Goal: Task Accomplishment & Management: Use online tool/utility

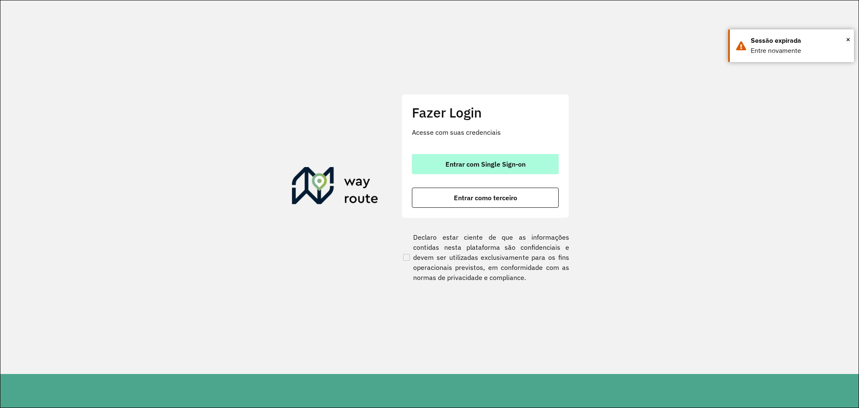
drag, startPoint x: 0, startPoint y: 0, endPoint x: 552, endPoint y: 162, distance: 575.1
click at [552, 162] on button "Entrar com Single Sign-on" at bounding box center [485, 164] width 147 height 20
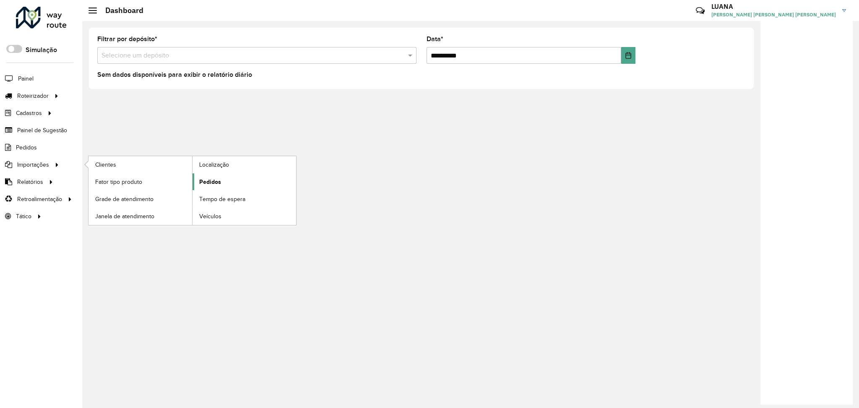
click at [206, 182] on span "Pedidos" at bounding box center [210, 181] width 22 height 9
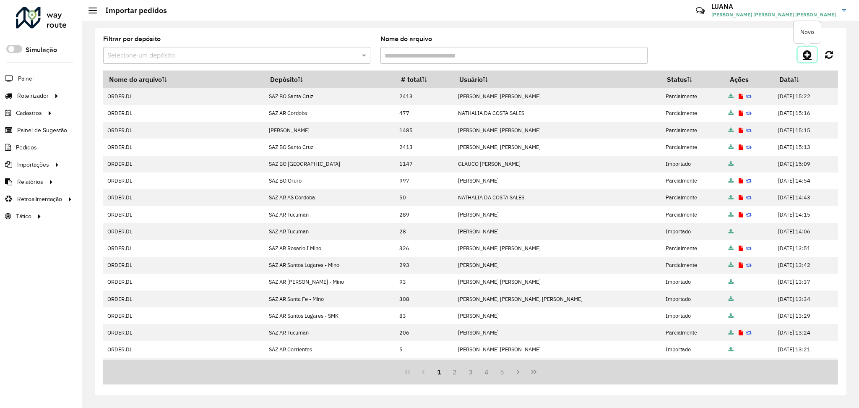
click at [812, 55] on link at bounding box center [806, 54] width 19 height 15
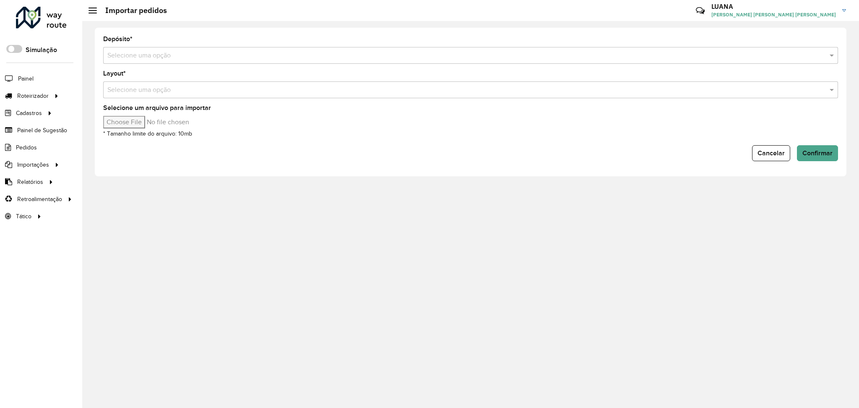
click at [658, 57] on input "text" at bounding box center [461, 56] width 709 height 10
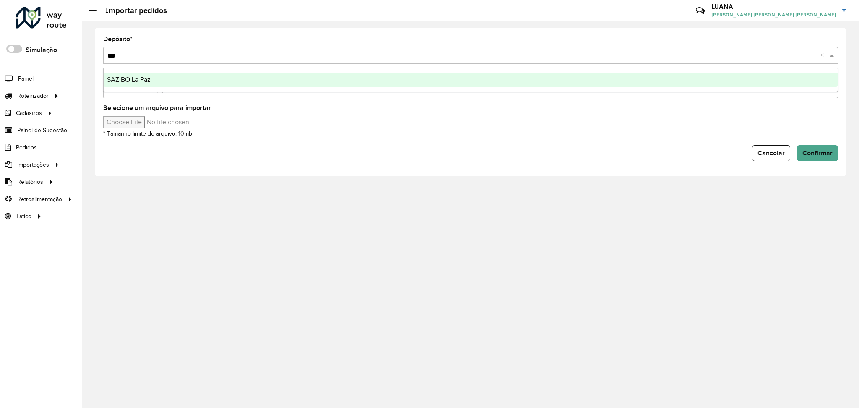
type input "****"
click at [667, 74] on div "SAZ BO La Paz" at bounding box center [471, 80] width 734 height 14
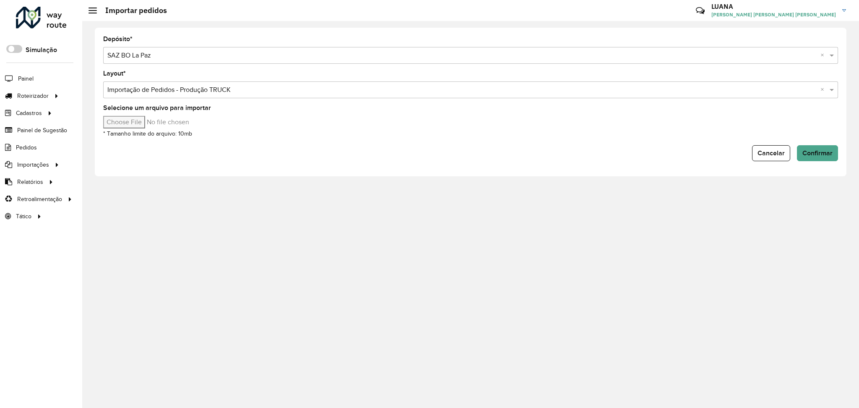
click at [139, 123] on input "Selecione um arquivo para importar" at bounding box center [174, 122] width 143 height 13
type input "**********"
click at [814, 153] on span "Confirmar" at bounding box center [817, 152] width 30 height 7
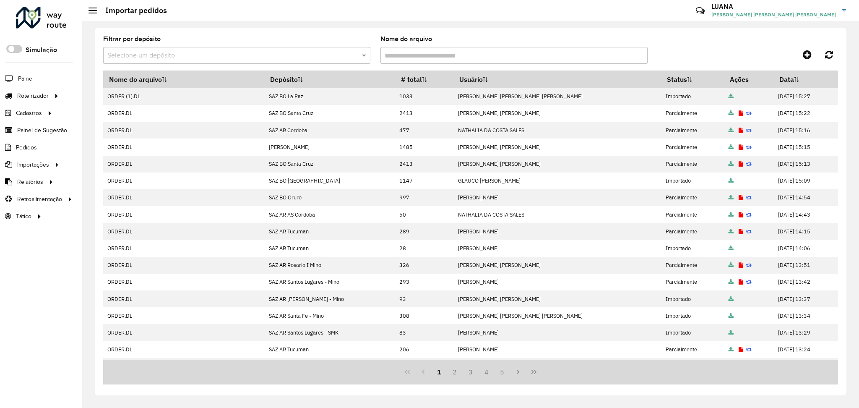
click at [774, 158] on td "30/08/2025 15:13" at bounding box center [806, 164] width 64 height 17
click at [138, 92] on link "Entregas" at bounding box center [139, 95] width 103 height 17
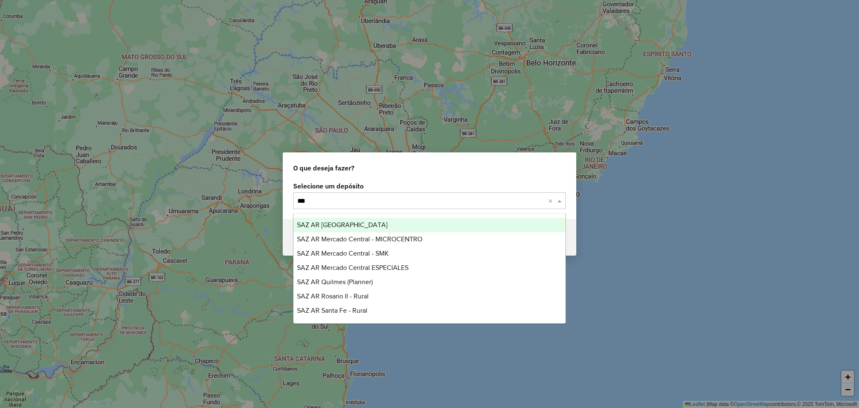
type input "****"
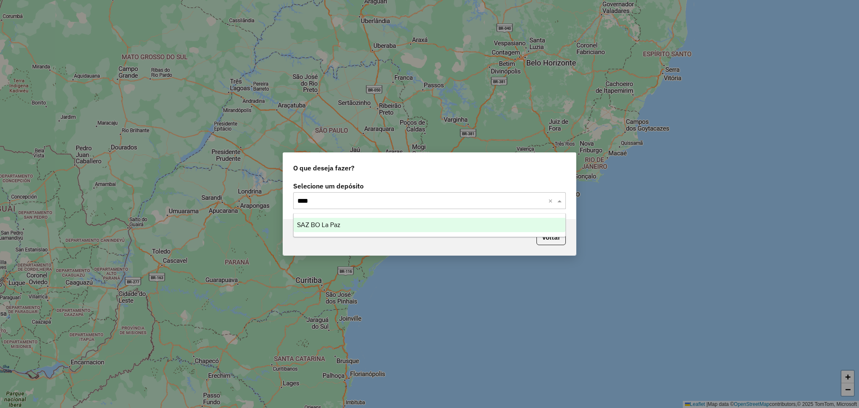
click at [324, 221] on div "SAZ BO La Paz" at bounding box center [429, 225] width 272 height 14
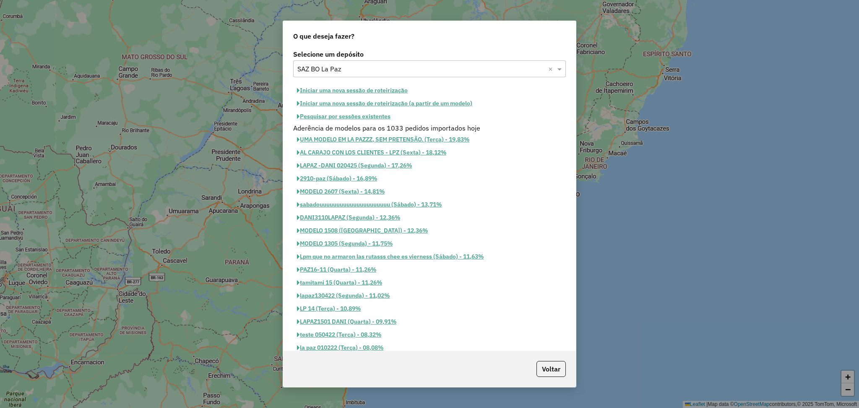
click at [346, 91] on button "Iniciar uma nova sessão de roteirização" at bounding box center [352, 90] width 118 height 13
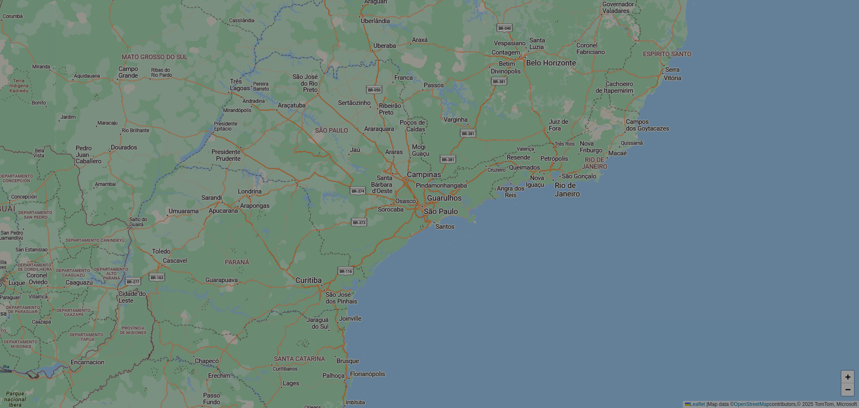
select select "*"
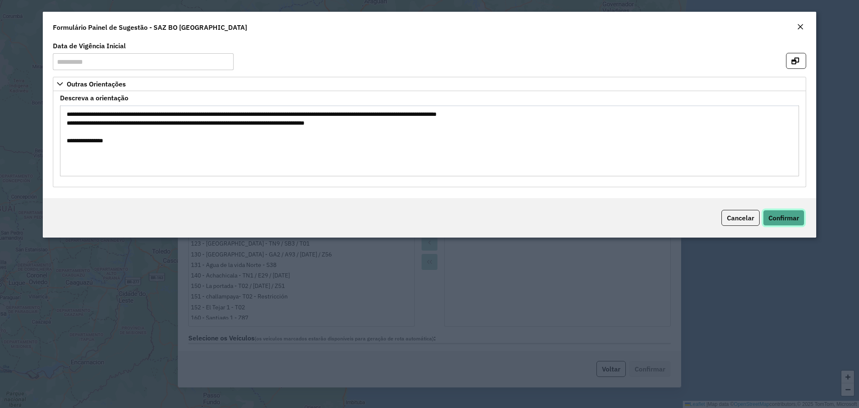
click at [786, 221] on span "Confirmar" at bounding box center [783, 217] width 31 height 8
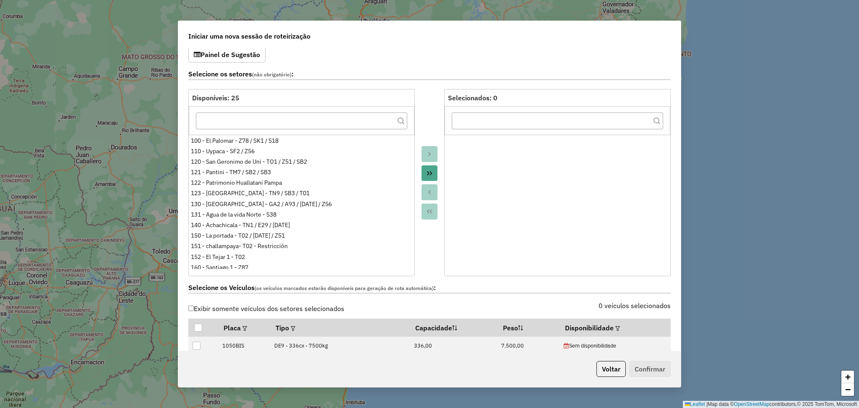
scroll to position [112, 0]
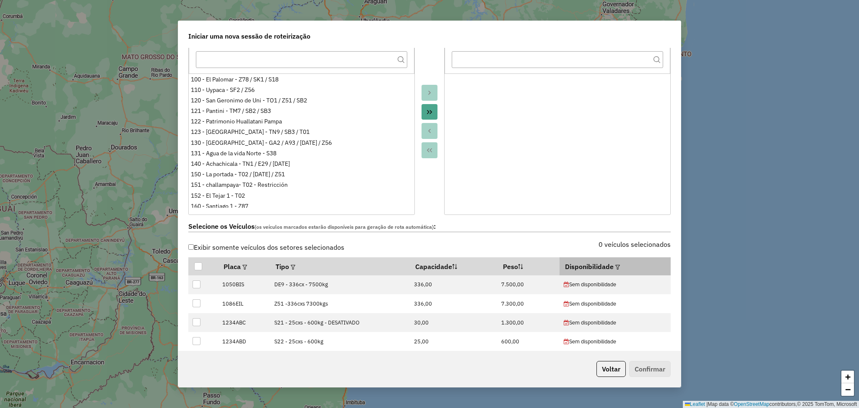
click at [613, 263] on div at bounding box center [616, 266] width 6 height 10
click at [615, 265] on em at bounding box center [617, 267] width 5 height 5
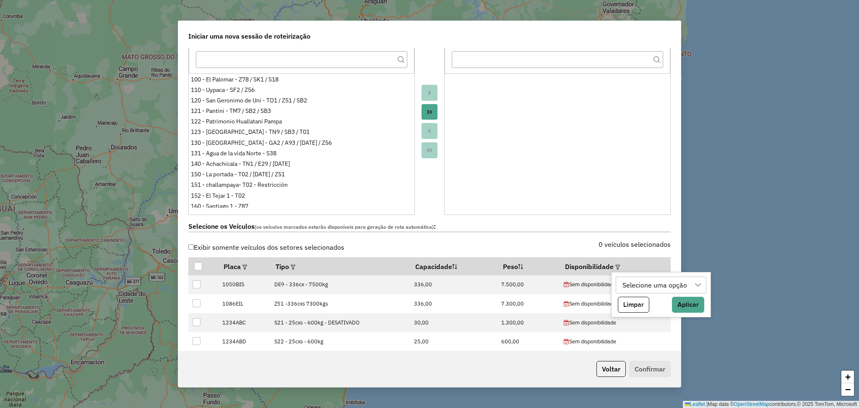
click at [641, 284] on div "Selecione uma opção" at bounding box center [654, 285] width 70 height 16
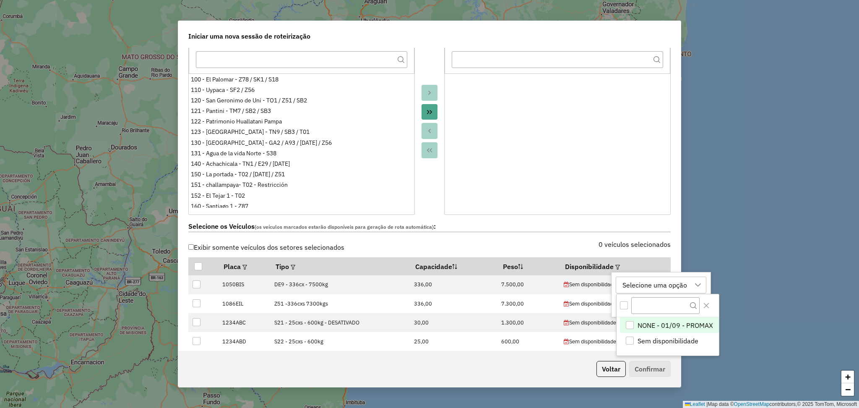
click at [641, 284] on div "Selecione uma opção" at bounding box center [654, 285] width 70 height 16
click at [654, 326] on span "NONE - 01/09 - PROMAX" at bounding box center [674, 325] width 75 height 10
click at [706, 308] on icon "Close" at bounding box center [706, 305] width 7 height 7
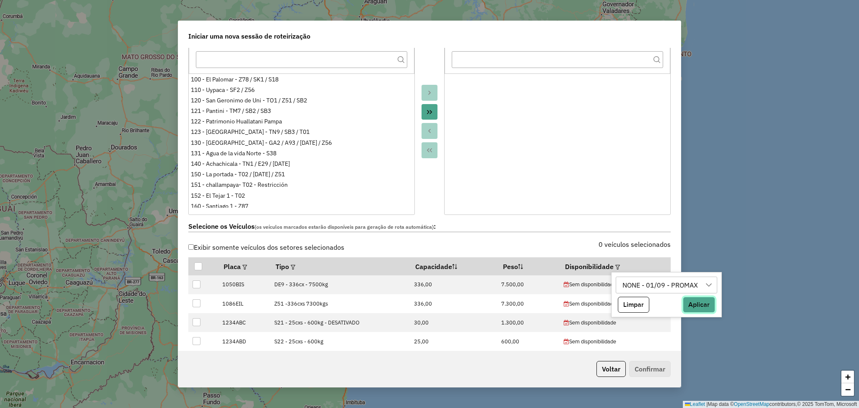
click at [702, 306] on button "Aplicar" at bounding box center [699, 304] width 32 height 16
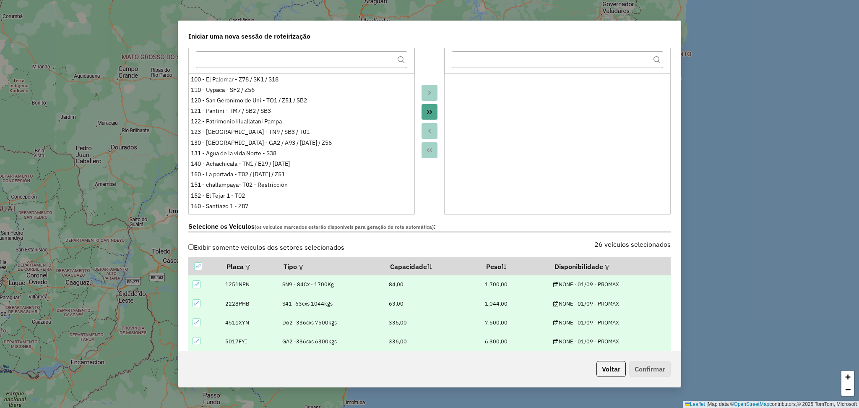
click at [428, 197] on div at bounding box center [429, 121] width 29 height 187
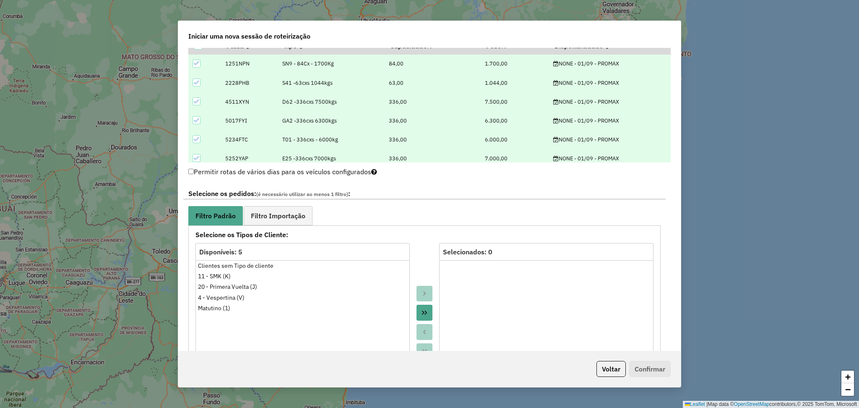
scroll to position [335, 0]
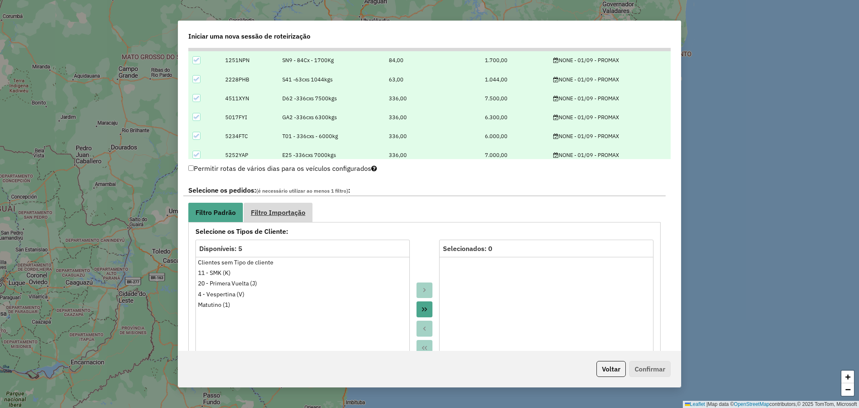
click at [291, 212] on span "Filtro Importação" at bounding box center [278, 212] width 55 height 7
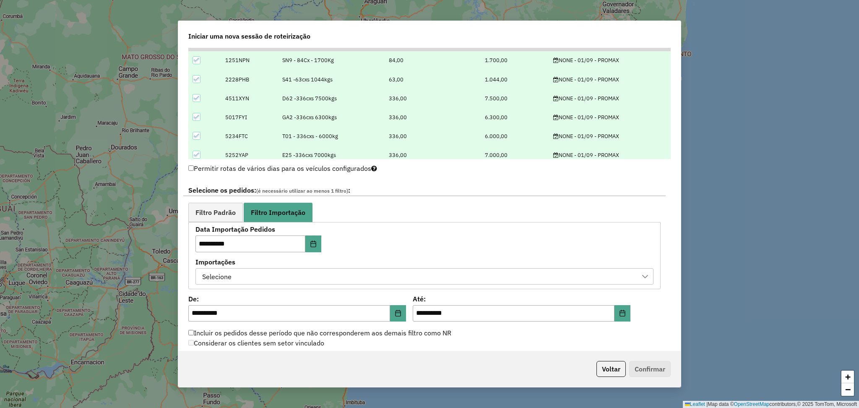
click at [343, 281] on div "Selecione" at bounding box center [418, 276] width 438 height 16
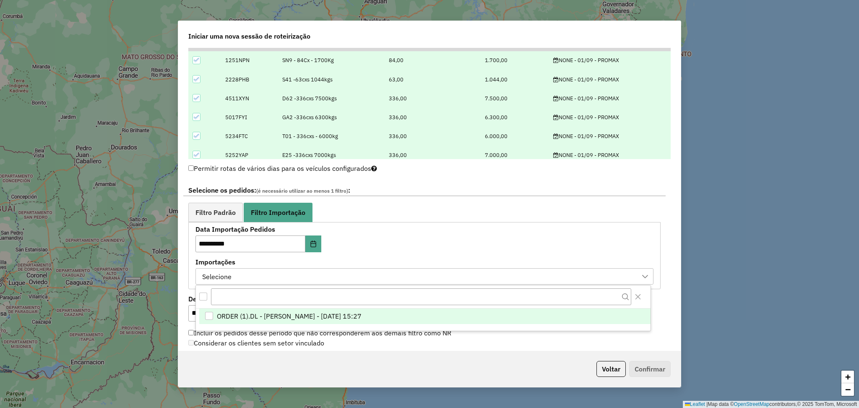
click at [361, 319] on span "ORDER (1).DL - LUANA SILVA BRANDAO LOPES - 30/08/2025 15:27" at bounding box center [289, 316] width 145 height 10
click at [600, 229] on div "**********" at bounding box center [424, 255] width 458 height 58
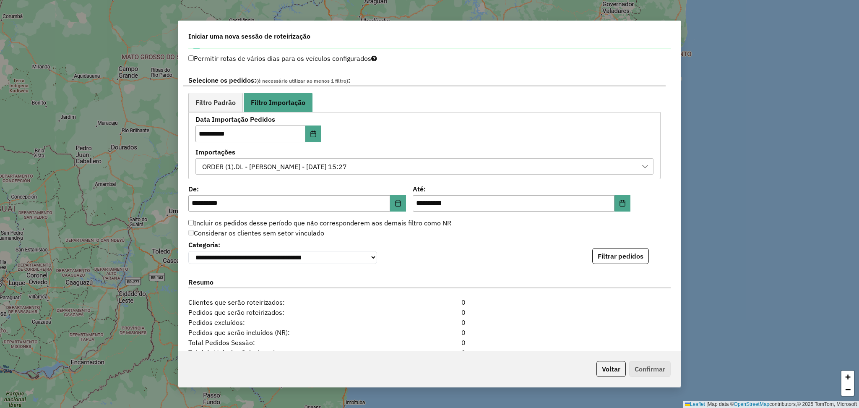
scroll to position [447, 0]
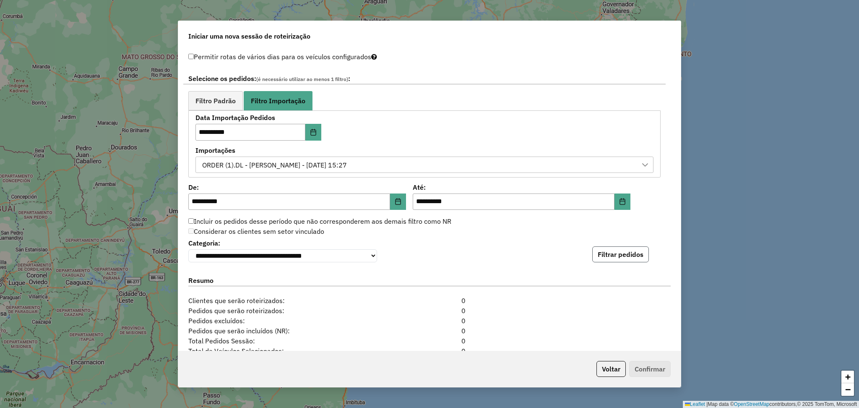
click at [622, 257] on button "Filtrar pedidos" at bounding box center [620, 254] width 57 height 16
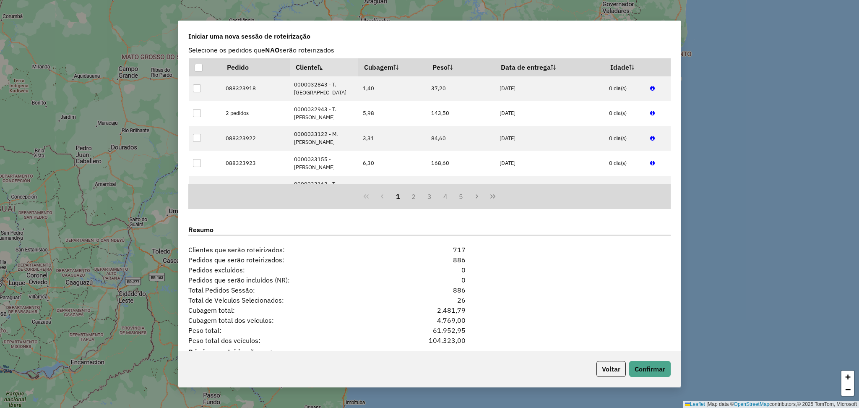
scroll to position [722, 0]
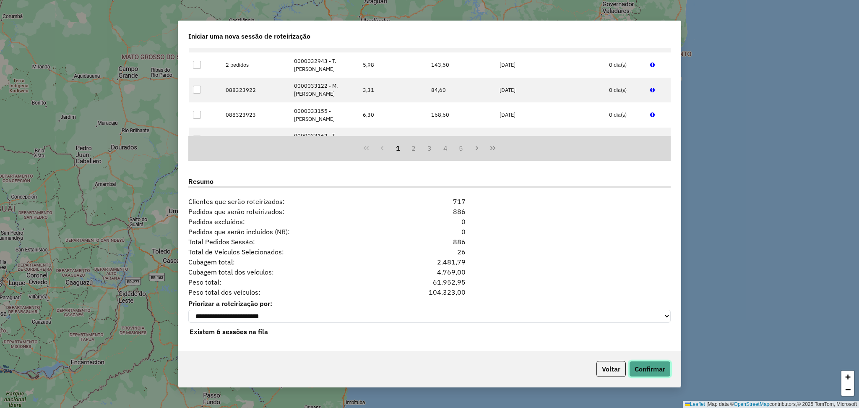
click at [658, 367] on button "Confirmar" at bounding box center [650, 369] width 42 height 16
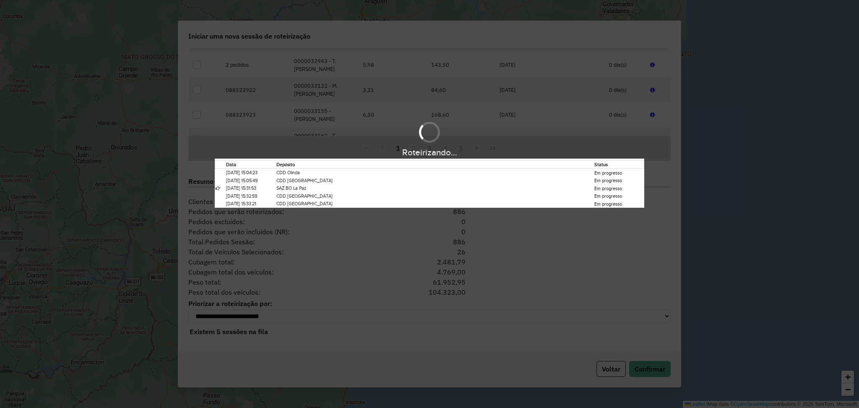
click at [539, 319] on div "Roteirizando... Data Depósito Status 30/08/2025 15:04:23 CDD Olinda Em progress…" at bounding box center [429, 204] width 859 height 408
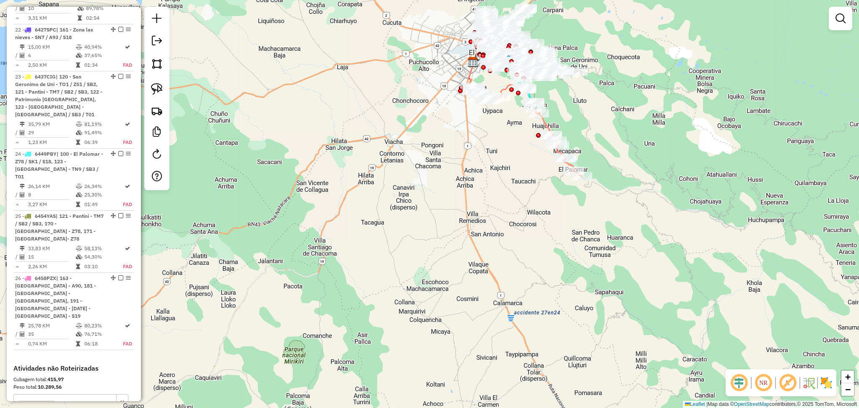
scroll to position [1556, 0]
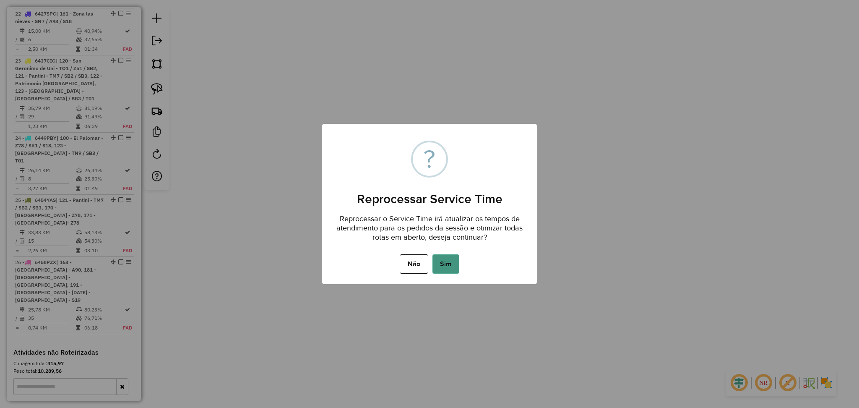
click at [442, 265] on button "Sim" at bounding box center [445, 263] width 27 height 19
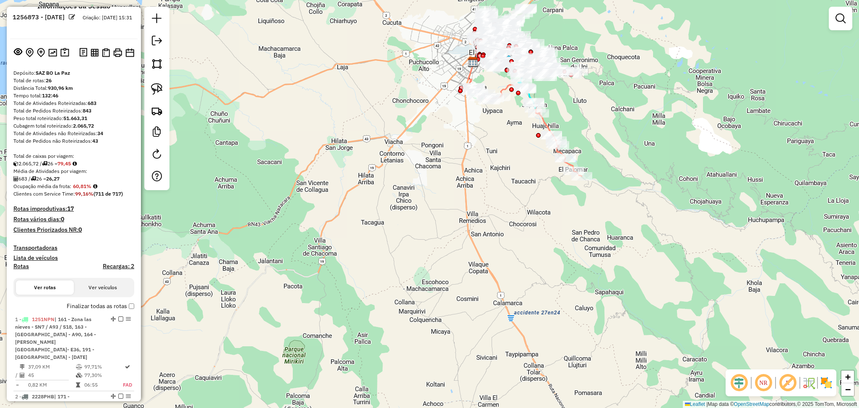
scroll to position [0, 0]
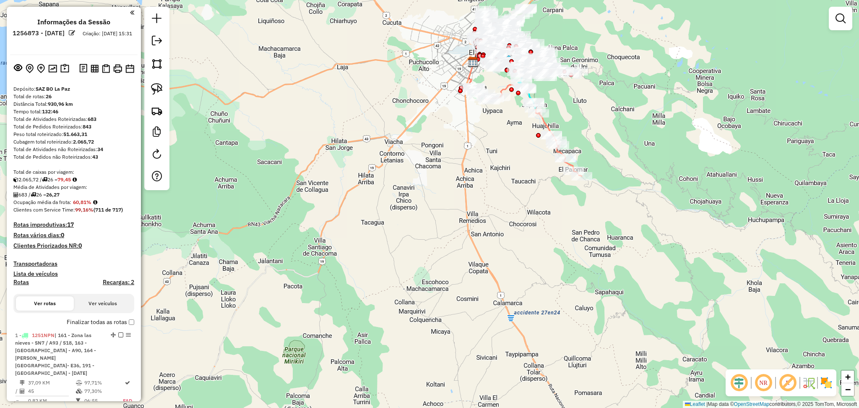
click at [22, 284] on h4 "Rotas" at bounding box center [21, 281] width 16 height 7
select select "*"
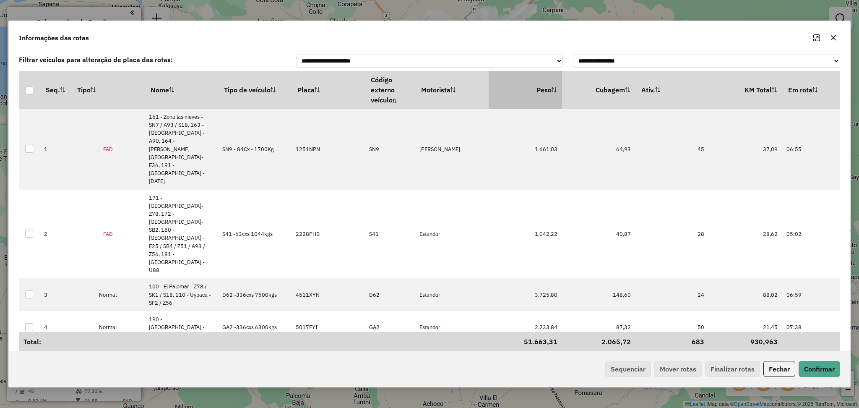
click at [560, 93] on th "Peso" at bounding box center [524, 90] width 73 height 38
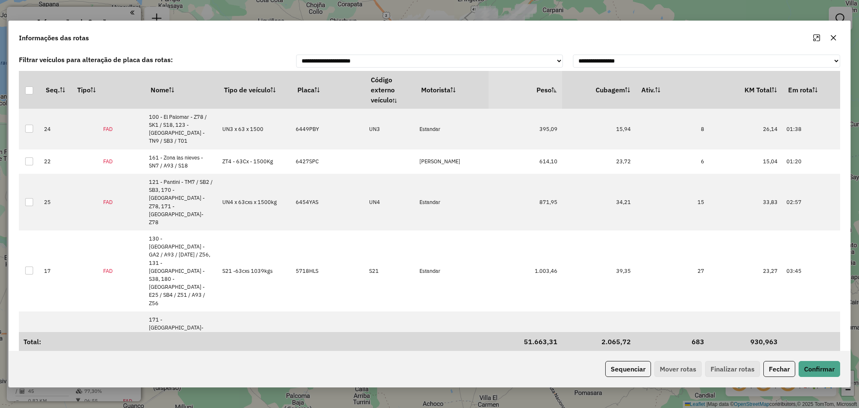
click at [541, 89] on th "Peso" at bounding box center [524, 90] width 73 height 38
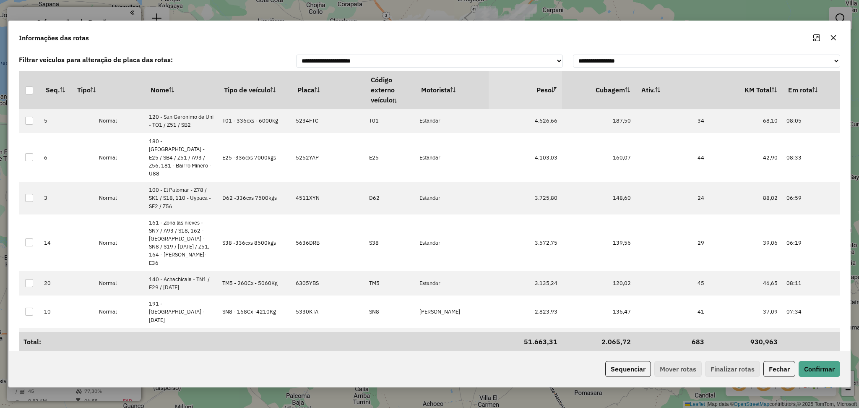
click at [542, 89] on th "Peso" at bounding box center [524, 90] width 73 height 38
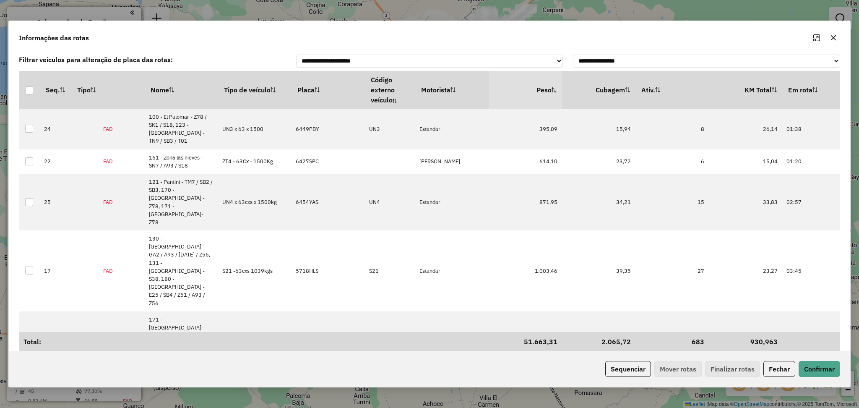
click at [542, 90] on th "Peso" at bounding box center [524, 90] width 73 height 38
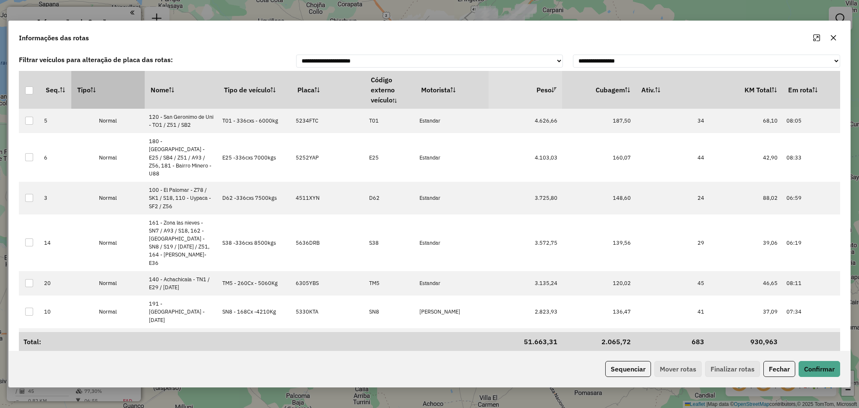
click at [108, 97] on th "Tipo" at bounding box center [107, 90] width 73 height 38
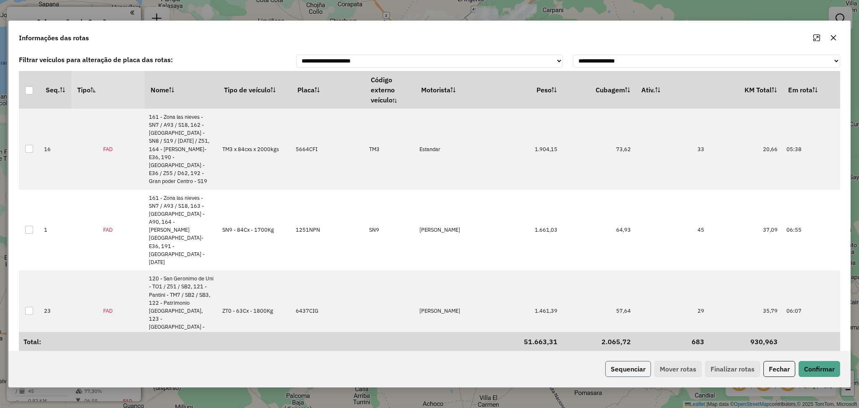
click at [640, 366] on button "Sequenciar" at bounding box center [628, 369] width 46 height 16
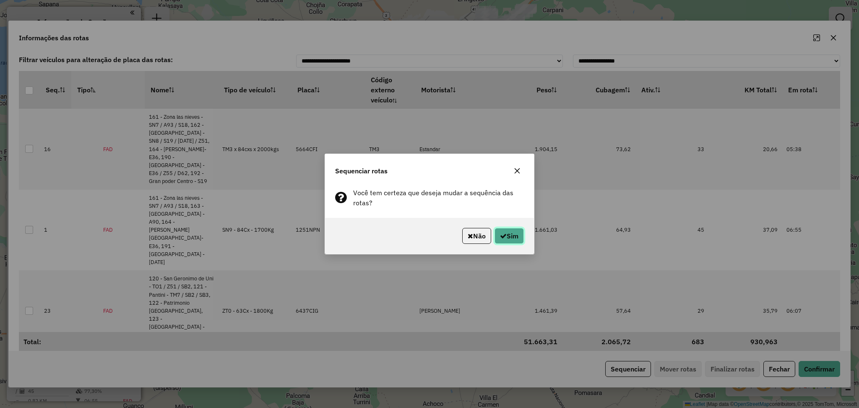
click at [504, 238] on button "Sim" at bounding box center [508, 236] width 29 height 16
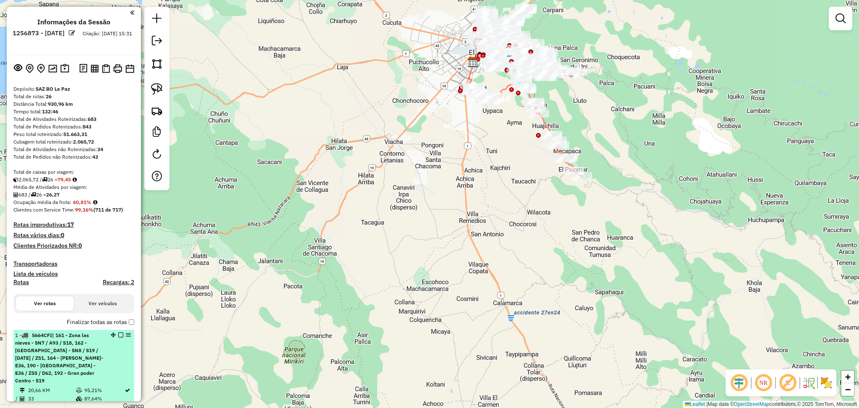
click at [84, 356] on span "| 161 - Zona las nieves - SN7 / A93 / S18, 162 - [GEOGRAPHIC_DATA] - SN8 / S19 …" at bounding box center [59, 358] width 88 height 52
select select "**********"
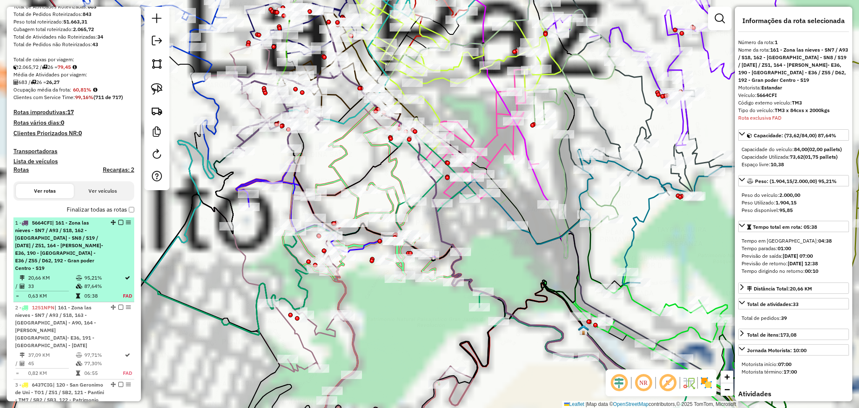
scroll to position [322, 0]
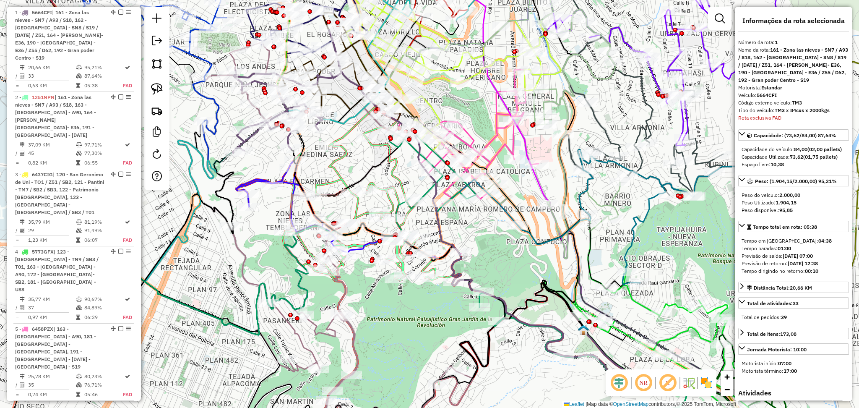
click at [704, 380] on img at bounding box center [705, 382] width 13 height 13
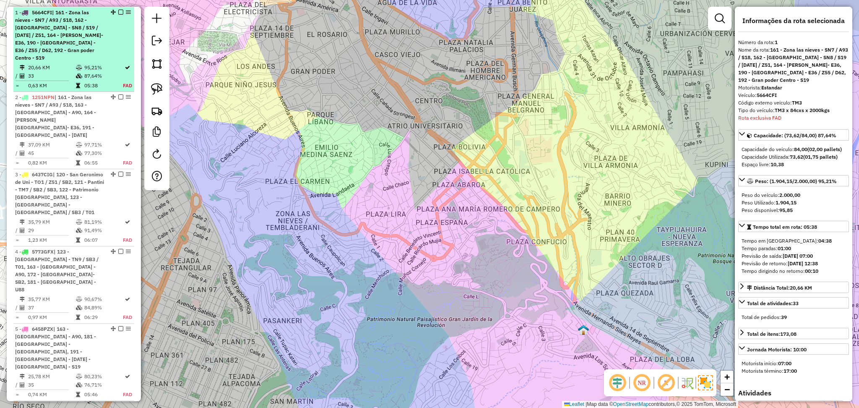
click at [87, 37] on span "| 161 - Zona las nieves - SN7 / A93 / S18, 162 - [GEOGRAPHIC_DATA] - SN8 / S19 …" at bounding box center [59, 35] width 88 height 52
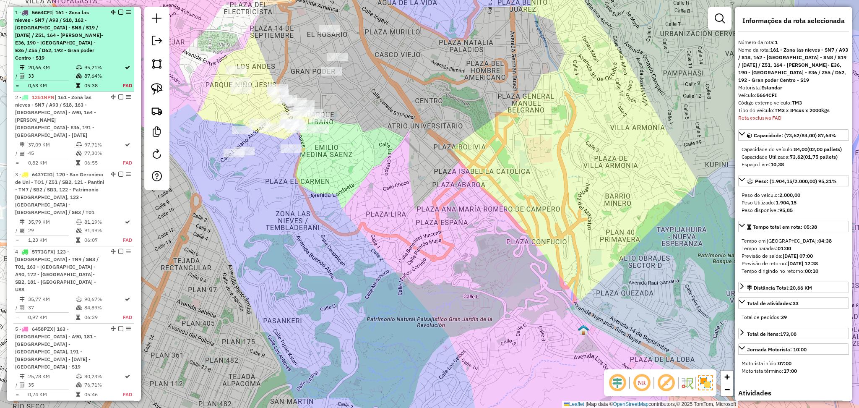
click at [118, 13] on em at bounding box center [120, 12] width 5 height 5
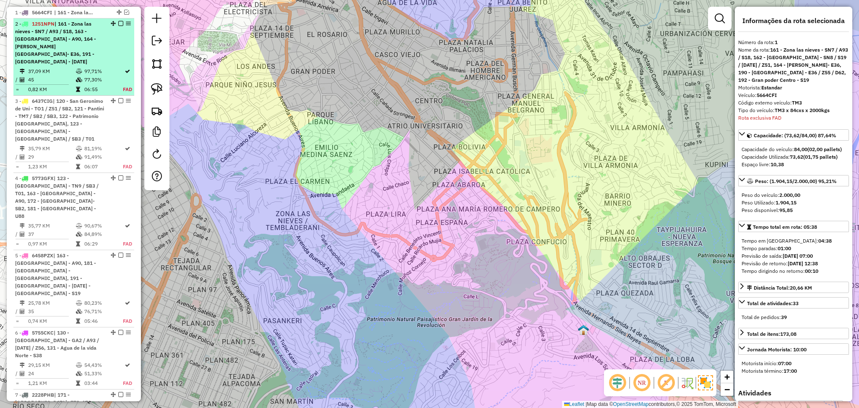
click at [110, 40] on div "2 - 1251NPN | 161 - Zona las nieves - SN7 / A93 / S18, 163 - Plaza Lira - A90, …" at bounding box center [73, 42] width 117 height 45
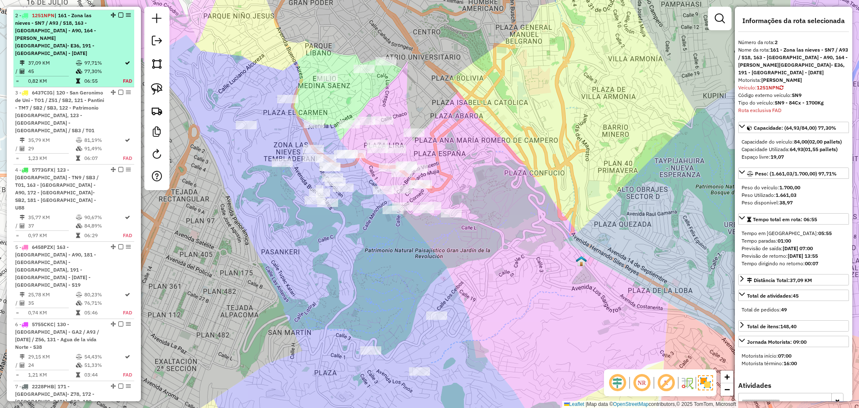
scroll to position [333, 0]
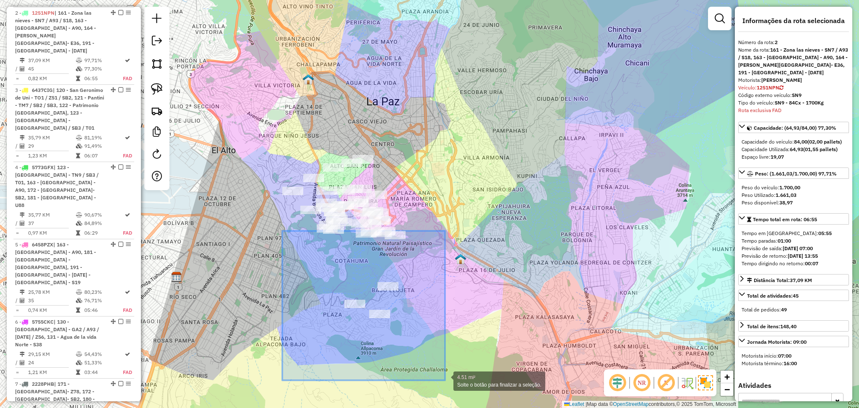
drag, startPoint x: 347, startPoint y: 286, endPoint x: 396, endPoint y: 300, distance: 51.2
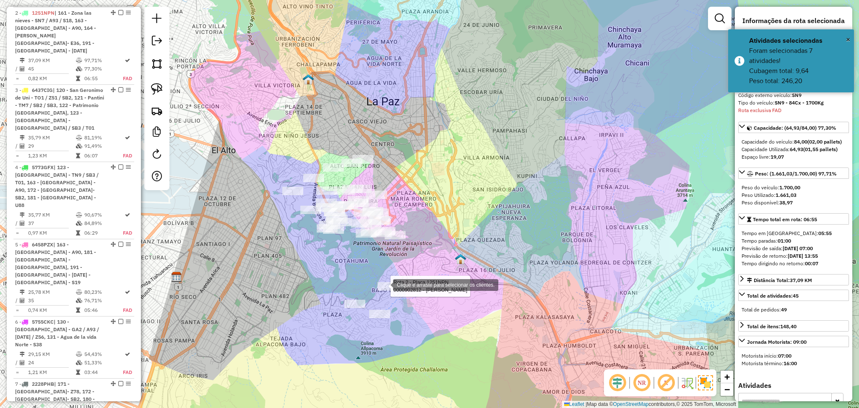
click at [376, 267] on div "Rota 2 - Placa 1251NPN 0000902812 - MARY LUZ QUISPE Clique e arraste para selec…" at bounding box center [429, 204] width 859 height 408
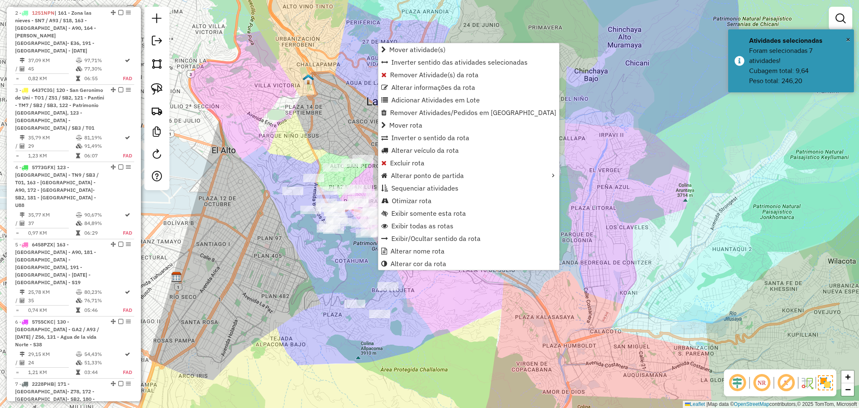
click at [314, 275] on div "Janela de atendimento Grade de atendimento Capacidade Transportadoras Veículos …" at bounding box center [429, 204] width 859 height 408
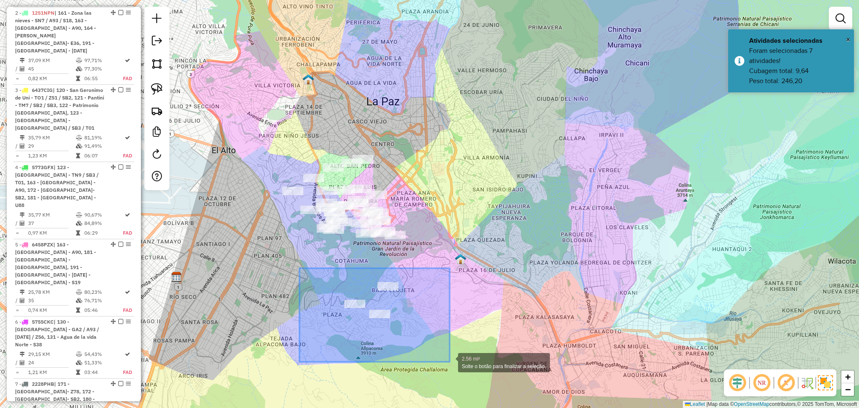
drag, startPoint x: 314, startPoint y: 273, endPoint x: 449, endPoint y: 361, distance: 161.2
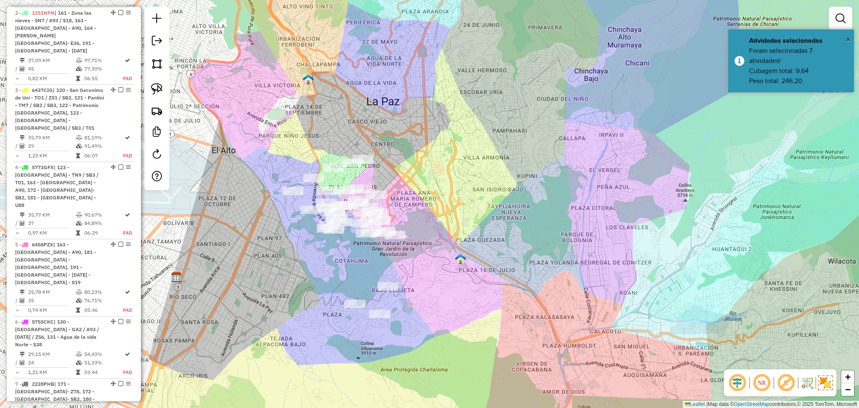
click at [392, 292] on div "Janela de atendimento Grade de atendimento Capacidade Transportadoras Veículos …" at bounding box center [429, 204] width 859 height 408
select select "**********"
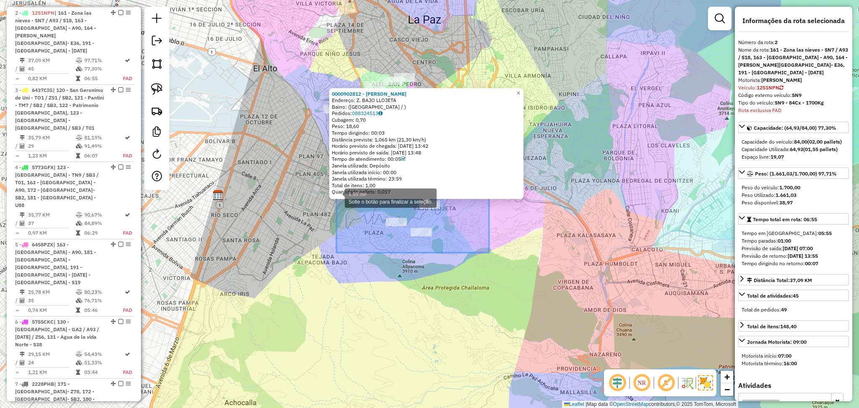
drag, startPoint x: 489, startPoint y: 252, endPoint x: 336, endPoint y: 197, distance: 162.3
click at [336, 197] on div "0000902812 - MARY LUZ QUISPE Endereço: Z. BAJO LLOJETA Bairro: (LA PAZ / ) Pedi…" at bounding box center [429, 204] width 859 height 408
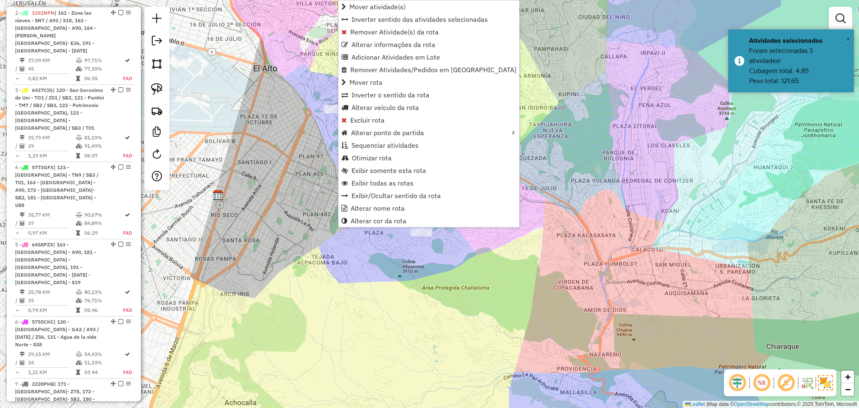
click at [436, 29] on span "Remover Atividade(s) da rota" at bounding box center [394, 32] width 88 height 7
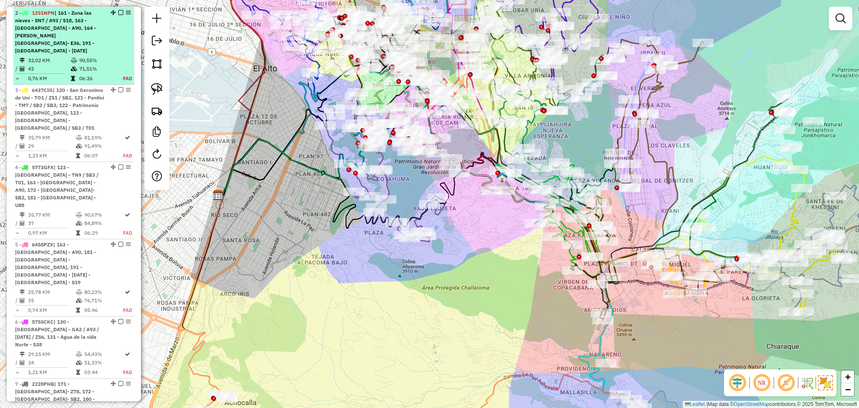
click at [118, 12] on em at bounding box center [120, 12] width 5 height 5
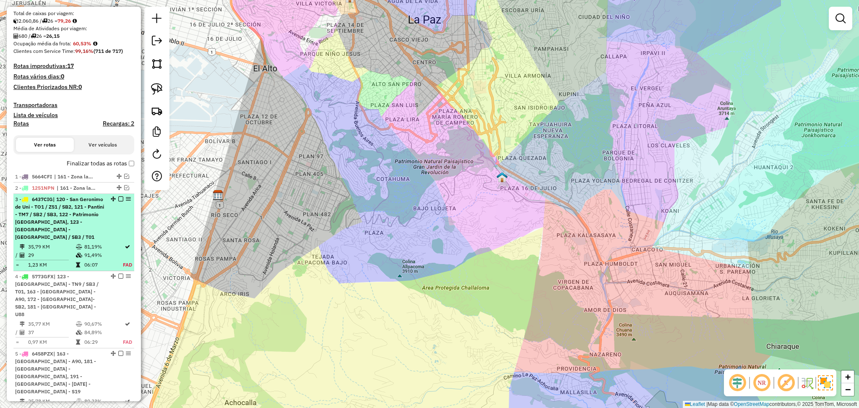
scroll to position [146, 0]
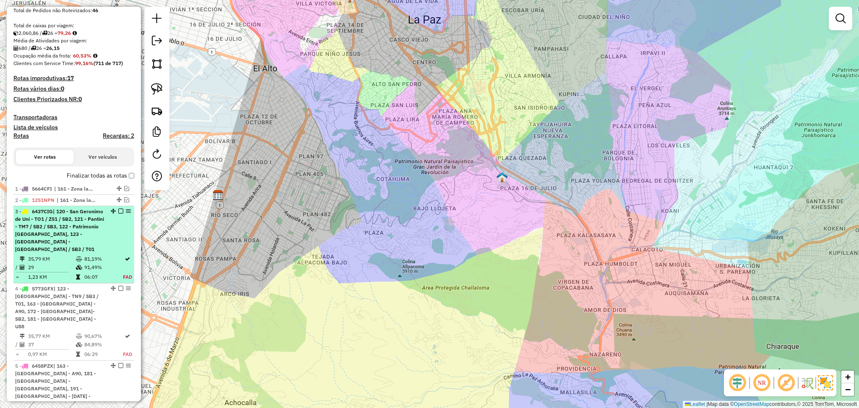
click at [101, 254] on td "81,19%" at bounding box center [103, 258] width 39 height 8
select select "**********"
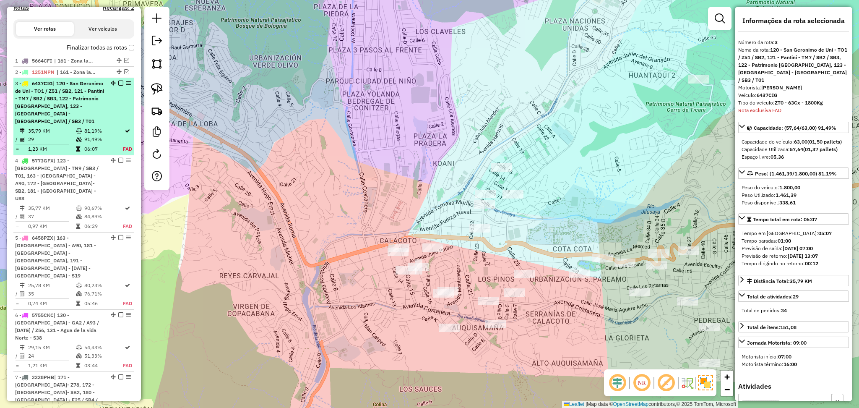
scroll to position [345, 0]
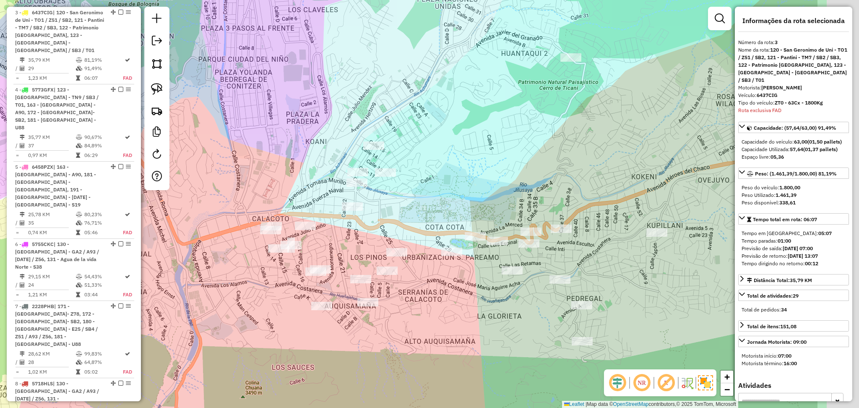
drag, startPoint x: 554, startPoint y: 193, endPoint x: 427, endPoint y: 171, distance: 128.9
click at [427, 171] on div "Janela de atendimento Grade de atendimento Capacidade Transportadoras Veículos …" at bounding box center [429, 204] width 859 height 408
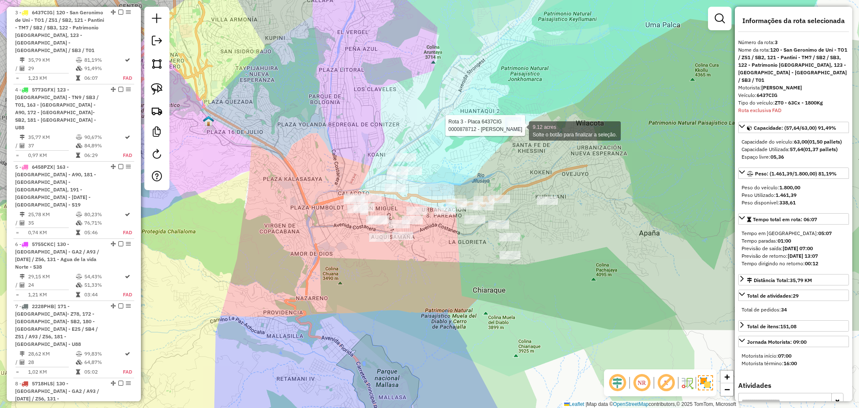
drag, startPoint x: 520, startPoint y: 130, endPoint x: 513, endPoint y: 121, distance: 11.7
click at [521, 129] on div at bounding box center [518, 125] width 21 height 8
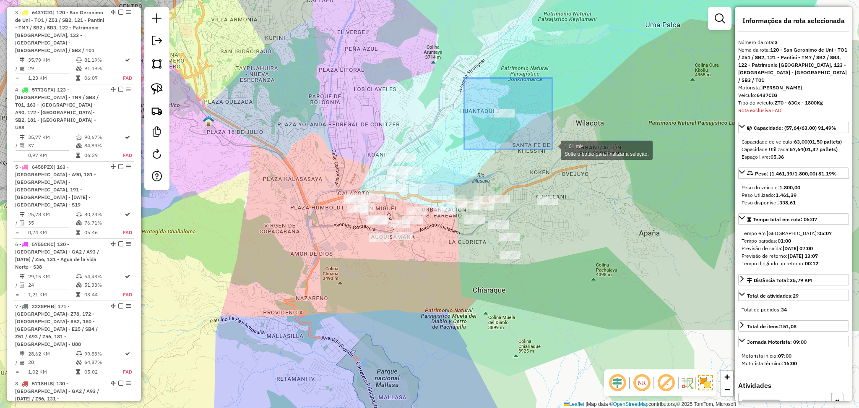
drag, startPoint x: 464, startPoint y: 78, endPoint x: 561, endPoint y: 161, distance: 127.9
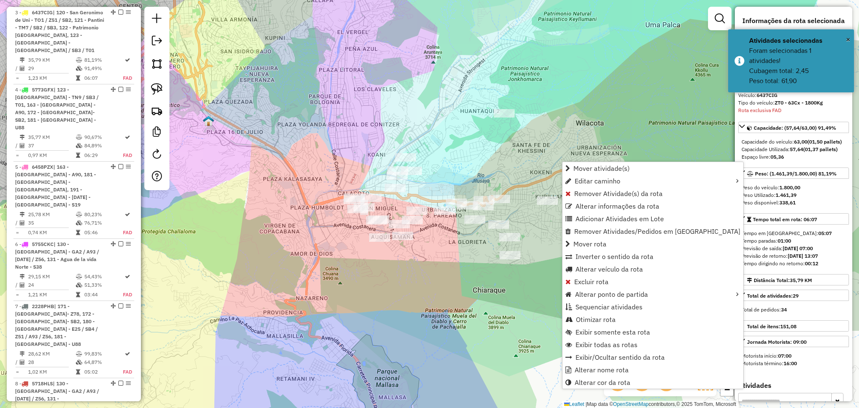
click at [591, 194] on span "Remover Atividade(s) da rota" at bounding box center [618, 193] width 88 height 7
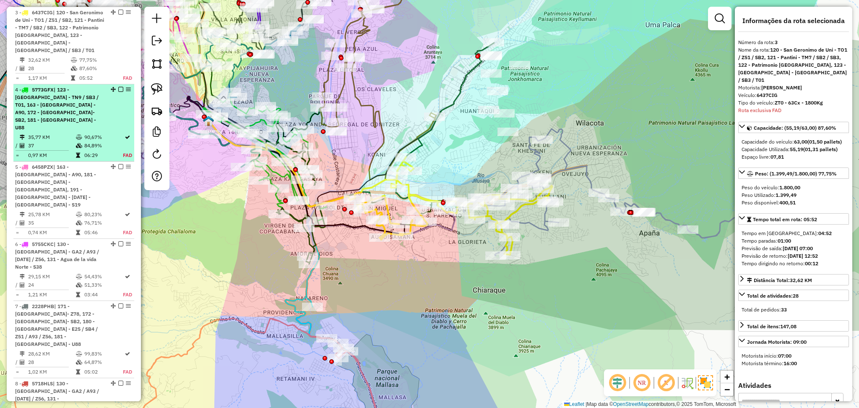
click at [77, 95] on span "| 123 - [GEOGRAPHIC_DATA] - TN9 / SB3 / T01, 163 - [GEOGRAPHIC_DATA] - A90, 172…" at bounding box center [56, 108] width 83 height 44
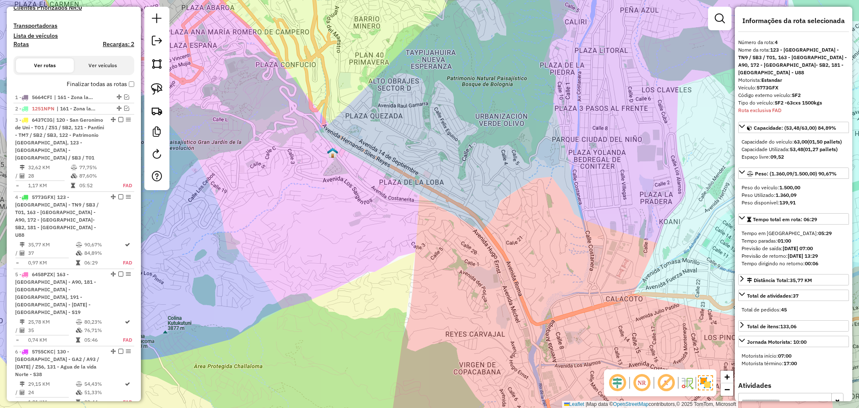
scroll to position [146, 0]
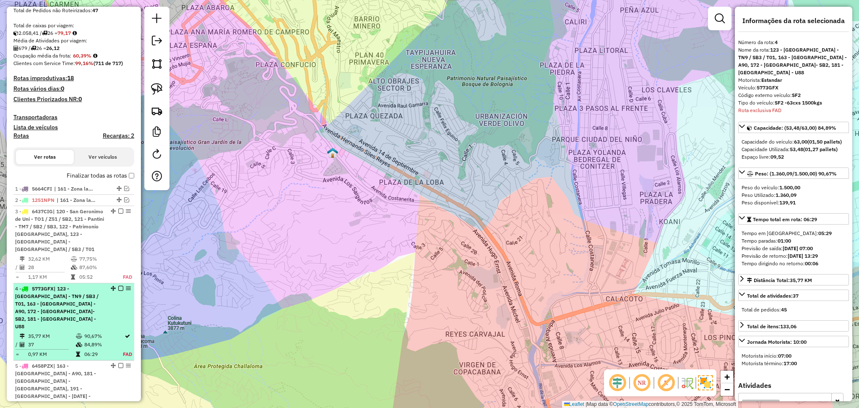
drag, startPoint x: 96, startPoint y: 311, endPoint x: 102, endPoint y: 308, distance: 7.0
click at [102, 308] on li "4 - 5773GFX | 123 - San Miguel - TN9 / SB3 / T01, 163 - Plaza Lira - A90, 172 -…" at bounding box center [73, 321] width 121 height 77
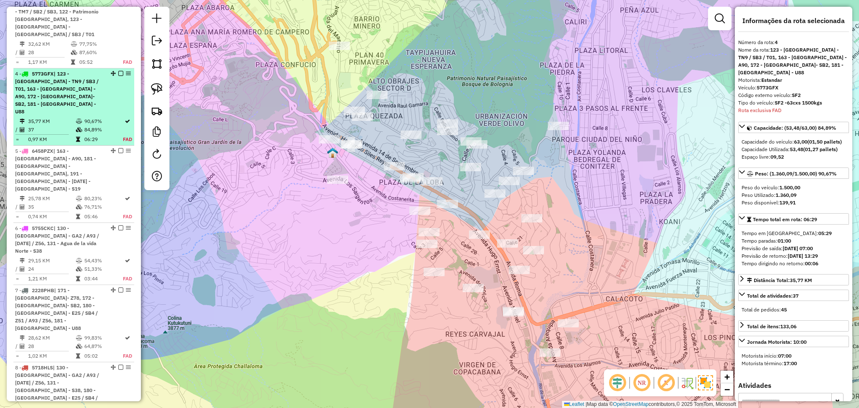
scroll to position [415, 0]
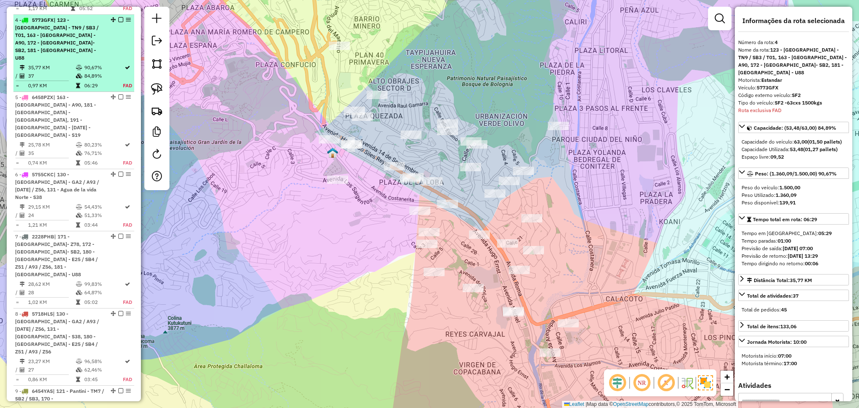
click at [119, 17] on em at bounding box center [120, 19] width 5 height 5
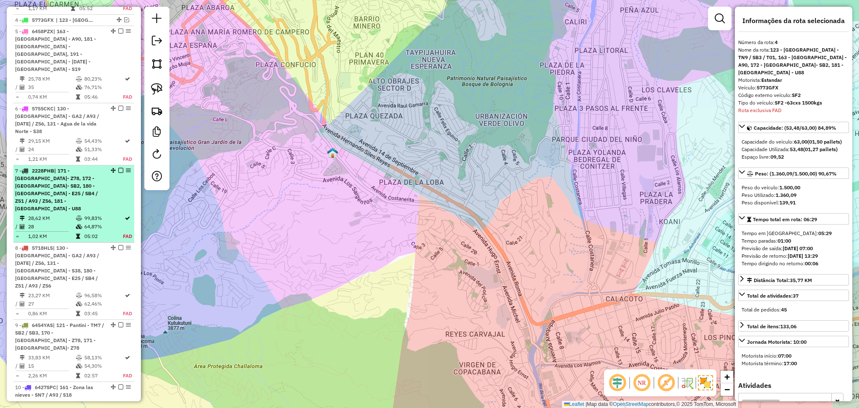
click at [108, 167] on div "7 - 2228PHB | 171 - Alto Irpavi- Z78, 172 - Taypijahuira- SB2, 180 - Valle Herm…" at bounding box center [73, 189] width 117 height 45
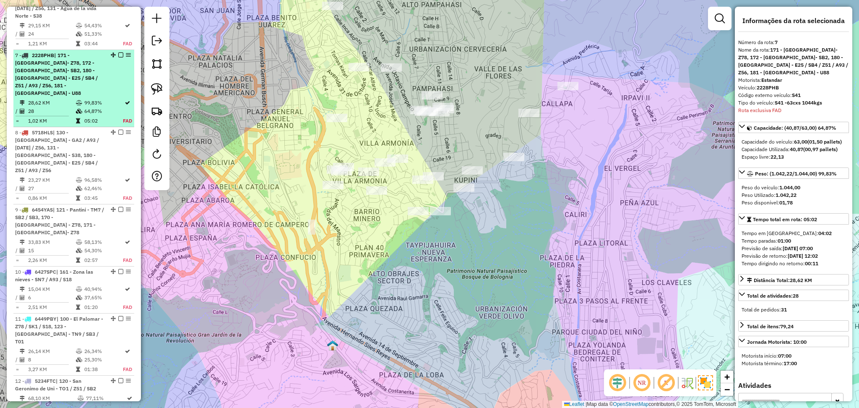
scroll to position [542, 0]
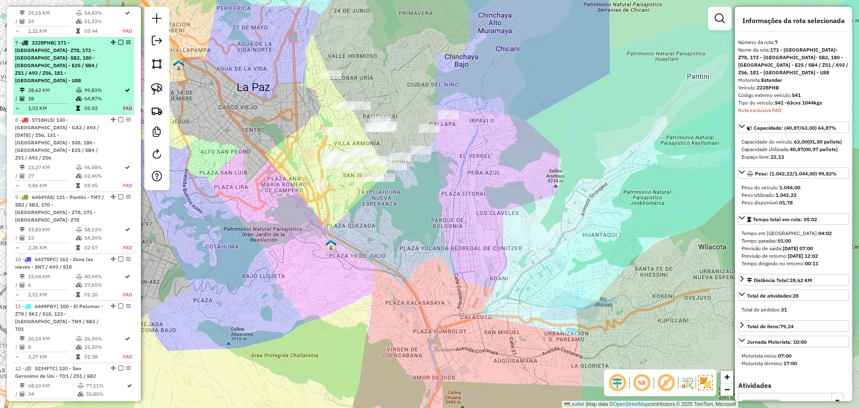
click at [119, 40] on em at bounding box center [120, 42] width 5 height 5
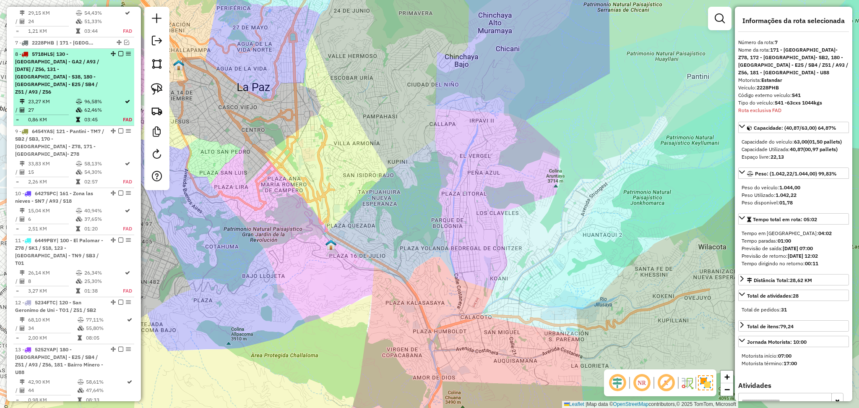
click at [113, 50] on div "8 - 5718HLS | 130 - Urujara - GA2 / A93 / DC1 / Z56, 131 - Agua de la vida Nort…" at bounding box center [73, 72] width 117 height 45
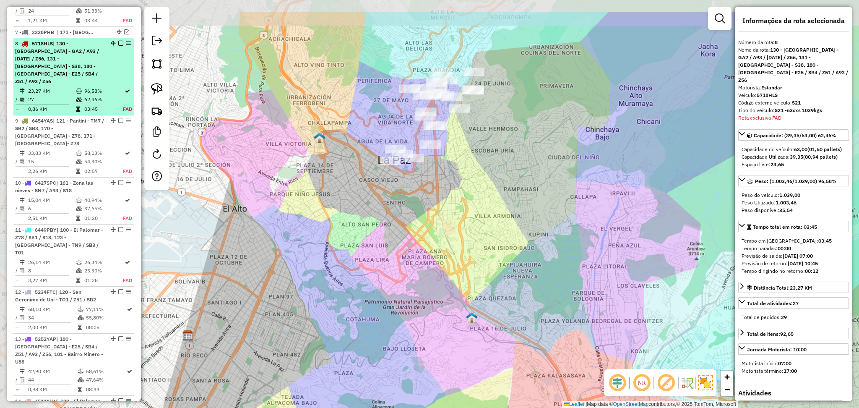
scroll to position [554, 0]
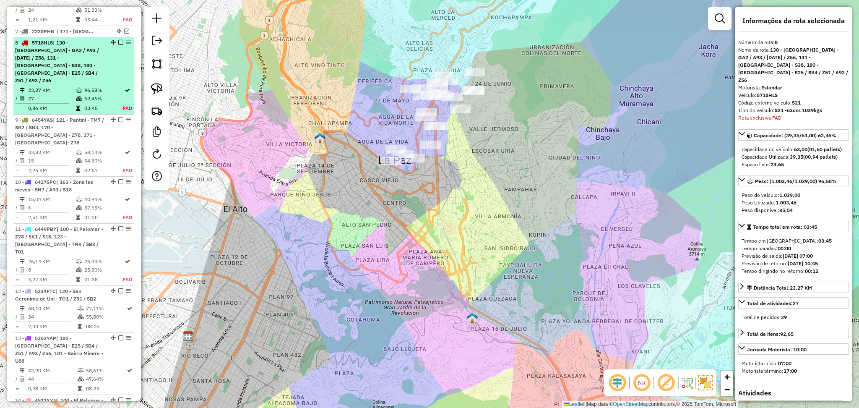
click at [119, 40] on em at bounding box center [120, 42] width 5 height 5
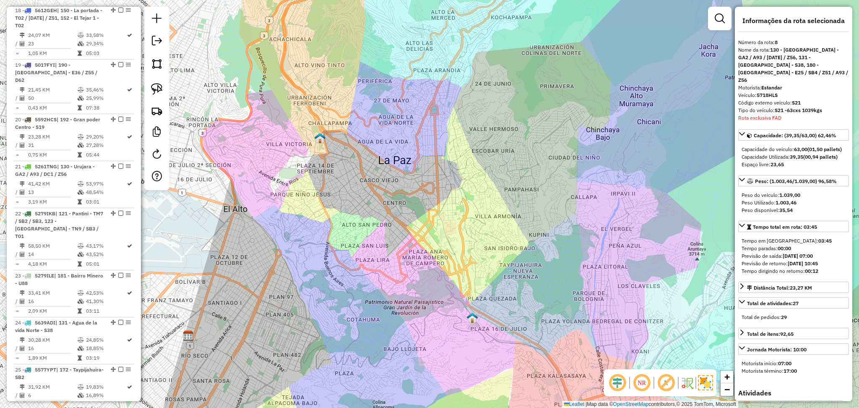
scroll to position [1113, 0]
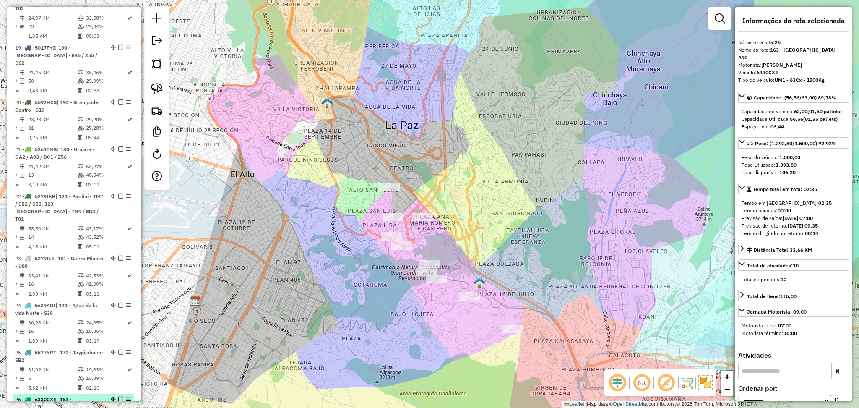
click at [115, 396] on div at bounding box center [118, 398] width 25 height 5
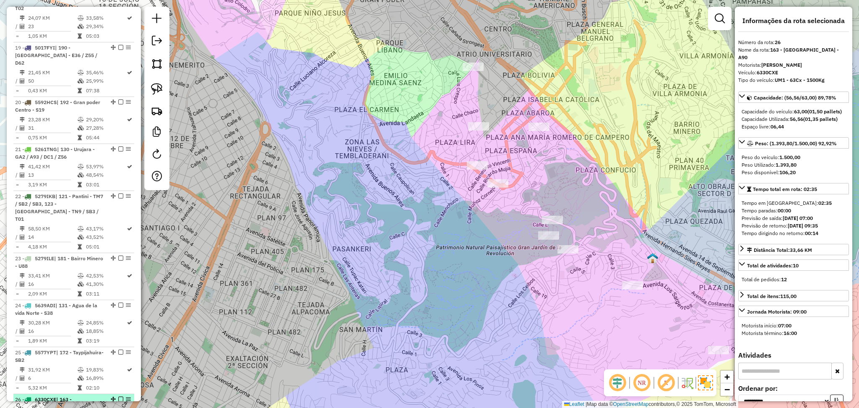
click at [121, 396] on em at bounding box center [120, 398] width 5 height 5
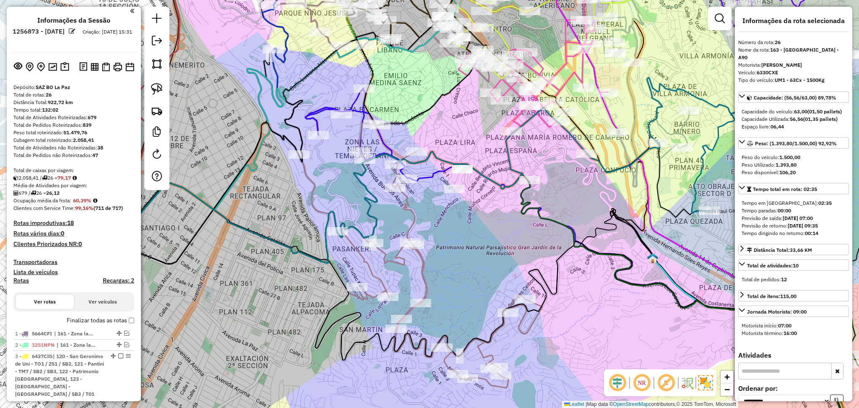
scroll to position [0, 0]
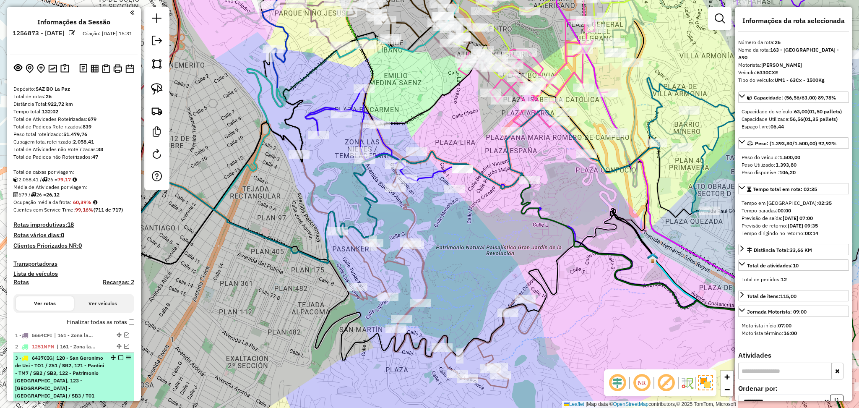
click at [62, 383] on div "3 - 6437CIG | 120 - San Geronimo de Uni - TO1 / Z51 / SB2, 121 - Pantini - TM7 …" at bounding box center [59, 376] width 89 height 45
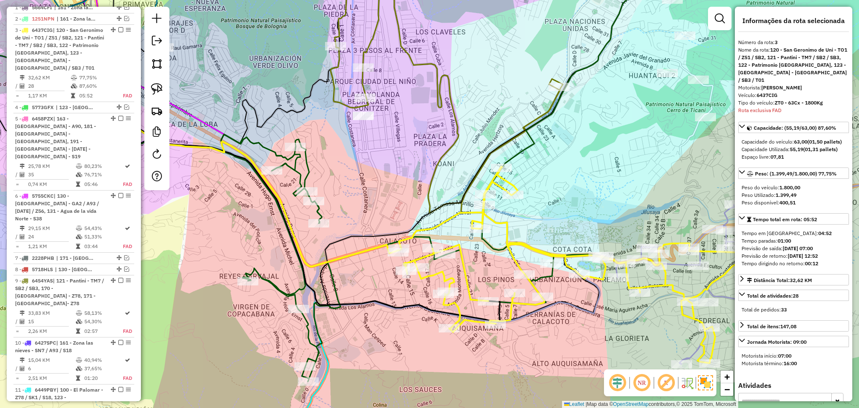
scroll to position [345, 0]
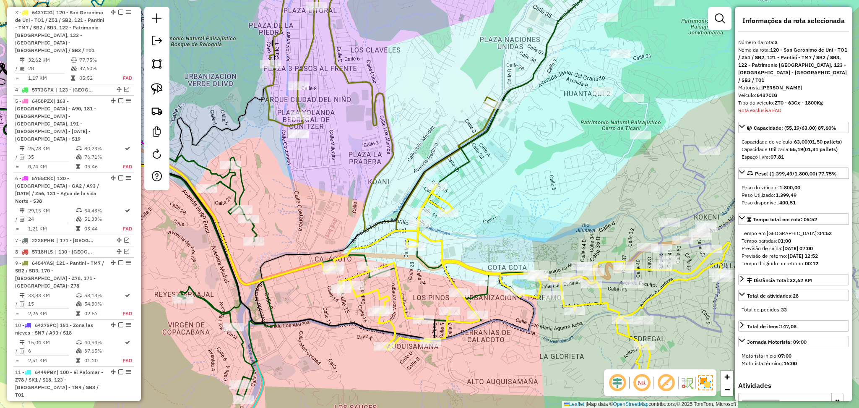
drag, startPoint x: 618, startPoint y: 240, endPoint x: 534, endPoint y: 265, distance: 88.5
click at [534, 265] on div "Janela de atendimento Grade de atendimento Capacidade Transportadoras Veículos …" at bounding box center [429, 204] width 859 height 408
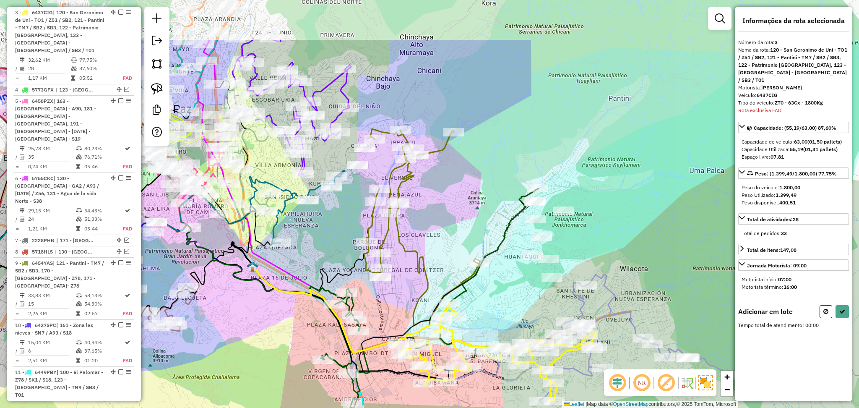
drag, startPoint x: 498, startPoint y: 168, endPoint x: 460, endPoint y: 250, distance: 90.0
click at [460, 250] on div "Janela de atendimento Grade de atendimento Capacidade Transportadoras Veículos …" at bounding box center [429, 204] width 859 height 408
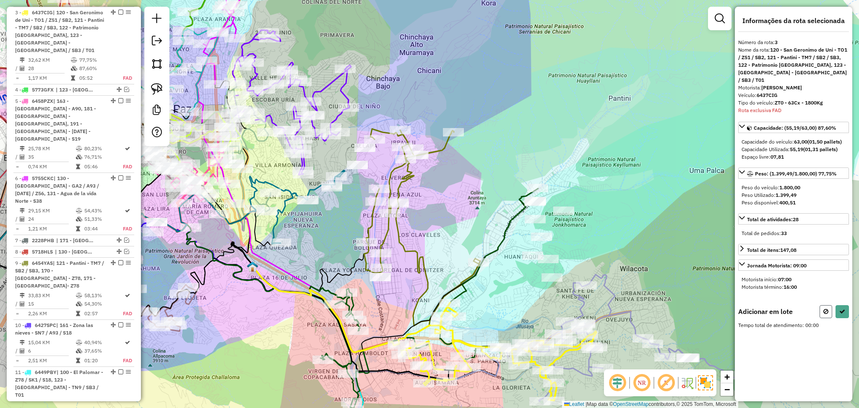
click at [823, 307] on button at bounding box center [825, 311] width 13 height 13
select select "**********"
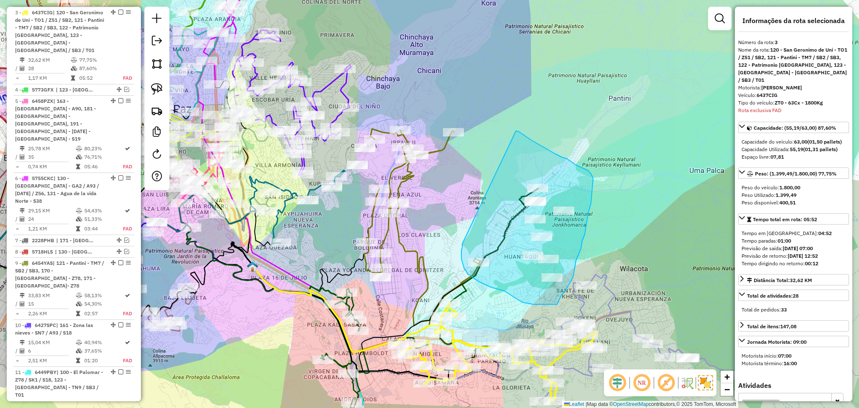
drag, startPoint x: 462, startPoint y: 244, endPoint x: 516, endPoint y: 131, distance: 124.9
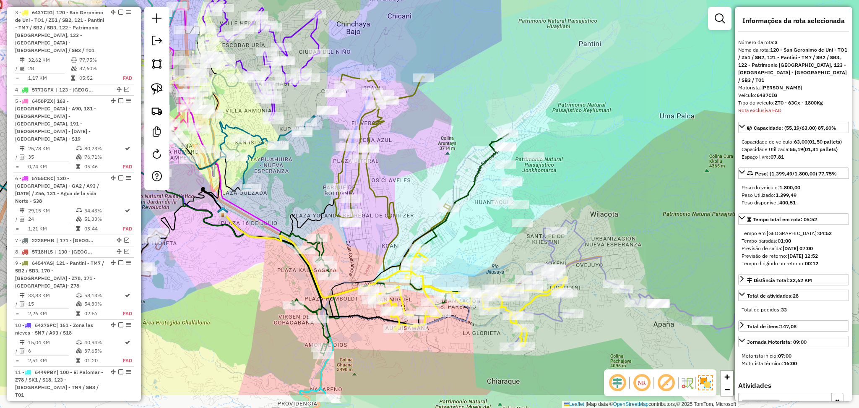
drag, startPoint x: 496, startPoint y: 312, endPoint x: 465, endPoint y: 256, distance: 64.5
click at [465, 256] on div "Janela de atendimento Grade de atendimento Capacidade Transportadoras Veículos …" at bounding box center [429, 204] width 859 height 408
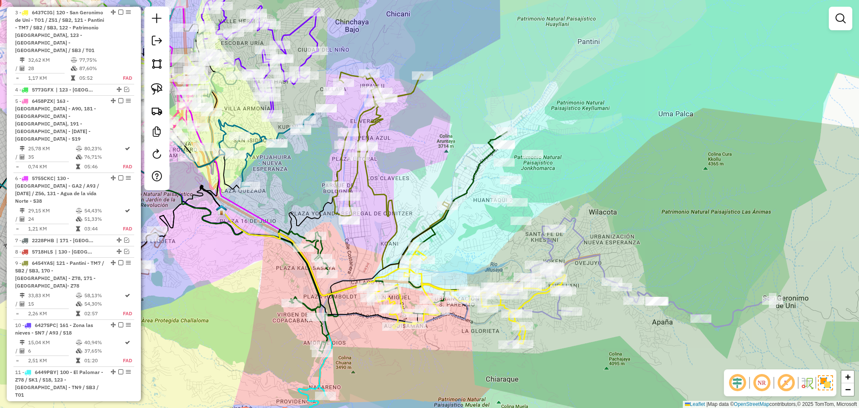
click at [601, 258] on icon at bounding box center [620, 281] width 303 height 127
select select "**********"
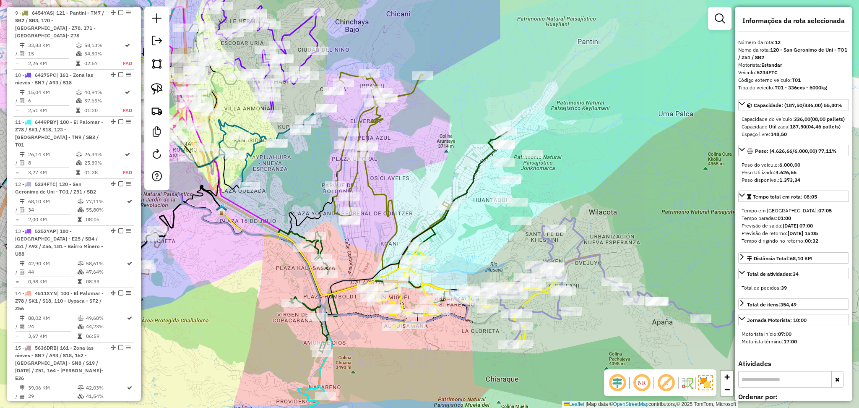
scroll to position [729, 0]
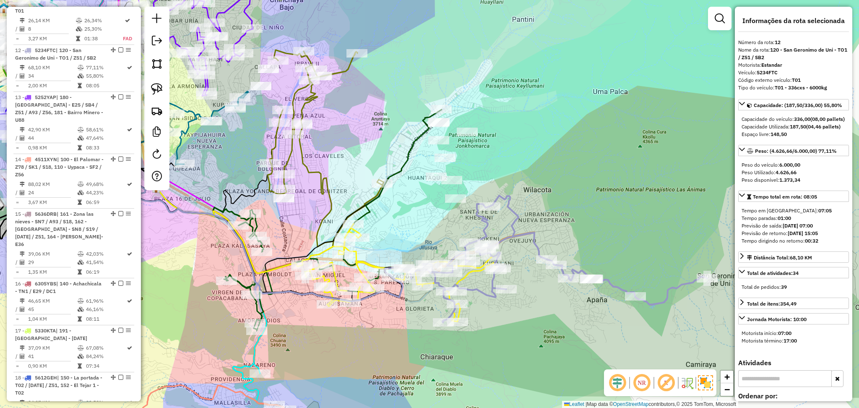
drag, startPoint x: 631, startPoint y: 224, endPoint x: 579, endPoint y: 207, distance: 55.2
click at [579, 207] on div "Janela de atendimento Grade de atendimento Capacidade Transportadoras Veículos …" at bounding box center [429, 204] width 859 height 408
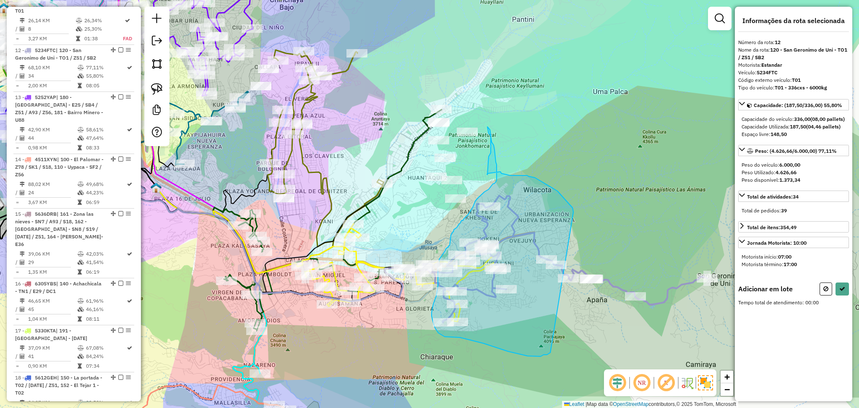
drag, startPoint x: 569, startPoint y: 204, endPoint x: 550, endPoint y: 352, distance: 149.2
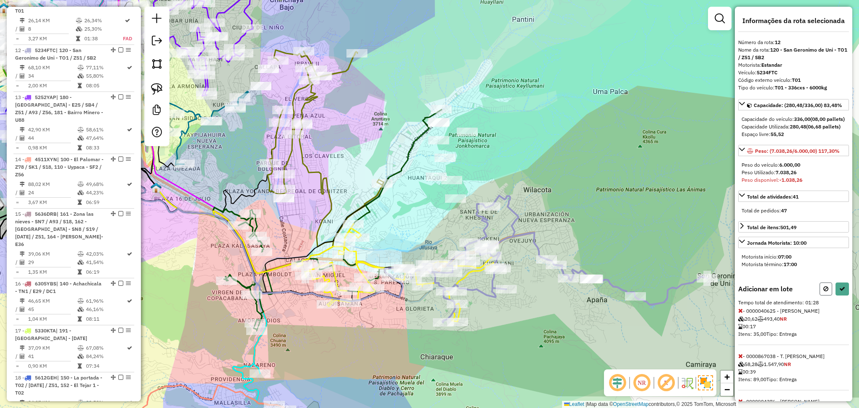
click at [823, 291] on icon at bounding box center [825, 289] width 5 height 6
select select "**********"
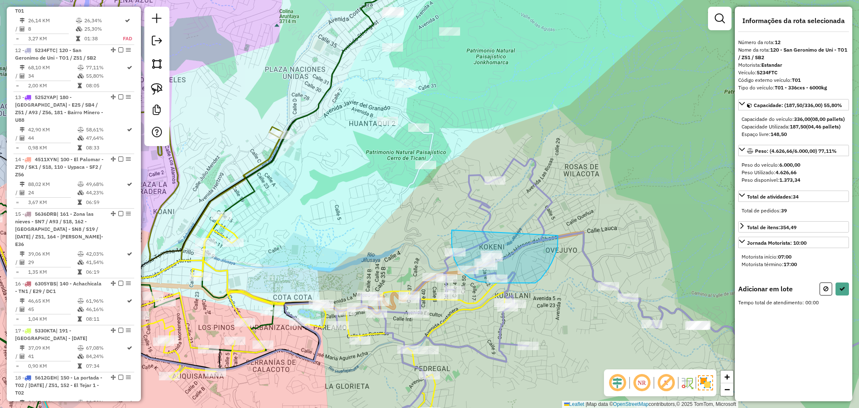
drag, startPoint x: 452, startPoint y: 230, endPoint x: 558, endPoint y: 235, distance: 106.2
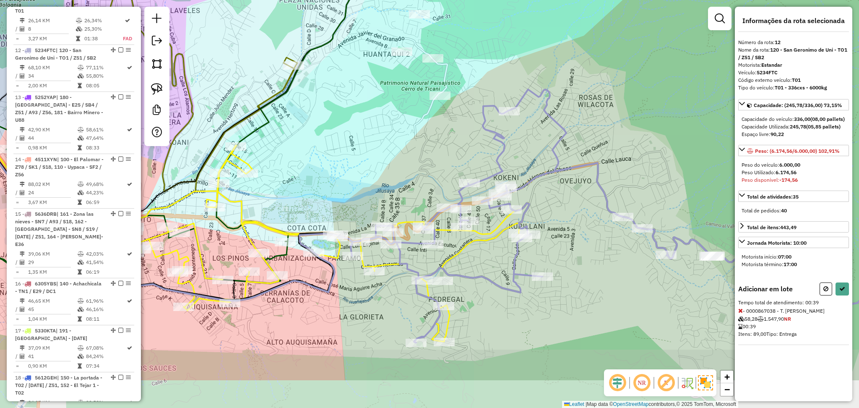
drag, startPoint x: 643, startPoint y: 218, endPoint x: 652, endPoint y: 165, distance: 53.9
click at [652, 165] on div "Janela de atendimento Grade de atendimento Capacidade Transportadoras Veículos …" at bounding box center [429, 204] width 859 height 408
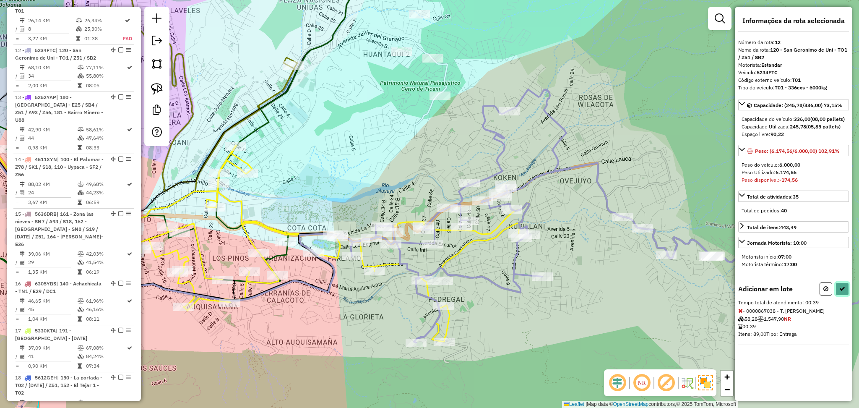
click at [844, 295] on button at bounding box center [841, 288] width 13 height 13
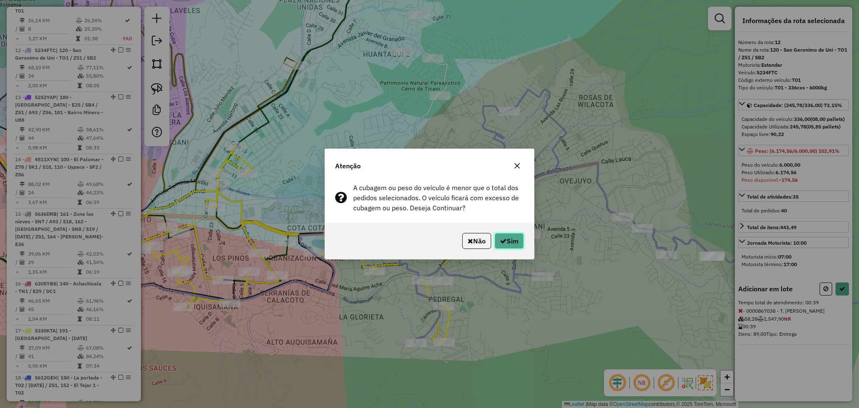
click at [520, 235] on button "Sim" at bounding box center [508, 241] width 29 height 16
select select "**********"
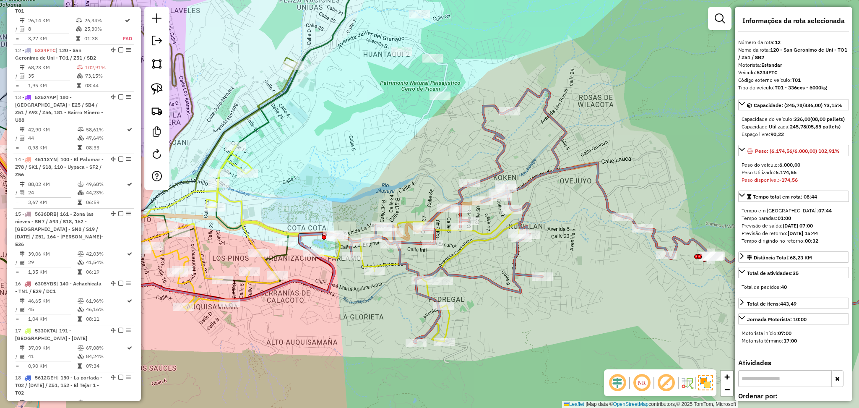
click at [354, 143] on div "Janela de atendimento Grade de atendimento Capacidade Transportadoras Veículos …" at bounding box center [429, 204] width 859 height 408
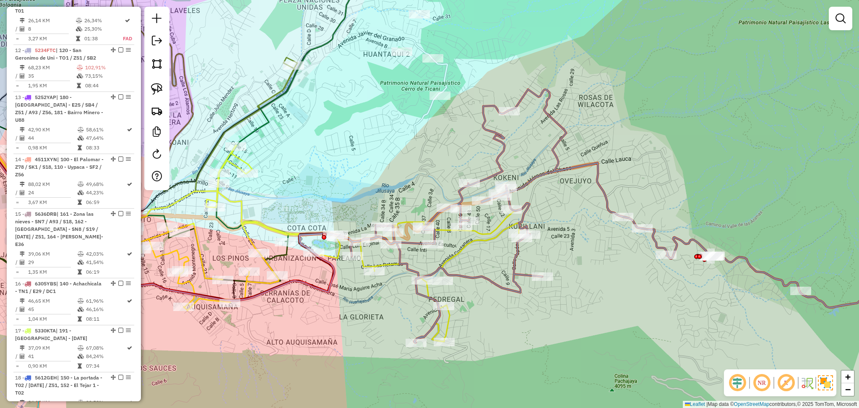
click at [281, 257] on icon at bounding box center [169, 159] width 427 height 400
click at [281, 257] on icon at bounding box center [169, 159] width 426 height 400
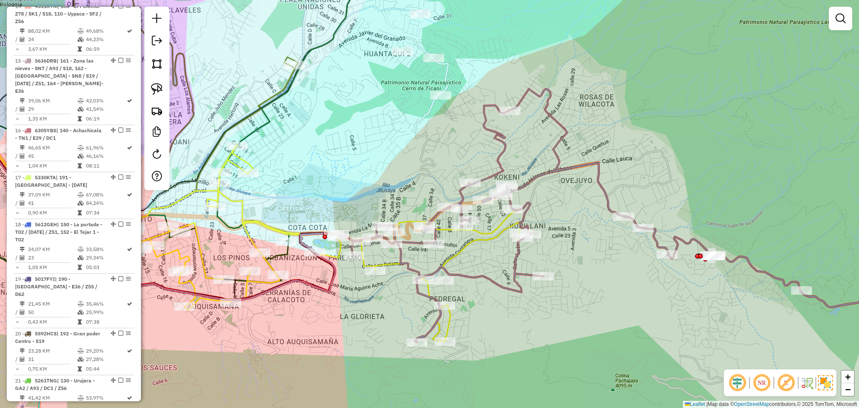
select select "**********"
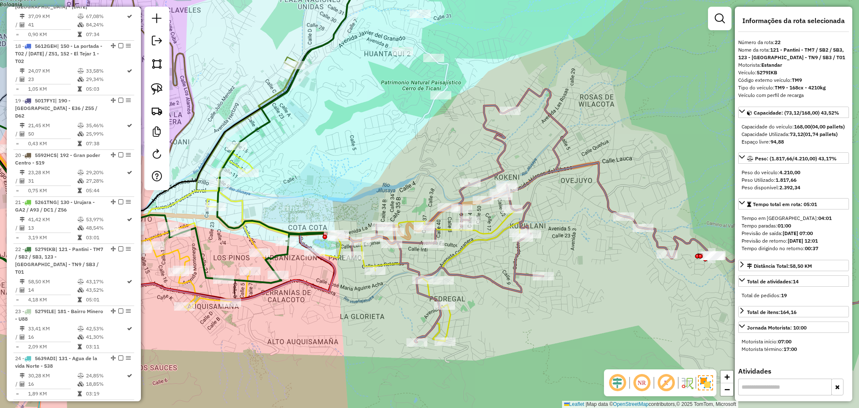
scroll to position [1237, 0]
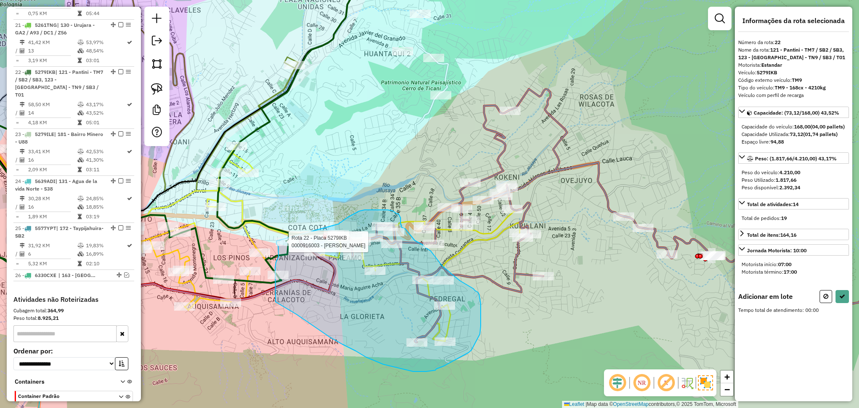
click at [276, 241] on div "Rota 22 - Placa 5279IKB 0000916003 - DINA MARIA GUTI Janela de atendimento Grad…" at bounding box center [429, 204] width 859 height 408
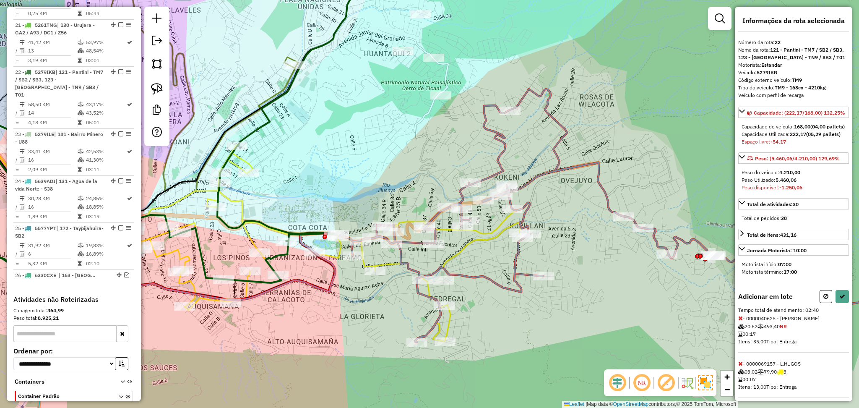
click at [848, 324] on div "Informações da rota selecionada Número da rota: 22 Nome da rota: 121 - Pantini …" at bounding box center [793, 204] width 117 height 394
click at [840, 299] on icon at bounding box center [842, 296] width 6 height 6
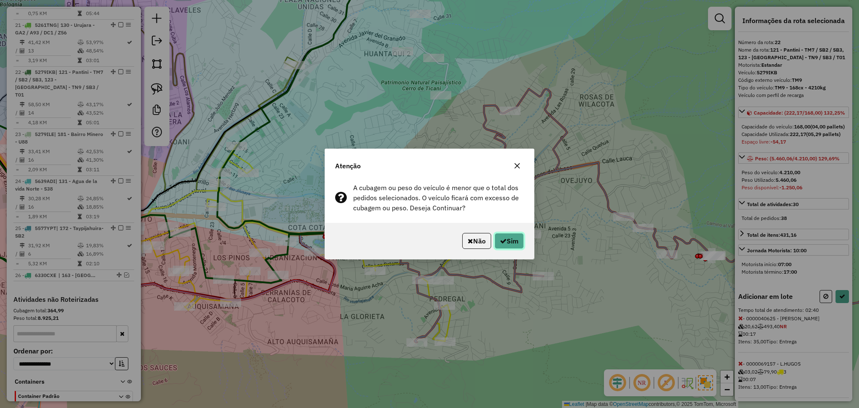
click at [517, 238] on button "Sim" at bounding box center [508, 241] width 29 height 16
select select "**********"
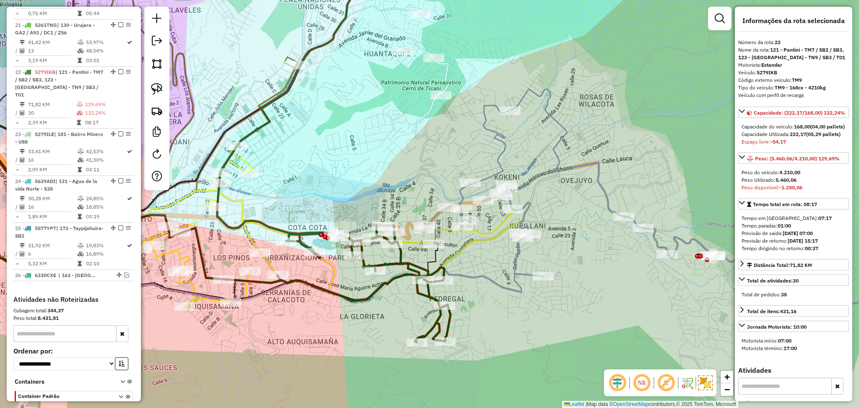
click at [502, 283] on icon at bounding box center [228, 212] width 629 height 177
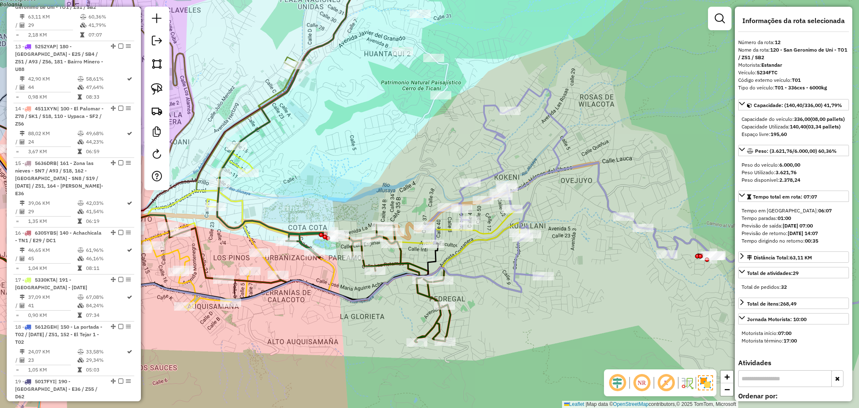
scroll to position [729, 0]
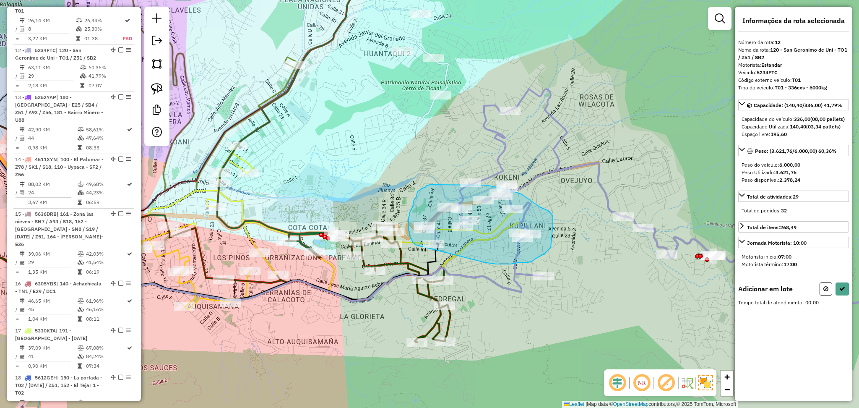
drag, startPoint x: 492, startPoint y: 263, endPoint x: 415, endPoint y: 244, distance: 79.4
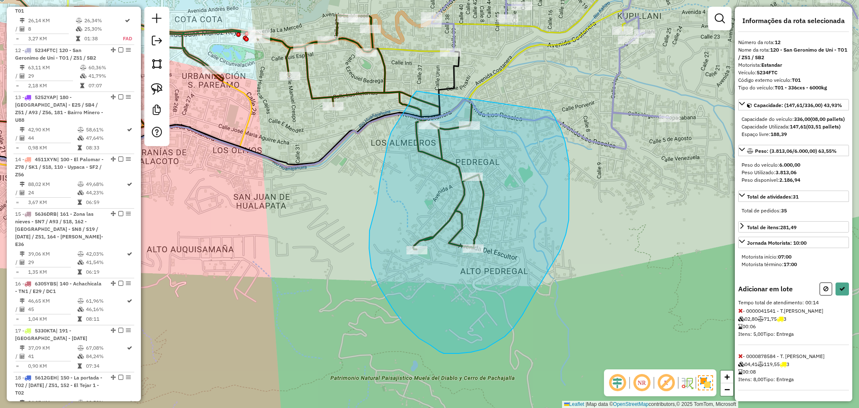
drag, startPoint x: 416, startPoint y: 91, endPoint x: 550, endPoint y: 111, distance: 135.6
click at [550, 111] on div "Janela de atendimento Grade de atendimento Capacidade Transportadoras Veículos …" at bounding box center [429, 204] width 859 height 408
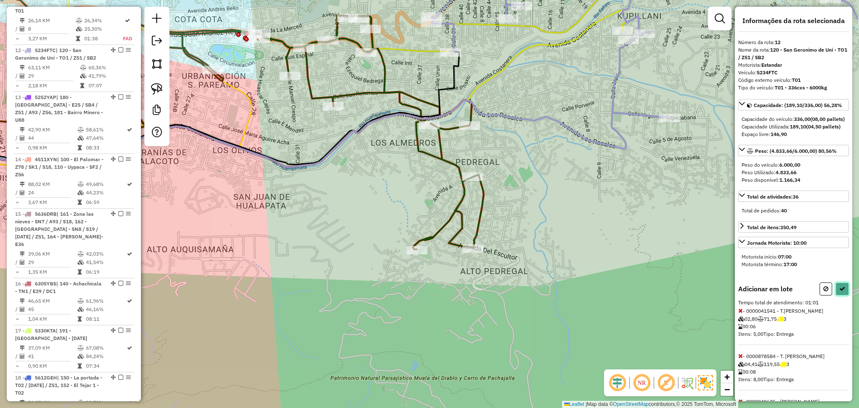
click at [839, 291] on icon at bounding box center [842, 289] width 6 height 6
select select "**********"
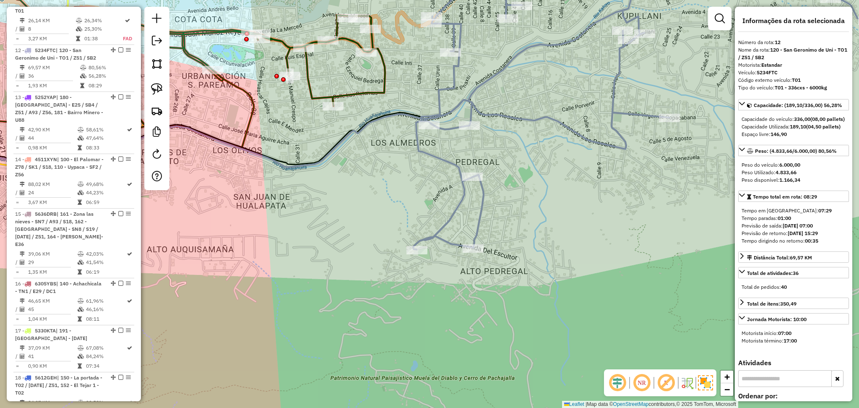
click at [481, 215] on icon at bounding box center [679, 104] width 532 height 290
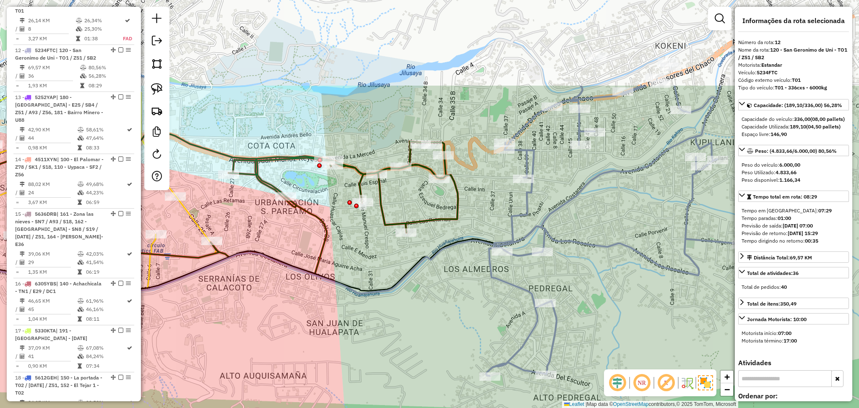
drag, startPoint x: 435, startPoint y: 197, endPoint x: 508, endPoint y: 323, distance: 145.8
click at [508, 323] on div "Janela de atendimento Grade de atendimento Capacidade Transportadoras Veículos …" at bounding box center [429, 204] width 859 height 408
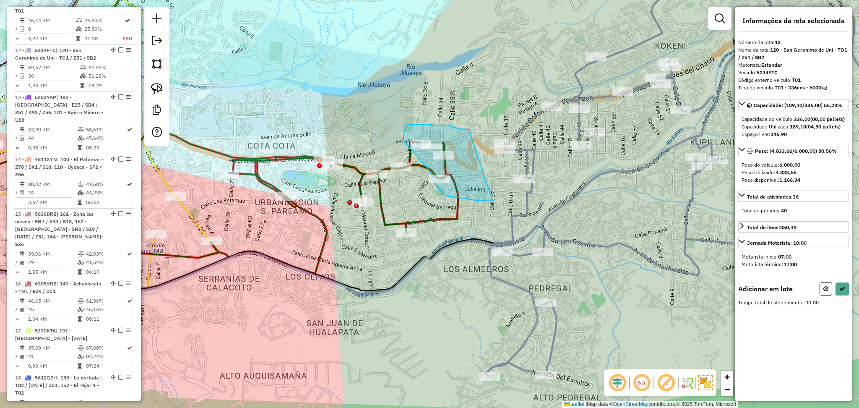
drag, startPoint x: 469, startPoint y: 129, endPoint x: 493, endPoint y: 201, distance: 75.6
click at [0, 0] on div "Aguarde..." at bounding box center [0, 0] width 0 height 0
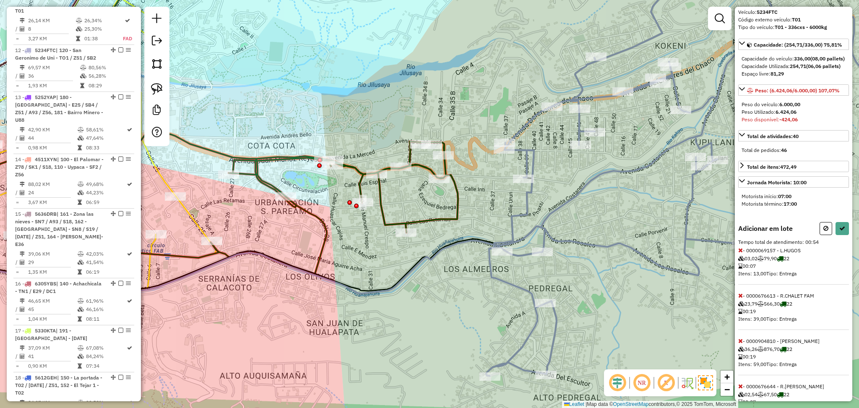
scroll to position [105, 0]
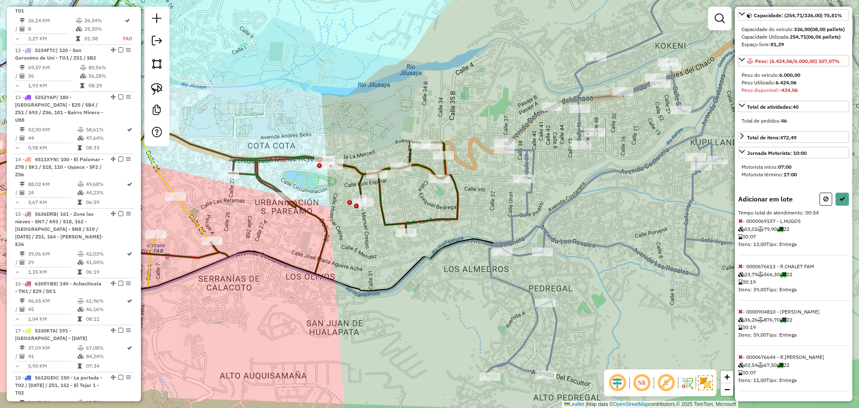
click at [740, 263] on icon at bounding box center [740, 266] width 5 height 6
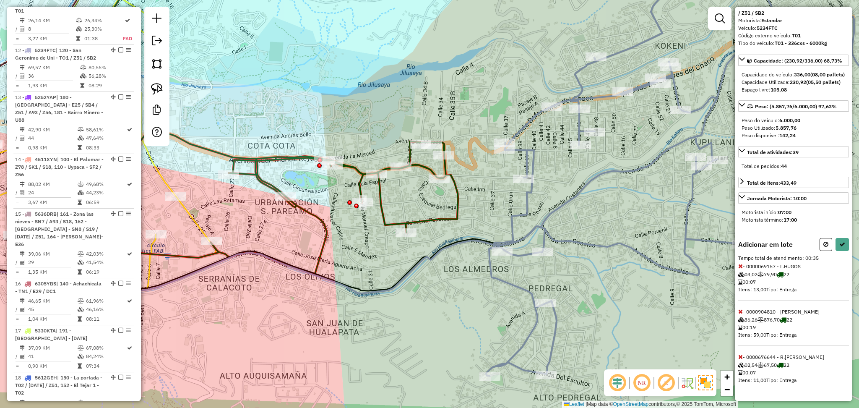
scroll to position [60, 0]
click at [839, 247] on icon at bounding box center [842, 244] width 6 height 6
select select "**********"
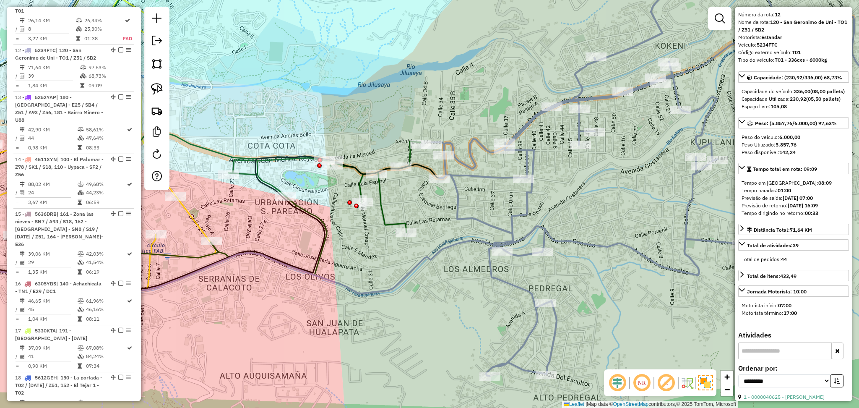
scroll to position [0, 0]
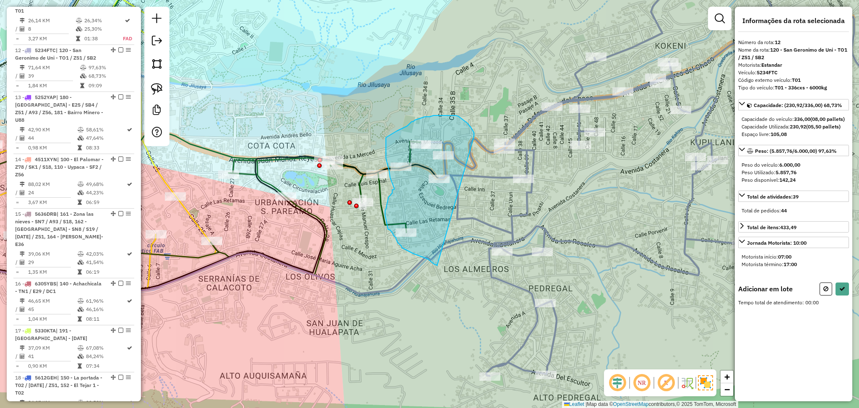
drag, startPoint x: 471, startPoint y: 127, endPoint x: 437, endPoint y: 265, distance: 142.0
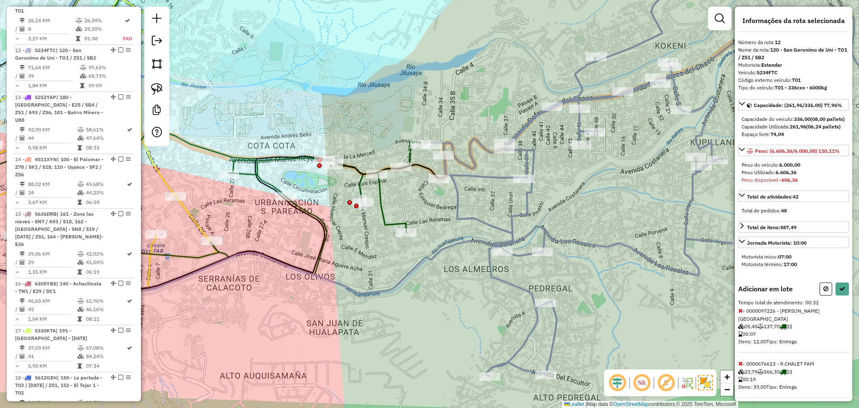
scroll to position [60, 0]
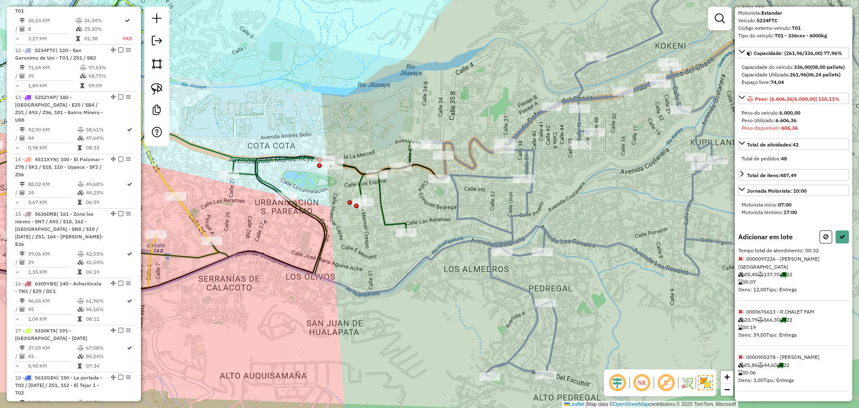
click at [738, 312] on icon at bounding box center [740, 311] width 5 height 6
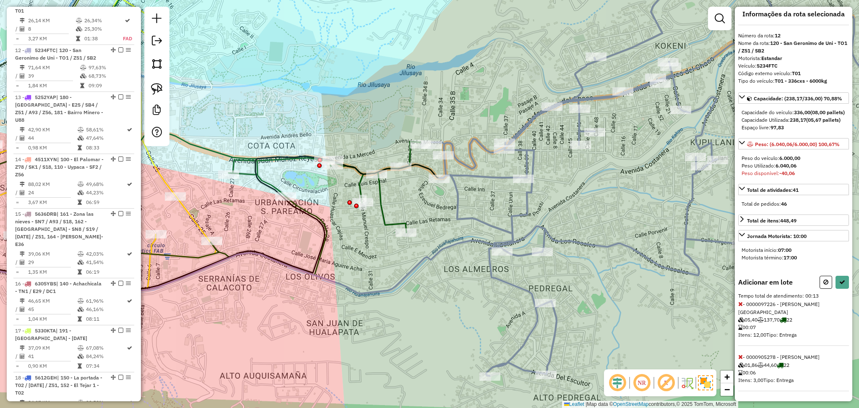
click at [738, 355] on icon at bounding box center [740, 356] width 5 height 6
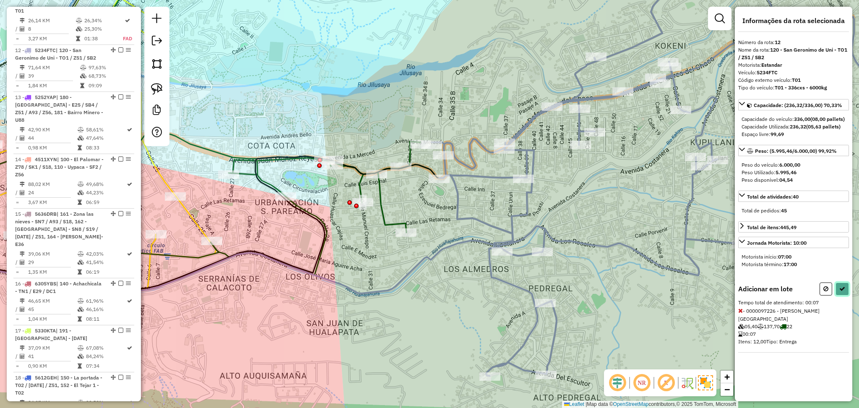
click at [842, 291] on icon at bounding box center [842, 289] width 6 height 6
select select "**********"
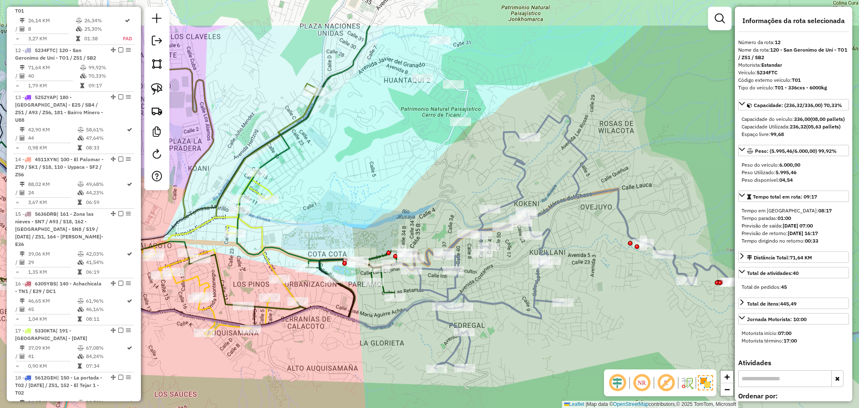
drag, startPoint x: 651, startPoint y: 282, endPoint x: 574, endPoint y: 348, distance: 101.4
click at [574, 348] on div "Janela de atendimento Grade de atendimento Capacidade Transportadoras Veículos …" at bounding box center [429, 204] width 859 height 408
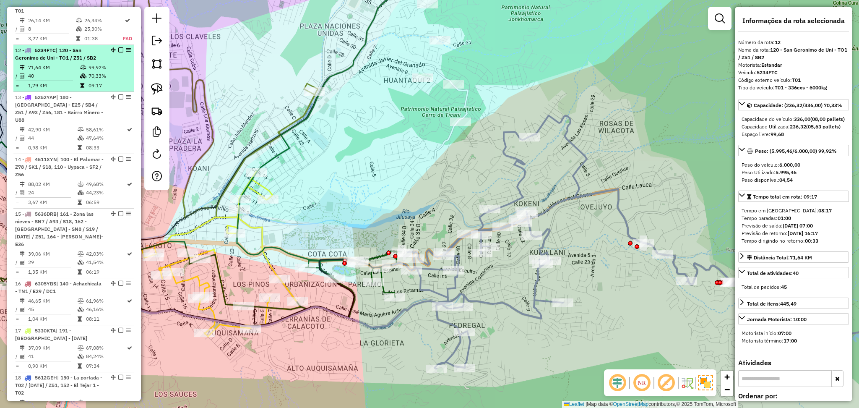
click at [118, 47] on em at bounding box center [120, 49] width 5 height 5
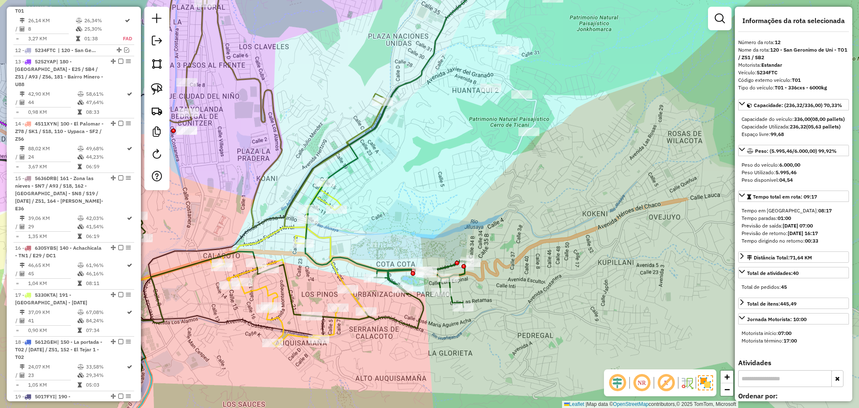
drag, startPoint x: 290, startPoint y: 196, endPoint x: 415, endPoint y: 228, distance: 128.8
click at [415, 227] on div "Janela de atendimento Grade de atendimento Capacidade Transportadoras Veículos …" at bounding box center [429, 204] width 859 height 408
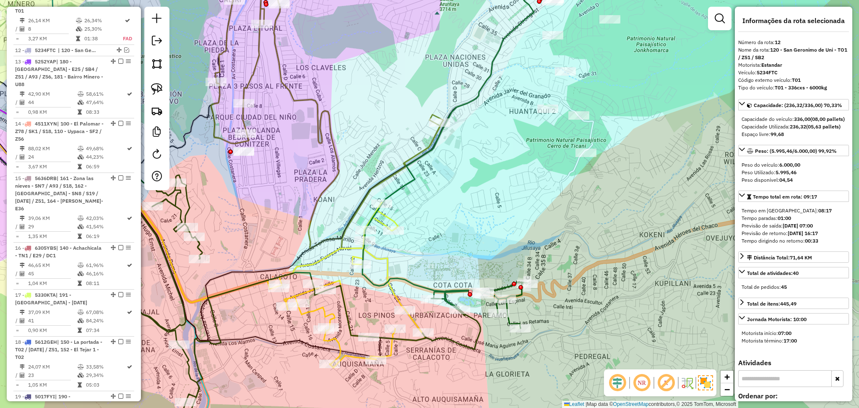
click at [361, 248] on icon at bounding box center [329, 195] width 457 height 442
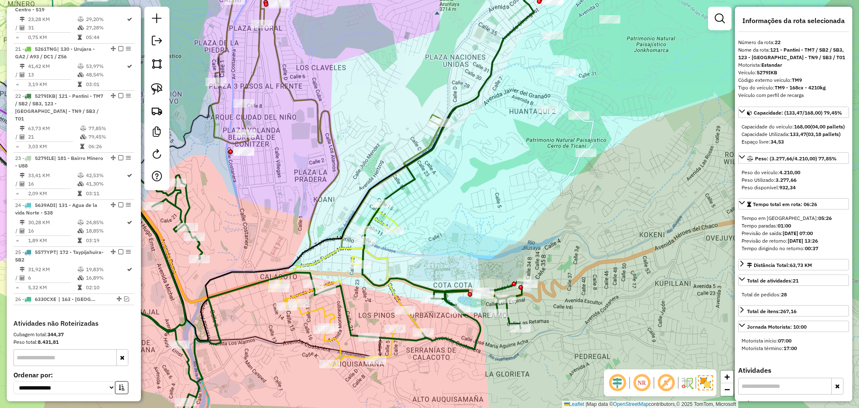
scroll to position [1201, 0]
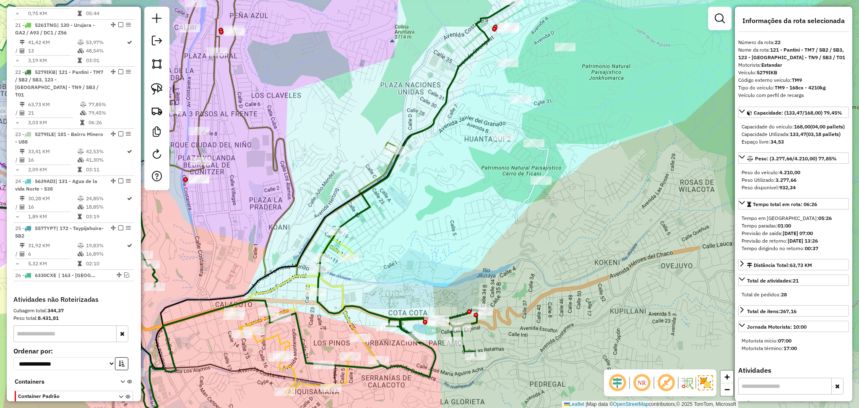
drag, startPoint x: 491, startPoint y: 229, endPoint x: 446, endPoint y: 257, distance: 52.7
click at [446, 257] on div "Janela de atendimento Grade de atendimento Capacidade Transportadoras Veículos …" at bounding box center [429, 204] width 859 height 408
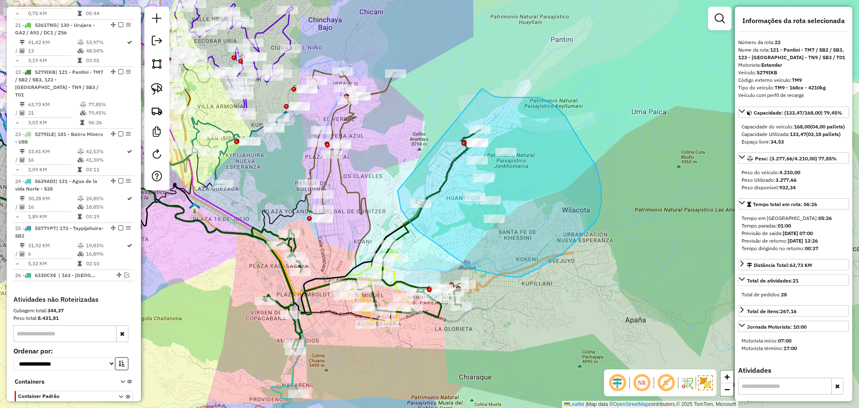
drag, startPoint x: 397, startPoint y: 190, endPoint x: 482, endPoint y: 88, distance: 132.2
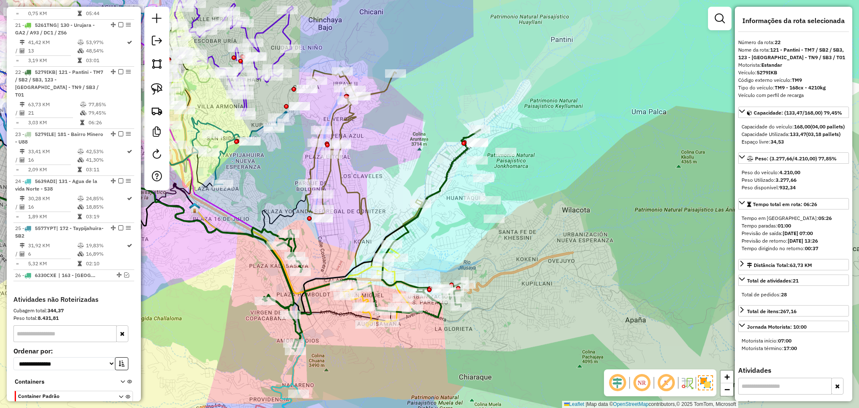
click at [393, 270] on icon at bounding box center [376, 285] width 73 height 83
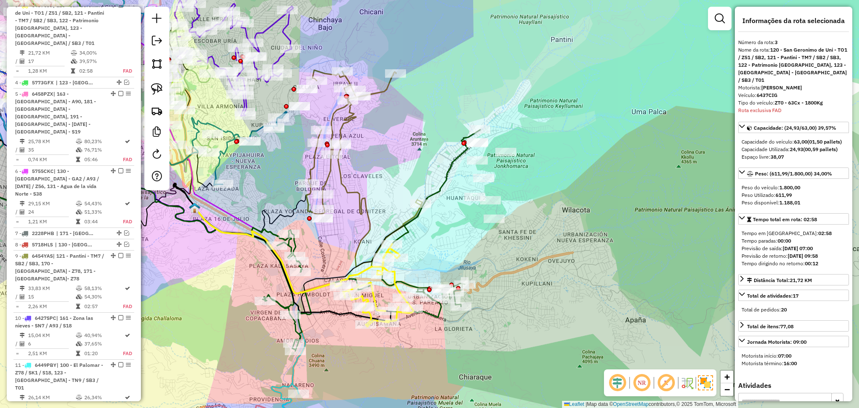
scroll to position [345, 0]
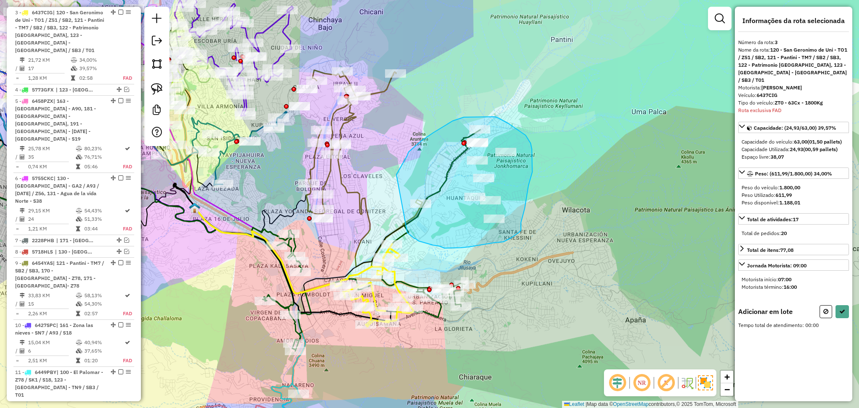
drag, startPoint x: 404, startPoint y: 161, endPoint x: 407, endPoint y: 232, distance: 70.9
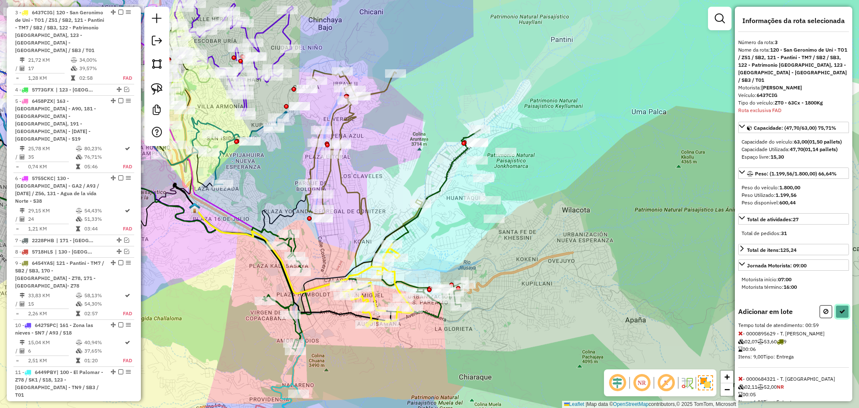
click at [839, 311] on icon at bounding box center [842, 311] width 6 height 6
select select "**********"
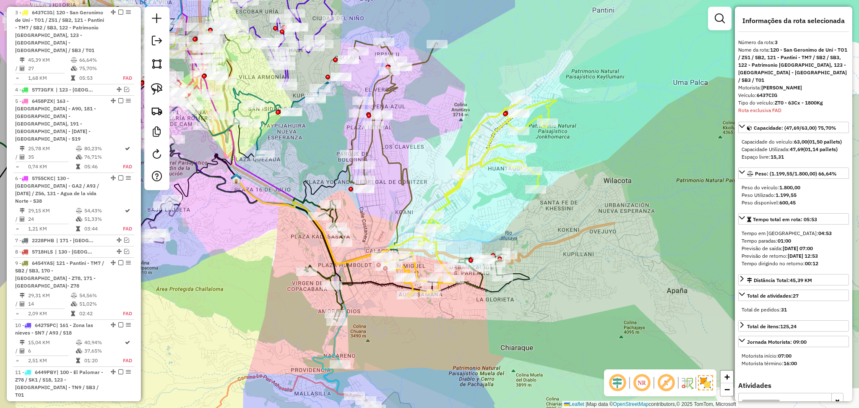
drag, startPoint x: 419, startPoint y: 239, endPoint x: 471, endPoint y: 196, distance: 67.0
click at [471, 196] on div "Janela de atendimento Grade de atendimento Capacidade Transportadoras Veículos …" at bounding box center [429, 204] width 859 height 408
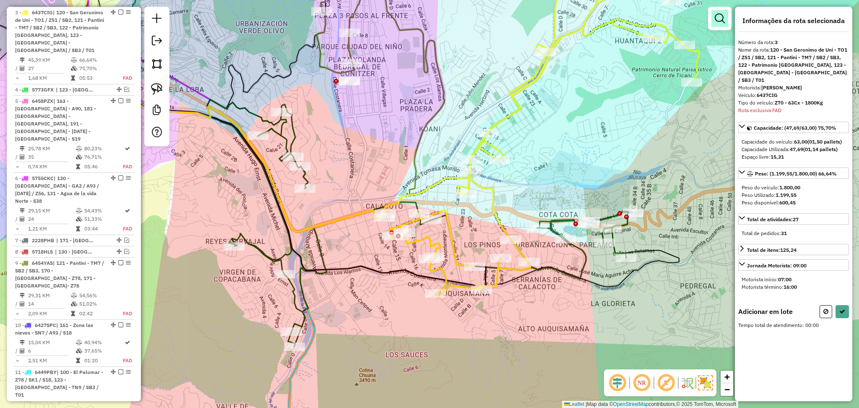
click at [720, 17] on em at bounding box center [719, 18] width 10 height 10
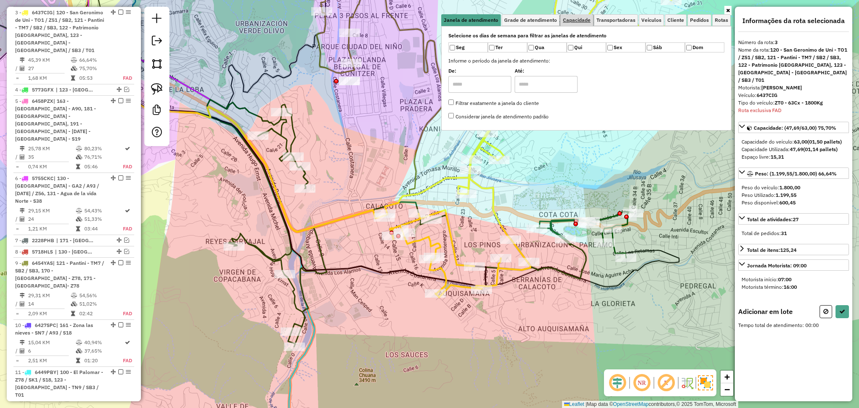
click at [578, 19] on span "Capacidade" at bounding box center [577, 20] width 28 height 5
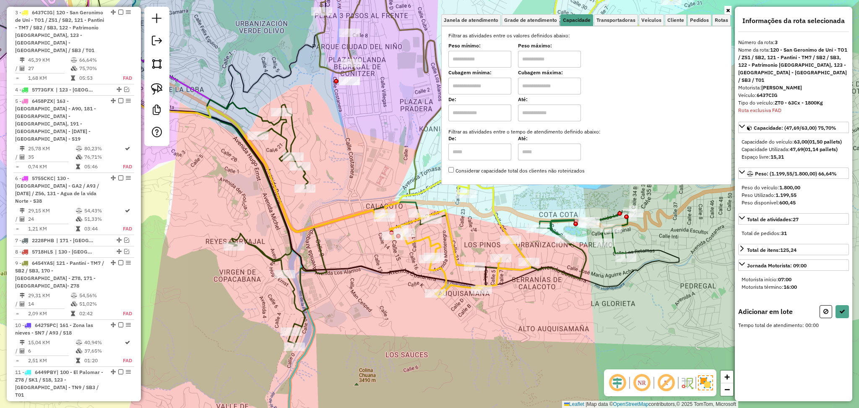
click at [470, 89] on input "text" at bounding box center [479, 86] width 63 height 17
type input "****"
click at [541, 82] on input "text" at bounding box center [549, 86] width 63 height 17
type input "****"
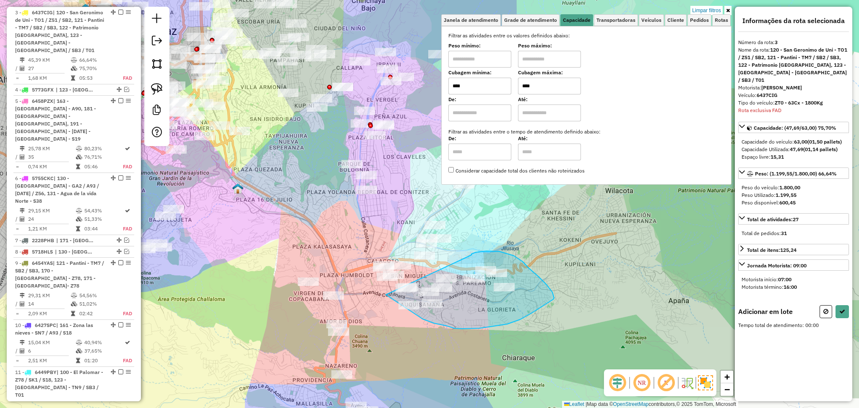
drag, startPoint x: 471, startPoint y: 254, endPoint x: 386, endPoint y: 294, distance: 94.7
click at [0, 0] on div "Aplicando filtros" at bounding box center [0, 0] width 0 height 0
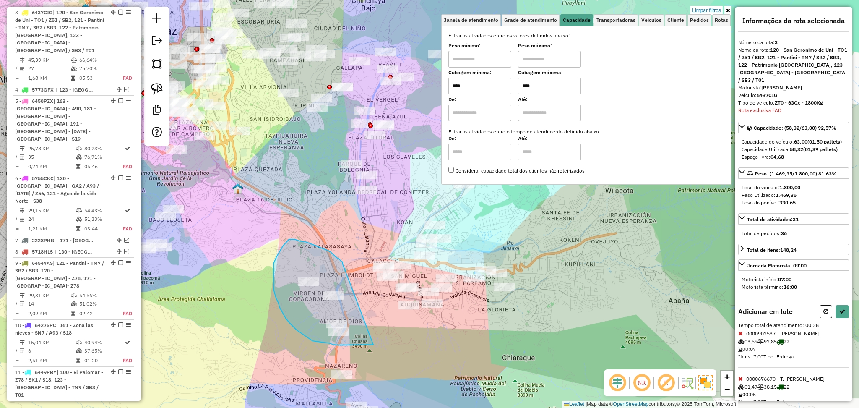
drag, startPoint x: 343, startPoint y: 263, endPoint x: 373, endPoint y: 344, distance: 86.9
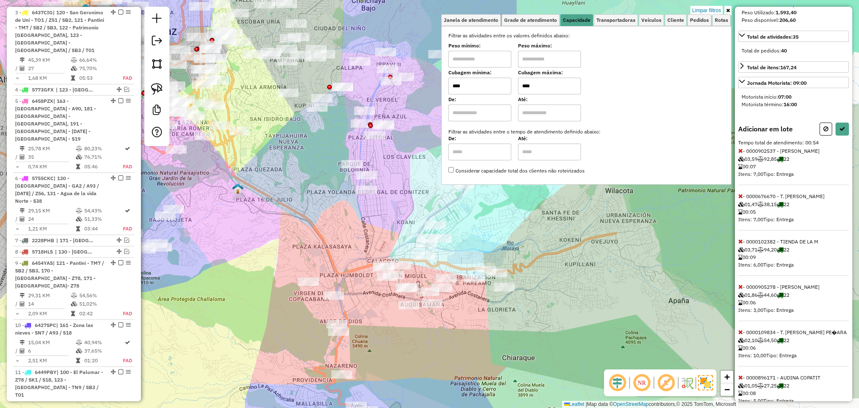
scroll to position [238, 0]
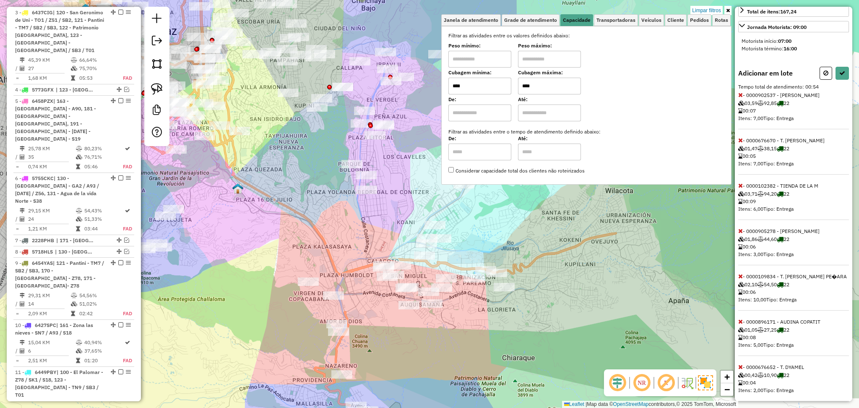
click at [738, 365] on icon at bounding box center [740, 366] width 5 height 6
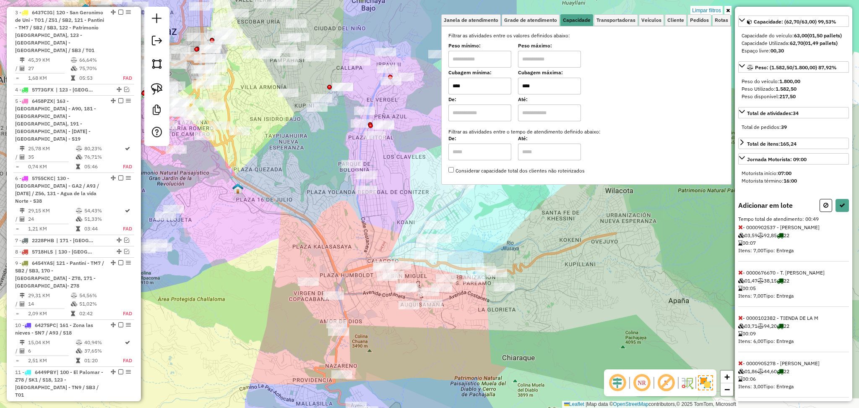
scroll to position [15, 0]
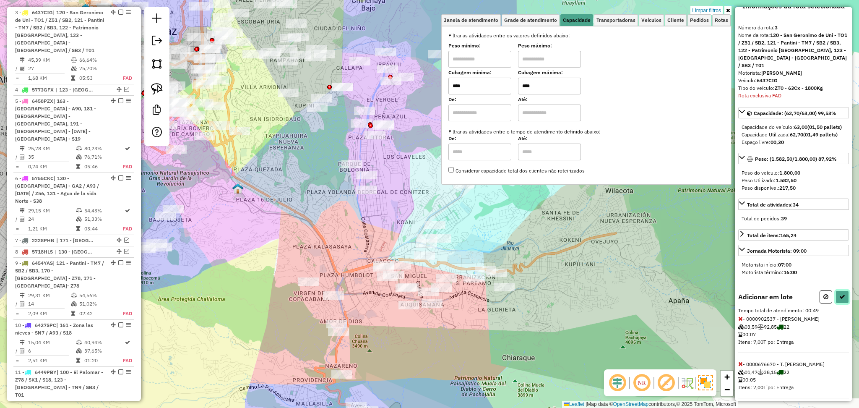
click at [839, 296] on icon at bounding box center [842, 296] width 6 height 6
select select "**********"
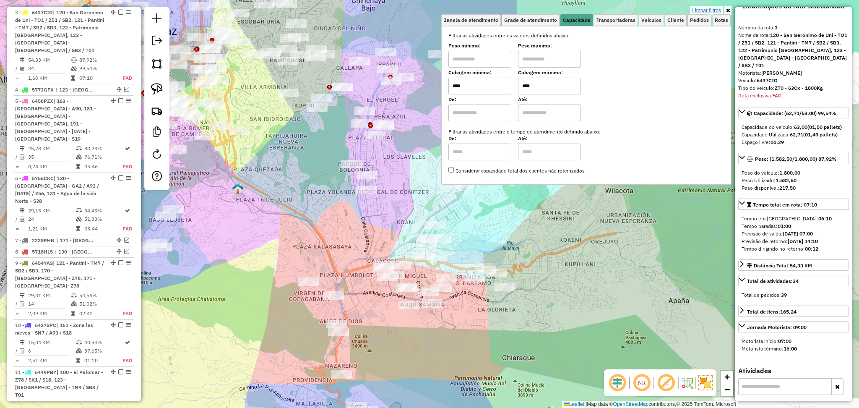
click at [711, 8] on link "Limpar filtros" at bounding box center [706, 10] width 32 height 9
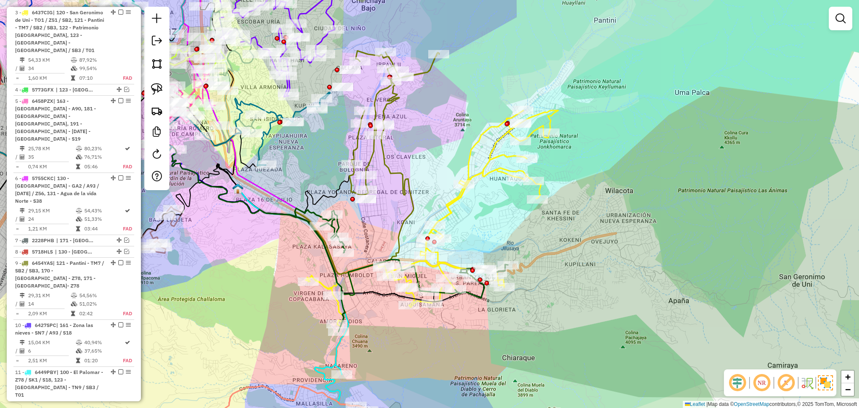
click at [455, 203] on icon at bounding box center [432, 217] width 252 height 215
select select "**********"
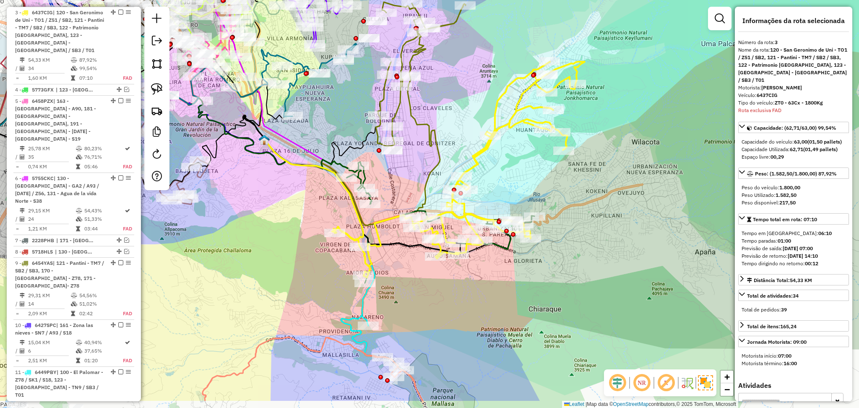
drag, startPoint x: 399, startPoint y: 354, endPoint x: 426, endPoint y: 305, distance: 55.9
click at [426, 305] on div "Janela de atendimento Grade de atendimento Capacidade Transportadoras Veículos …" at bounding box center [429, 204] width 859 height 408
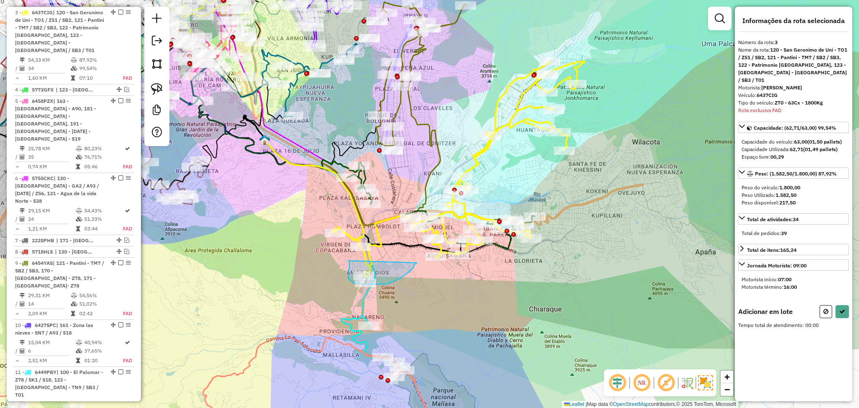
drag, startPoint x: 348, startPoint y: 260, endPoint x: 417, endPoint y: 262, distance: 68.8
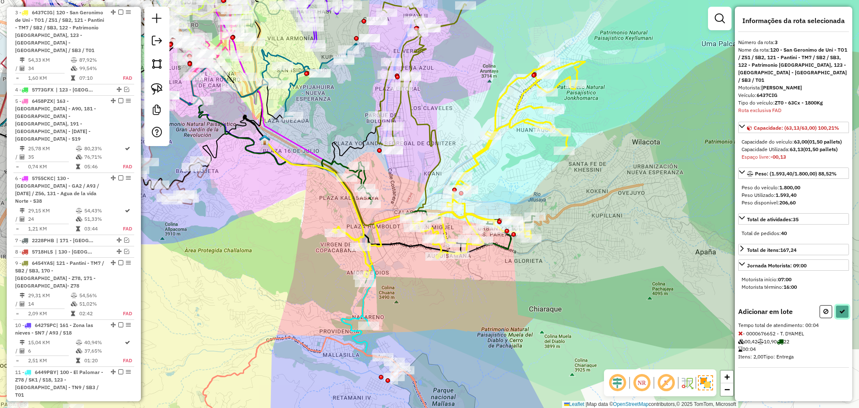
click at [840, 308] on icon at bounding box center [842, 311] width 6 height 6
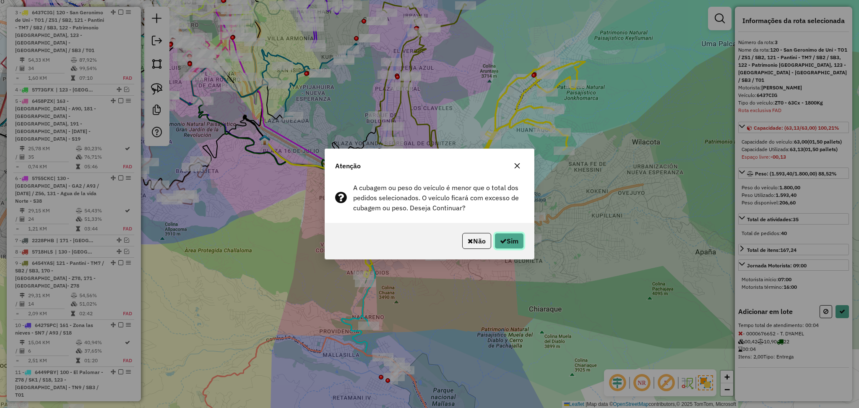
click at [514, 237] on button "Sim" at bounding box center [508, 241] width 29 height 16
select select "**********"
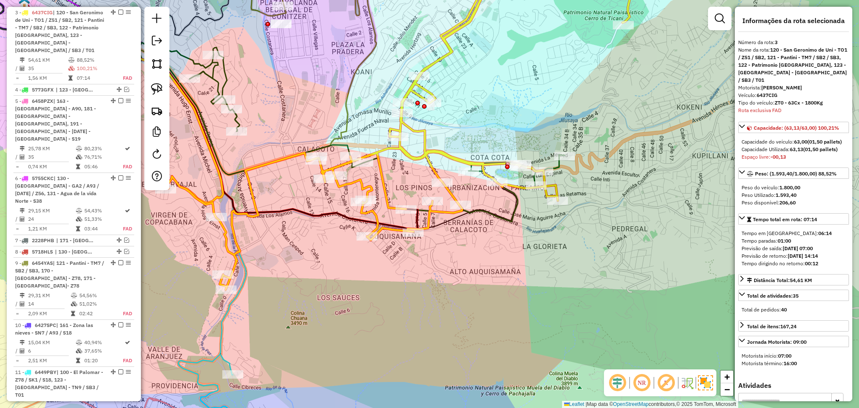
click at [515, 203] on icon at bounding box center [359, 133] width 410 height 176
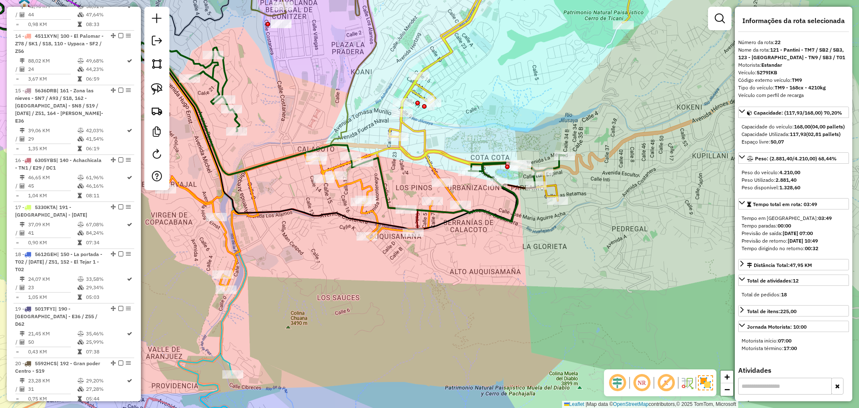
scroll to position [1201, 0]
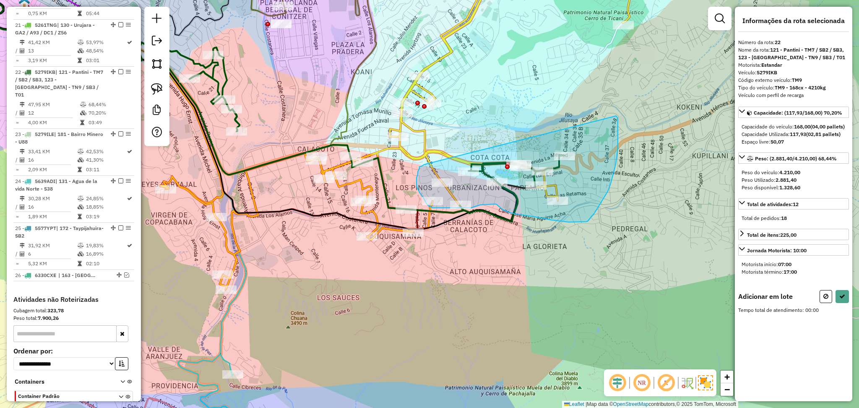
drag, startPoint x: 424, startPoint y: 164, endPoint x: 616, endPoint y: 116, distance: 198.1
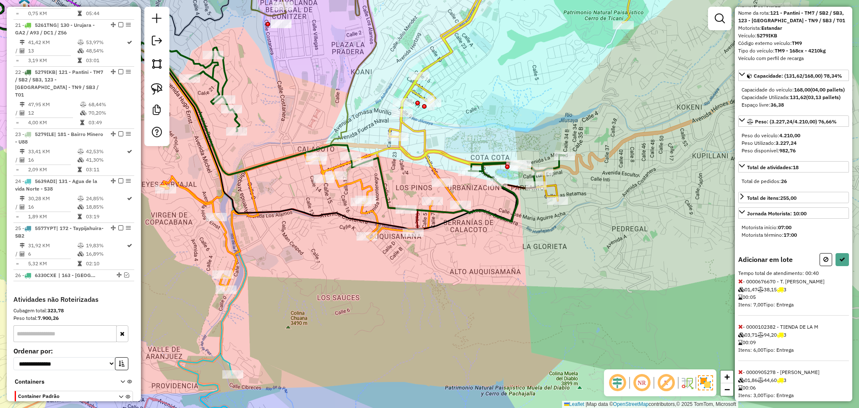
scroll to position [56, 0]
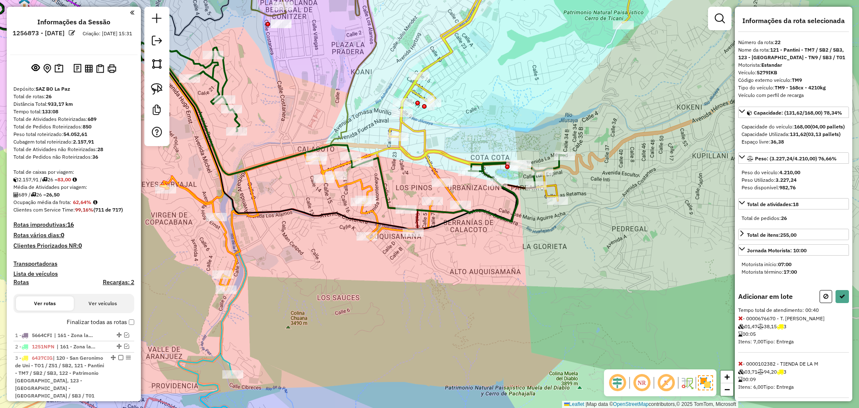
scroll to position [56, 0]
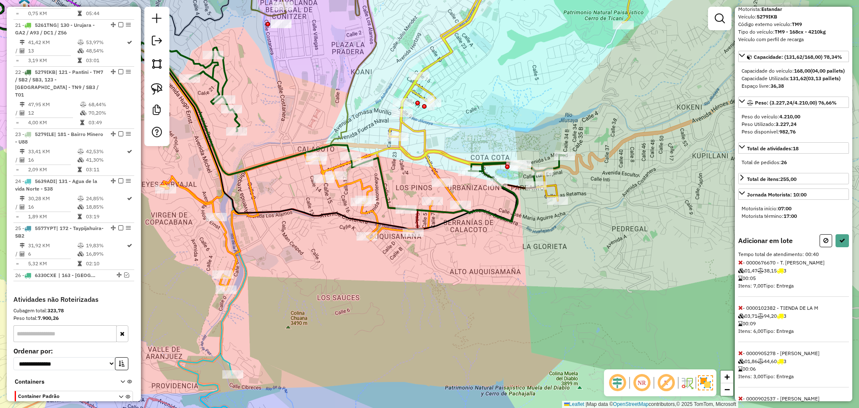
click at [740, 310] on icon at bounding box center [740, 307] width 5 height 6
click at [740, 364] on span "03,59" at bounding box center [747, 361] width 19 height 6
click at [739, 356] on icon at bounding box center [740, 353] width 5 height 6
click at [735, 368] on div "Informações da rota selecionada Número da rota: 22 Nome da rota: 121 - Pantini …" at bounding box center [793, 204] width 117 height 394
click at [739, 356] on icon at bounding box center [740, 353] width 5 height 6
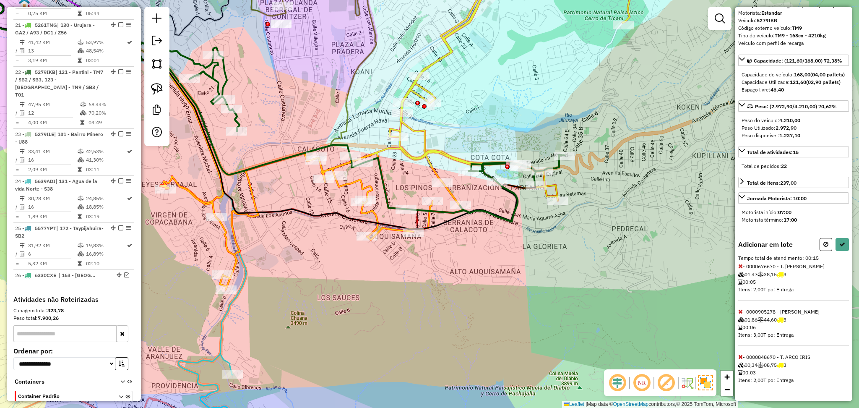
click at [740, 314] on icon at bounding box center [740, 311] width 5 height 6
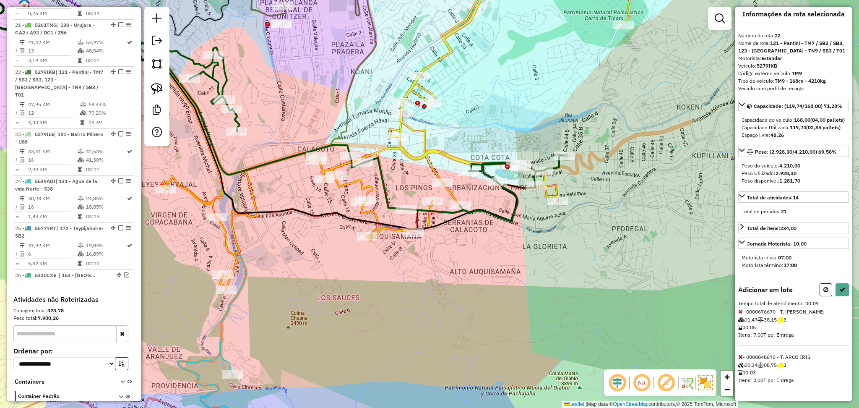
click at [740, 312] on icon at bounding box center [740, 311] width 5 height 6
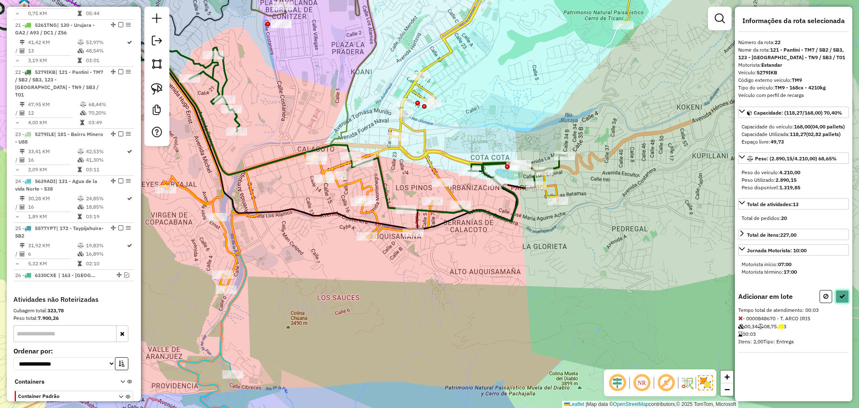
click at [844, 299] on icon at bounding box center [842, 296] width 6 height 6
select select "**********"
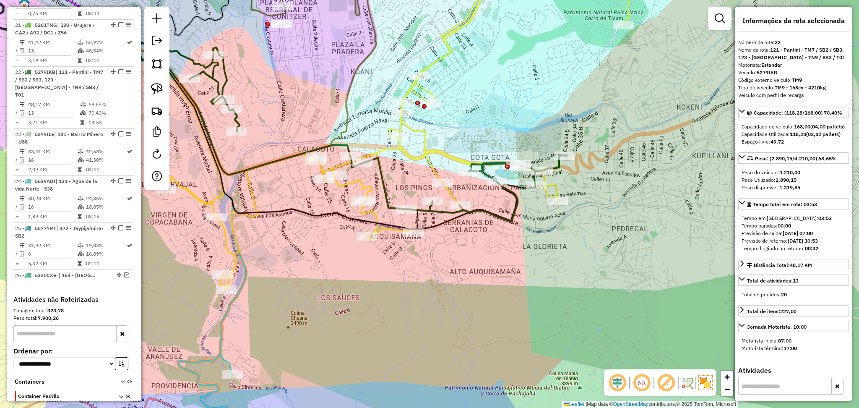
click at [444, 62] on icon at bounding box center [395, 124] width 470 height 330
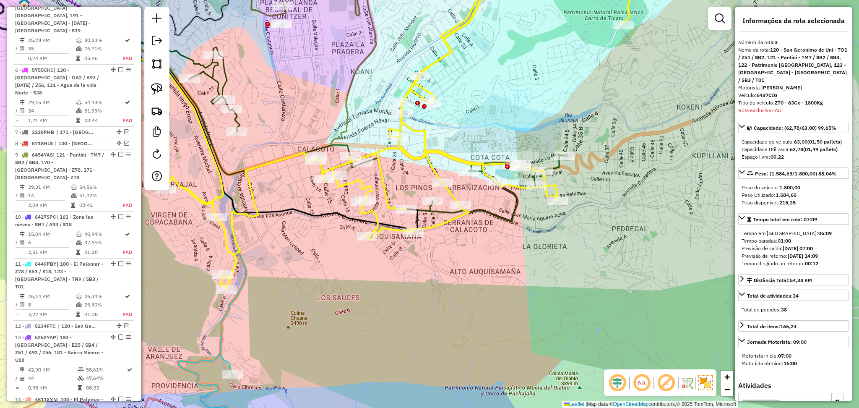
scroll to position [345, 0]
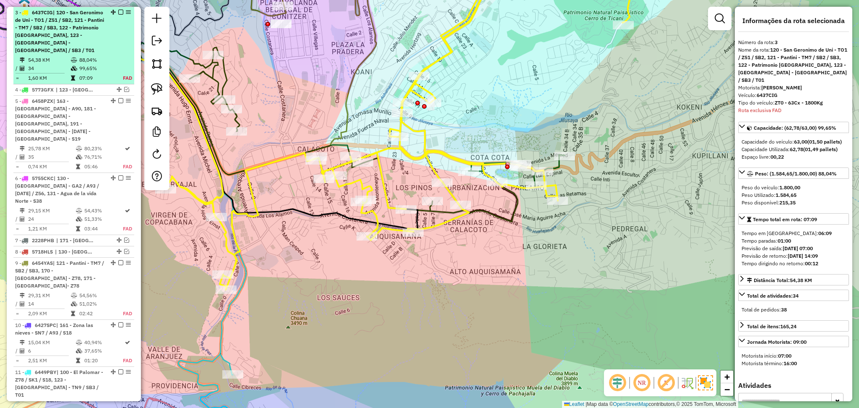
click at [118, 10] on em at bounding box center [120, 12] width 5 height 5
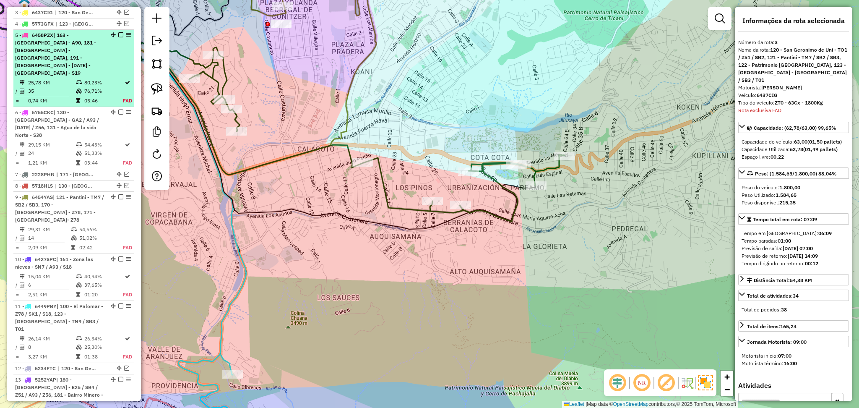
click at [91, 87] on td "76,71%" at bounding box center [103, 91] width 39 height 8
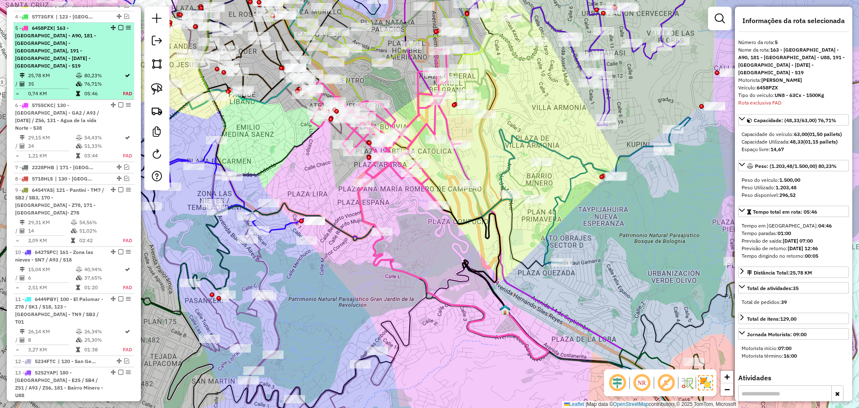
scroll to position [368, 0]
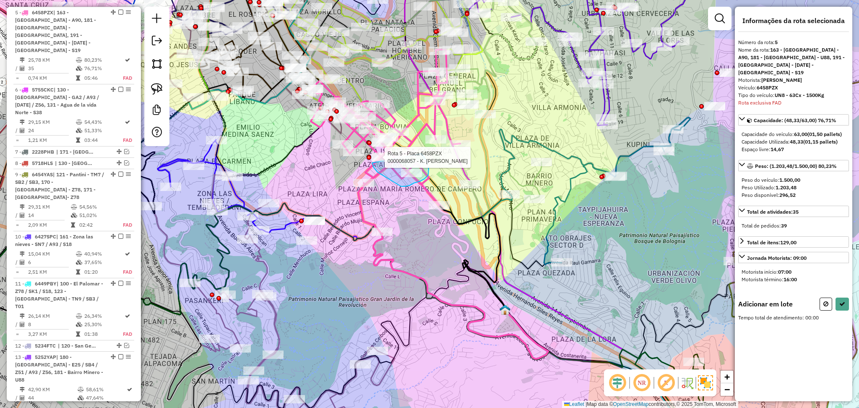
drag, startPoint x: 424, startPoint y: 157, endPoint x: 372, endPoint y: 163, distance: 52.3
click at [372, 163] on div "Rota 5 - Placa 6458PZX 0000068057 - K. AMALIA Janela de atendimento Grade de at…" at bounding box center [429, 204] width 859 height 408
click at [372, 163] on hb-app "Aguarde... Pop-up bloqueado! Seu navegador bloqueou automáticamente a abertura …" at bounding box center [429, 204] width 859 height 408
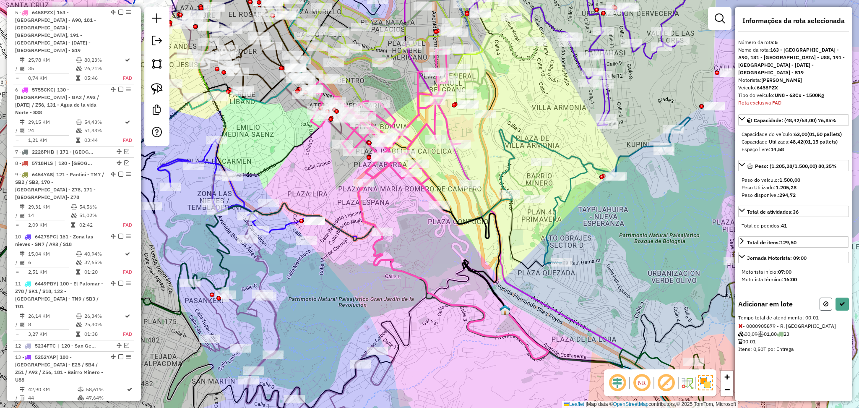
click at [824, 301] on icon at bounding box center [825, 304] width 5 height 6
click at [824, 286] on div "Jornada Motorista: 09:00 Motorista início: 07:00 Motorista término: 16:00" at bounding box center [793, 269] width 111 height 35
select select "**********"
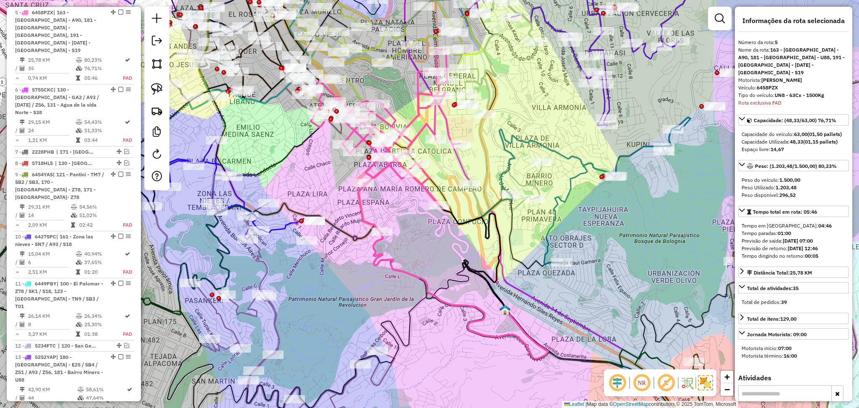
click at [722, 24] on link at bounding box center [719, 18] width 17 height 17
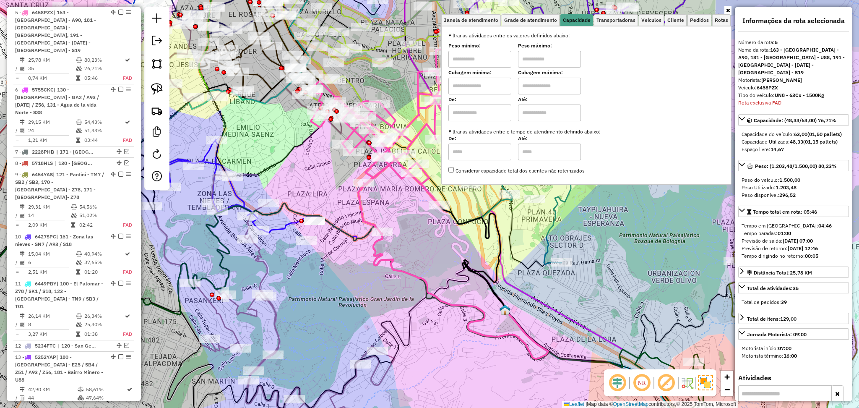
click at [486, 97] on label "De:" at bounding box center [479, 100] width 63 height 8
click at [488, 90] on input "text" at bounding box center [479, 86] width 63 height 17
type input "****"
drag, startPoint x: 559, startPoint y: 78, endPoint x: 558, endPoint y: 86, distance: 8.4
click at [559, 81] on input "text" at bounding box center [549, 86] width 63 height 17
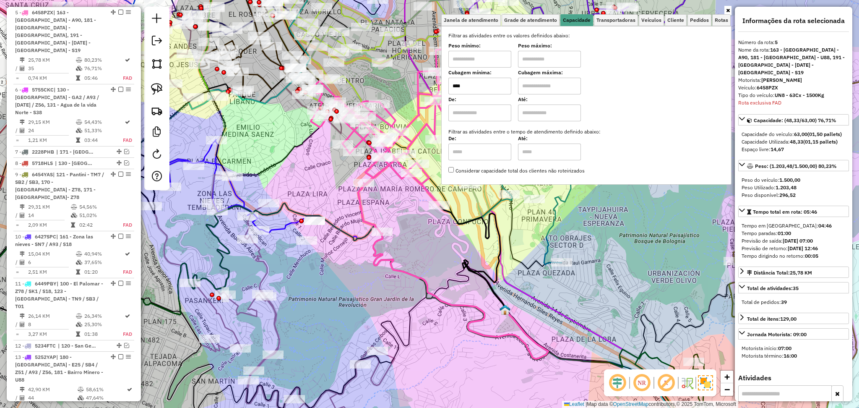
type input "****"
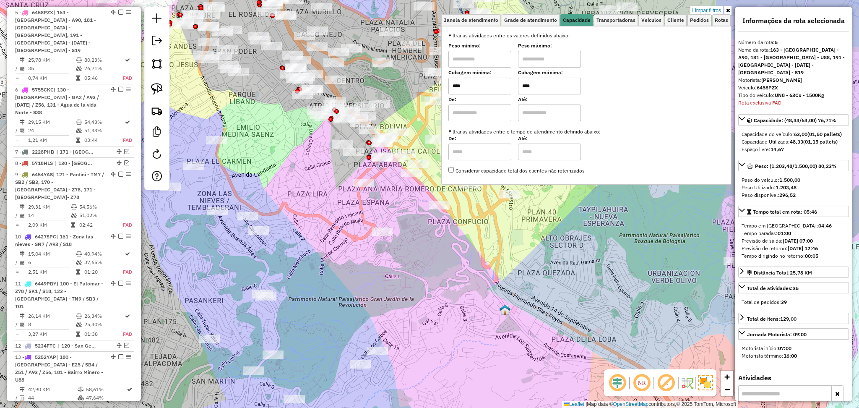
click at [416, 221] on div "Limpar filtros Janela de atendimento Grade de atendimento Capacidade Transporta…" at bounding box center [429, 204] width 859 height 408
click at [413, 217] on div "Limpar filtros Janela de atendimento Grade de atendimento Capacidade Transporta…" at bounding box center [429, 204] width 859 height 408
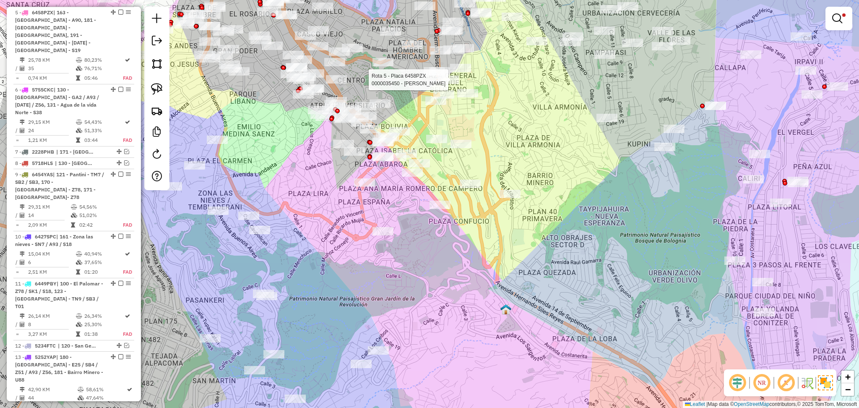
select select "**********"
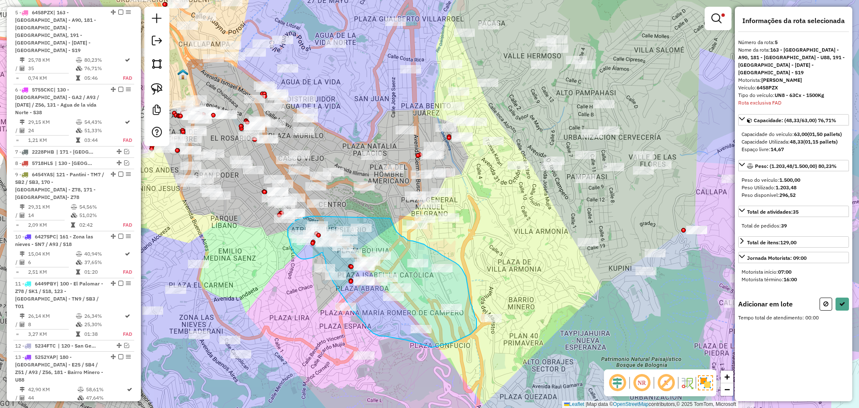
drag, startPoint x: 390, startPoint y: 218, endPoint x: 313, endPoint y: 216, distance: 76.7
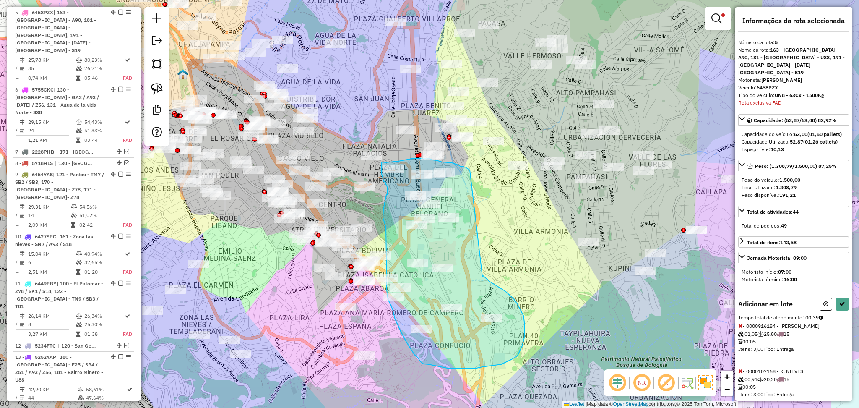
drag, startPoint x: 485, startPoint y: 278, endPoint x: 470, endPoint y: 170, distance: 109.3
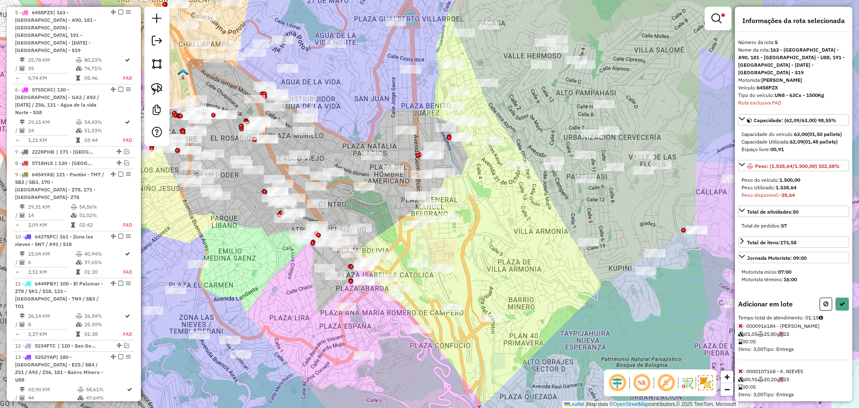
scroll to position [112, 0]
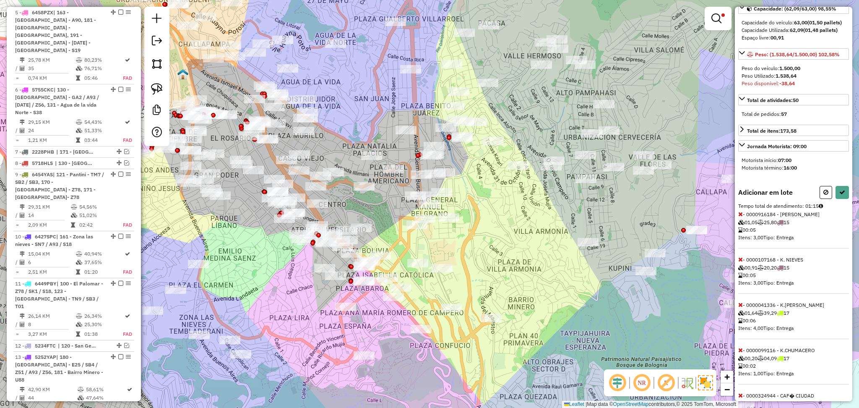
click at [742, 305] on span "- 0000041336 - K.CATALINA 01,64 39,29 17 00:06 Itens: 4,00 Tipo: Entrega" at bounding box center [793, 319] width 111 height 37
click at [740, 307] on icon at bounding box center [740, 304] width 5 height 6
click at [839, 194] on icon at bounding box center [842, 192] width 6 height 6
select select "**********"
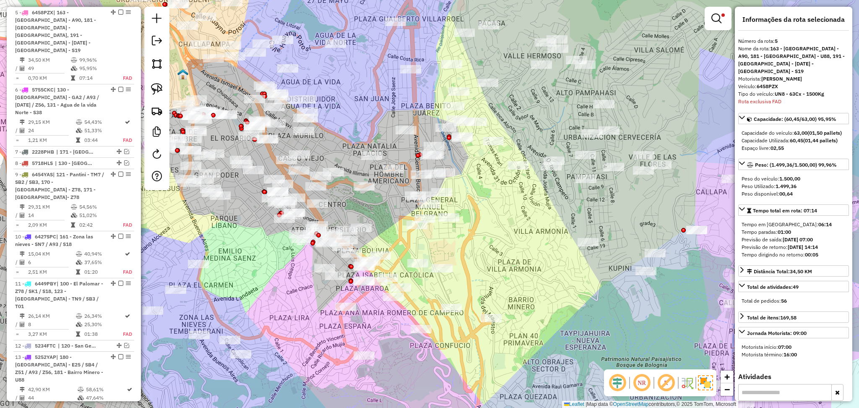
scroll to position [0, 0]
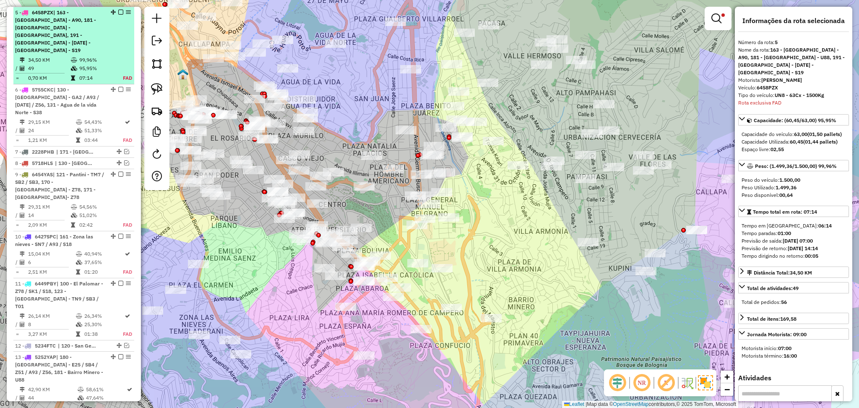
click at [119, 10] on em at bounding box center [120, 12] width 5 height 5
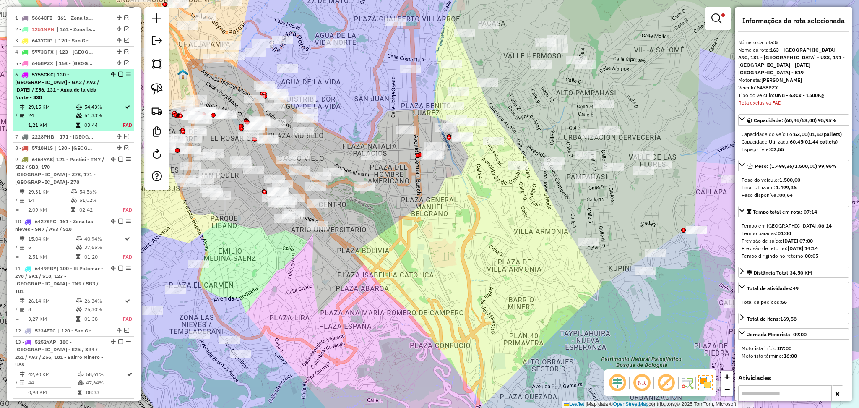
click at [96, 87] on div "6 - 5755CKC | 130 - Urujara - GA2 / A93 / DC1 / Z56, 131 - Agua de la vida Nort…" at bounding box center [59, 86] width 89 height 30
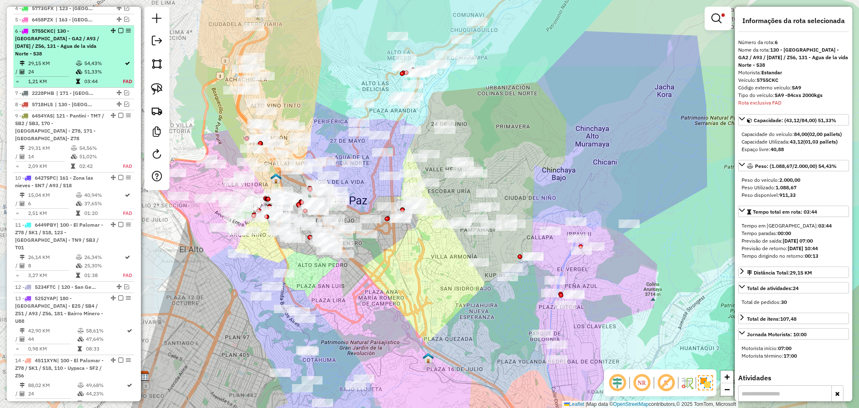
scroll to position [379, 0]
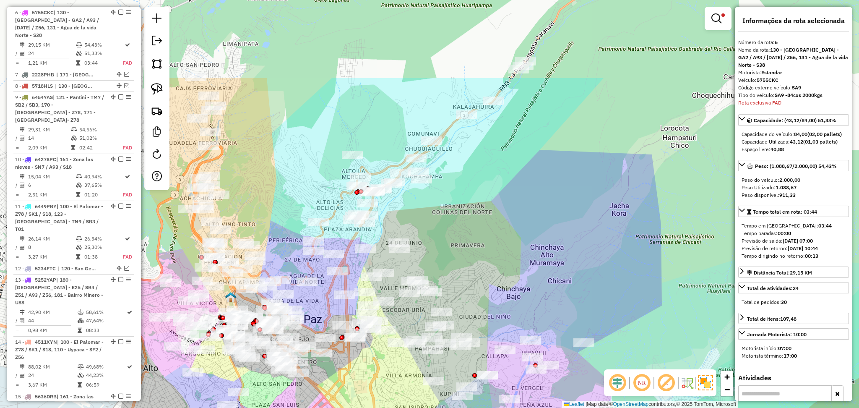
drag, startPoint x: 559, startPoint y: 94, endPoint x: 513, endPoint y: 215, distance: 128.9
click at [513, 215] on div "Limpar filtros Janela de atendimento Grade de atendimento Capacidade Transporta…" at bounding box center [429, 204] width 859 height 408
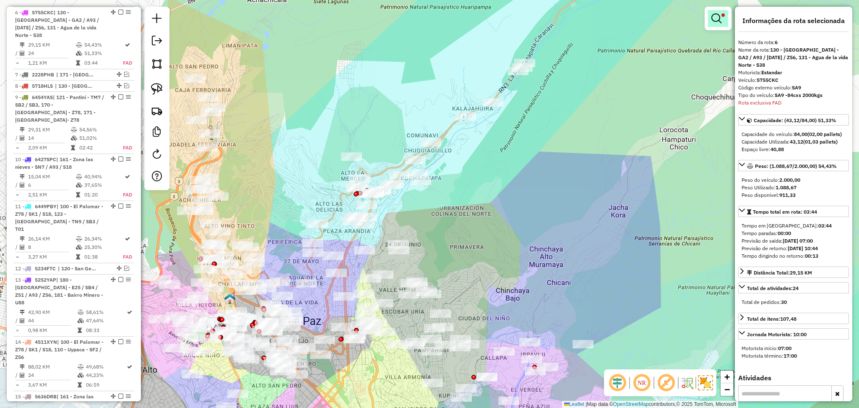
click at [722, 16] on span at bounding box center [722, 14] width 3 height 3
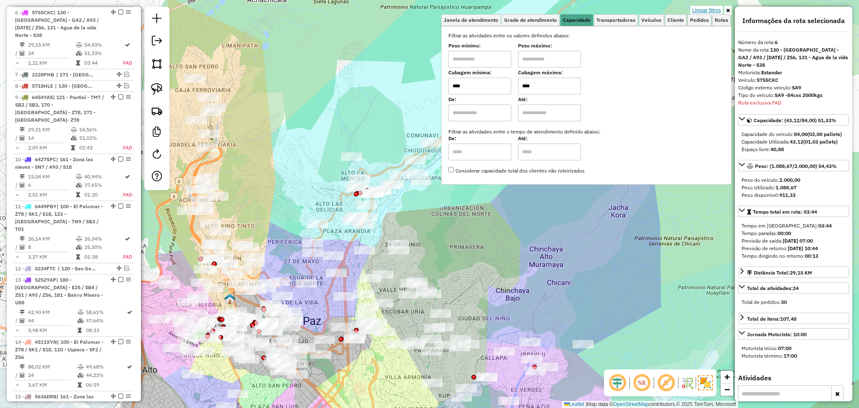
click at [711, 10] on link "Limpar filtros" at bounding box center [706, 10] width 32 height 9
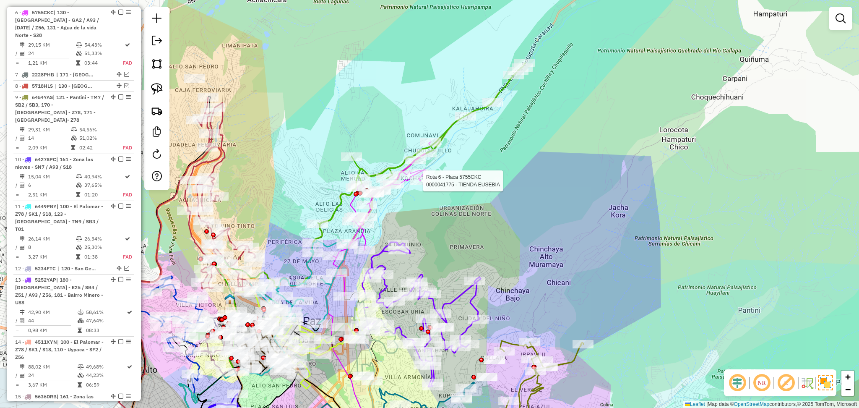
select select "**********"
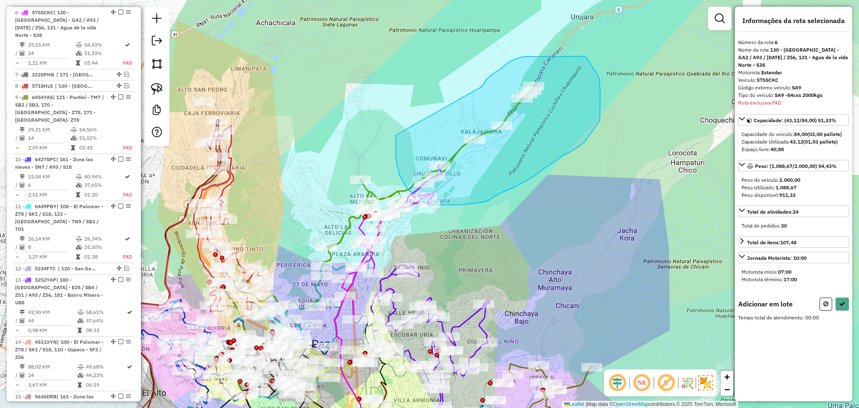
drag, startPoint x: 480, startPoint y: 88, endPoint x: 396, endPoint y: 135, distance: 96.1
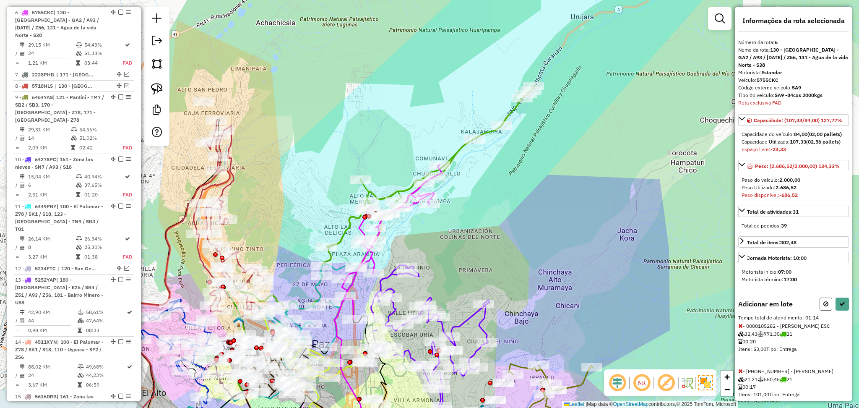
click at [823, 306] on icon at bounding box center [825, 304] width 5 height 6
select select "**********"
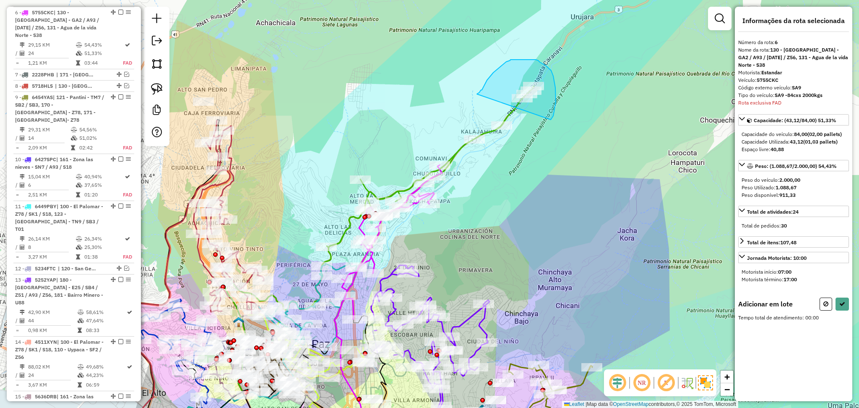
drag, startPoint x: 477, startPoint y: 94, endPoint x: 546, endPoint y: 127, distance: 76.5
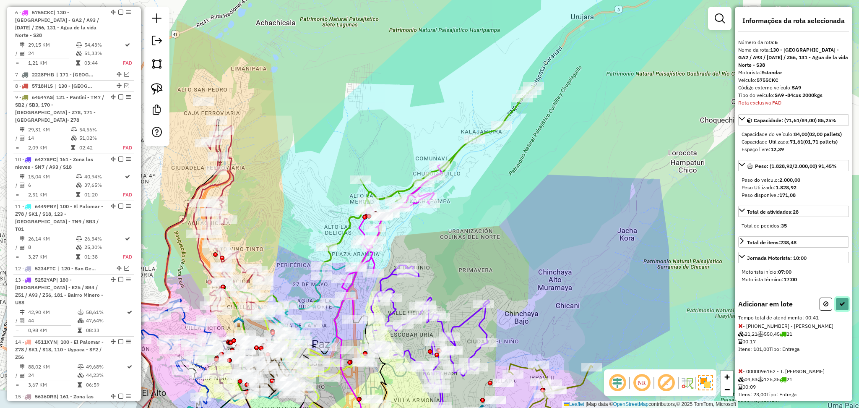
click at [840, 306] on icon at bounding box center [842, 304] width 6 height 6
select select "**********"
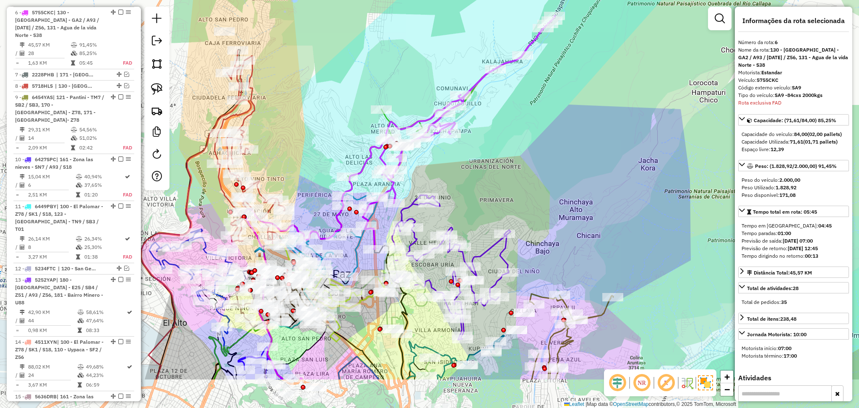
drag, startPoint x: 495, startPoint y: 241, endPoint x: 515, endPoint y: 171, distance: 72.8
click at [515, 171] on div "Janela de atendimento Grade de atendimento Capacidade Transportadoras Veículos …" at bounding box center [429, 204] width 859 height 408
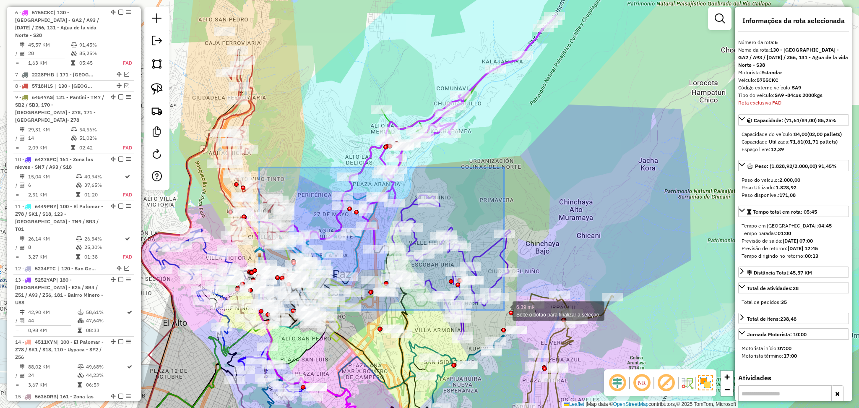
drag, startPoint x: 259, startPoint y: 167, endPoint x: 506, endPoint y: 312, distance: 286.2
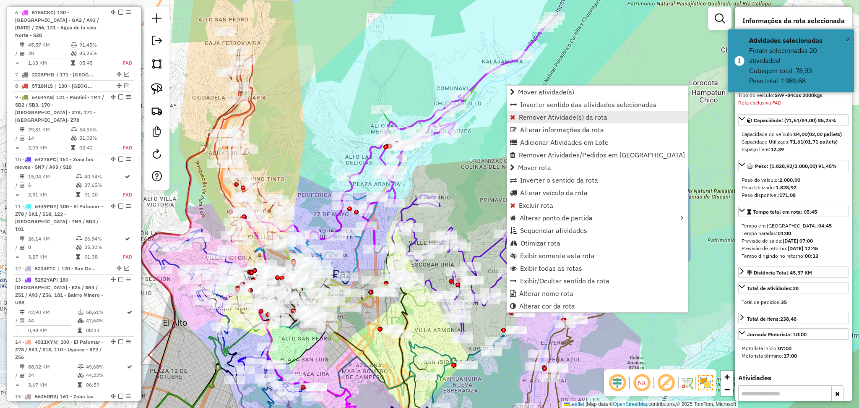
click at [561, 118] on span "Remover Atividade(s) da rota" at bounding box center [563, 117] width 88 height 7
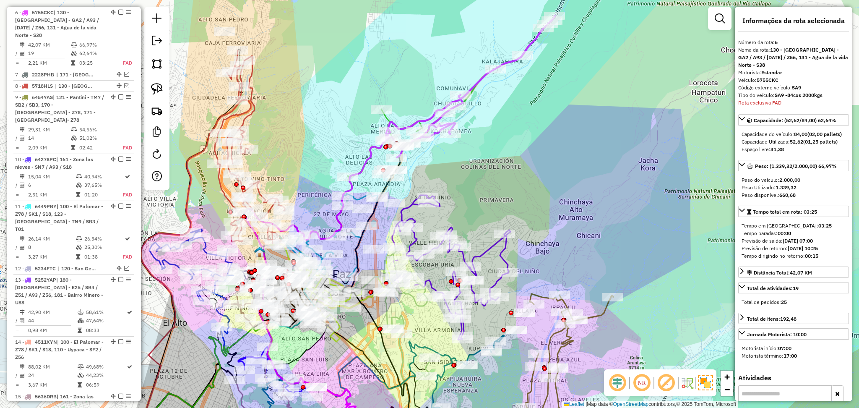
click at [531, 40] on icon at bounding box center [470, 86] width 167 height 141
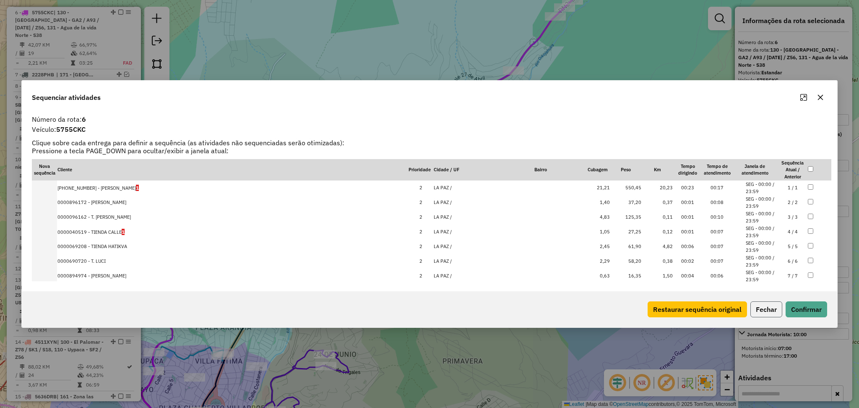
click at [763, 311] on button "Fechar" at bounding box center [766, 309] width 32 height 16
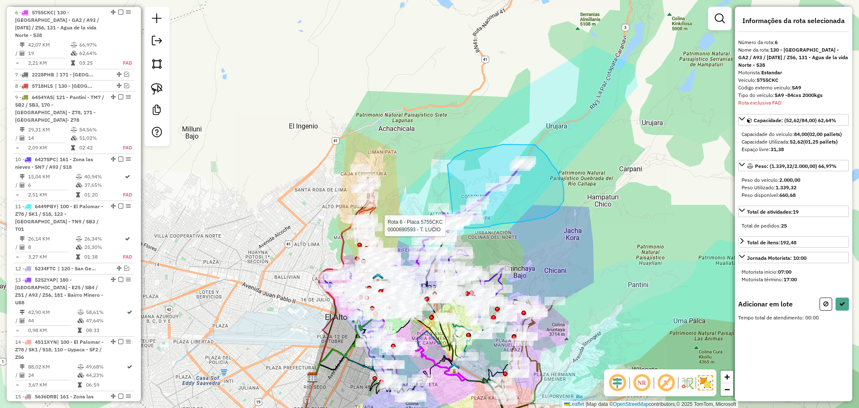
click at [453, 223] on div "Rota 6 - Placa 5755CKC 0000690593 - T. LUCIO Janela de atendimento Grade de ate…" at bounding box center [429, 204] width 859 height 408
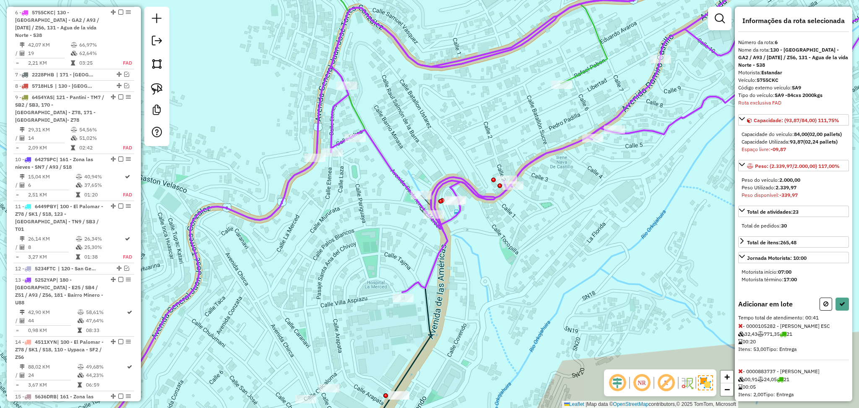
click at [822, 313] on div "Adicionar em lote Tempo total de atendimento: 00:41 - 0000105282 - FIDEL SORIA …" at bounding box center [793, 396] width 111 height 198
click at [823, 304] on icon at bounding box center [825, 304] width 5 height 6
select select "**********"
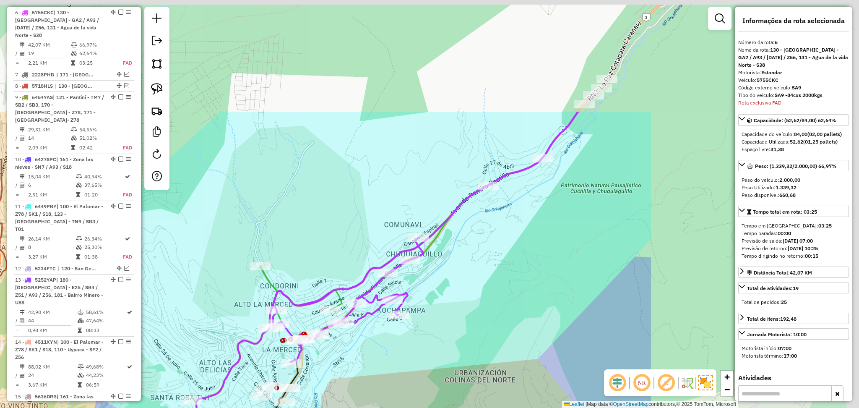
drag, startPoint x: 664, startPoint y: 209, endPoint x: 374, endPoint y: 357, distance: 326.4
click at [374, 357] on div "Janela de atendimento Grade de atendimento Capacidade Transportadoras Veículos …" at bounding box center [429, 204] width 859 height 408
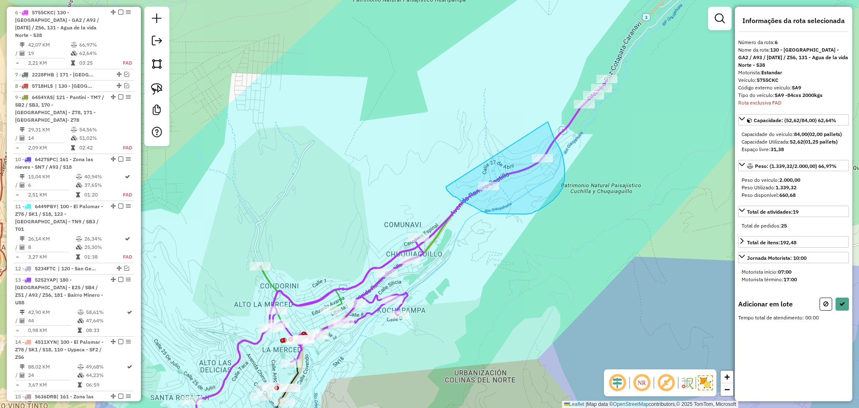
drag, startPoint x: 548, startPoint y: 122, endPoint x: 444, endPoint y: 184, distance: 120.9
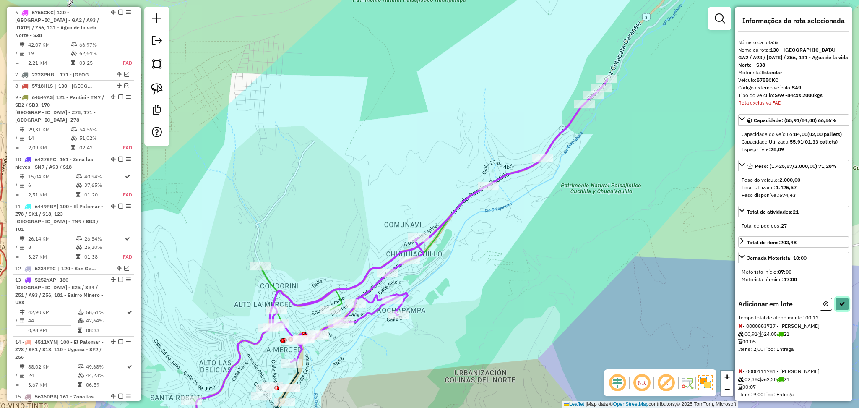
drag, startPoint x: 842, startPoint y: 301, endPoint x: 841, endPoint y: 308, distance: 7.3
click at [842, 301] on button at bounding box center [841, 303] width 13 height 13
select select "**********"
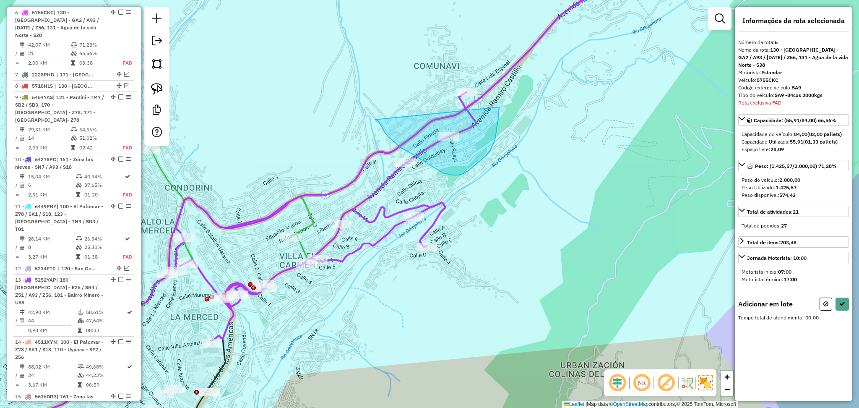
drag, startPoint x: 375, startPoint y: 119, endPoint x: 499, endPoint y: 104, distance: 125.0
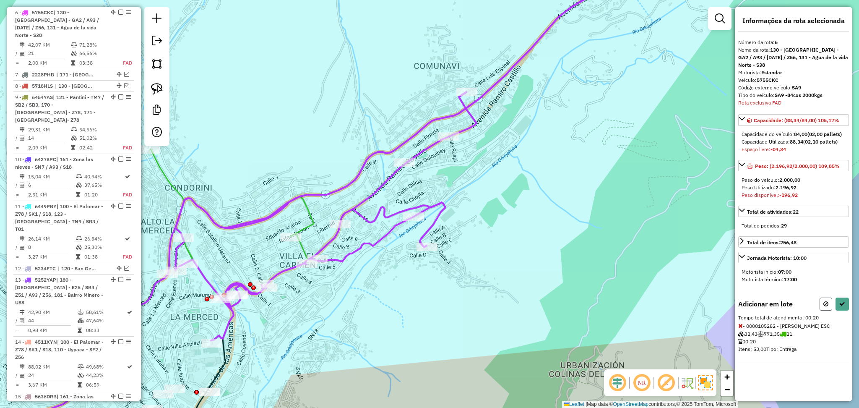
click at [826, 301] on icon at bounding box center [825, 304] width 5 height 6
select select "**********"
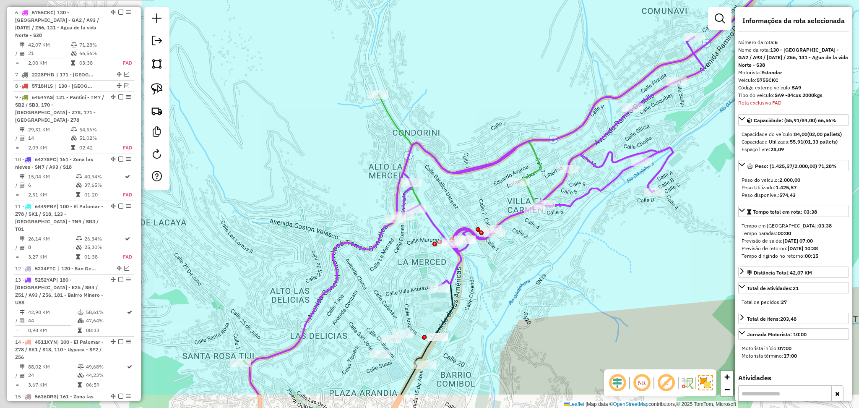
drag, startPoint x: 400, startPoint y: 285, endPoint x: 604, endPoint y: 240, distance: 208.5
click at [604, 240] on div "Janela de atendimento Grade de atendimento Capacidade Transportadoras Veículos …" at bounding box center [429, 204] width 859 height 408
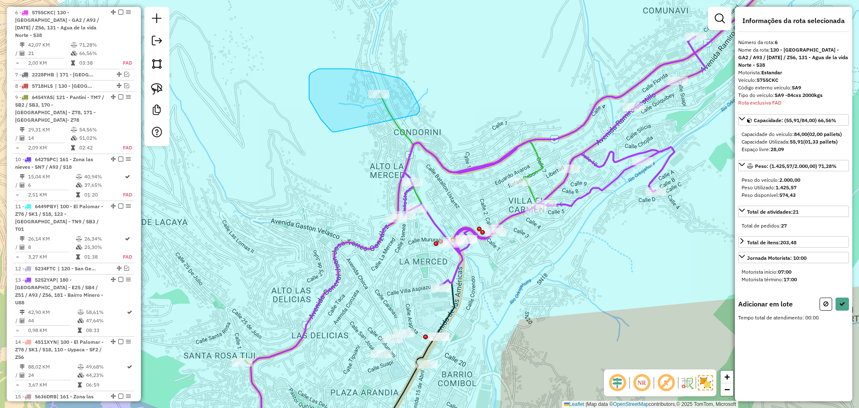
drag, startPoint x: 419, startPoint y: 111, endPoint x: 335, endPoint y: 132, distance: 86.3
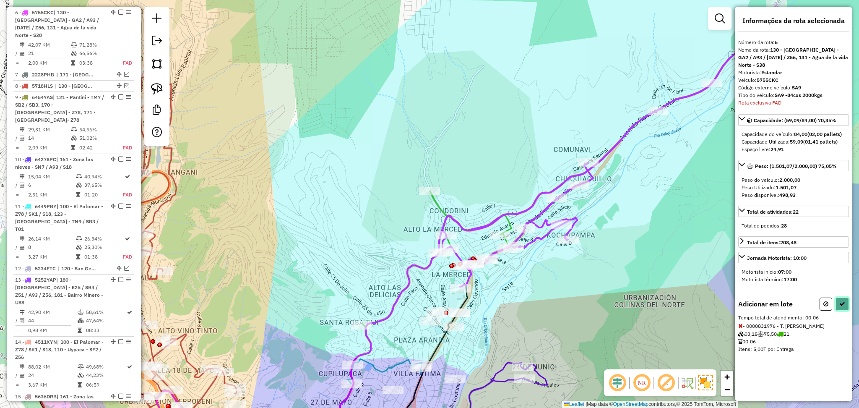
click at [844, 300] on button at bounding box center [841, 303] width 13 height 13
select select "**********"
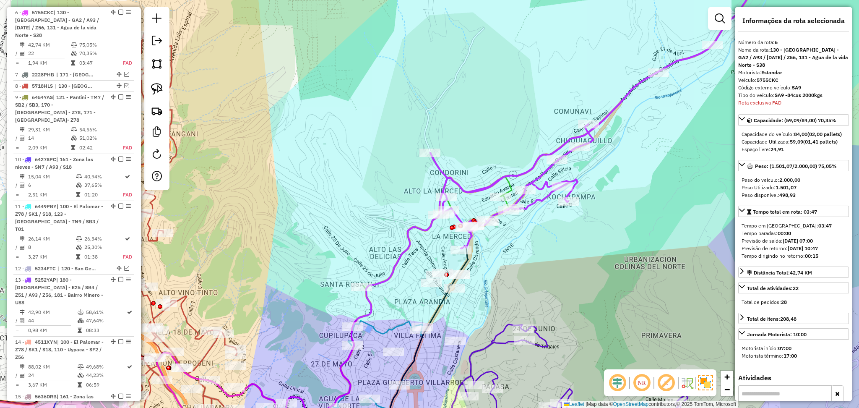
drag, startPoint x: 494, startPoint y: 344, endPoint x: 495, endPoint y: 306, distance: 38.2
click at [495, 306] on div "Janela de atendimento Grade de atendimento Capacidade Transportadoras Veículos …" at bounding box center [429, 204] width 859 height 408
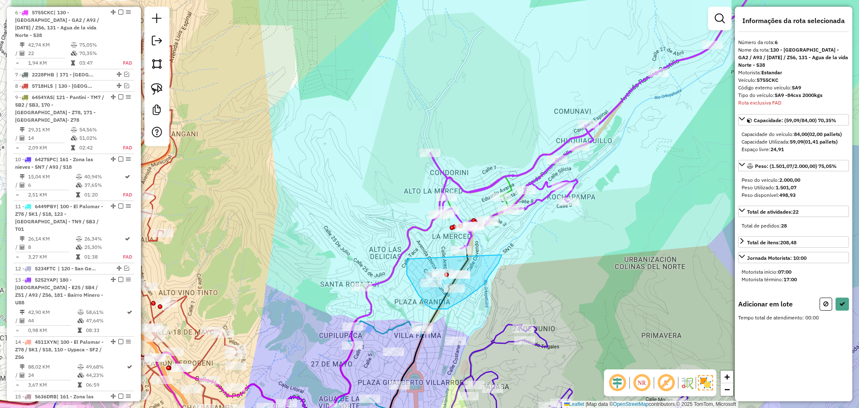
drag, startPoint x: 407, startPoint y: 259, endPoint x: 501, endPoint y: 254, distance: 94.8
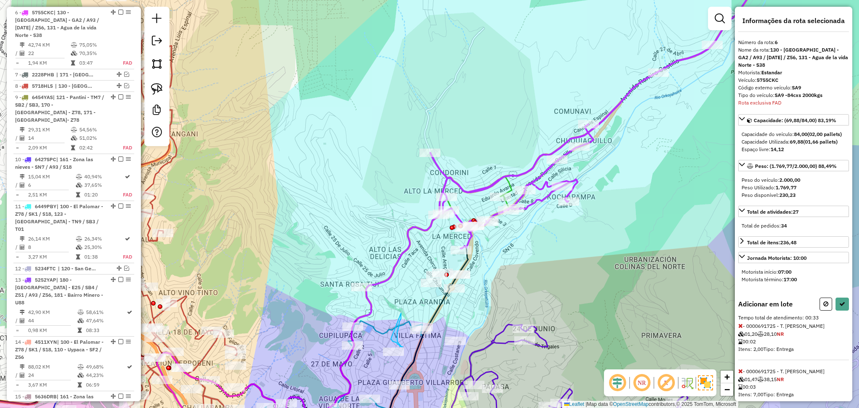
drag, startPoint x: 401, startPoint y: 318, endPoint x: 387, endPoint y: 332, distance: 19.6
drag, startPoint x: 463, startPoint y: 169, endPoint x: 468, endPoint y: 237, distance: 68.6
click at [468, 237] on div "Janela de atendimento Grade de atendimento Capacidade Transportadoras Veículos …" at bounding box center [429, 204] width 859 height 408
click at [839, 302] on icon at bounding box center [842, 304] width 6 height 6
select select "**********"
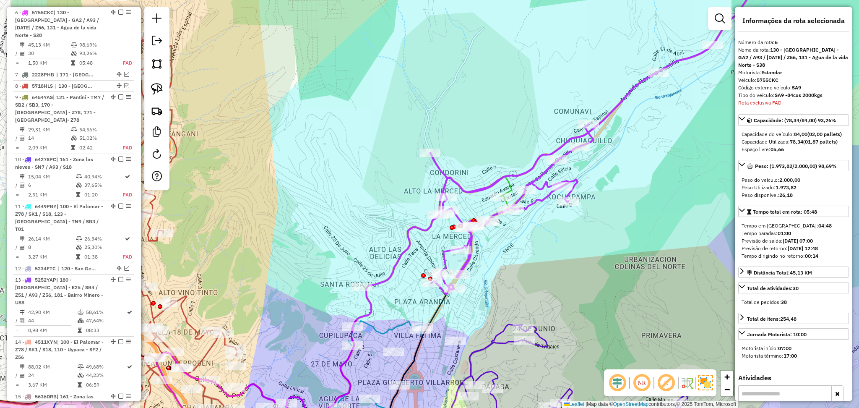
click at [434, 171] on div "Janela de atendimento Grade de atendimento Capacidade Transportadoras Veículos …" at bounding box center [429, 204] width 859 height 408
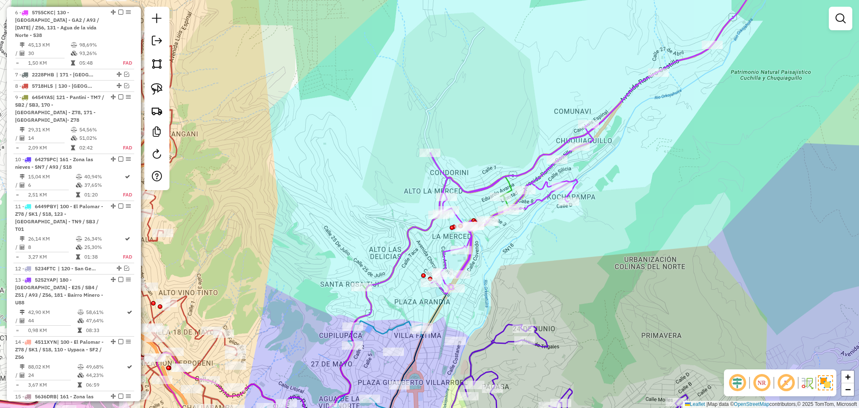
click at [439, 169] on icon at bounding box center [603, 129] width 347 height 327
select select "**********"
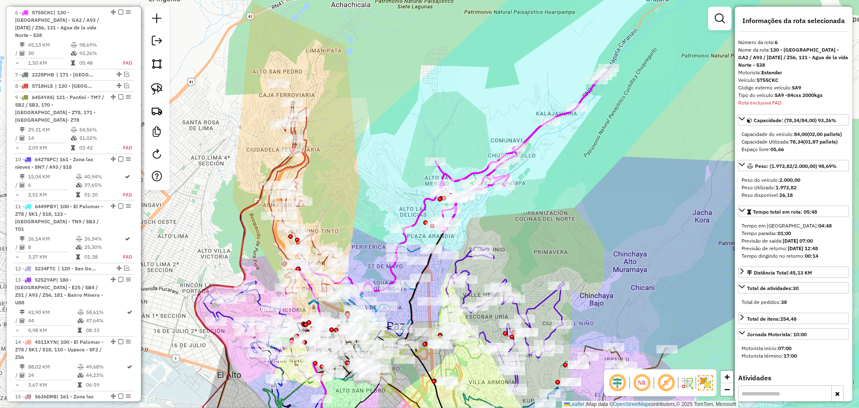
drag, startPoint x: 536, startPoint y: 262, endPoint x: 539, endPoint y: 241, distance: 20.4
click at [539, 241] on div "Janela de atendimento Grade de atendimento Capacidade Transportadoras Veículos …" at bounding box center [429, 204] width 859 height 408
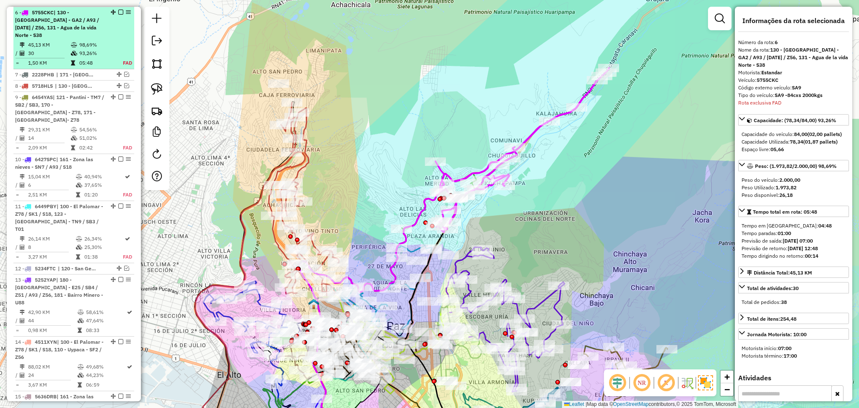
click at [118, 12] on em at bounding box center [120, 12] width 5 height 5
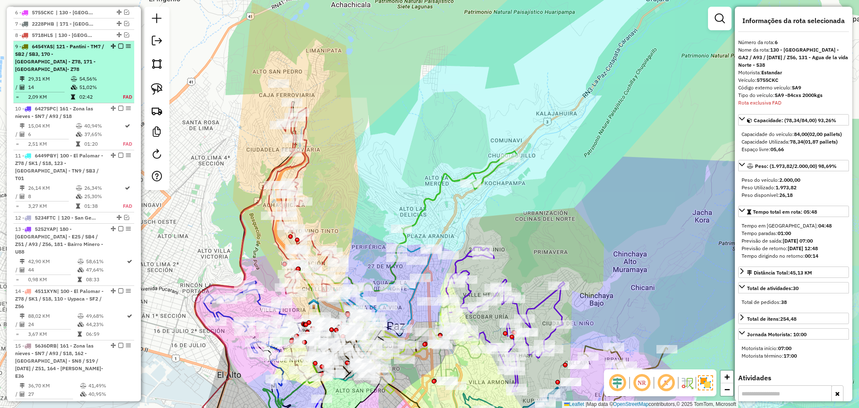
click at [109, 56] on div "9 - 6454YAS | 121 - Pantini - TM7 / SB2 / SB3, 170 - Chinchaya Alto Muramaya - …" at bounding box center [73, 58] width 117 height 30
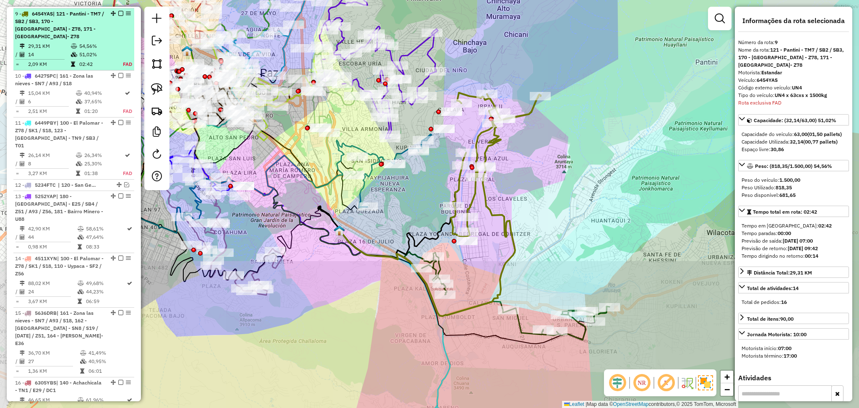
scroll to position [413, 0]
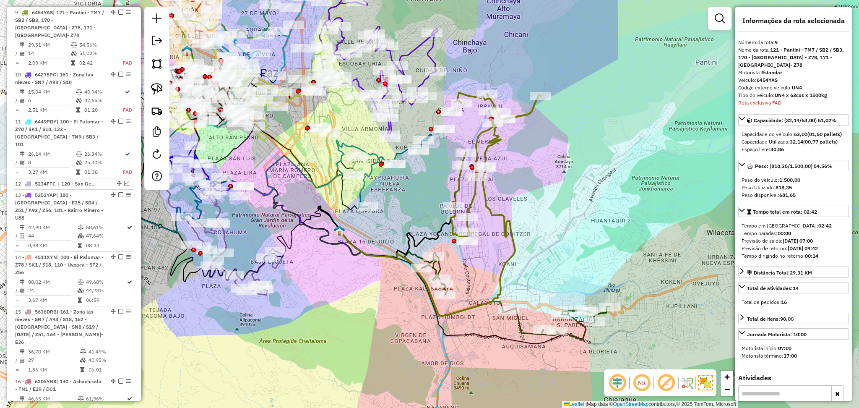
click at [480, 185] on icon at bounding box center [496, 165] width 90 height 144
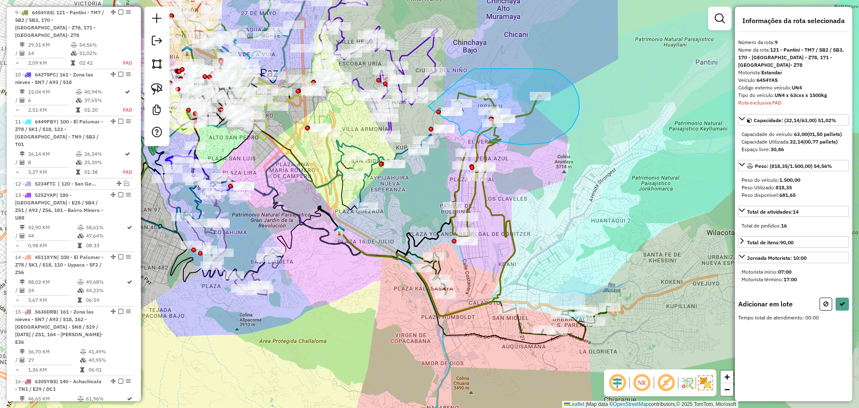
drag, startPoint x: 470, startPoint y: 71, endPoint x: 428, endPoint y: 106, distance: 54.5
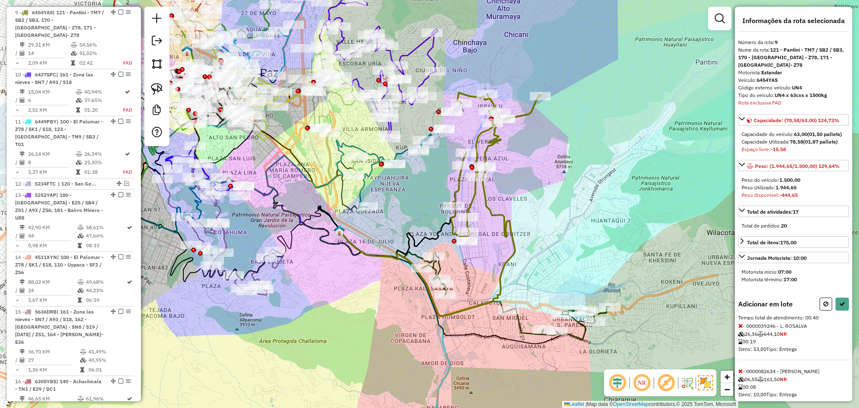
click at [823, 310] on button at bounding box center [825, 303] width 13 height 13
select select "**********"
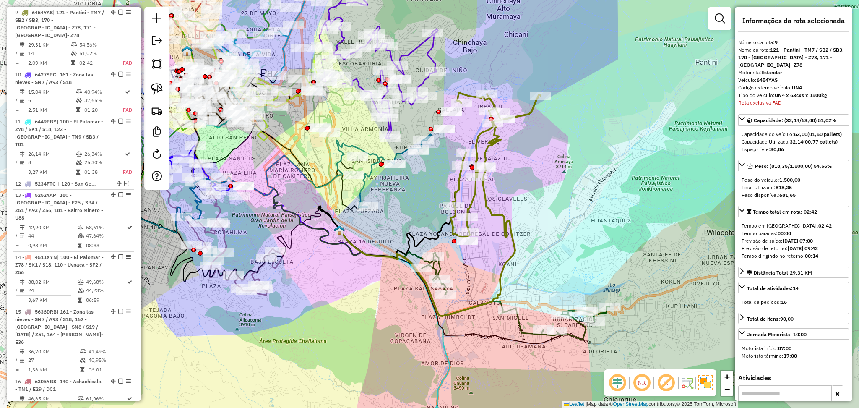
click at [518, 323] on icon at bounding box center [506, 296] width 205 height 88
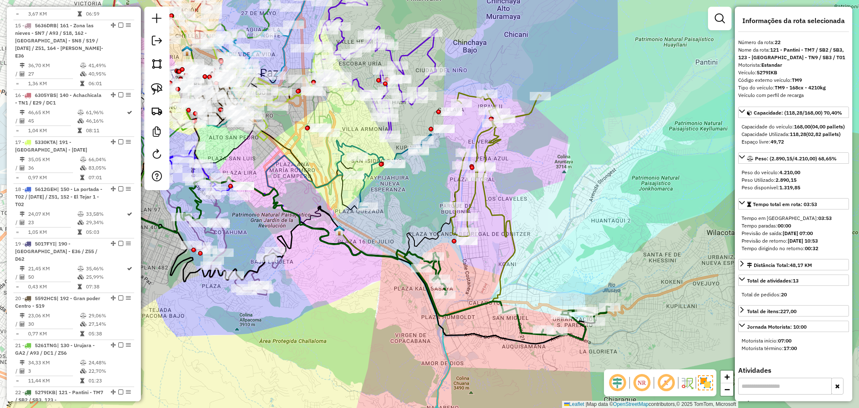
scroll to position [1049, 0]
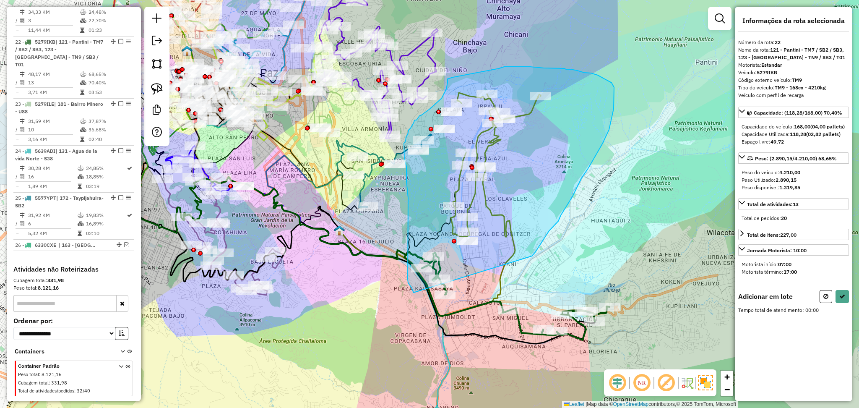
drag, startPoint x: 533, startPoint y: 254, endPoint x: 415, endPoint y: 295, distance: 125.0
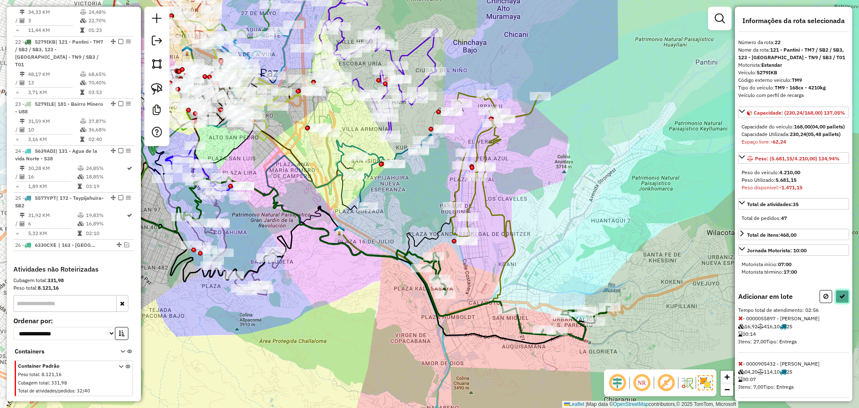
click at [839, 299] on icon at bounding box center [842, 296] width 6 height 6
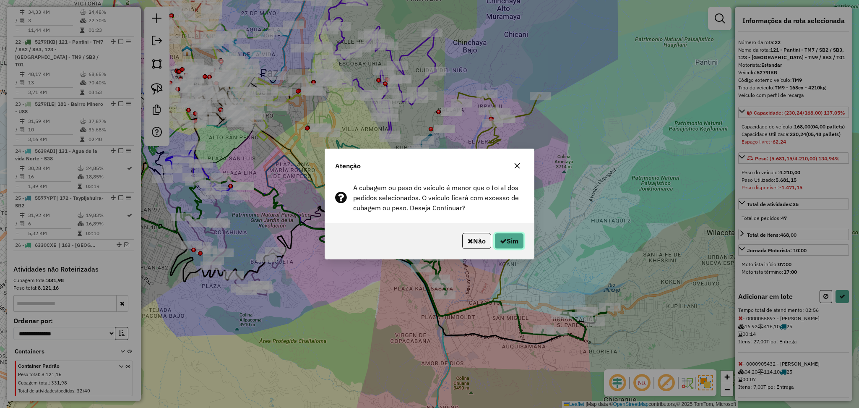
click at [507, 235] on button "Sim" at bounding box center [508, 241] width 29 height 16
select select "**********"
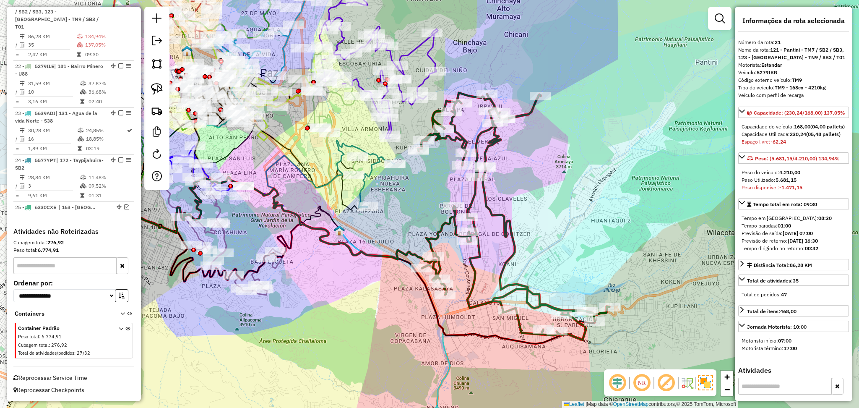
scroll to position [987, 0]
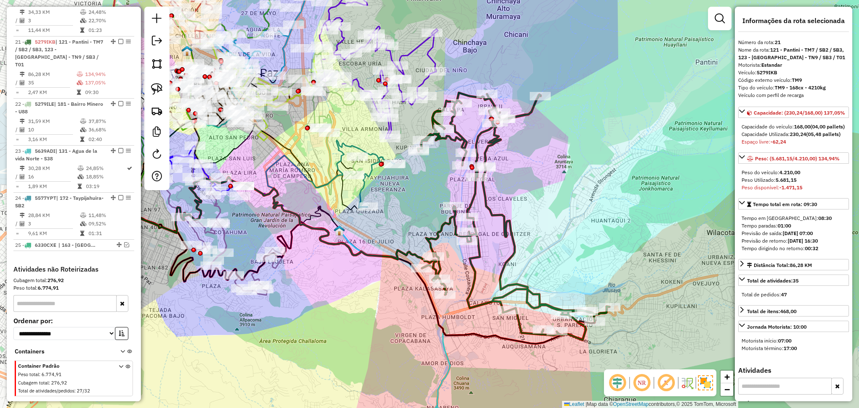
click at [501, 215] on icon at bounding box center [514, 216] width 192 height 247
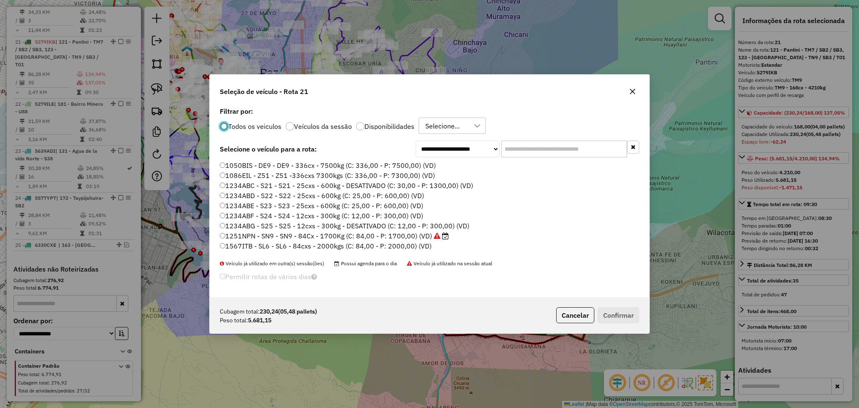
scroll to position [4, 3]
click at [634, 88] on icon "button" at bounding box center [632, 91] width 7 height 7
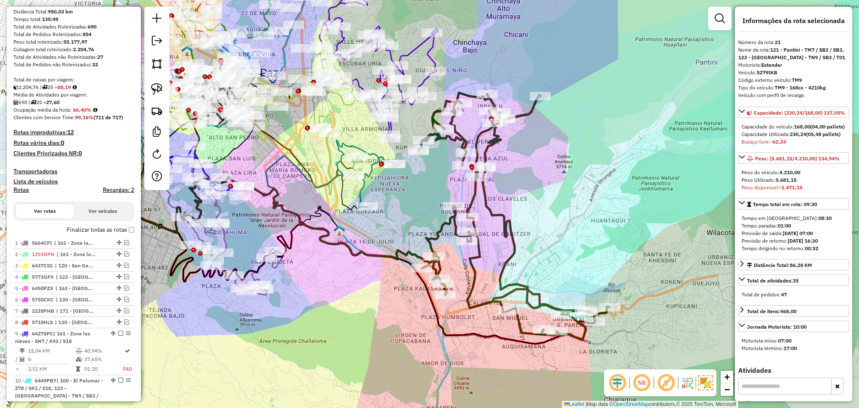
scroll to position [0, 0]
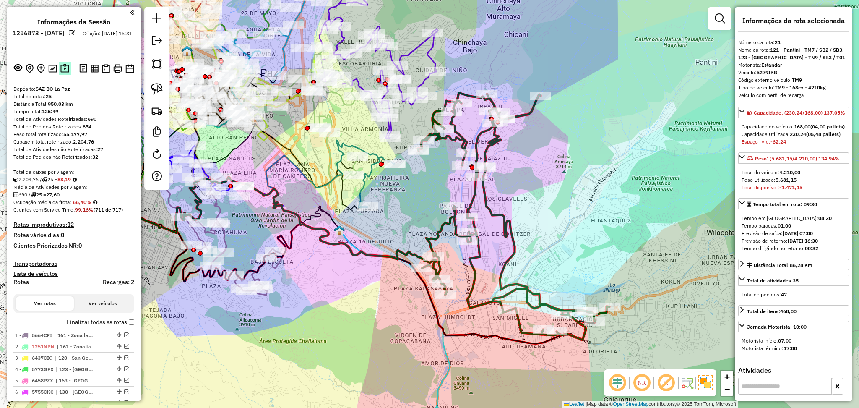
click at [63, 71] on img at bounding box center [64, 69] width 9 height 10
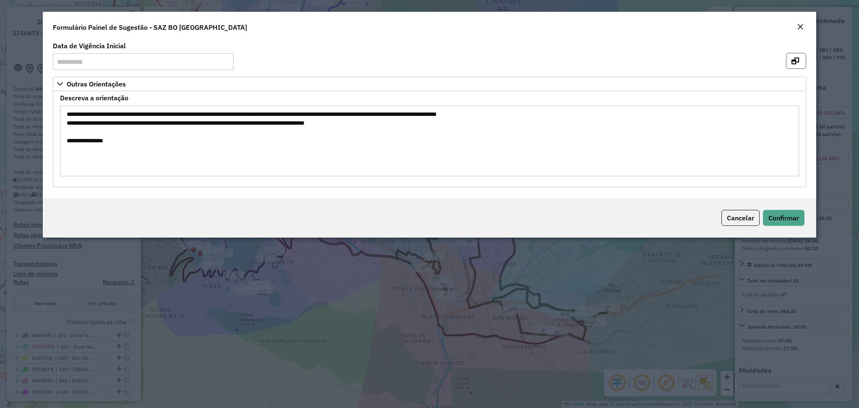
click at [800, 59] on button "button" at bounding box center [796, 61] width 20 height 16
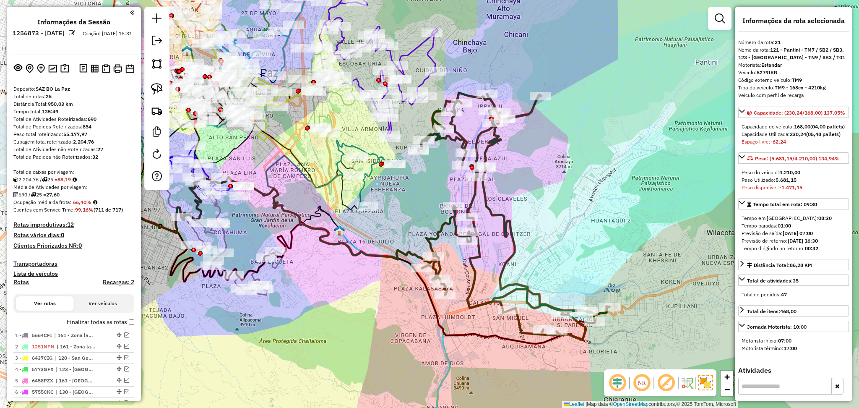
click at [511, 223] on icon at bounding box center [514, 216] width 192 height 247
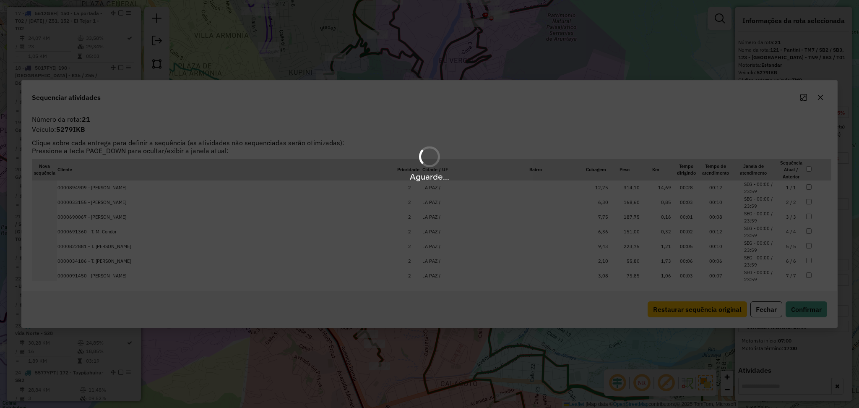
scroll to position [987, 0]
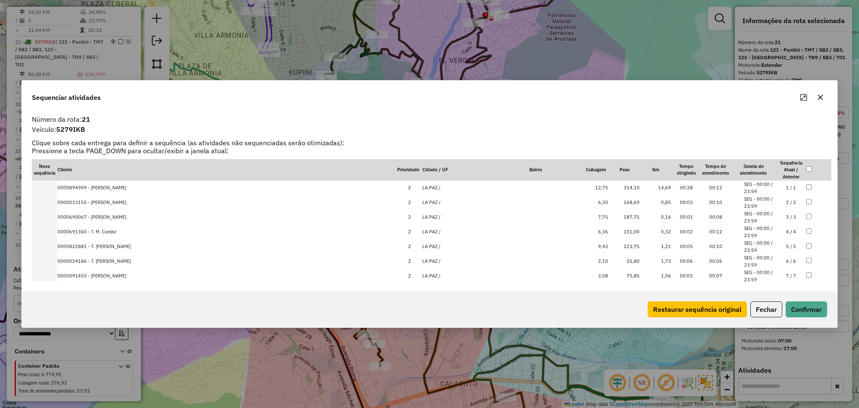
click at [823, 101] on button "button" at bounding box center [819, 97] width 13 height 13
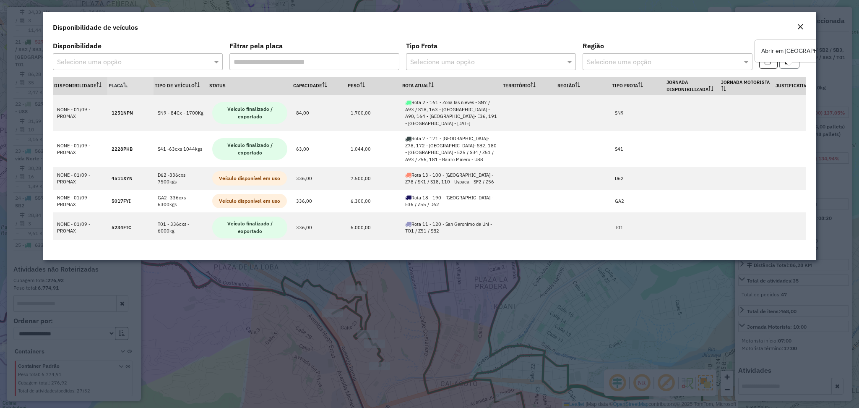
click at [785, 67] on button "button" at bounding box center [789, 61] width 20 height 16
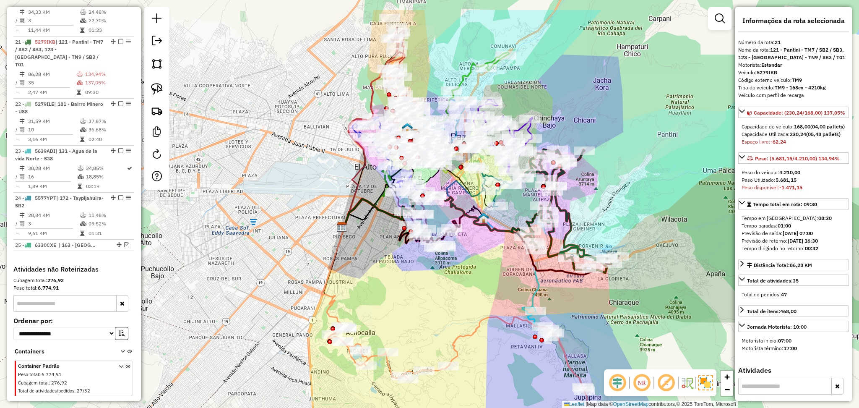
drag, startPoint x: 625, startPoint y: 169, endPoint x: 631, endPoint y: 184, distance: 16.4
click at [631, 184] on div "Janela de atendimento Grade de atendimento Capacidade Transportadoras Veículos …" at bounding box center [429, 204] width 859 height 408
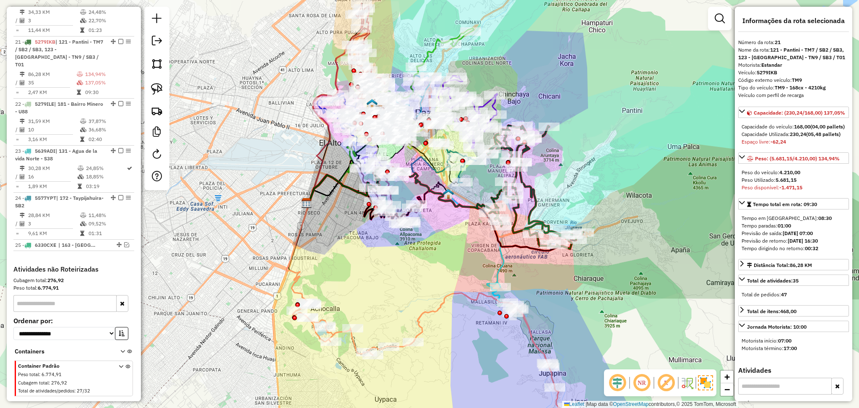
drag, startPoint x: 473, startPoint y: 332, endPoint x: 458, endPoint y: 322, distance: 18.3
click at [458, 322] on div "Janela de atendimento Grade de atendimento Capacidade Transportadoras Veículos …" at bounding box center [429, 204] width 859 height 408
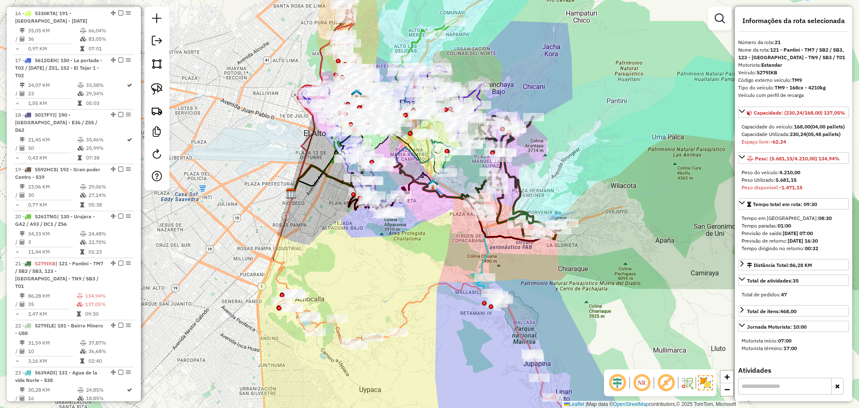
scroll to position [707, 0]
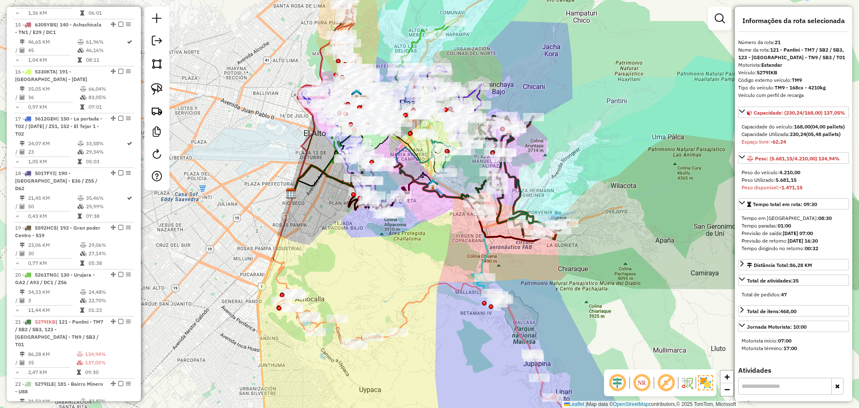
click at [432, 289] on icon at bounding box center [431, 366] width 309 height 166
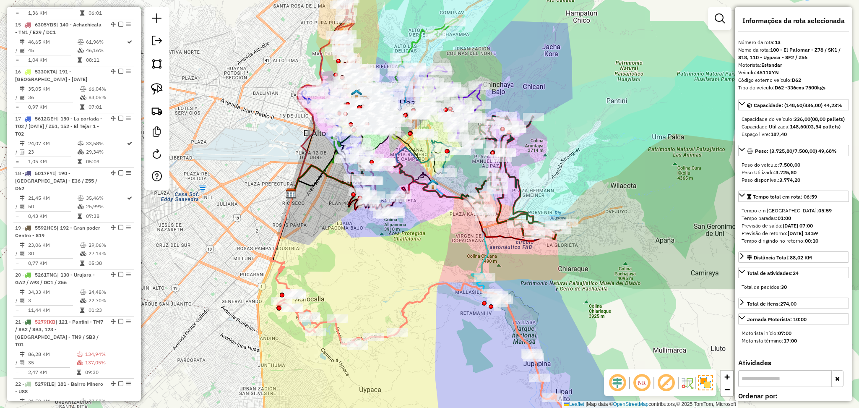
scroll to position [580, 0]
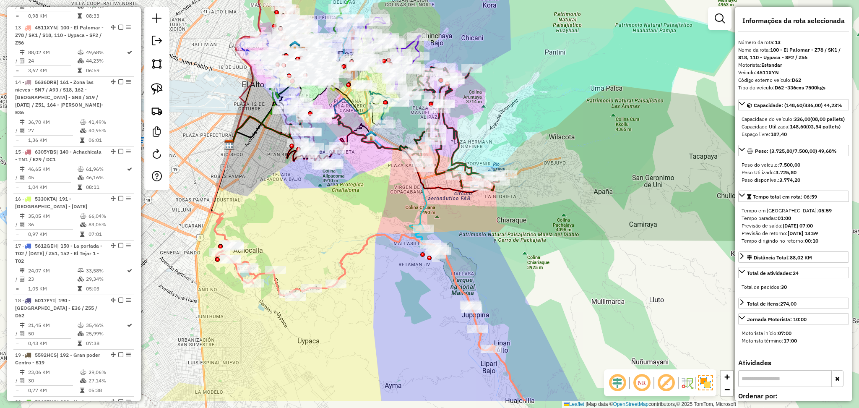
drag, startPoint x: 453, startPoint y: 330, endPoint x: 378, endPoint y: 278, distance: 92.1
click at [378, 278] on div "Janela de atendimento Grade de atendimento Capacidade Transportadoras Veículos …" at bounding box center [429, 204] width 859 height 408
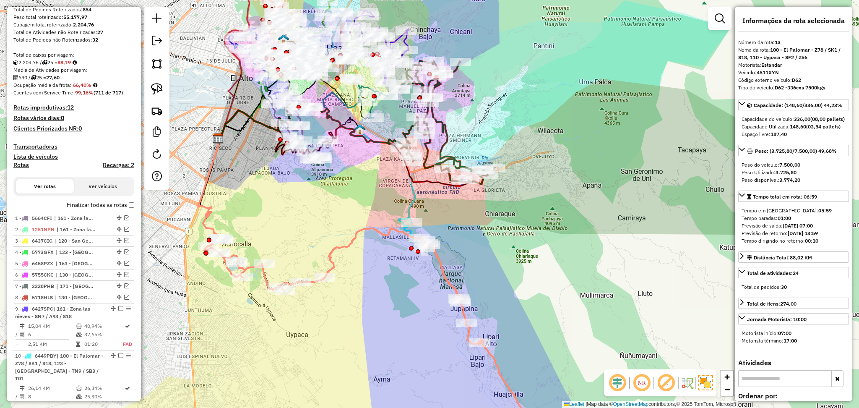
scroll to position [133, 0]
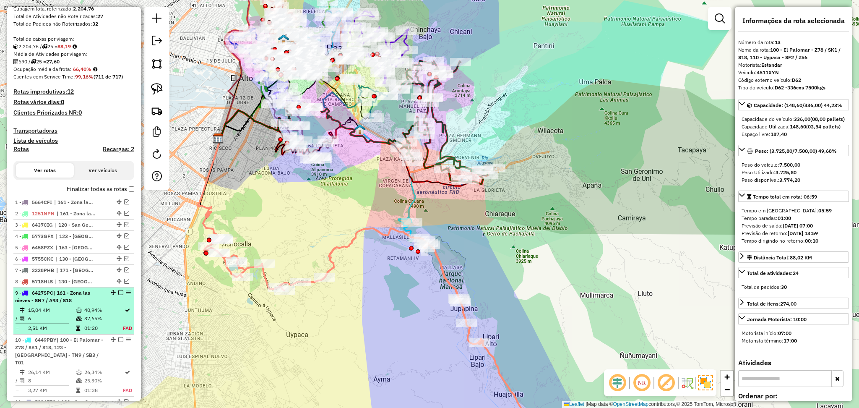
click at [76, 319] on icon at bounding box center [79, 318] width 6 height 5
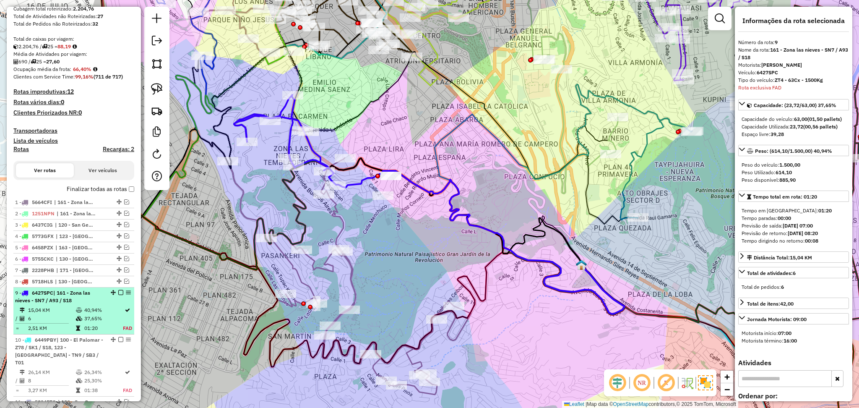
scroll to position [413, 0]
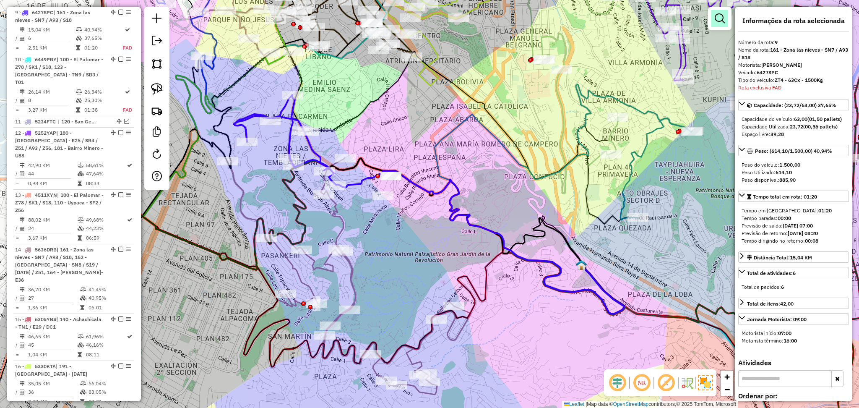
click at [723, 18] on em at bounding box center [719, 18] width 10 height 10
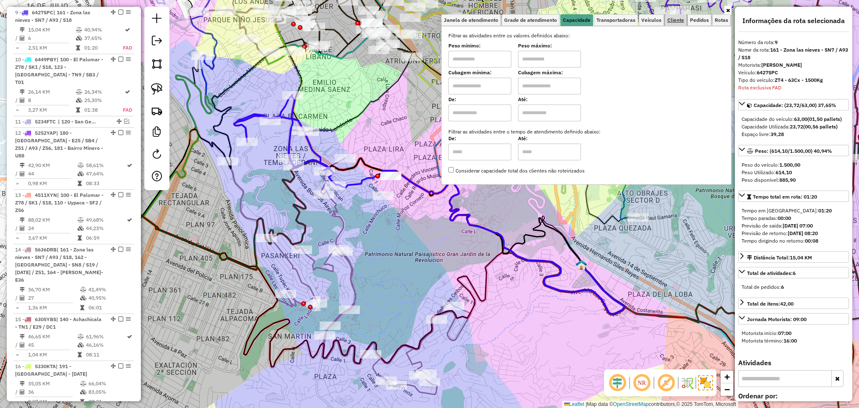
click at [674, 23] on span "Cliente" at bounding box center [675, 20] width 17 height 5
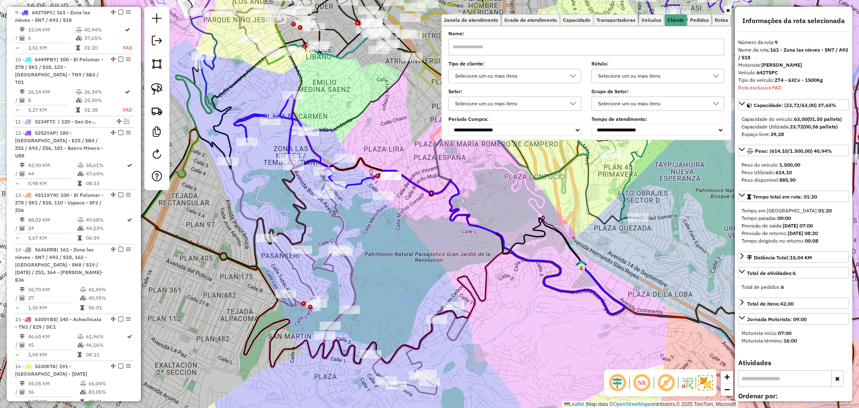
click at [552, 86] on div "**********" at bounding box center [586, 84] width 276 height 104
click at [550, 78] on div "Selecione um ou mais itens" at bounding box center [508, 75] width 113 height 13
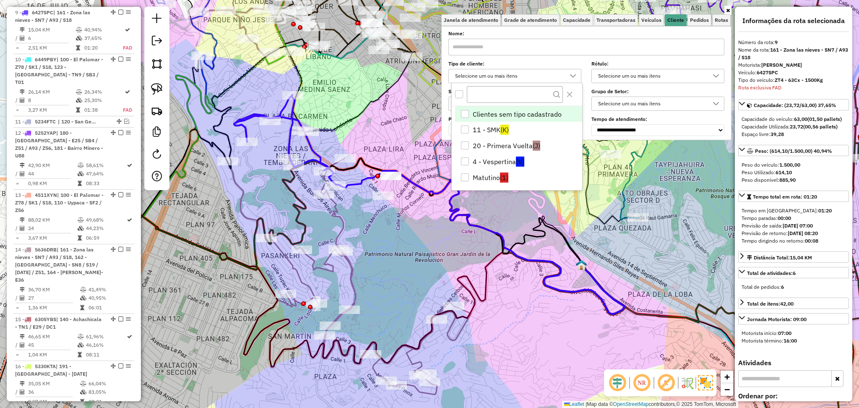
scroll to position [4, 29]
click at [524, 163] on li "4 - Vespertina (V)" at bounding box center [518, 161] width 127 height 16
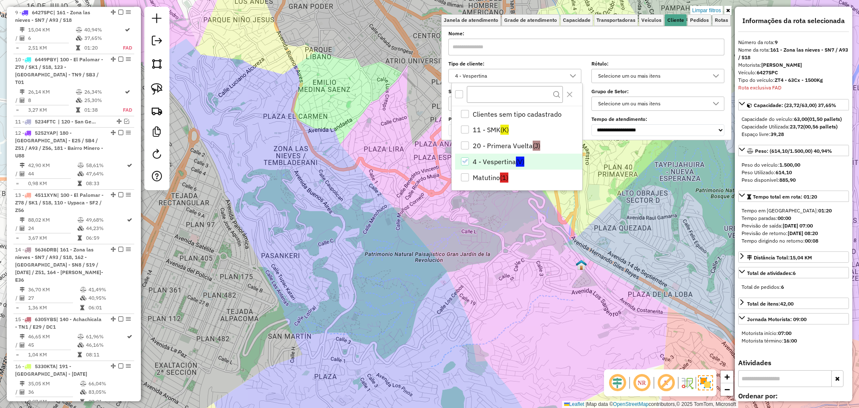
click at [515, 271] on div "Limpar filtros Janela de atendimento Grade de atendimento Capacidade Transporta…" at bounding box center [429, 204] width 859 height 408
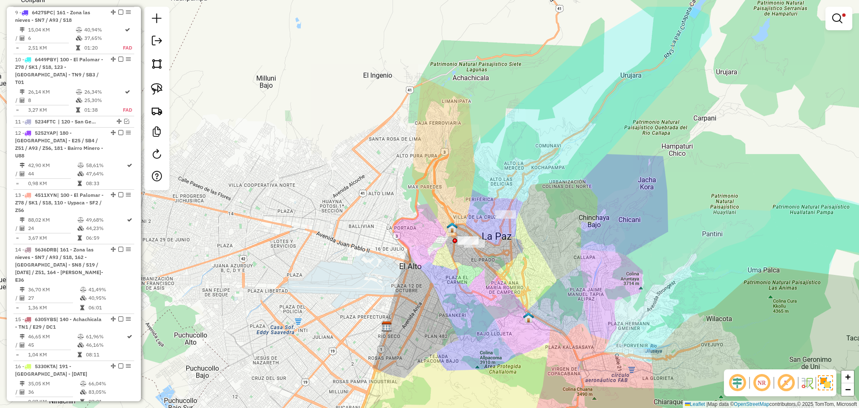
drag, startPoint x: 525, startPoint y: 220, endPoint x: 522, endPoint y: 267, distance: 47.5
click at [522, 267] on div "Limpar filtros Janela de atendimento Grade de atendimento Capacidade Transporta…" at bounding box center [429, 204] width 859 height 408
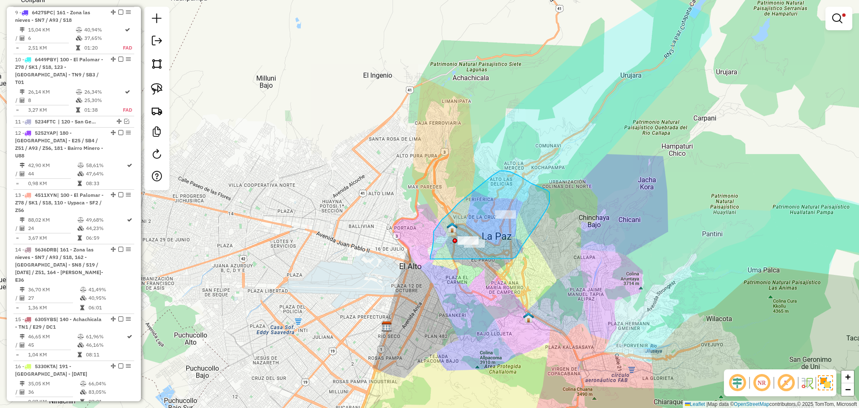
drag, startPoint x: 521, startPoint y: 247, endPoint x: 431, endPoint y: 279, distance: 94.8
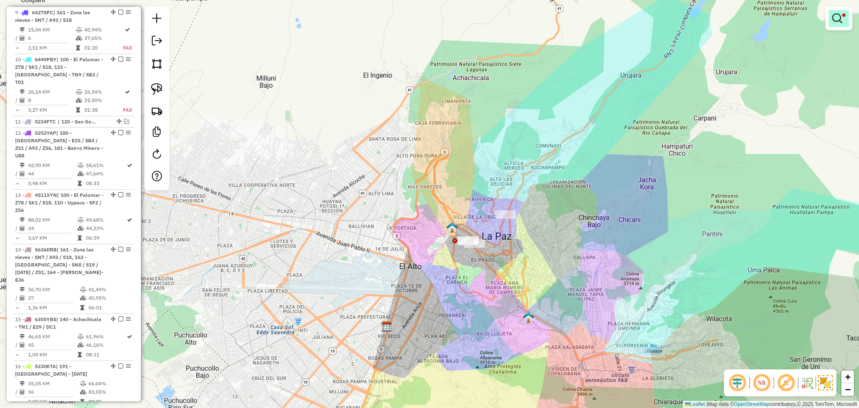
click at [848, 18] on link at bounding box center [838, 18] width 20 height 17
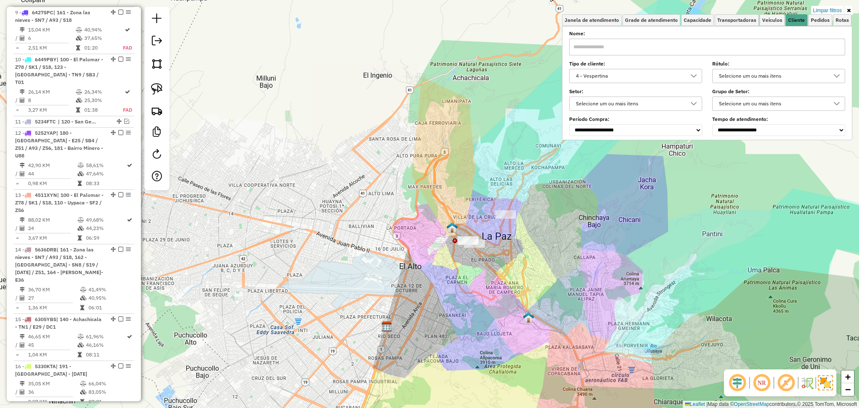
click at [647, 80] on div "4 - Vespertina" at bounding box center [629, 75] width 113 height 13
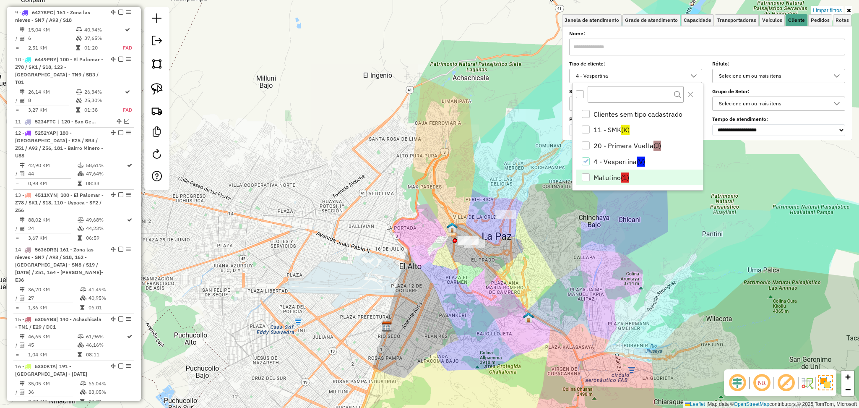
click at [618, 175] on li "Matutino (1)" at bounding box center [639, 177] width 127 height 16
click at [612, 163] on li "4 - Vespertina (V)" at bounding box center [639, 161] width 127 height 16
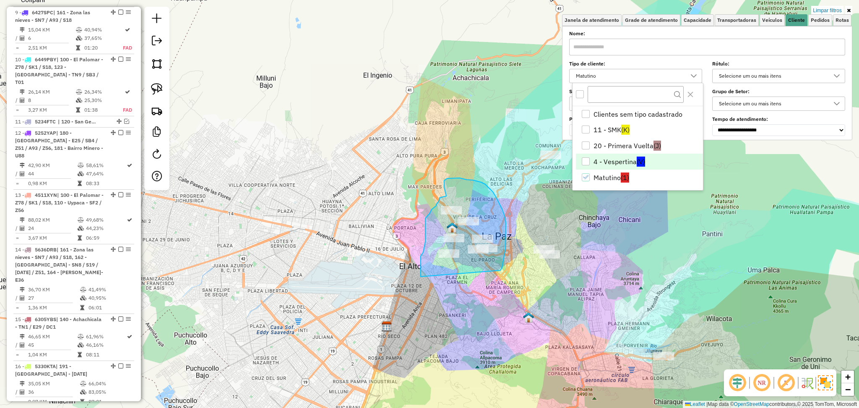
drag, startPoint x: 500, startPoint y: 270, endPoint x: 420, endPoint y: 279, distance: 80.1
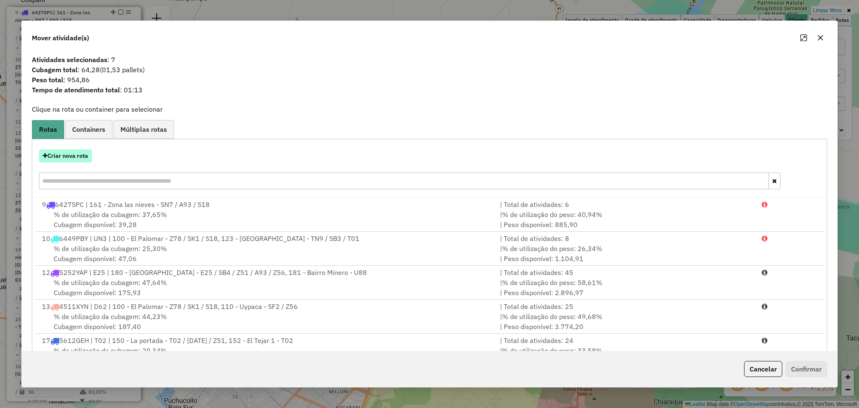
click at [75, 161] on button "Criar nova rota" at bounding box center [65, 155] width 53 height 13
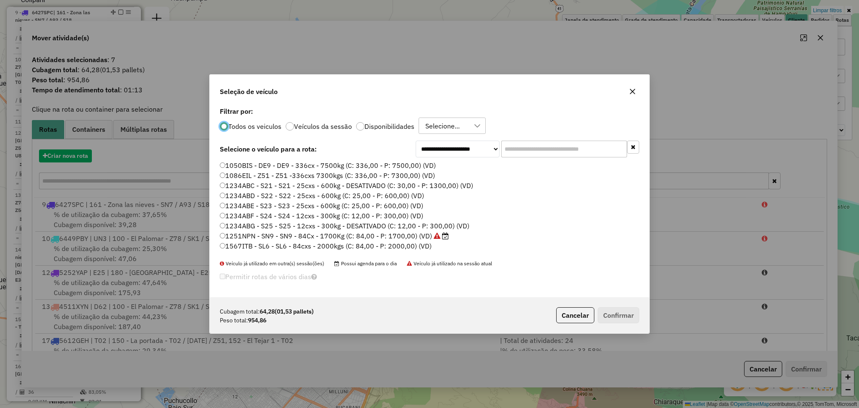
scroll to position [4, 3]
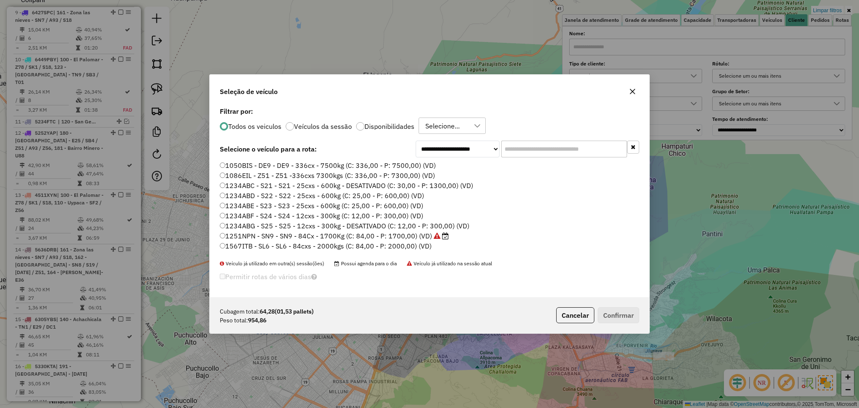
click at [633, 93] on icon "button" at bounding box center [632, 90] width 5 height 5
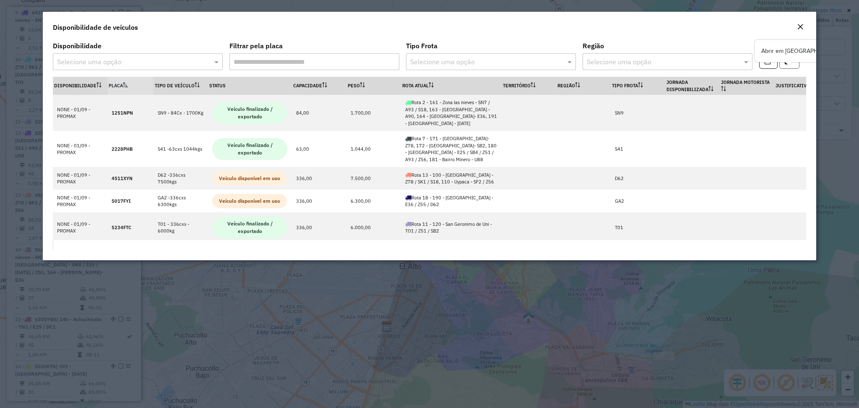
click at [784, 67] on button "button" at bounding box center [789, 61] width 20 height 16
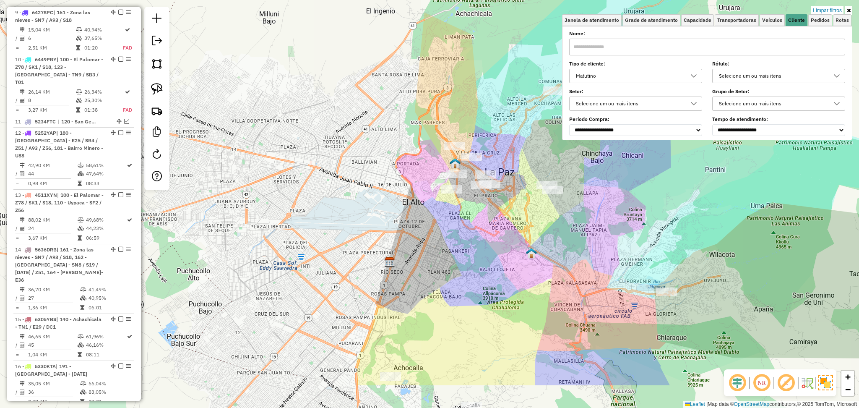
drag, startPoint x: 508, startPoint y: 265, endPoint x: 511, endPoint y: 200, distance: 65.0
click at [511, 200] on div "Limpar filtros Janela de atendimento Grade de atendimento Capacidade Transporta…" at bounding box center [429, 204] width 859 height 408
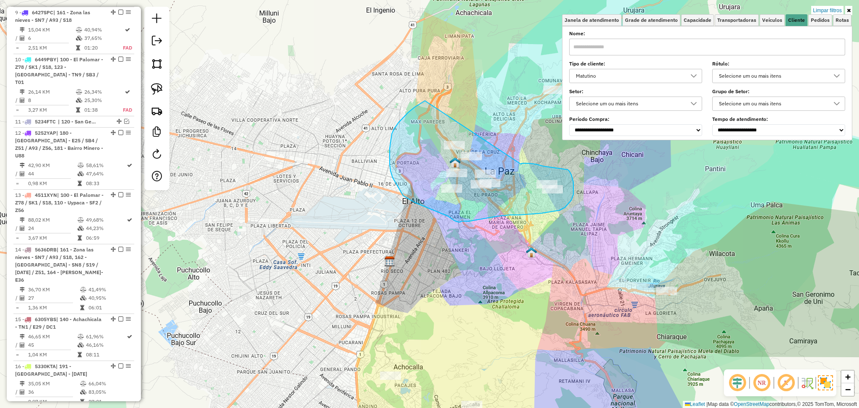
drag, startPoint x: 522, startPoint y: 163, endPoint x: 425, endPoint y: 101, distance: 115.9
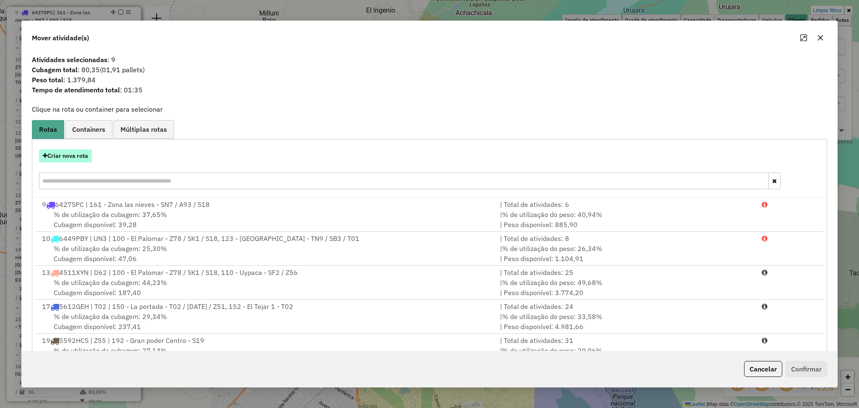
click at [84, 160] on button "Criar nova rota" at bounding box center [65, 155] width 53 height 13
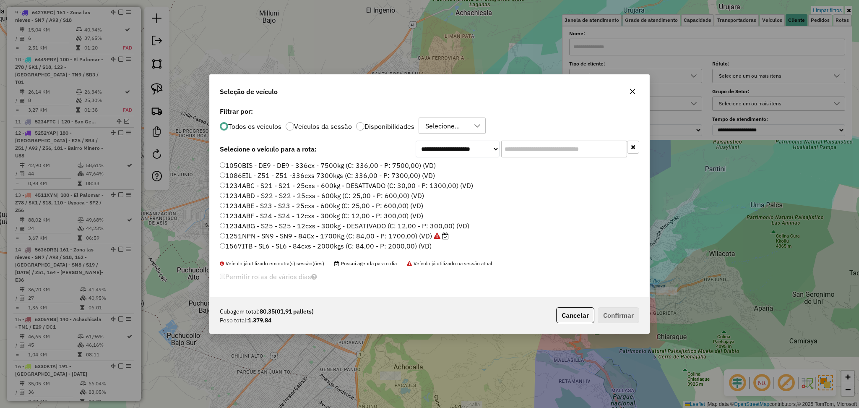
click at [548, 149] on input "text" at bounding box center [564, 148] width 126 height 17
paste input "***"
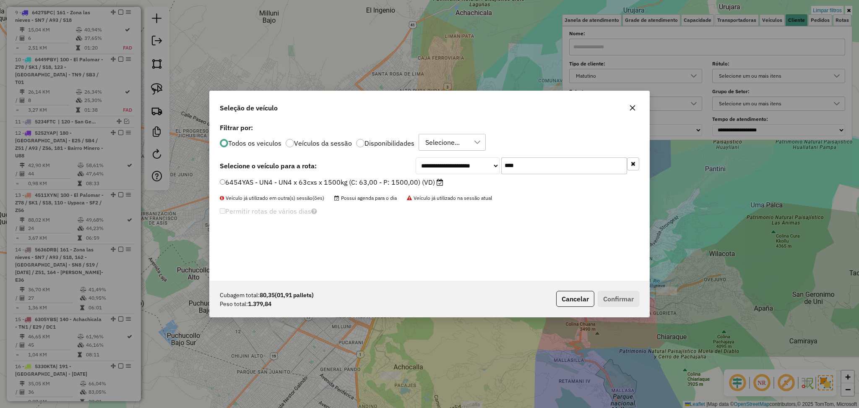
type input "***"
click at [386, 141] on label "Disponibilidades" at bounding box center [389, 143] width 50 height 7
click at [391, 187] on label "6454YAS - UN4 - UN4 x 63cxs x 1500kg (C: 63,00 - P: 1500,00) (VD)" at bounding box center [331, 182] width 223 height 10
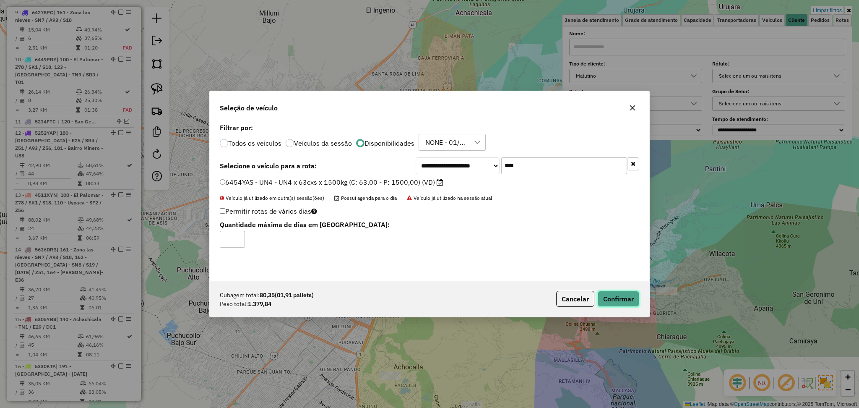
click at [625, 303] on button "Confirmar" at bounding box center [618, 299] width 42 height 16
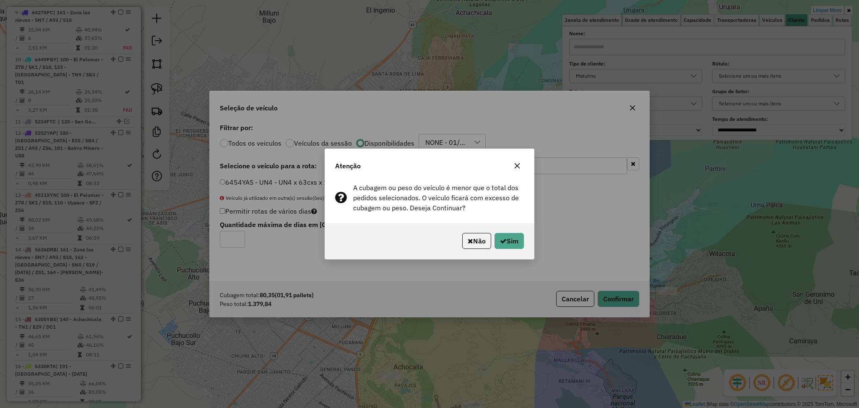
click at [480, 254] on div "Não Sim" at bounding box center [429, 241] width 209 height 36
click at [475, 241] on button "Não" at bounding box center [476, 241] width 29 height 16
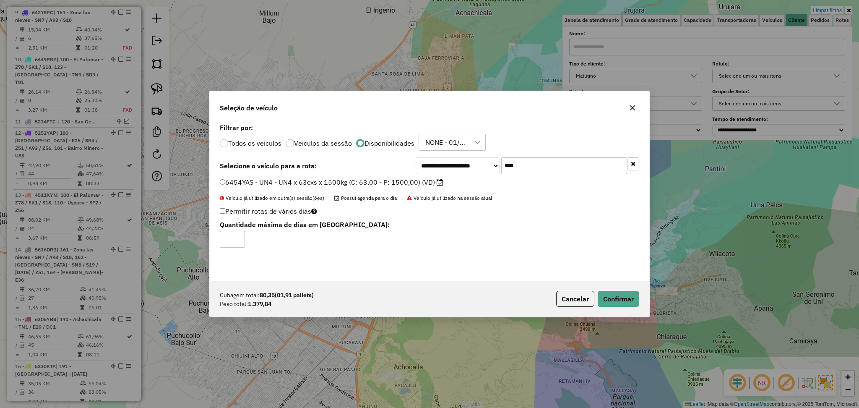
click at [631, 106] on icon "button" at bounding box center [632, 107] width 5 height 5
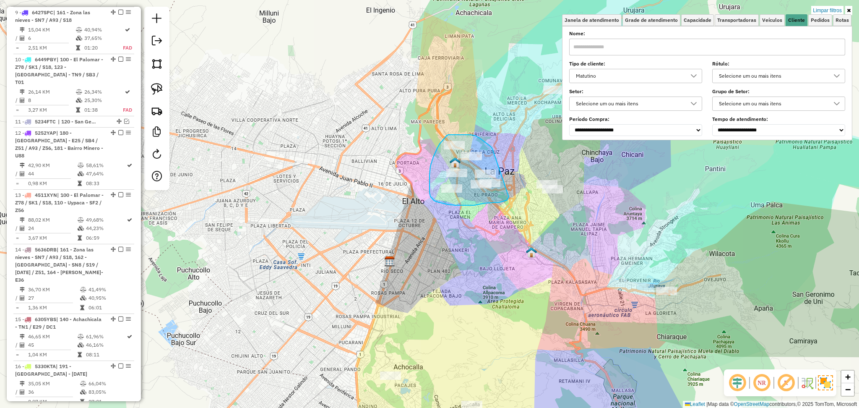
drag, startPoint x: 492, startPoint y: 149, endPoint x: 509, endPoint y: 197, distance: 50.5
click at [509, 197] on div "Limpar filtros Janela de atendimento Grade de atendimento Capacidade Transporta…" at bounding box center [429, 204] width 859 height 408
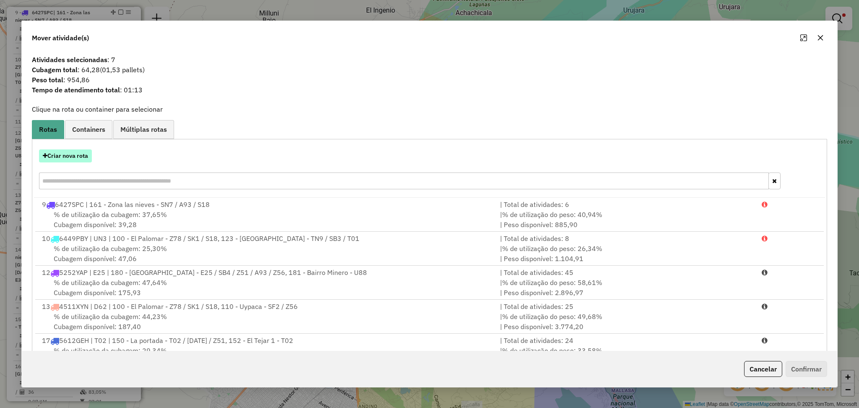
click at [85, 155] on button "Criar nova rota" at bounding box center [65, 155] width 53 height 13
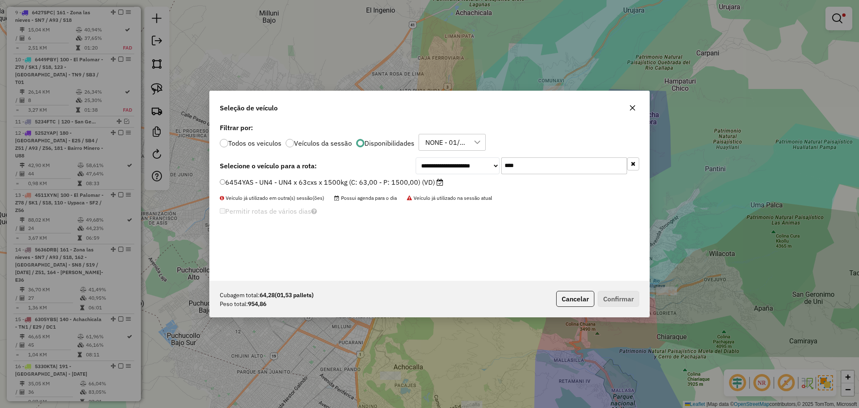
click at [400, 181] on label "6454YAS - UN4 - UN4 x 63cxs x 1500kg (C: 63,00 - P: 1500,00) (VD)" at bounding box center [331, 182] width 223 height 10
click at [631, 302] on button "Confirmar" at bounding box center [618, 299] width 42 height 16
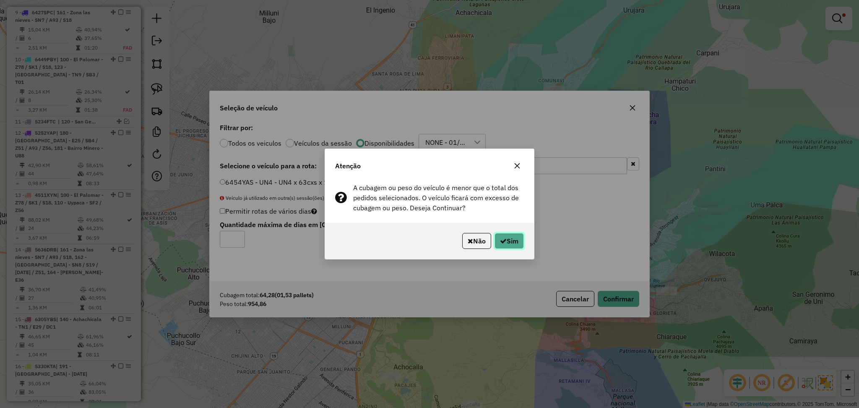
click at [514, 241] on button "Sim" at bounding box center [508, 241] width 29 height 16
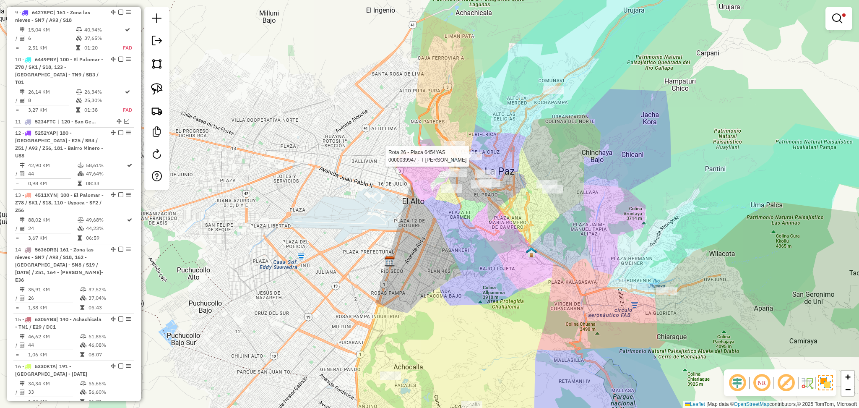
click at [467, 160] on div at bounding box center [471, 156] width 21 height 8
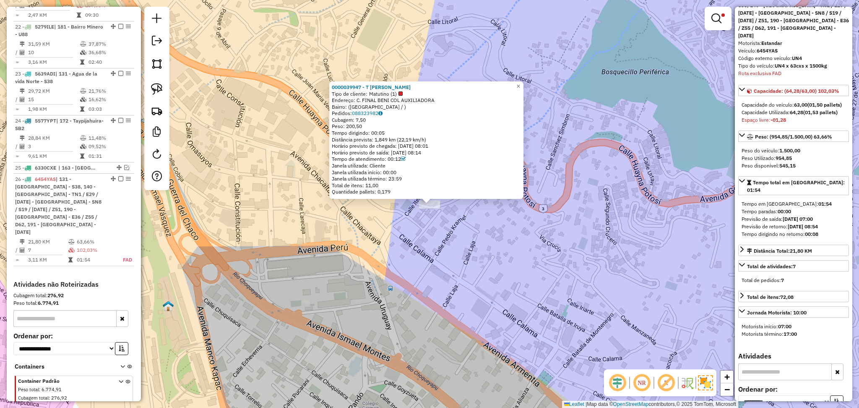
scroll to position [168, 0]
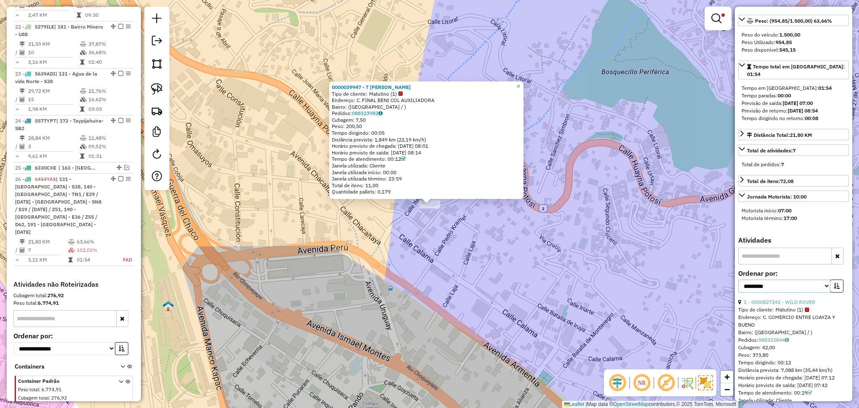
click at [797, 279] on select "**********" at bounding box center [784, 285] width 92 height 13
select select "**********"
click at [738, 279] on select "**********" at bounding box center [784, 285] width 92 height 13
click at [836, 279] on button "button" at bounding box center [836, 285] width 13 height 13
click at [832, 279] on button "button" at bounding box center [836, 285] width 13 height 13
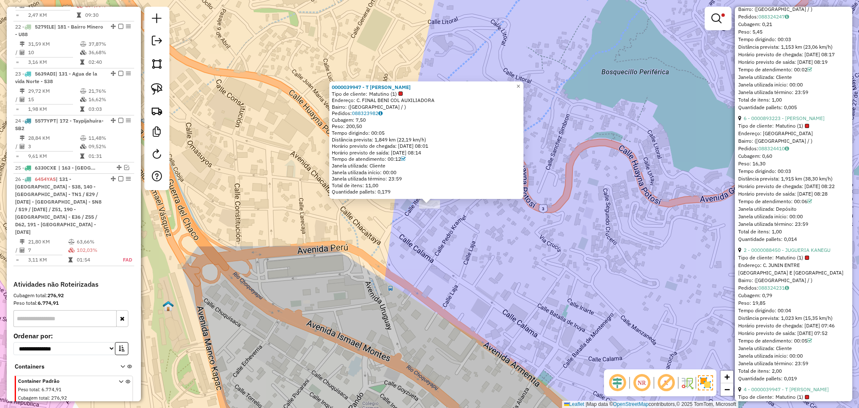
scroll to position [727, 0]
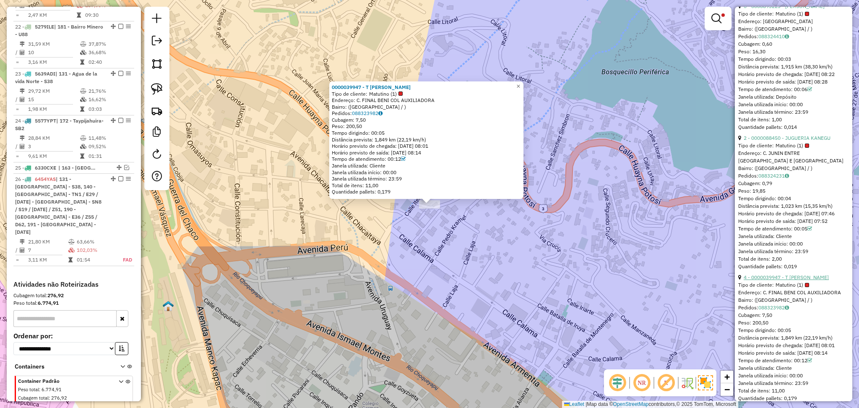
click at [803, 280] on link "4 - 0000039947 - T EVELYN ECHAVA" at bounding box center [785, 277] width 85 height 6
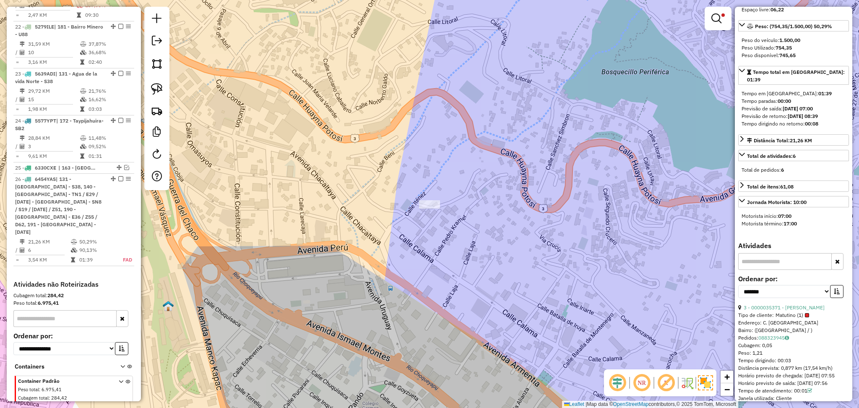
scroll to position [0, 0]
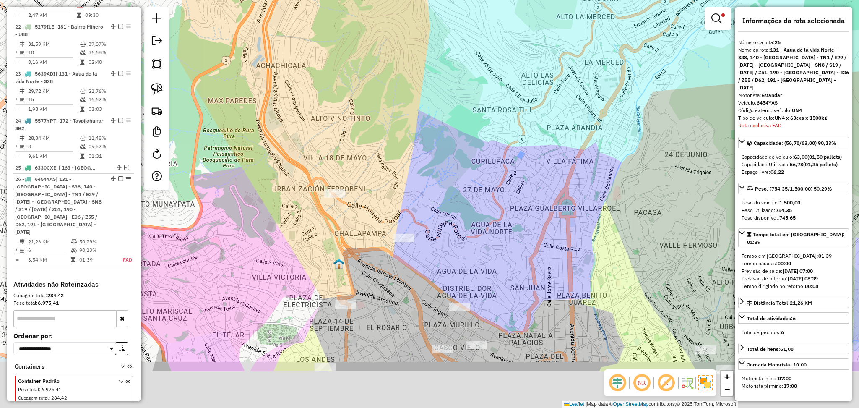
drag, startPoint x: 358, startPoint y: 343, endPoint x: 391, endPoint y: 158, distance: 187.5
click at [391, 158] on div "Limpar filtros Janela de atendimento Grade de atendimento Capacidade Transporta…" at bounding box center [429, 204] width 859 height 408
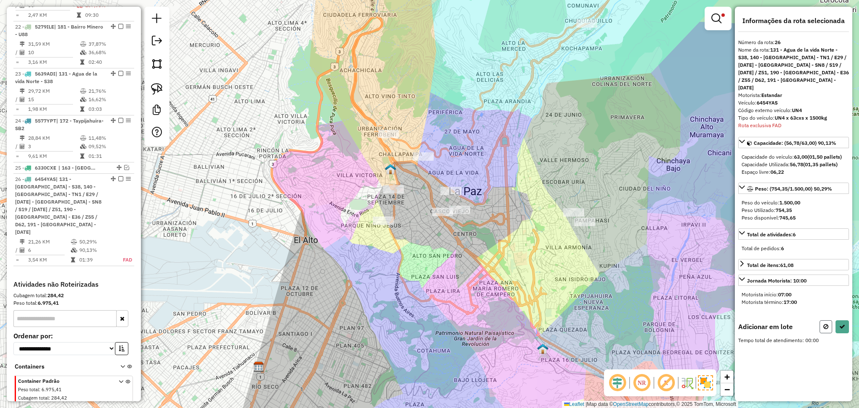
click at [823, 323] on icon at bounding box center [825, 326] width 5 height 6
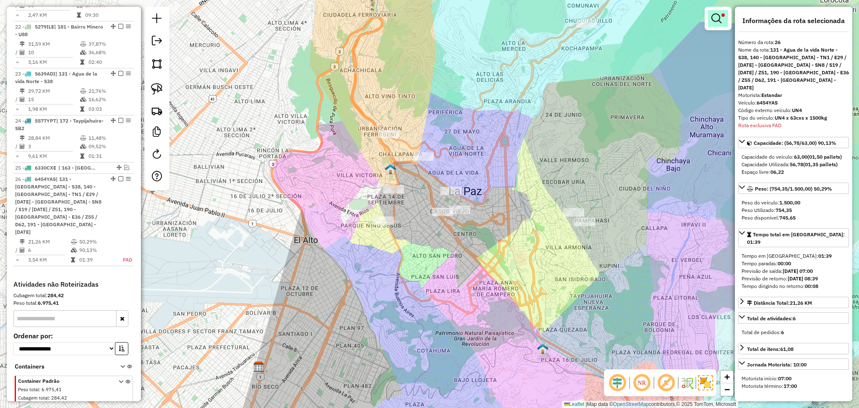
click at [713, 26] on link at bounding box center [718, 18] width 20 height 17
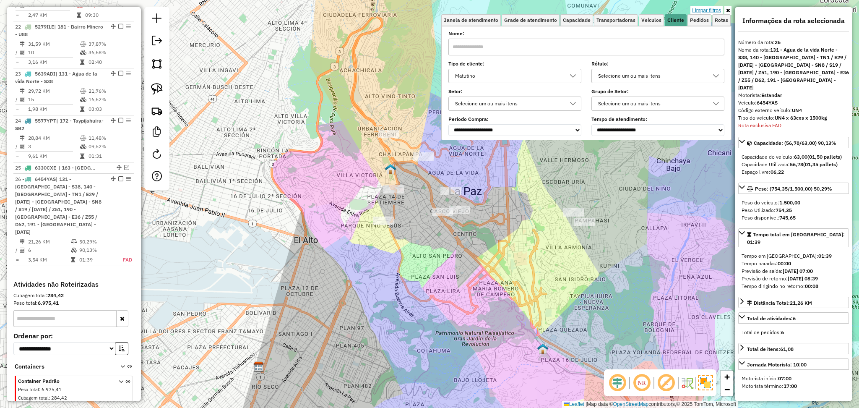
click at [698, 10] on link "Limpar filtros" at bounding box center [706, 10] width 32 height 9
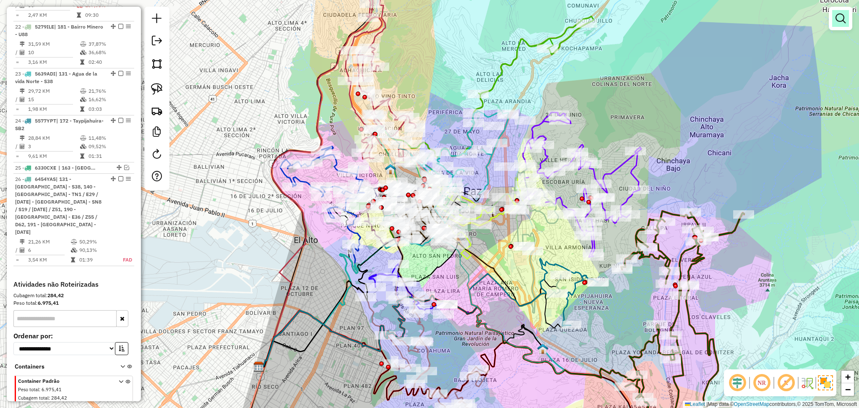
click at [841, 17] on em at bounding box center [840, 18] width 10 height 10
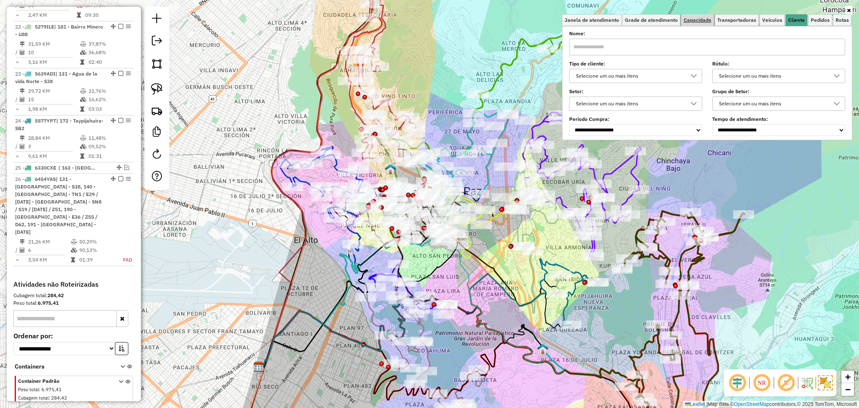
click at [698, 25] on link "Capacidade" at bounding box center [697, 20] width 33 height 12
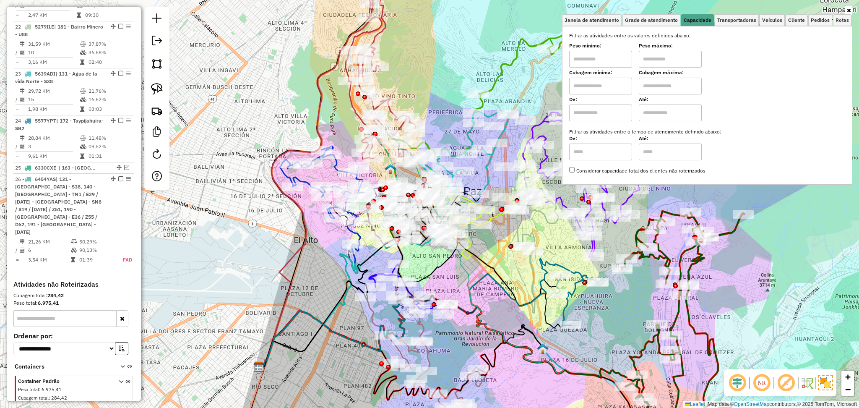
click at [656, 57] on input "text" at bounding box center [670, 59] width 63 height 17
type input "******"
click at [623, 57] on input "text" at bounding box center [600, 59] width 63 height 17
type input "****"
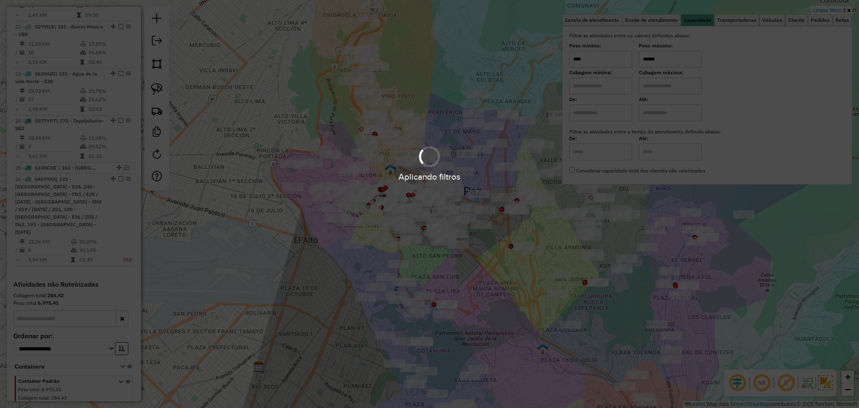
click at [671, 79] on div "Aplicando filtros" at bounding box center [429, 204] width 859 height 408
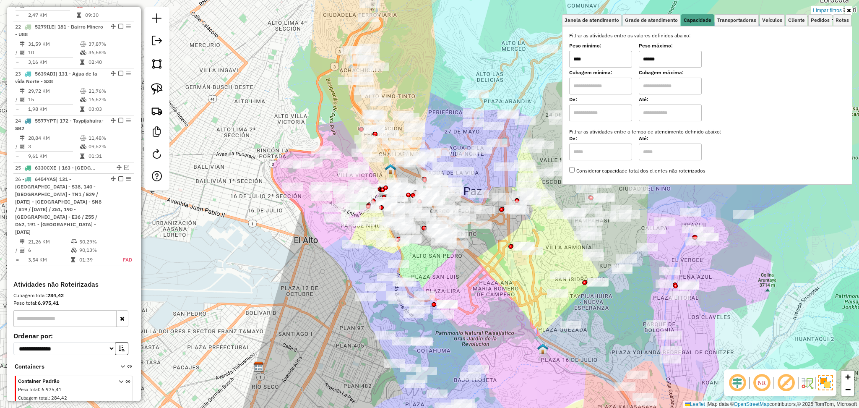
click at [676, 88] on input "text" at bounding box center [670, 86] width 63 height 17
type input "****"
click at [606, 89] on input "text" at bounding box center [600, 86] width 63 height 17
type input "****"
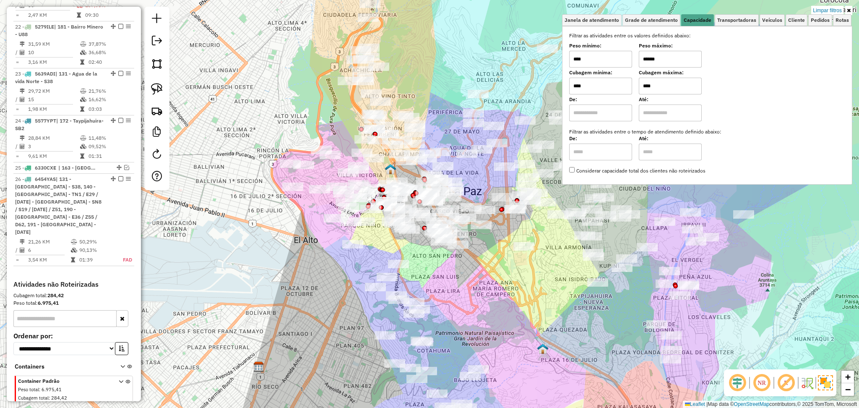
click at [622, 63] on input "****" at bounding box center [600, 59] width 63 height 17
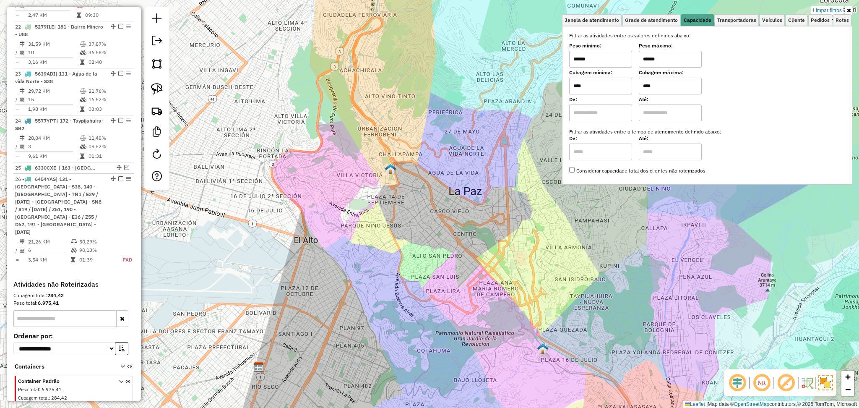
click at [622, 63] on input "******" at bounding box center [600, 59] width 63 height 17
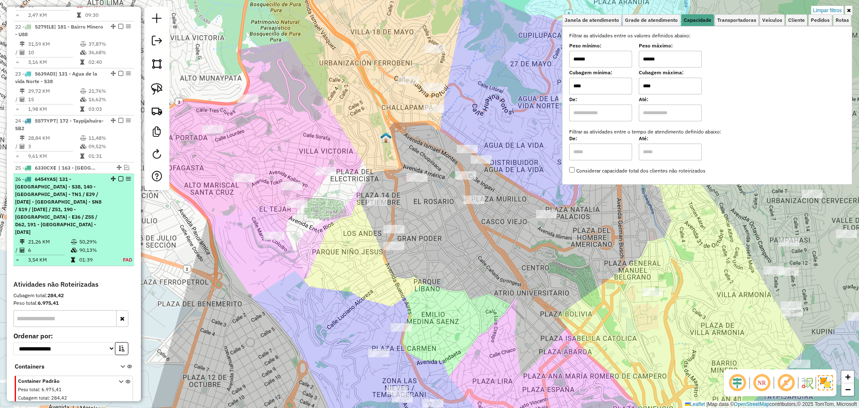
type input "******"
click at [98, 175] on div "26 - 6454YAS | 131 - Agua de la vida Norte - S38, 140 - Achachicala - TN1 / E29…" at bounding box center [59, 205] width 89 height 60
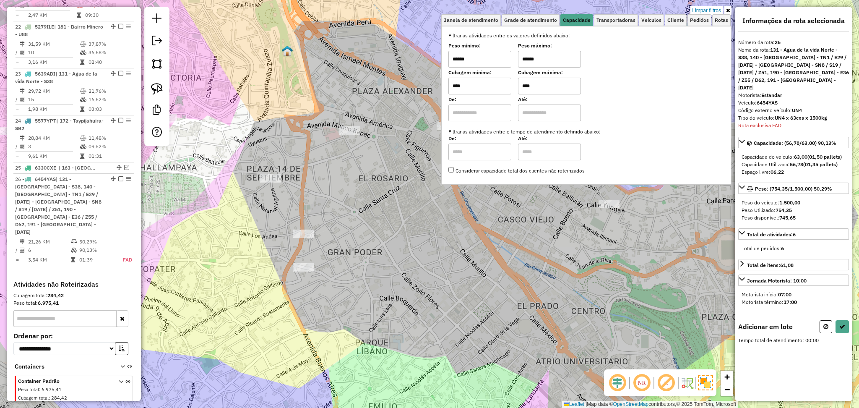
click at [728, 10] on icon at bounding box center [728, 10] width 4 height 5
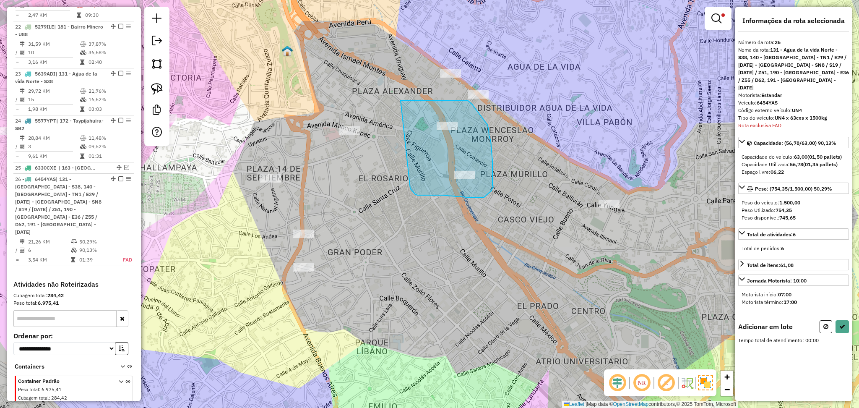
drag, startPoint x: 404, startPoint y: 100, endPoint x: 410, endPoint y: 188, distance: 88.2
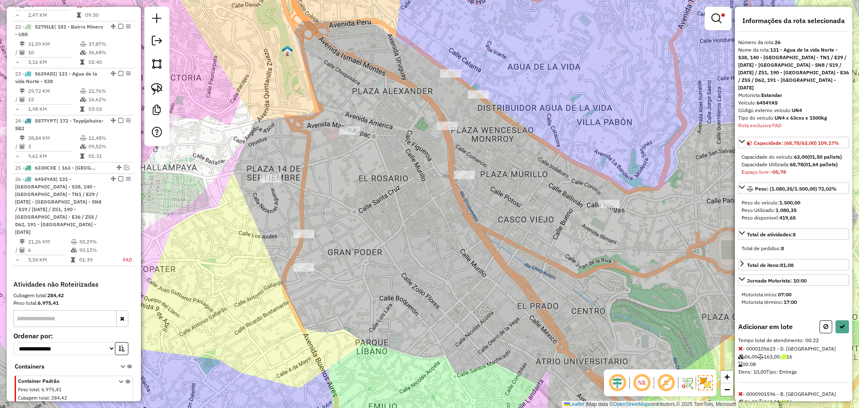
scroll to position [37, 0]
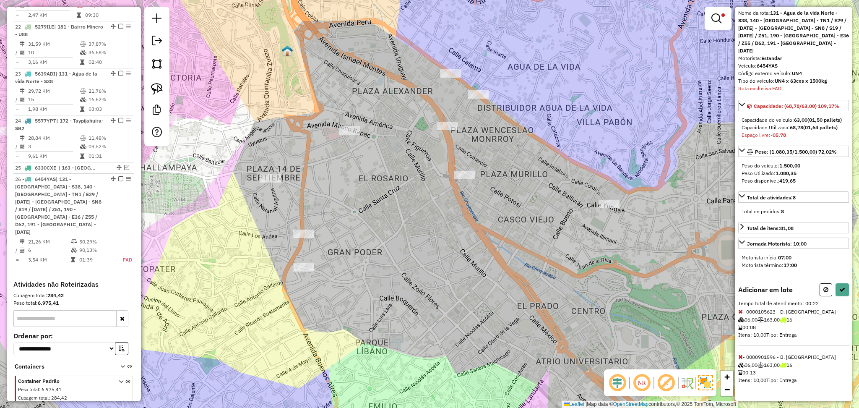
click at [738, 357] on icon at bounding box center [740, 356] width 5 height 6
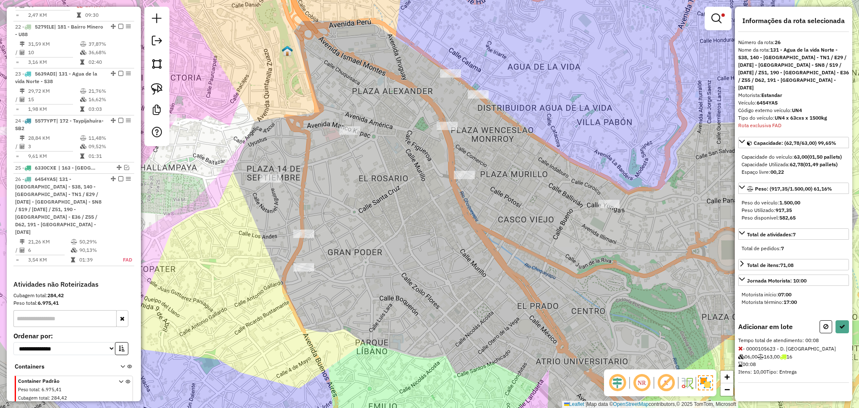
scroll to position [0, 0]
click at [844, 320] on button at bounding box center [841, 326] width 13 height 13
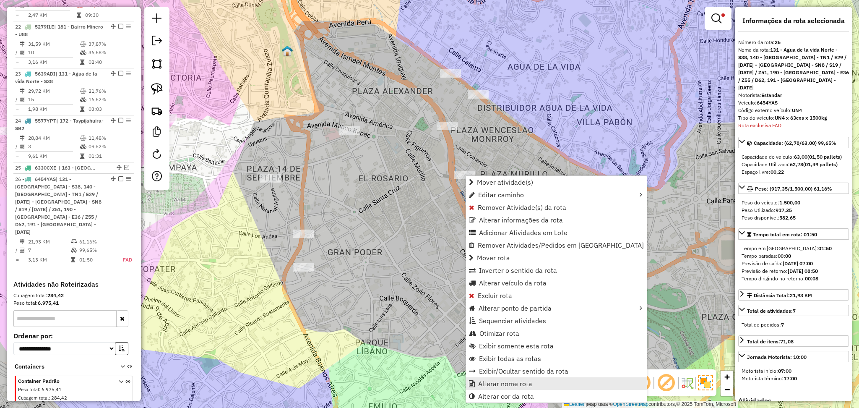
click at [520, 386] on span "Alterar nome rota" at bounding box center [505, 383] width 54 height 7
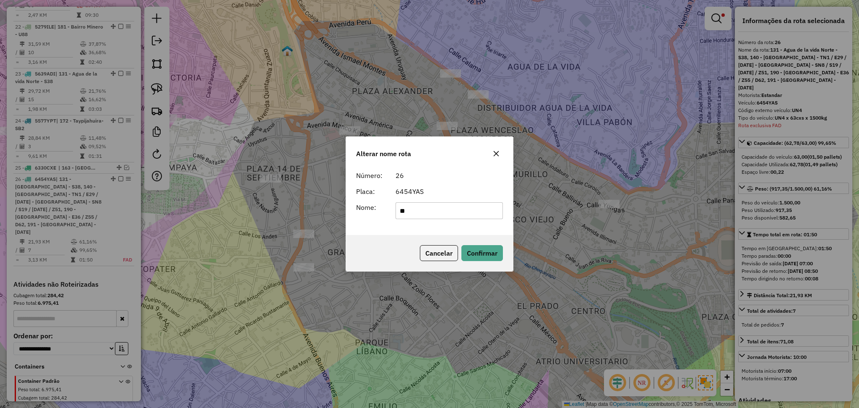
type input "******"
click at [474, 249] on button "Confirmar" at bounding box center [482, 253] width 42 height 16
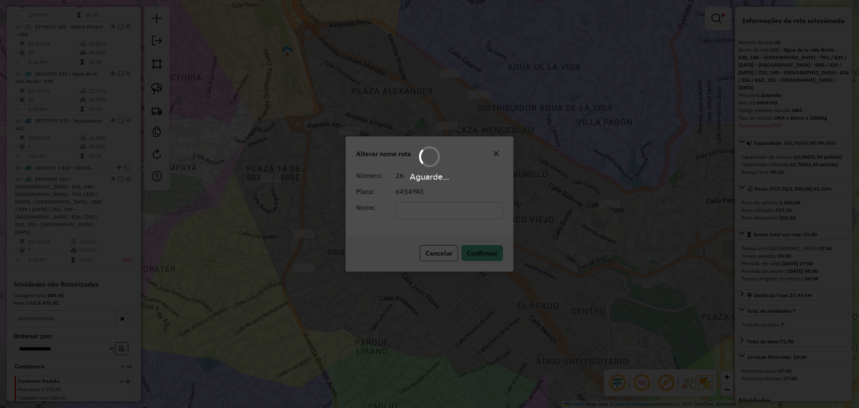
scroll to position [1026, 0]
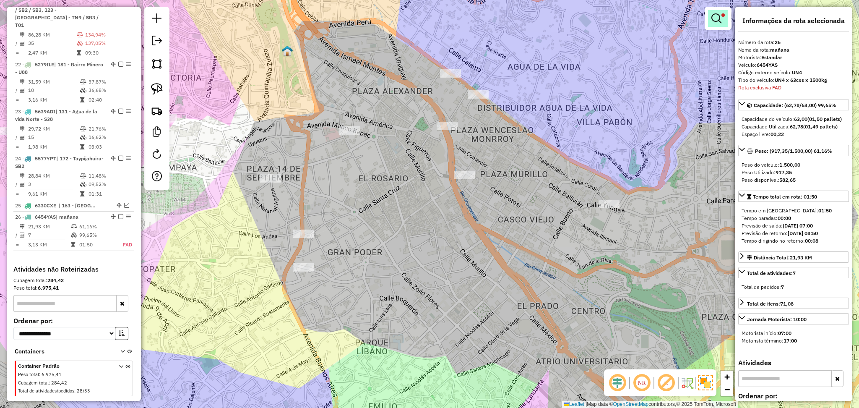
click at [715, 10] on link at bounding box center [718, 18] width 20 height 17
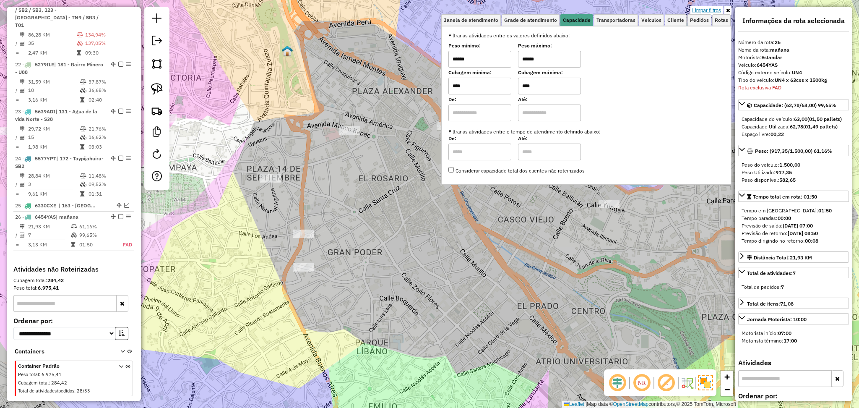
click at [710, 7] on link "Limpar filtros" at bounding box center [706, 10] width 32 height 9
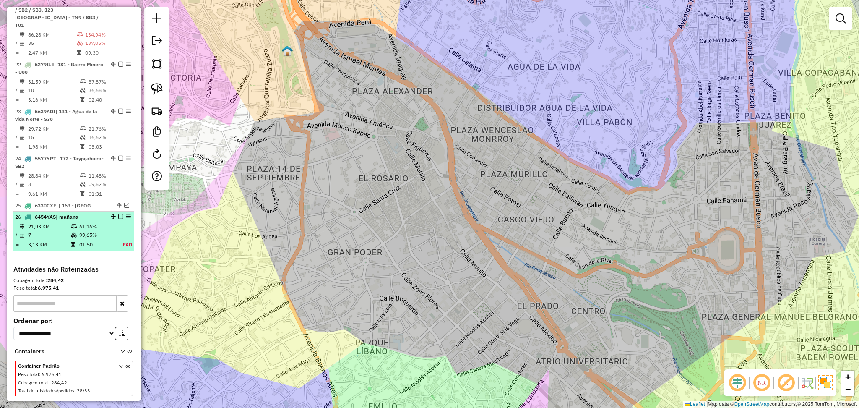
click at [76, 222] on table "21,93 KM 61,16% / 7 99,65% = 3,13 KM 01:50 FAD" at bounding box center [73, 235] width 117 height 26
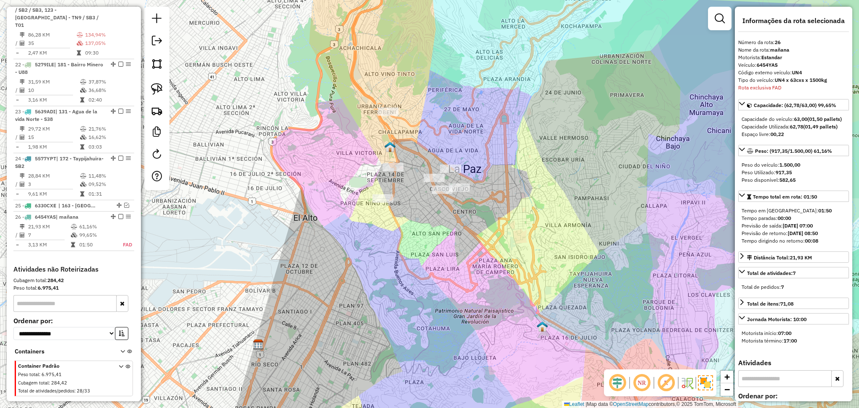
drag, startPoint x: 406, startPoint y: 218, endPoint x: 496, endPoint y: 275, distance: 106.1
click at [496, 275] on div "Janela de atendimento Grade de atendimento Capacidade Transportadoras Veículos …" at bounding box center [429, 204] width 859 height 408
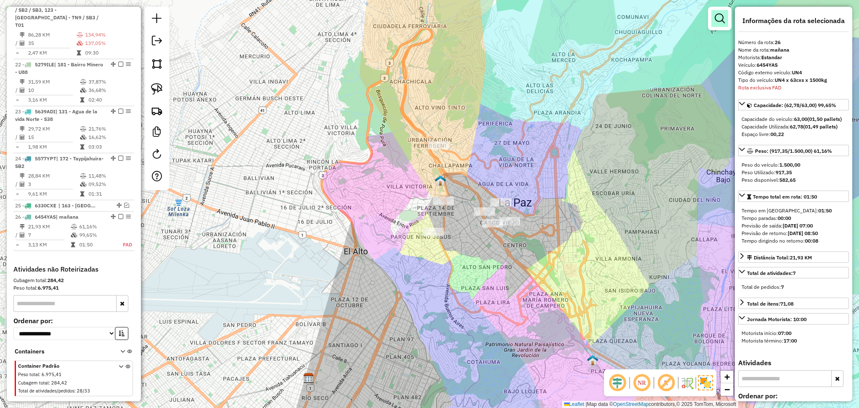
click at [724, 21] on link at bounding box center [719, 18] width 17 height 17
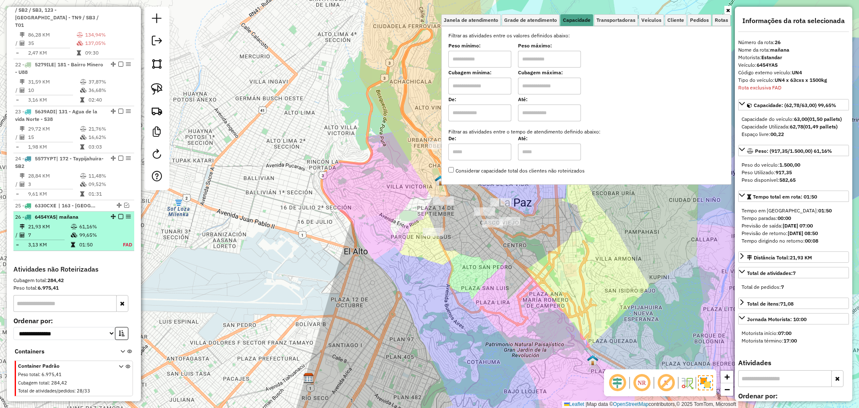
click at [95, 240] on td "01:50" at bounding box center [96, 244] width 35 height 8
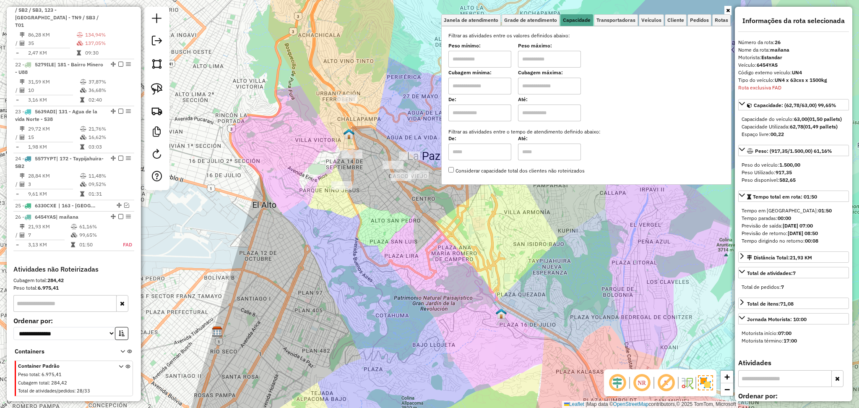
drag, startPoint x: 384, startPoint y: 223, endPoint x: 384, endPoint y: 309, distance: 85.9
click at [383, 308] on div "Janela de atendimento Grade de atendimento Capacidade Transportadoras Veículos …" at bounding box center [429, 204] width 859 height 408
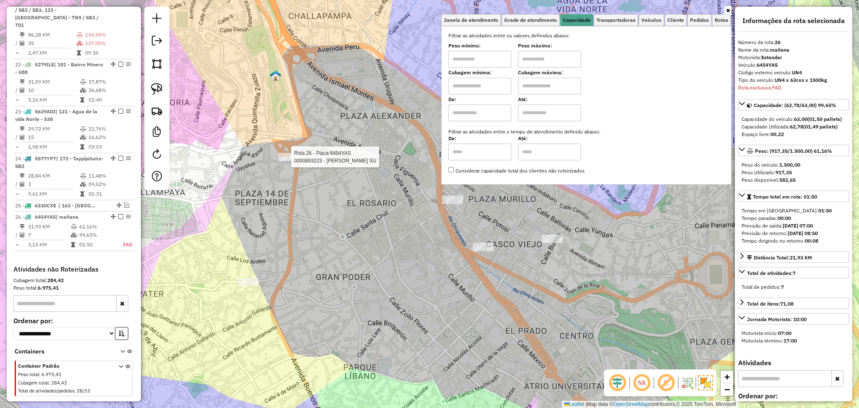
click at [295, 161] on div at bounding box center [288, 157] width 21 height 8
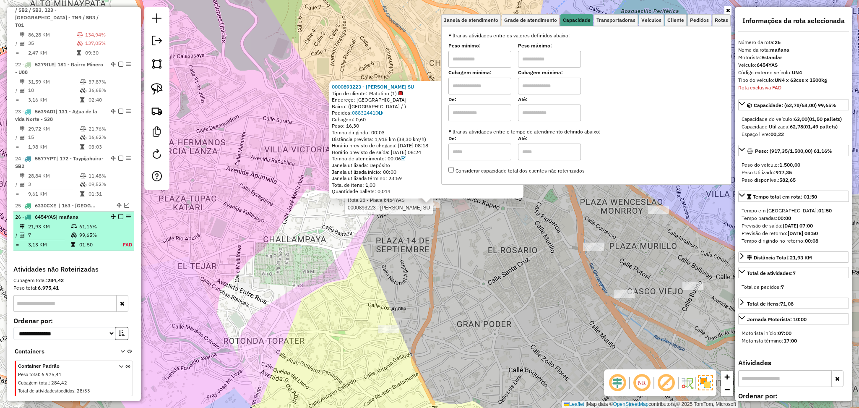
click at [119, 214] on em at bounding box center [120, 216] width 5 height 5
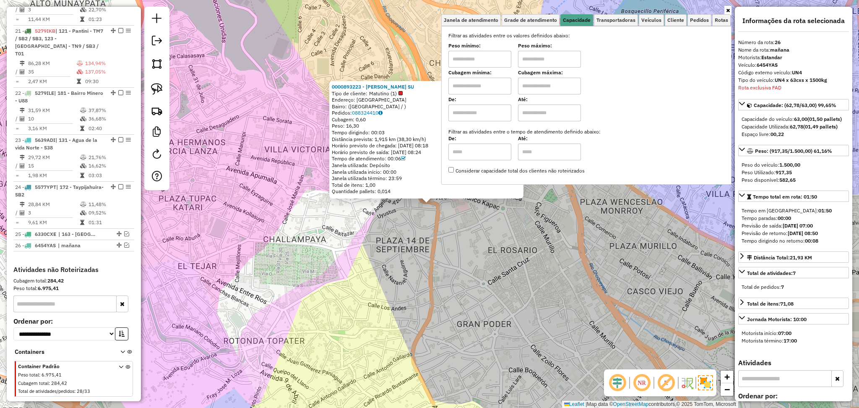
click at [561, 238] on div "0000893223 - OLGA JACINTA SU Tipo de cliente: Matutino (1) Endereço: AVENIDA BU…" at bounding box center [429, 204] width 859 height 408
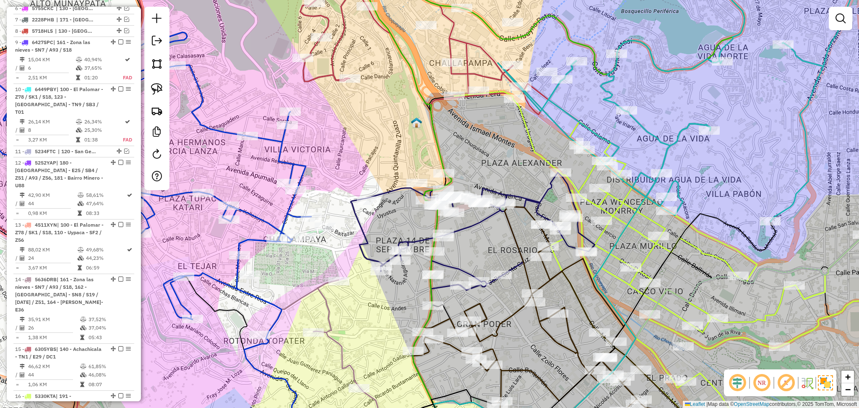
scroll to position [215, 0]
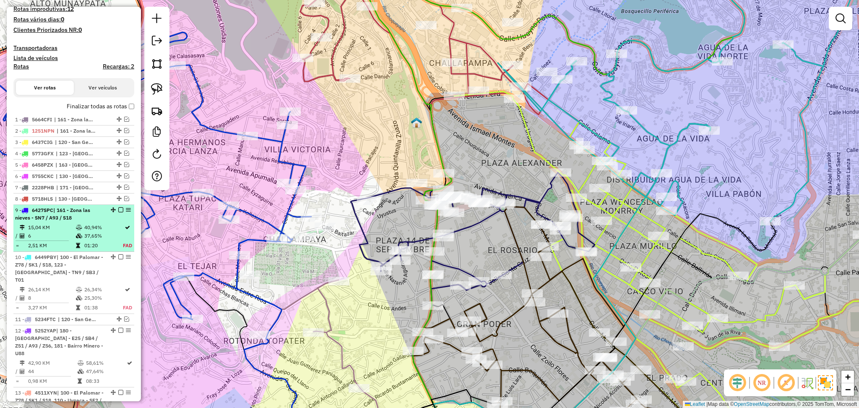
click at [104, 236] on td "37,65%" at bounding box center [103, 235] width 39 height 8
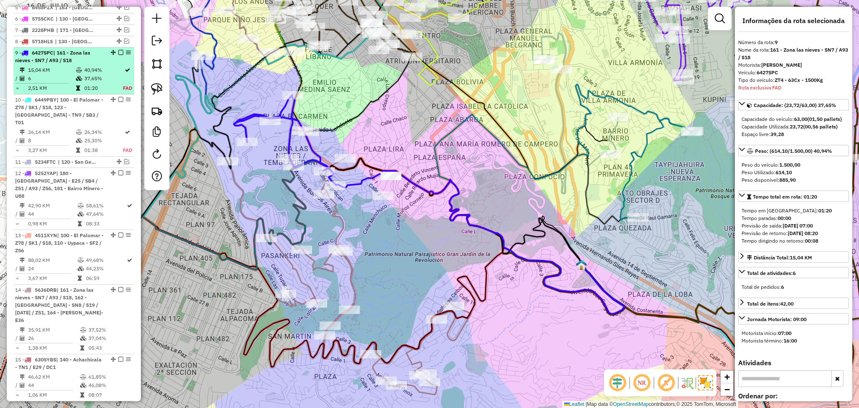
scroll to position [413, 0]
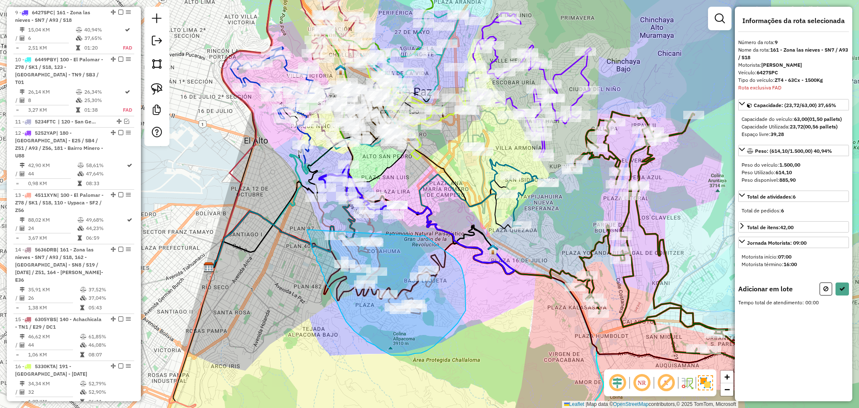
drag, startPoint x: 421, startPoint y: 235, endPoint x: 307, endPoint y: 229, distance: 114.6
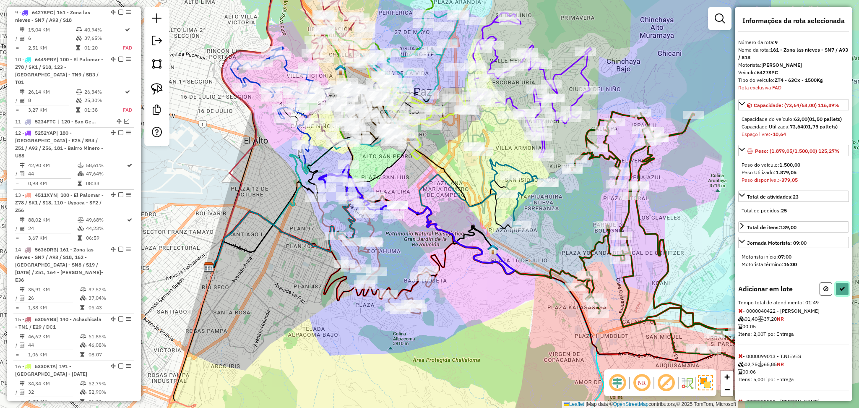
click at [842, 295] on button at bounding box center [841, 288] width 13 height 13
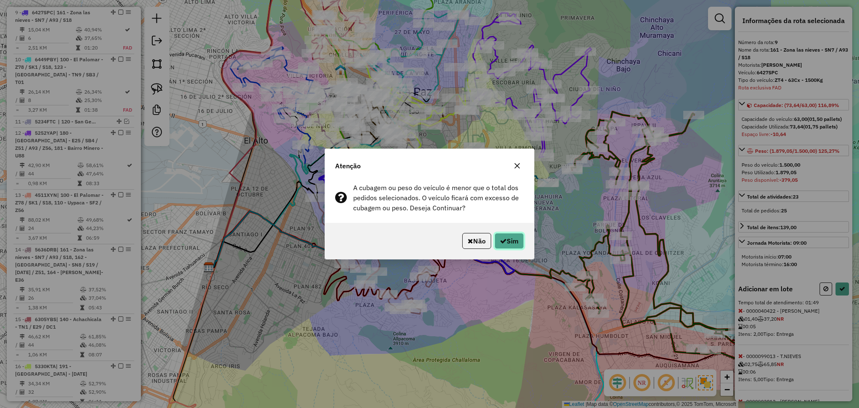
click at [515, 244] on button "Sim" at bounding box center [508, 241] width 29 height 16
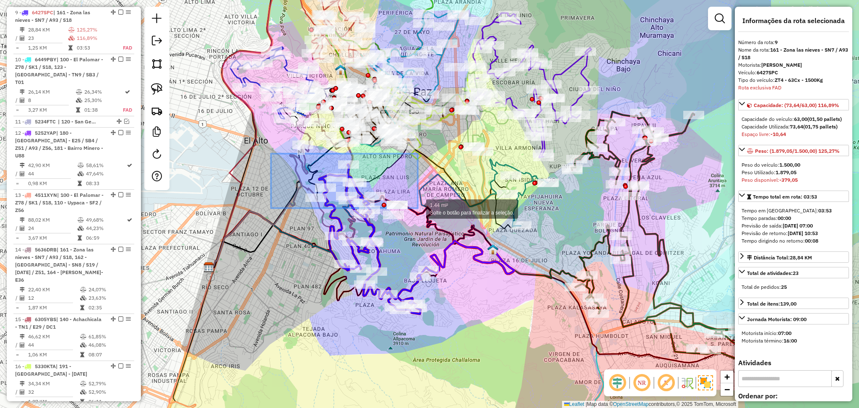
drag, startPoint x: 270, startPoint y: 153, endPoint x: 409, endPoint y: 203, distance: 147.3
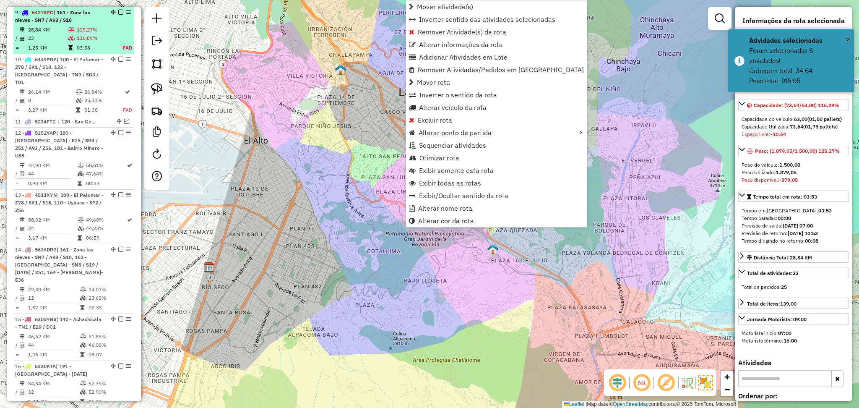
click at [113, 27] on table "28,84 KM 125,27% / 23 116,89% = 1,25 KM 03:53 FAD" at bounding box center [73, 39] width 117 height 26
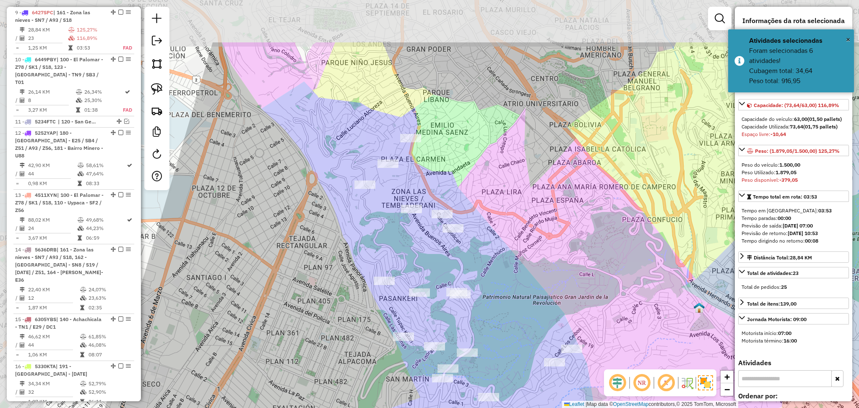
drag, startPoint x: 437, startPoint y: 112, endPoint x: 555, endPoint y: 195, distance: 144.1
click at [555, 195] on div "Janela de atendimento Grade de atendimento Capacidade Transportadoras Veículos …" at bounding box center [429, 204] width 859 height 408
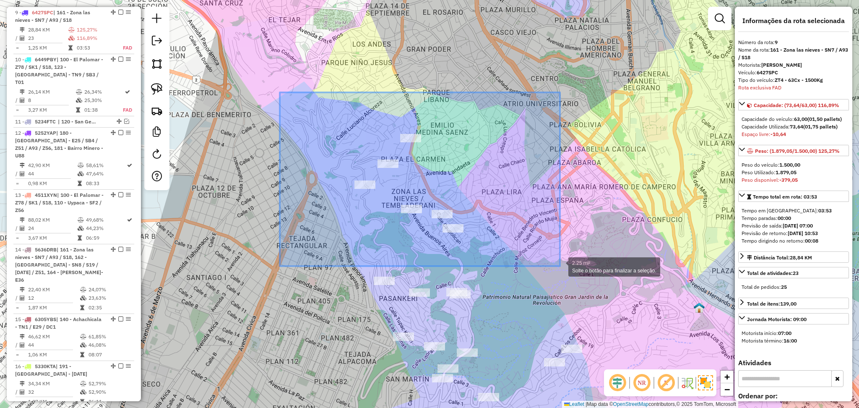
drag, startPoint x: 280, startPoint y: 92, endPoint x: 560, endPoint y: 266, distance: 329.5
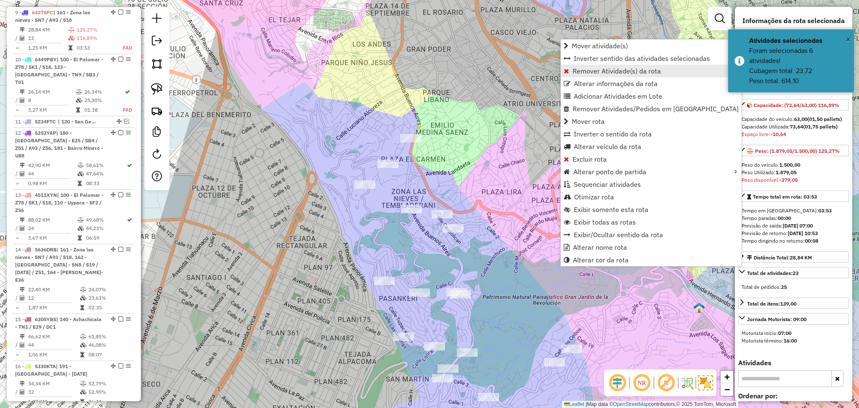
click at [633, 71] on span "Remover Atividade(s) da rota" at bounding box center [616, 70] width 88 height 7
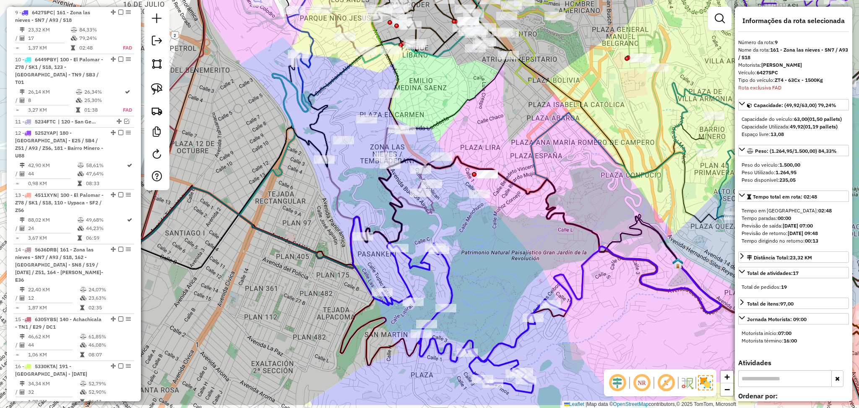
drag, startPoint x: 506, startPoint y: 326, endPoint x: 485, endPoint y: 282, distance: 49.3
click at [485, 282] on div "Janela de atendimento Grade de atendimento Capacidade Transportadoras Veículos …" at bounding box center [429, 204] width 859 height 408
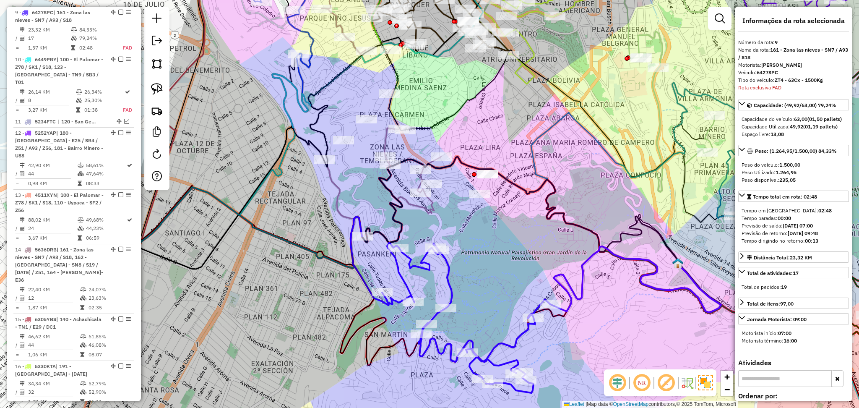
click at [452, 282] on icon at bounding box center [450, 304] width 200 height 176
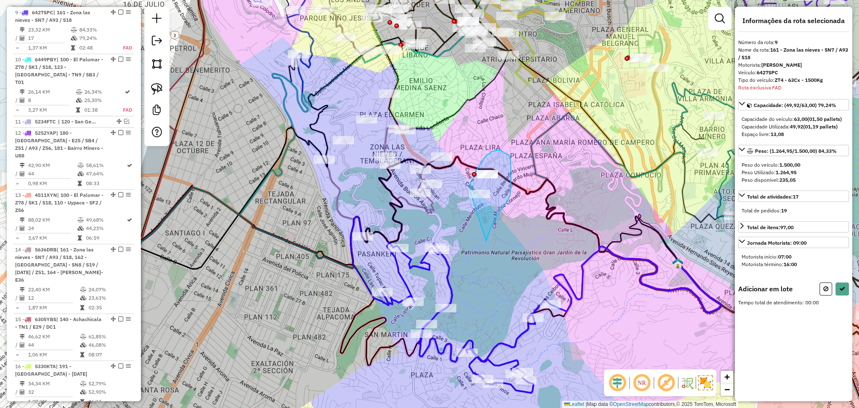
click at [470, 192] on div "Janela de atendimento Grade de atendimento Capacidade Transportadoras Veículos …" at bounding box center [429, 204] width 859 height 408
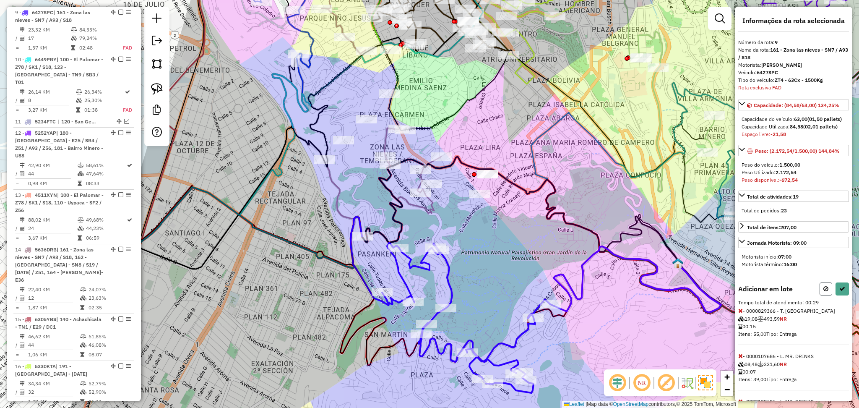
click at [827, 295] on button at bounding box center [825, 288] width 13 height 13
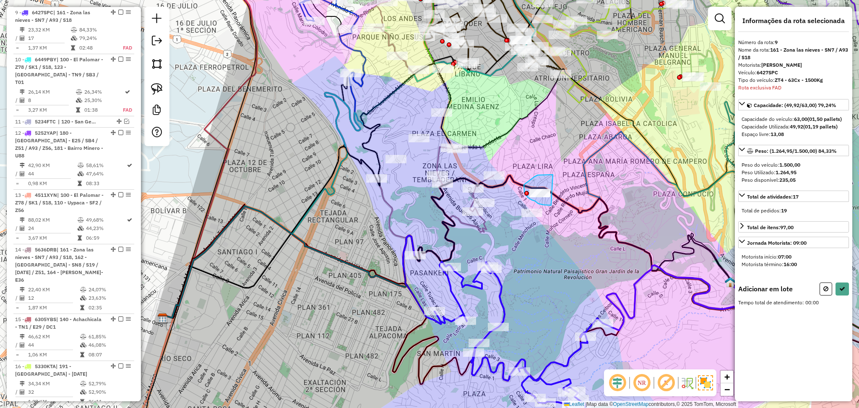
drag, startPoint x: 551, startPoint y: 205, endPoint x: 564, endPoint y: 182, distance: 26.8
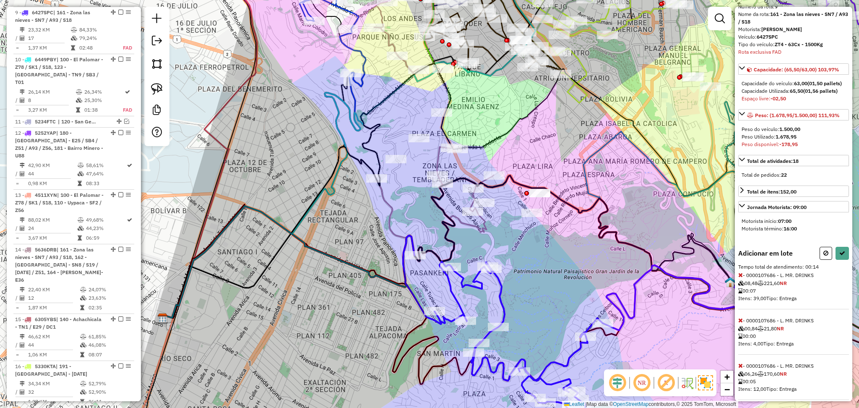
scroll to position [52, 0]
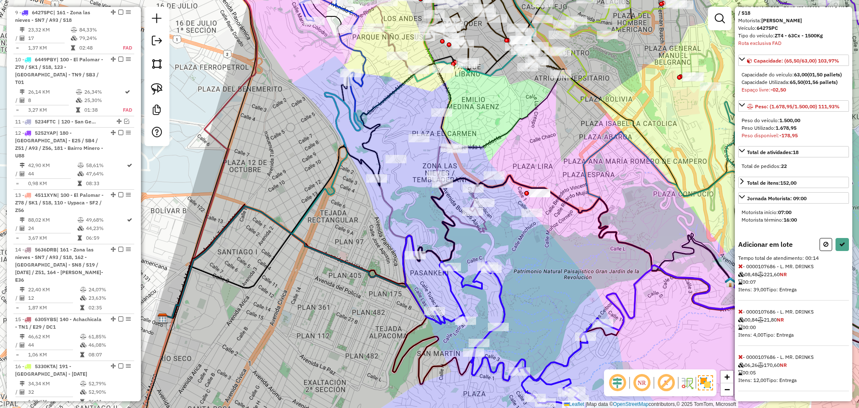
drag, startPoint x: 820, startPoint y: 240, endPoint x: 824, endPoint y: 237, distance: 4.8
click at [824, 237] on div "Informações da rota selecionada Número da rota: 9 Nome da rota: 161 - Zona las …" at bounding box center [793, 204] width 117 height 394
click at [824, 247] on icon at bounding box center [825, 244] width 5 height 6
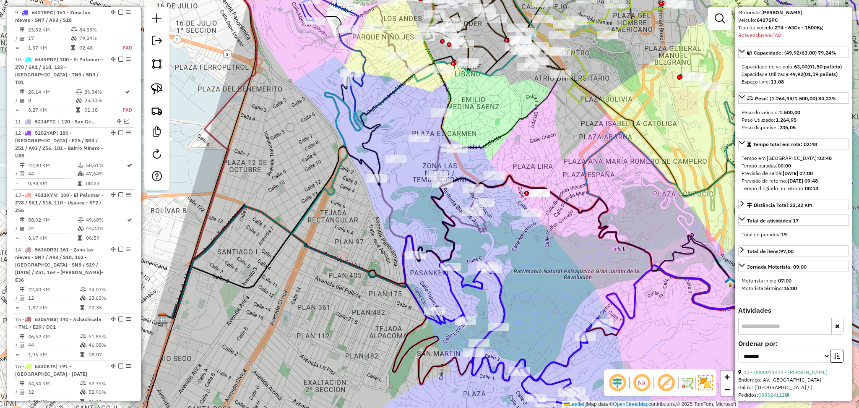
scroll to position [0, 0]
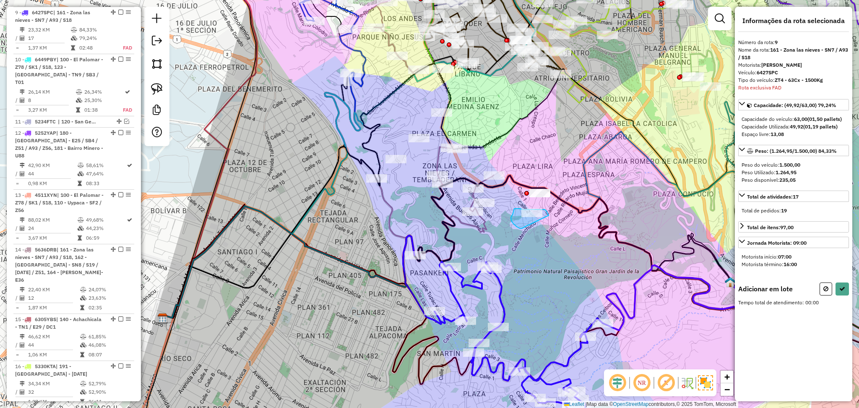
drag, startPoint x: 548, startPoint y: 215, endPoint x: 522, endPoint y: 228, distance: 29.8
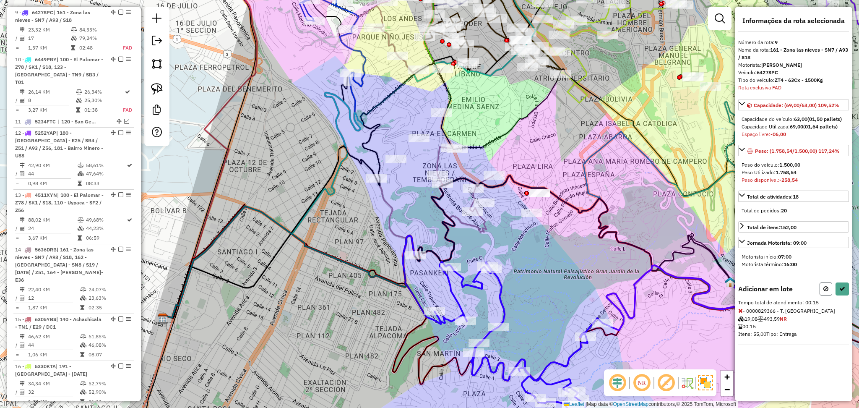
click at [819, 288] on button at bounding box center [825, 288] width 13 height 13
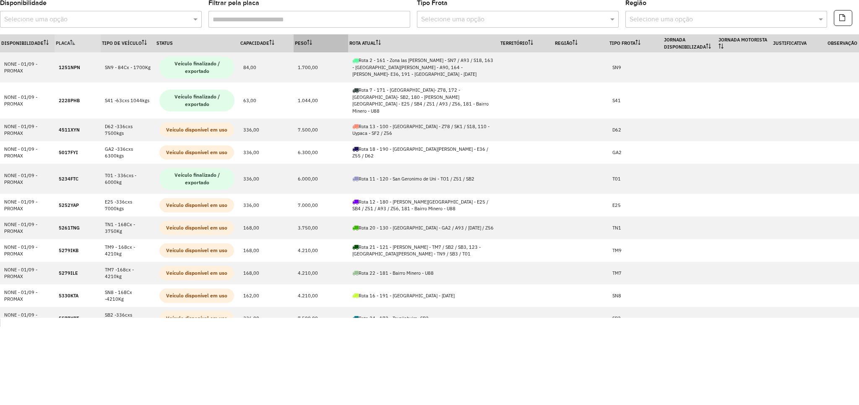
click at [308, 44] on icon at bounding box center [309, 42] width 5 height 5
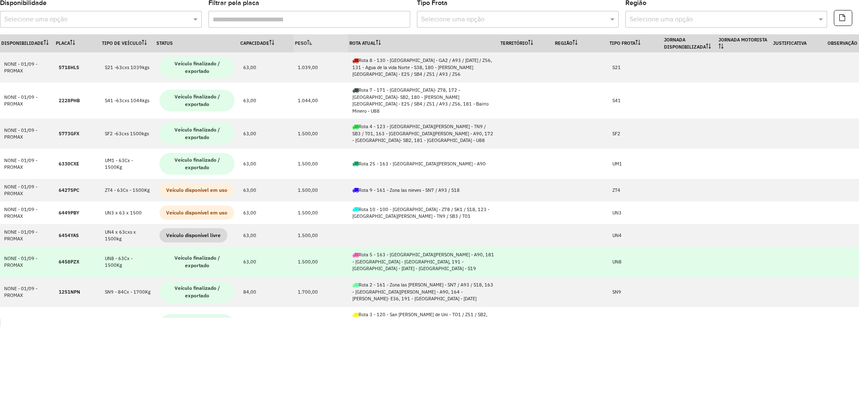
scroll to position [56, 0]
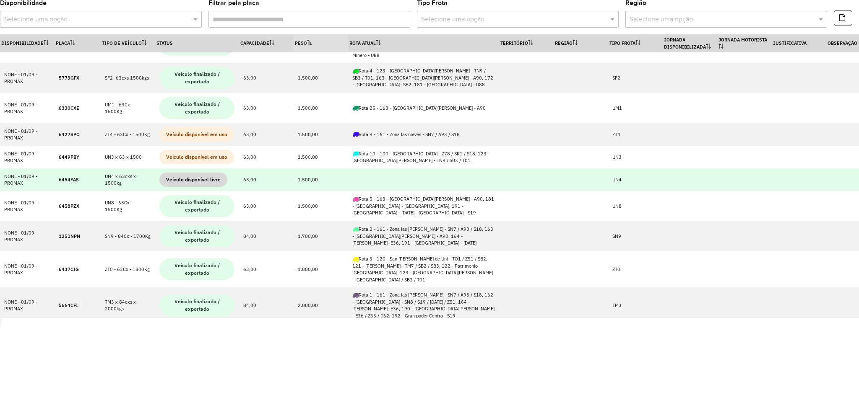
click at [111, 169] on td "UN4 x 63cxs x 1500kg" at bounding box center [128, 180] width 55 height 23
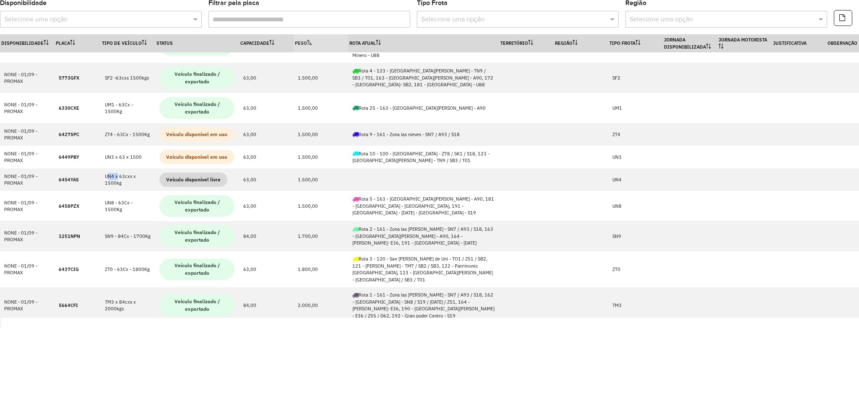
copy td "UN4"
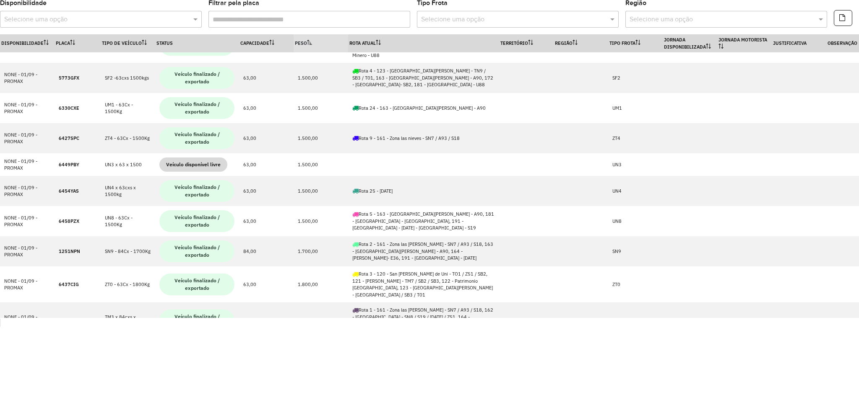
click at [304, 47] on th "Peso" at bounding box center [320, 43] width 55 height 18
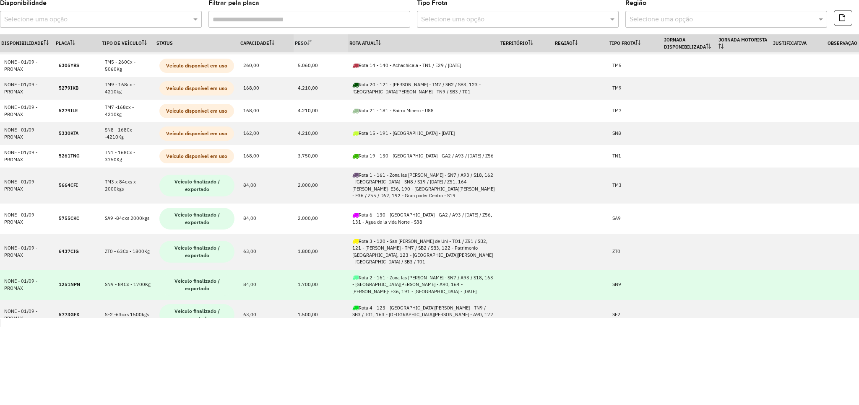
scroll to position [168, 0]
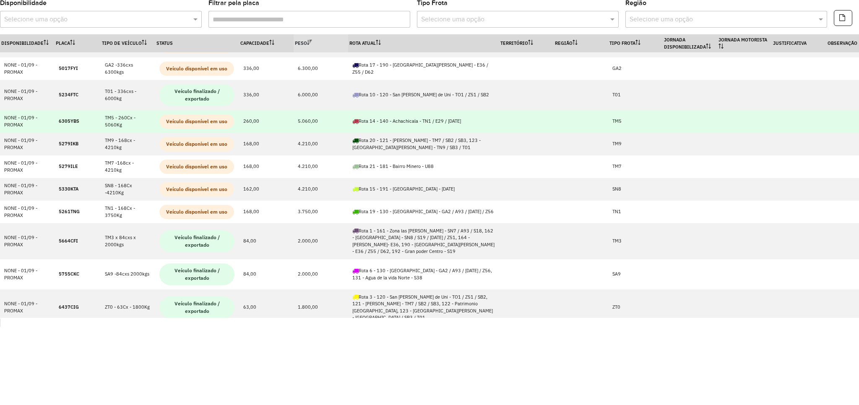
click at [71, 118] on strong "6305YBS" at bounding box center [69, 121] width 21 height 6
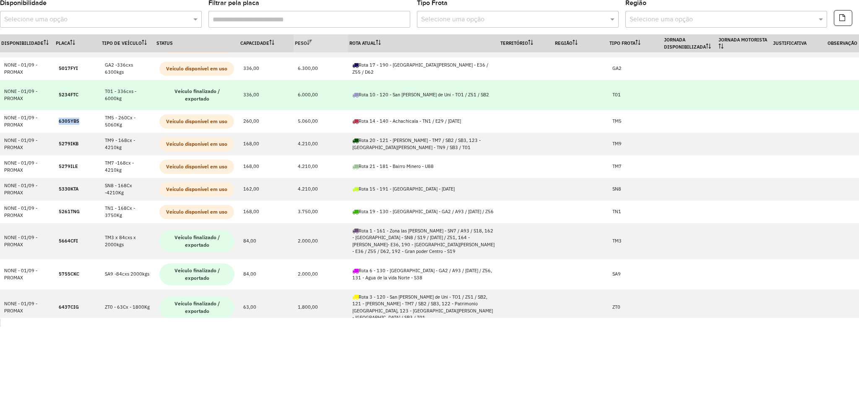
copy strong "6305YBS"
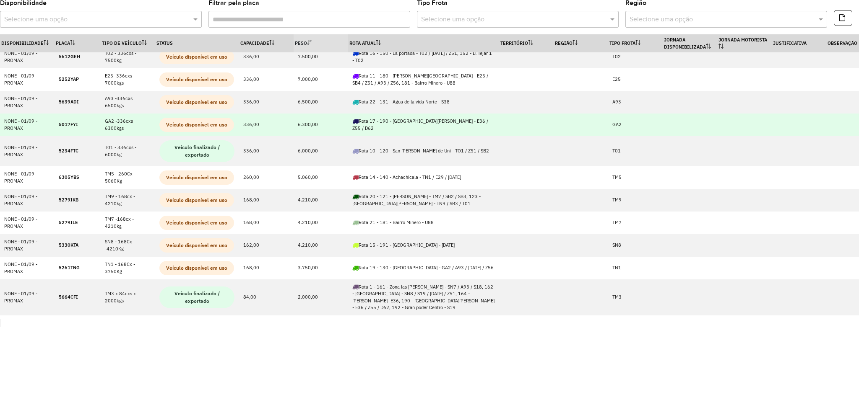
click at [63, 122] on strong "5017FYI" at bounding box center [68, 125] width 19 height 6
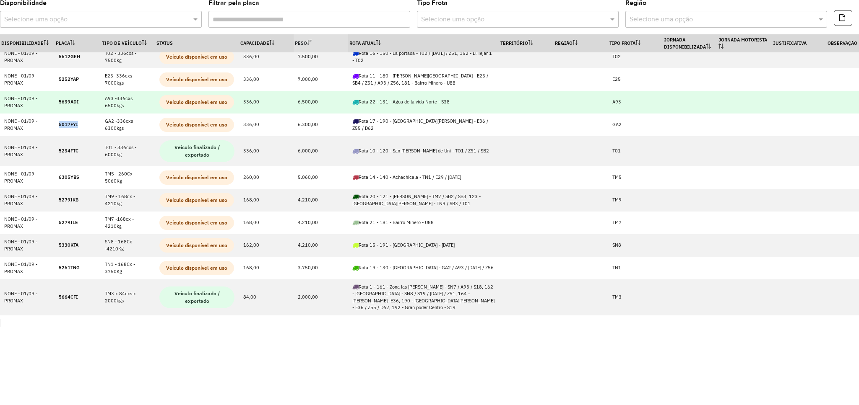
copy strong "5017FYI"
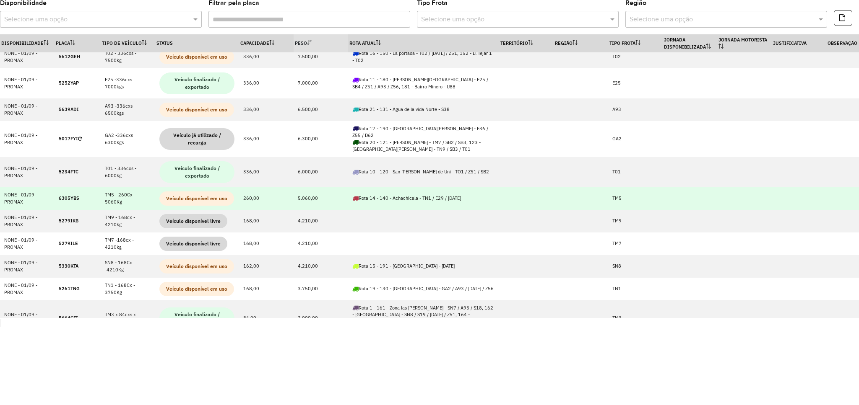
click at [58, 191] on td "6305YBS" at bounding box center [78, 198] width 46 height 23
click at [59, 191] on td "6305YBS" at bounding box center [78, 198] width 46 height 23
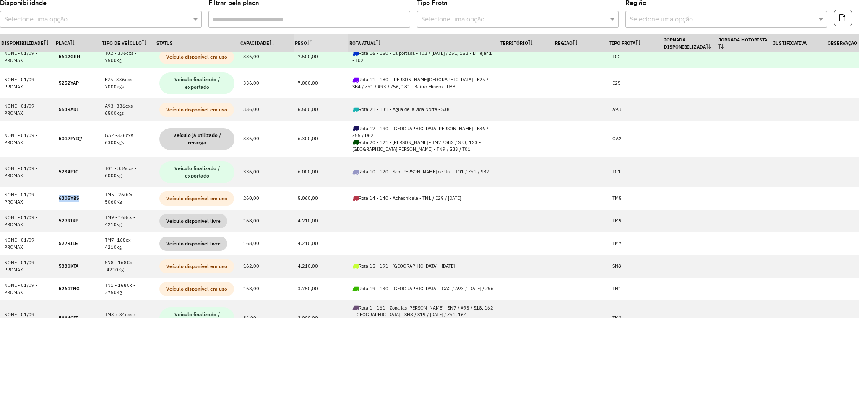
copy strong "6305YBS"
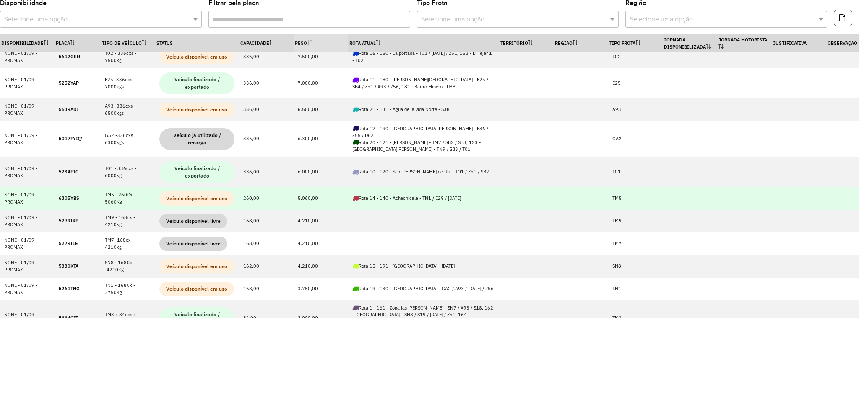
click at [72, 195] on strong "6305YBS" at bounding box center [69, 198] width 21 height 6
copy strong "6305YBS"
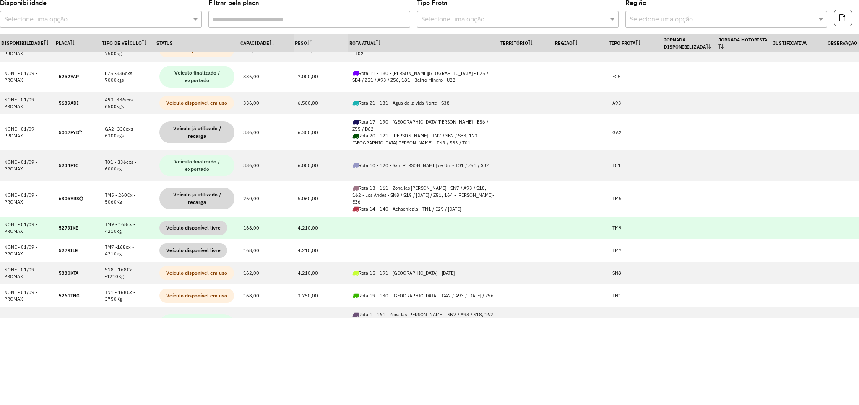
click at [64, 225] on strong "5279IKB" at bounding box center [69, 228] width 20 height 6
copy strong "5279IKB"
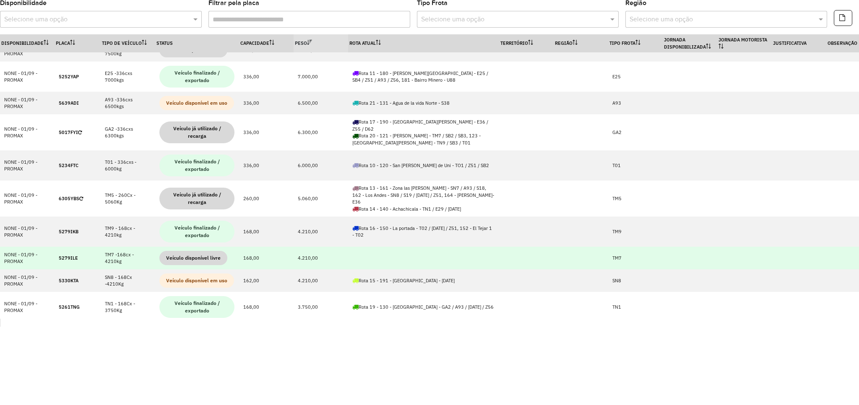
click at [68, 255] on strong "5279ILE" at bounding box center [68, 258] width 19 height 6
copy strong "5279ILE"
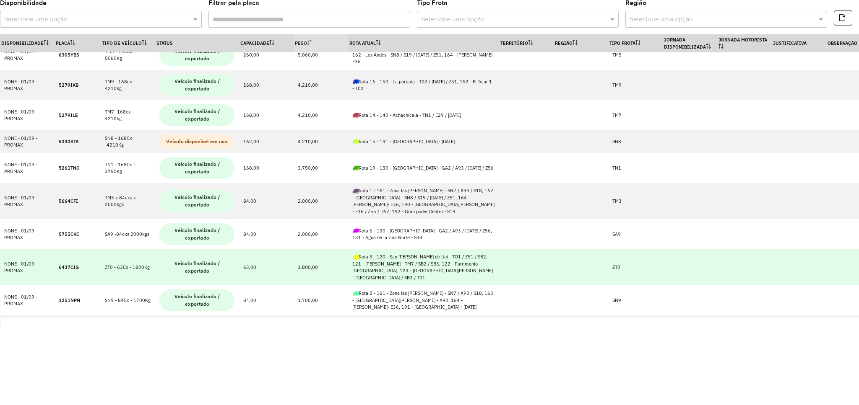
scroll to position [251, 0]
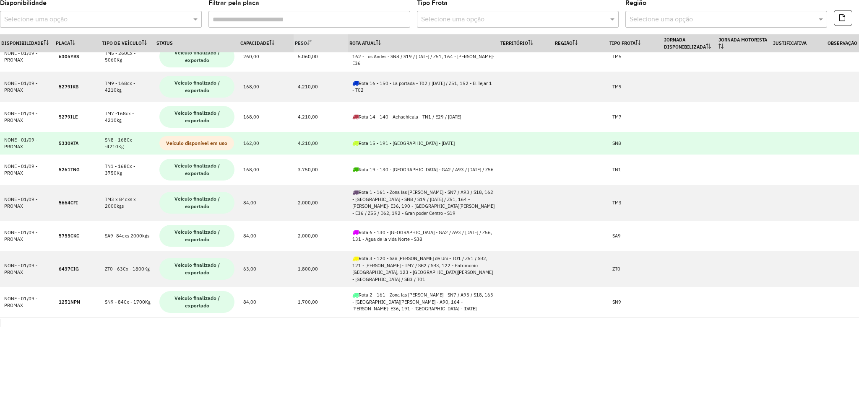
click at [67, 140] on strong "5330KTA" at bounding box center [69, 143] width 20 height 6
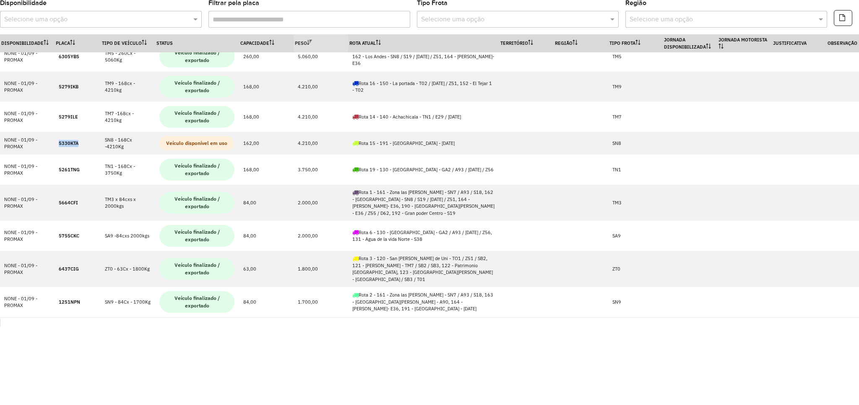
copy strong "5330KTA"
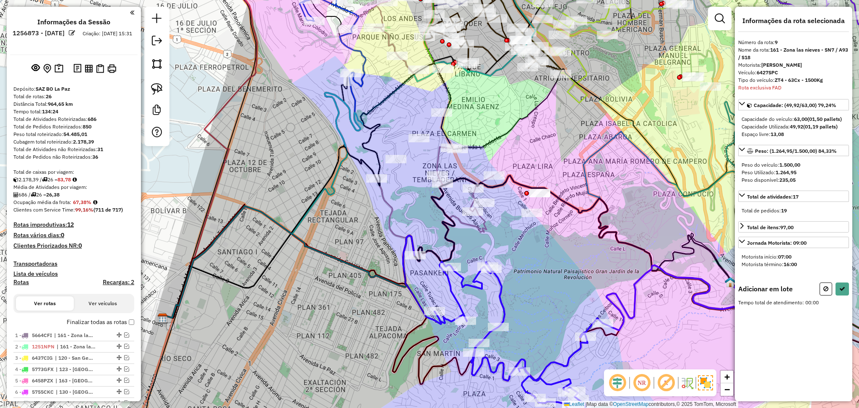
scroll to position [413, 0]
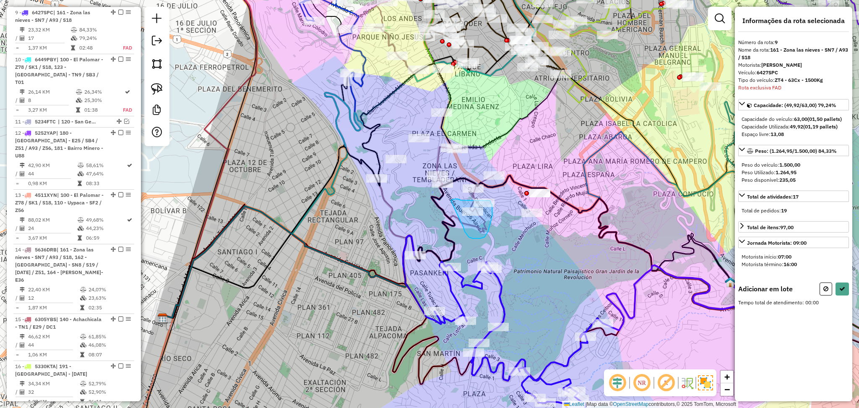
drag, startPoint x: 465, startPoint y: 232, endPoint x: 451, endPoint y: 200, distance: 35.1
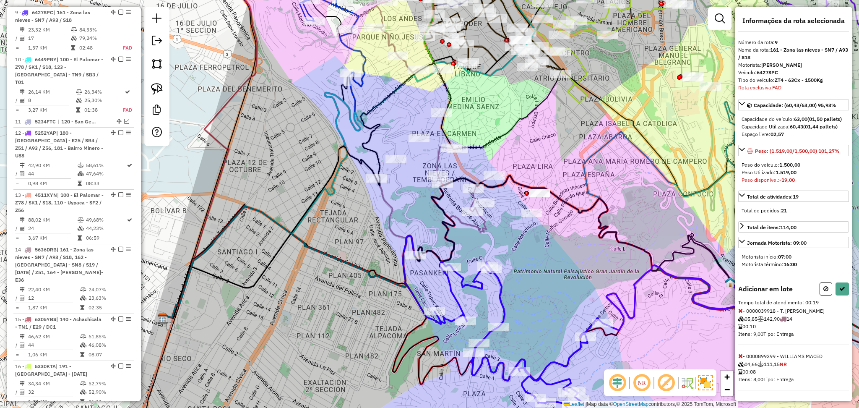
click at [740, 358] on icon at bounding box center [740, 356] width 5 height 6
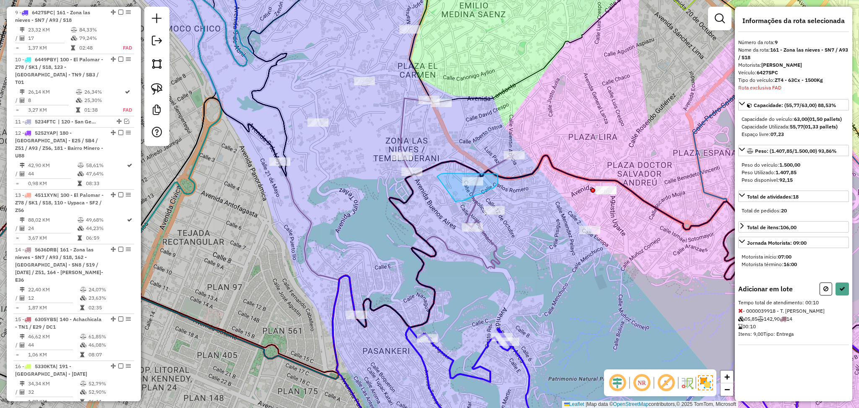
drag, startPoint x: 455, startPoint y: 202, endPoint x: 437, endPoint y: 176, distance: 31.5
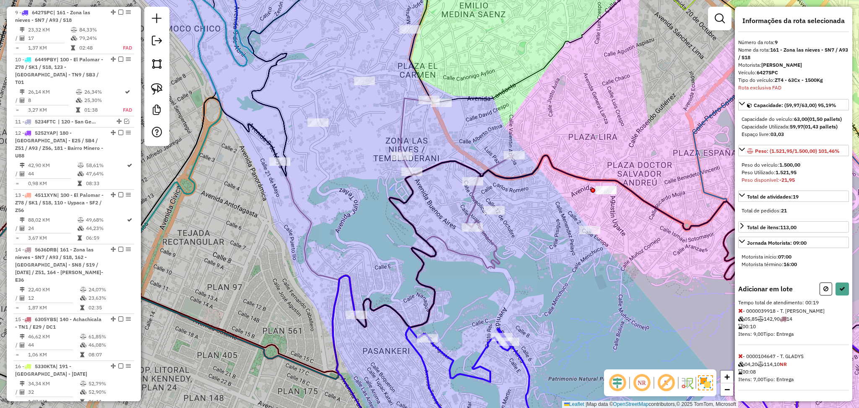
click at [740, 355] on icon at bounding box center [740, 356] width 5 height 6
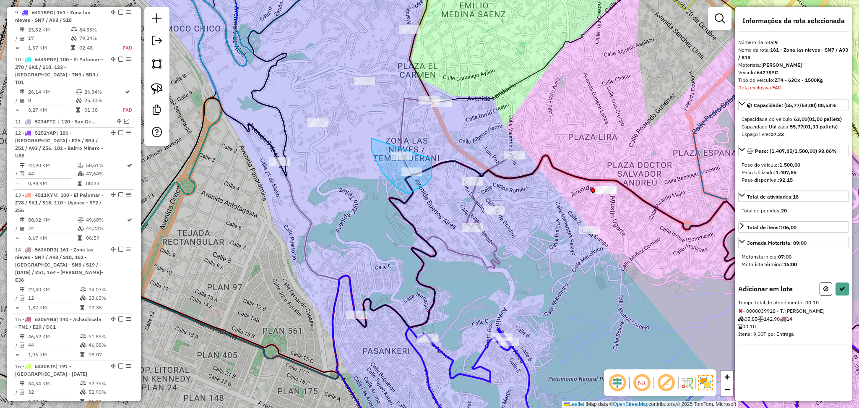
drag, startPoint x: 431, startPoint y: 158, endPoint x: 372, endPoint y: 132, distance: 64.9
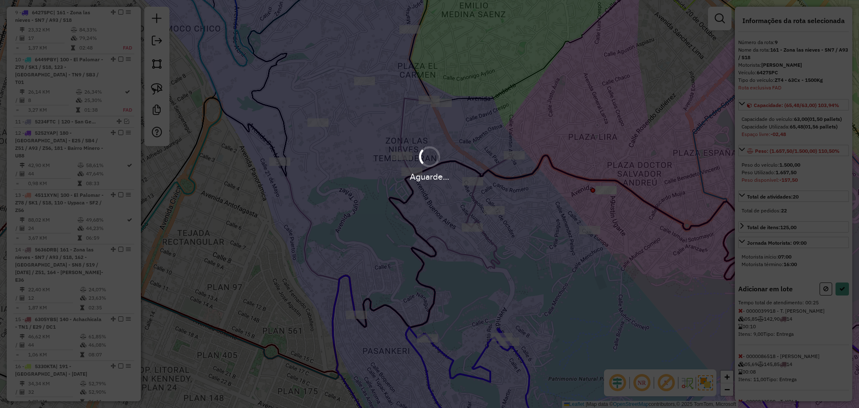
click at [372, 132] on hb-app "Aguarde... Pop-up bloqueado! Seu navegador bloqueou automáticamente a abertura …" at bounding box center [429, 204] width 859 height 408
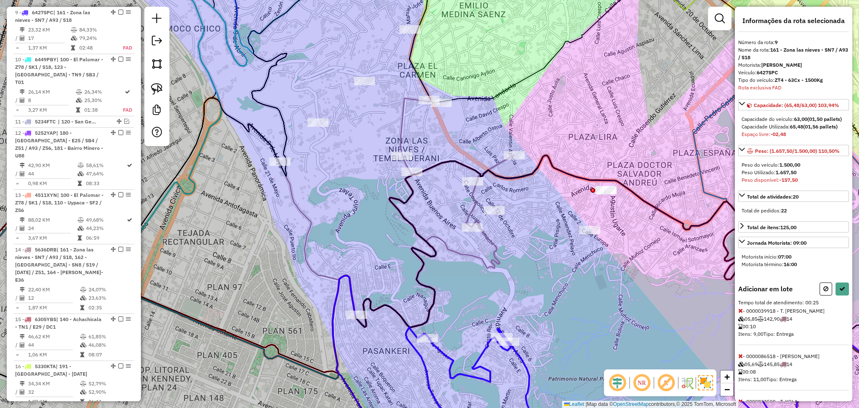
scroll to position [52, 0]
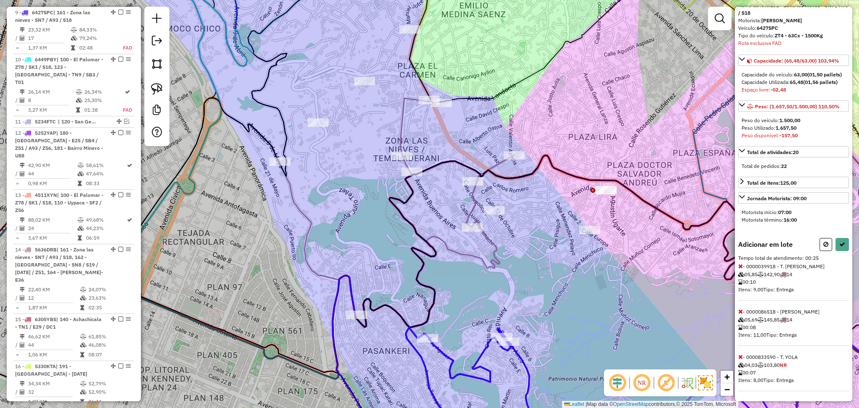
click at [739, 353] on span at bounding box center [740, 357] width 5 height 8
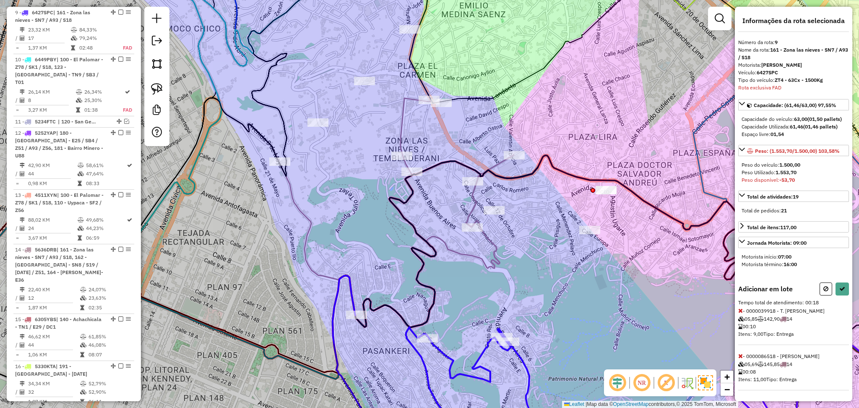
click at [741, 358] on icon at bounding box center [740, 356] width 5 height 6
click at [842, 290] on icon at bounding box center [842, 289] width 6 height 6
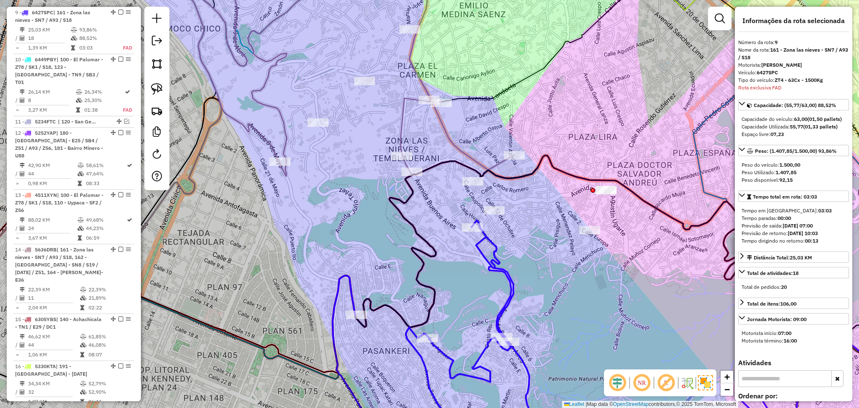
click at [502, 270] on icon at bounding box center [530, 334] width 397 height 229
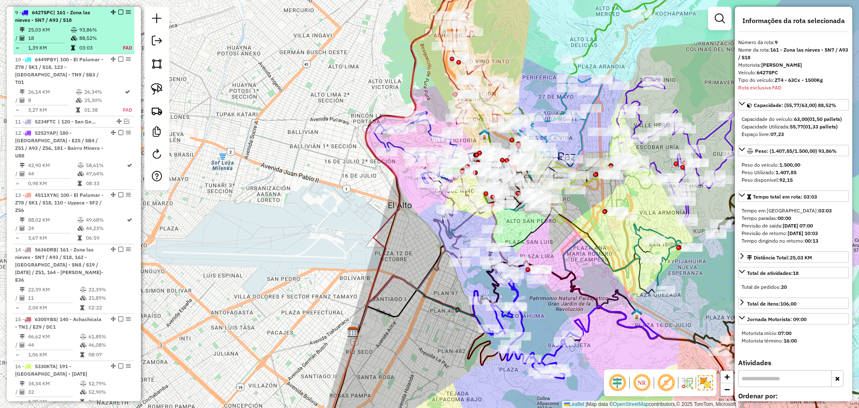
click at [119, 10] on em at bounding box center [120, 12] width 5 height 5
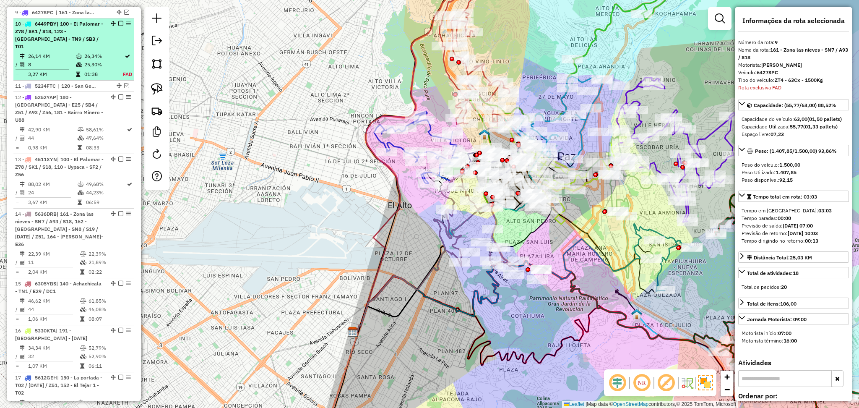
click at [117, 41] on div "10 - 6449PBY | 100 - [GEOGRAPHIC_DATA] - Z78 / SK1 / S18, 123 - [GEOGRAPHIC_DAT…" at bounding box center [73, 35] width 117 height 30
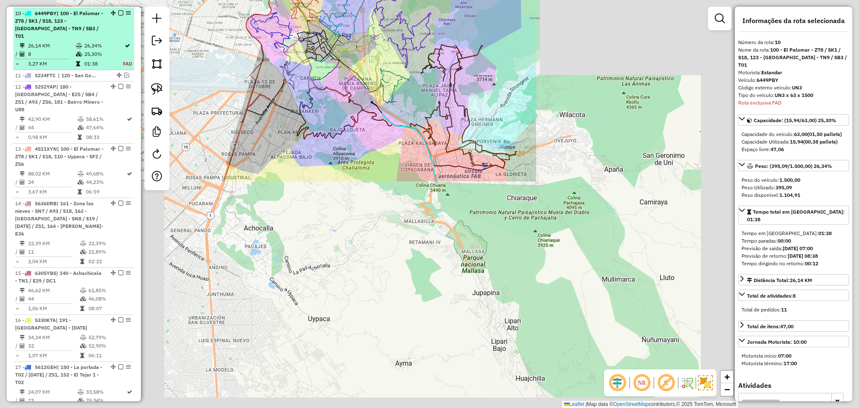
scroll to position [425, 0]
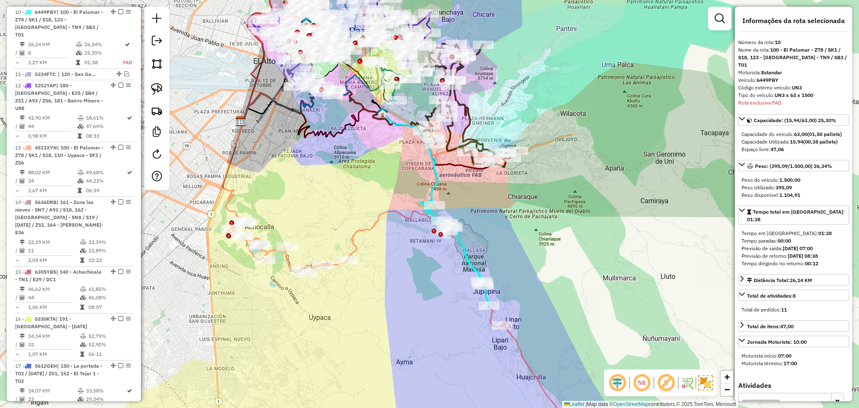
drag, startPoint x: 505, startPoint y: 255, endPoint x: 461, endPoint y: 204, distance: 66.9
click at [461, 204] on div "Janela de atendimento Grade de atendimento Capacidade Transportadoras Veículos …" at bounding box center [429, 204] width 859 height 408
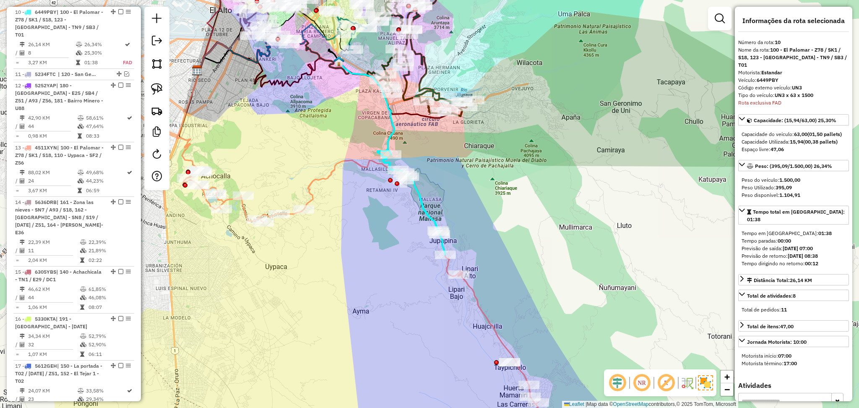
click at [311, 180] on icon at bounding box center [374, 304] width 382 height 289
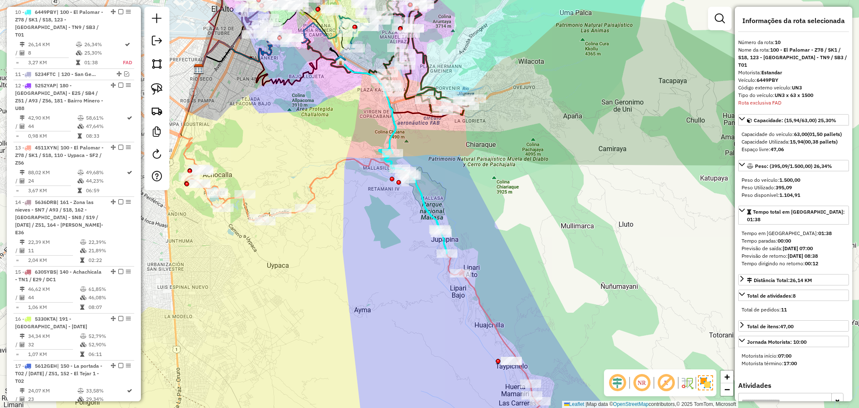
click at [311, 180] on icon at bounding box center [376, 304] width 382 height 290
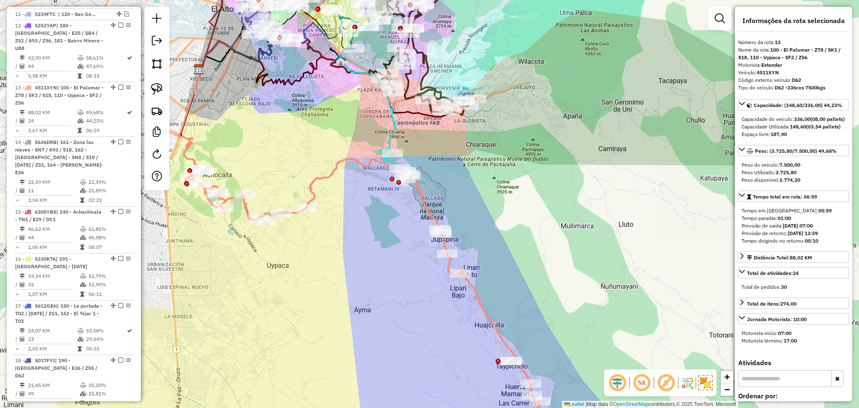
scroll to position [545, 0]
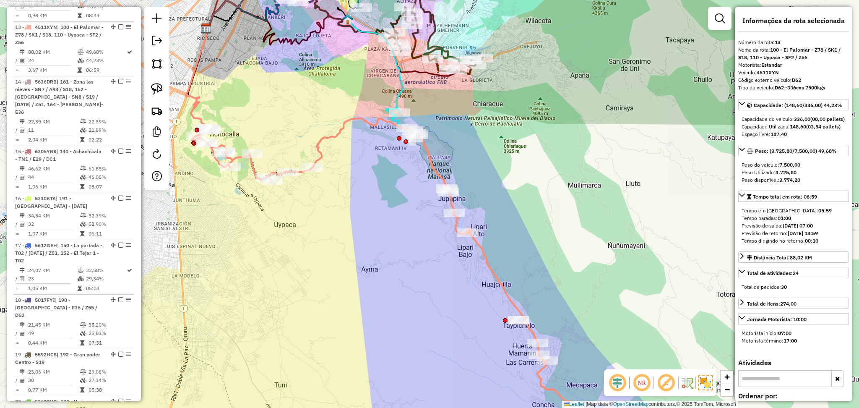
drag, startPoint x: 345, startPoint y: 242, endPoint x: 352, endPoint y: 202, distance: 40.5
click at [352, 202] on div "Janela de atendimento Grade de atendimento Capacidade Transportadoras Veículos …" at bounding box center [429, 204] width 859 height 408
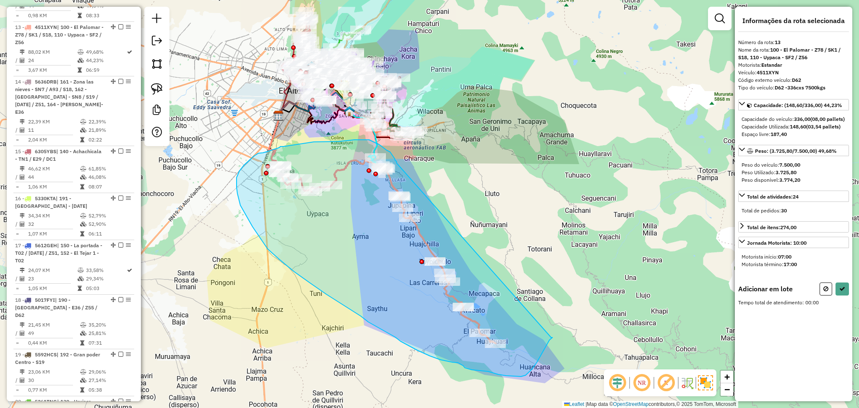
drag, startPoint x: 392, startPoint y: 156, endPoint x: 551, endPoint y: 337, distance: 241.0
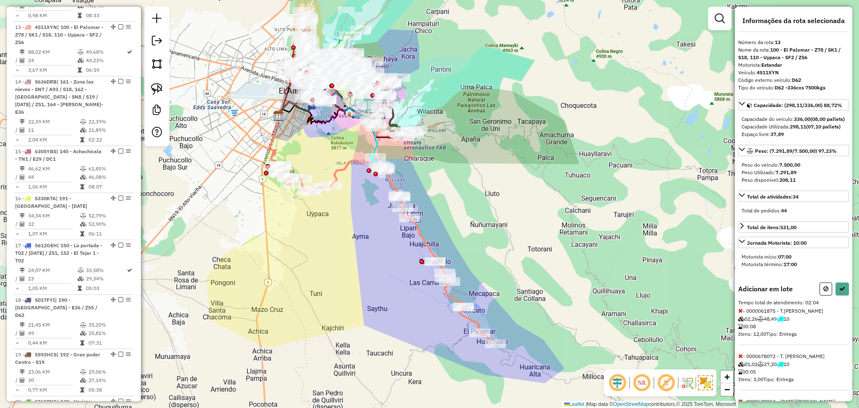
click at [840, 297] on div "Informações da rota selecionada Número da rota: 13 Nome da rota: 100 - [GEOGRAP…" at bounding box center [793, 204] width 117 height 394
click at [840, 291] on icon at bounding box center [842, 289] width 6 height 6
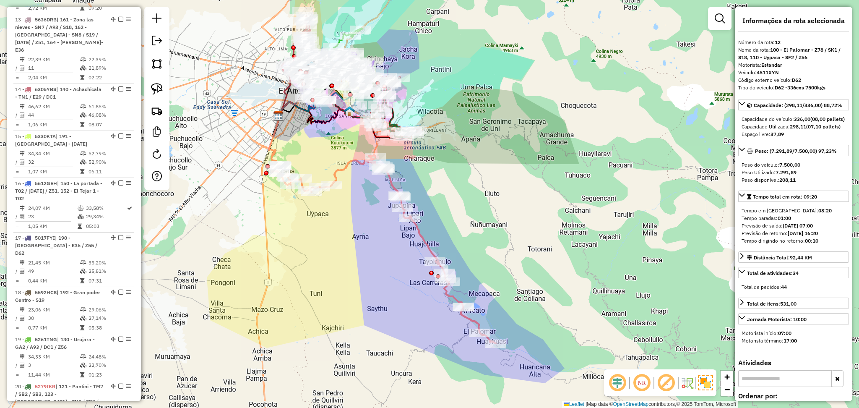
click at [341, 176] on div "Janela de atendimento Grade de atendimento Capacidade Transportadoras Veículos …" at bounding box center [429, 204] width 859 height 408
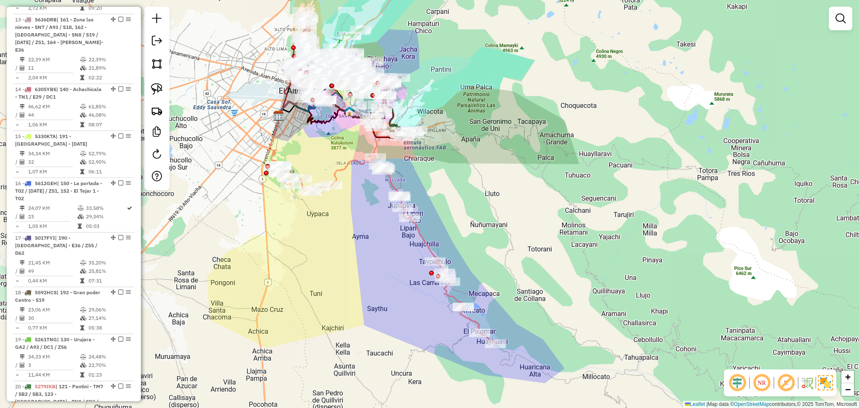
click at [343, 173] on icon at bounding box center [384, 249] width 224 height 188
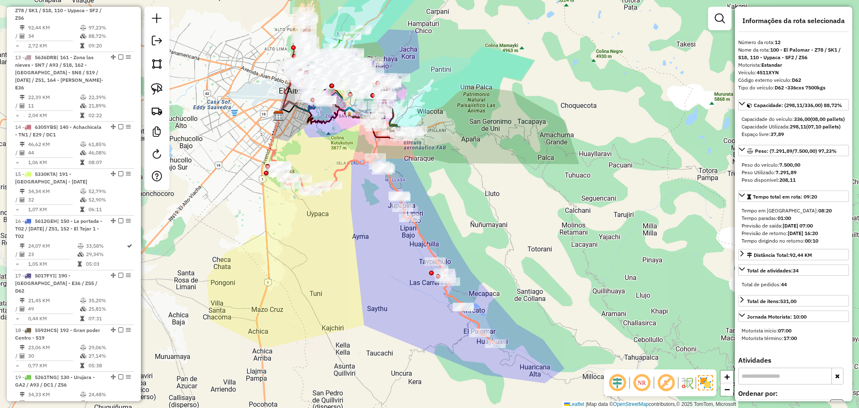
scroll to position [491, 0]
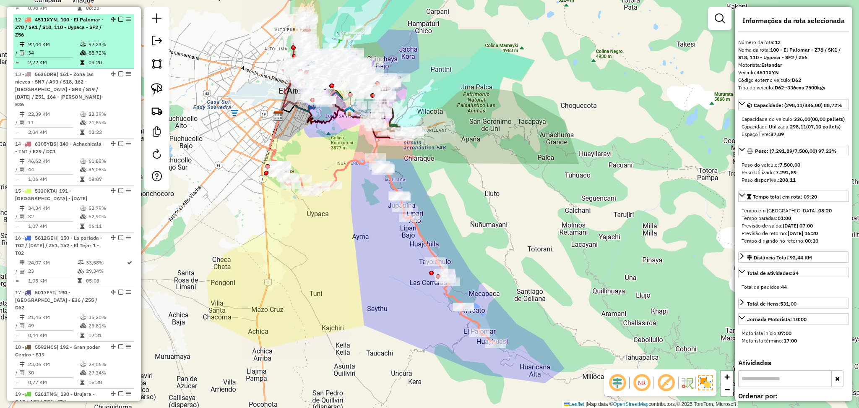
click at [119, 17] on em at bounding box center [120, 19] width 5 height 5
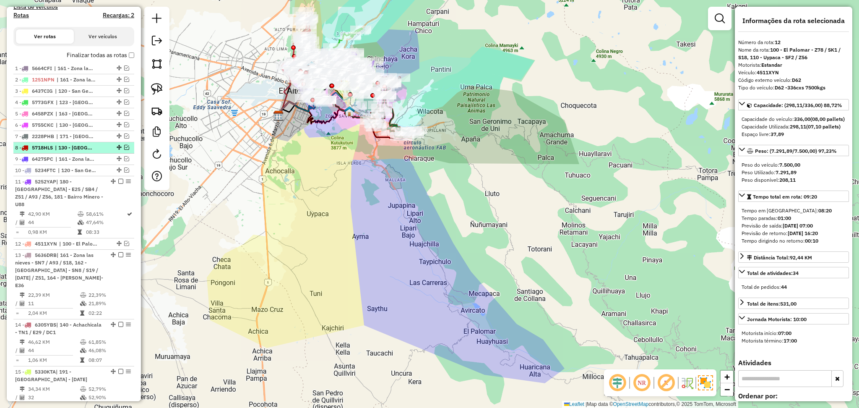
scroll to position [155, 0]
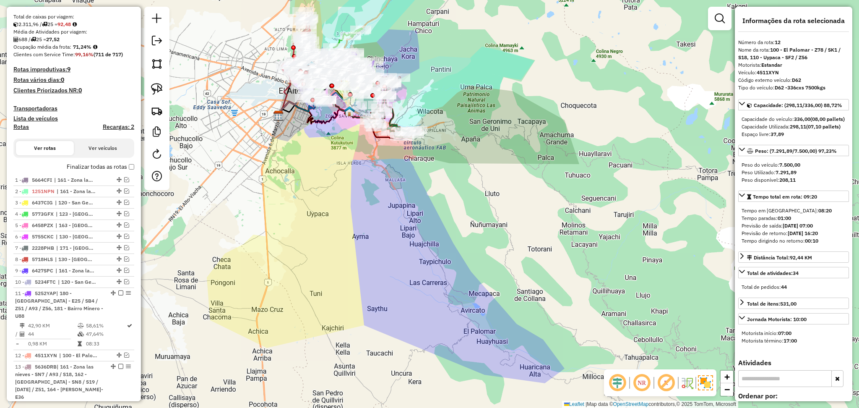
click at [18, 123] on h4 "Rotas" at bounding box center [21, 126] width 16 height 7
select select
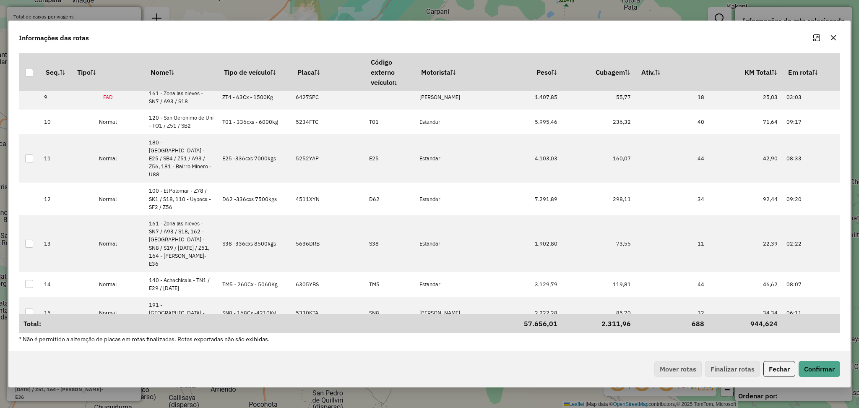
scroll to position [641, 0]
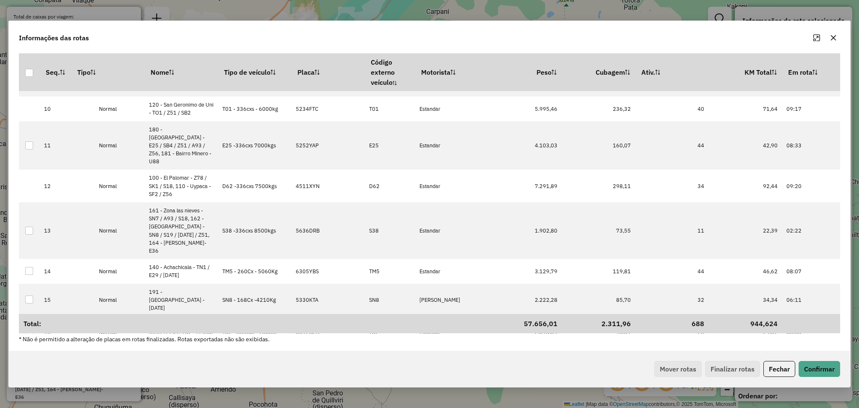
click at [830, 41] on icon "button" at bounding box center [833, 37] width 7 height 7
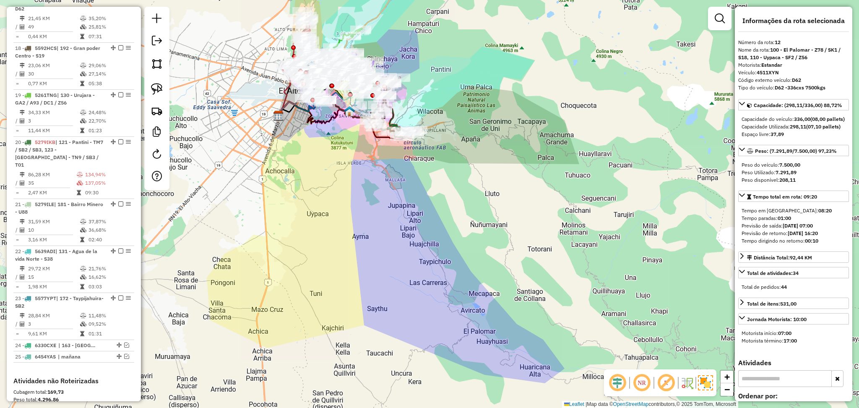
scroll to position [770, 0]
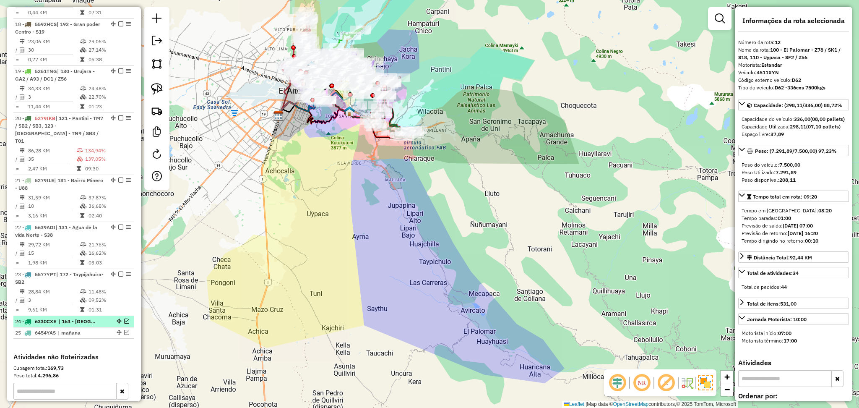
click at [79, 316] on li "24 - 6330CXE | 163 - [GEOGRAPHIC_DATA] - A90" at bounding box center [73, 321] width 121 height 11
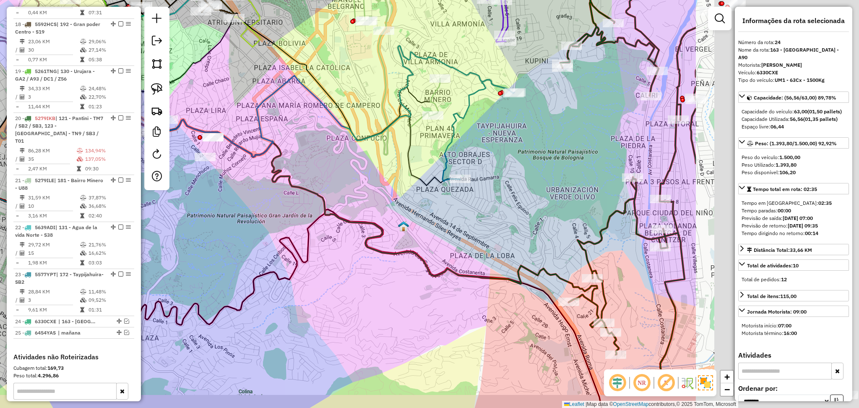
drag, startPoint x: 467, startPoint y: 228, endPoint x: 135, endPoint y: 196, distance: 334.4
click at [135, 197] on hb-router-mapa "Informações da Sessão 1256873 - [DATE] Criação: [DATE] 15:31 Depósito: SAZ BO L…" at bounding box center [429, 204] width 859 height 408
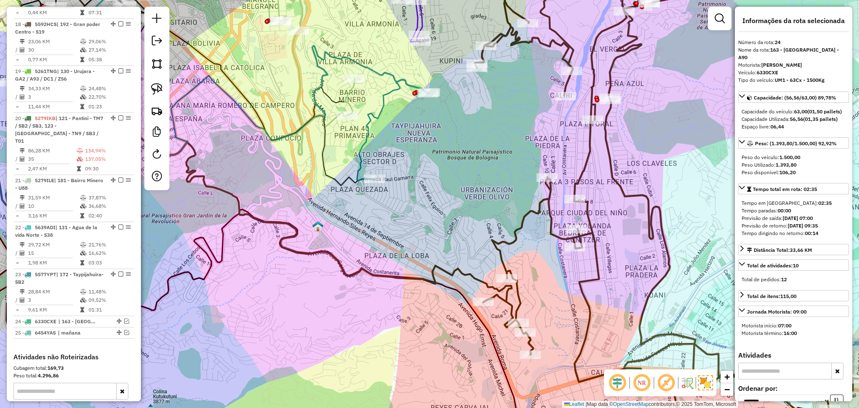
scroll to position [864, 0]
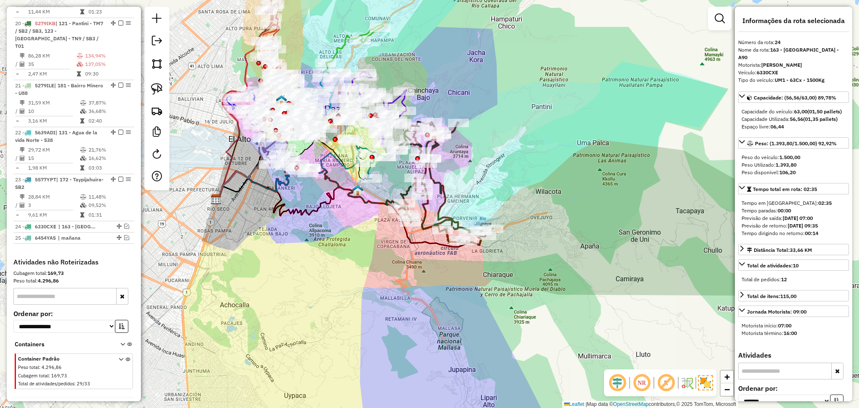
click at [438, 181] on icon at bounding box center [445, 183] width 96 height 123
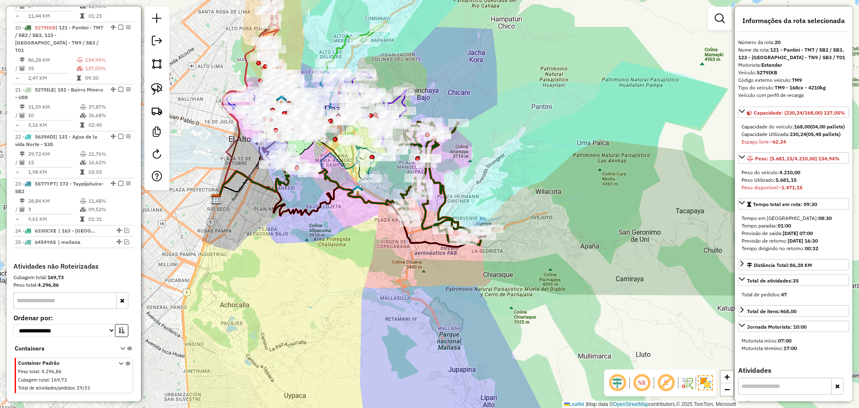
scroll to position [854, 0]
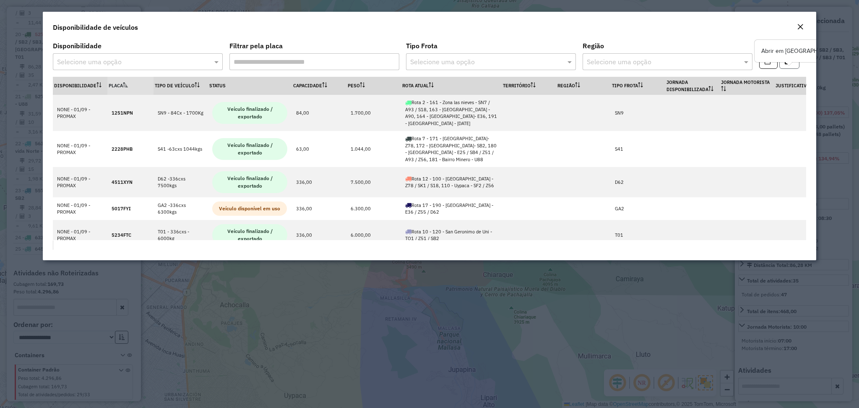
click at [785, 67] on button "button" at bounding box center [789, 61] width 20 height 16
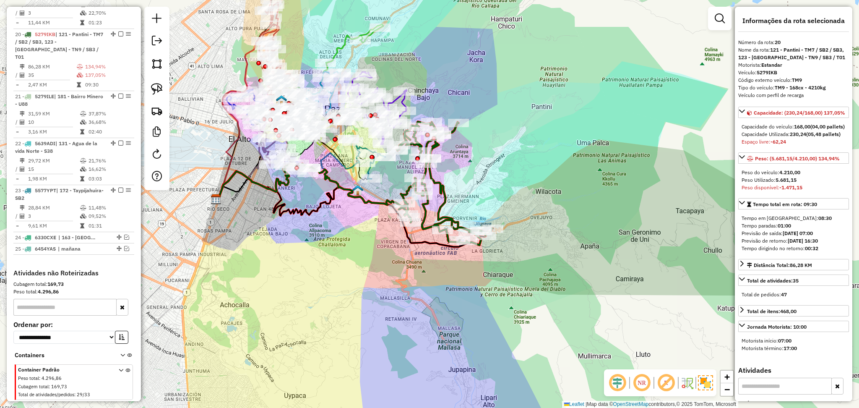
click at [446, 190] on icon at bounding box center [445, 183] width 96 height 123
click at [439, 184] on icon at bounding box center [445, 183] width 96 height 123
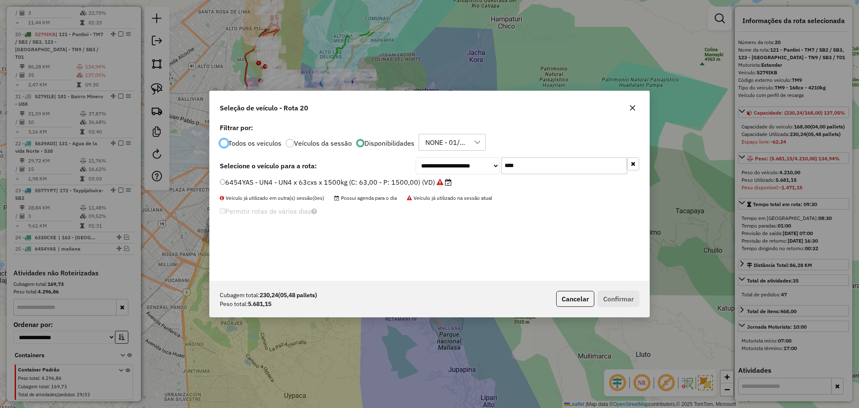
scroll to position [4, 3]
drag, startPoint x: 546, startPoint y: 159, endPoint x: 478, endPoint y: 159, distance: 68.3
click at [478, 159] on div "**********" at bounding box center [526, 165] width 223 height 17
paste input "****"
type input "*******"
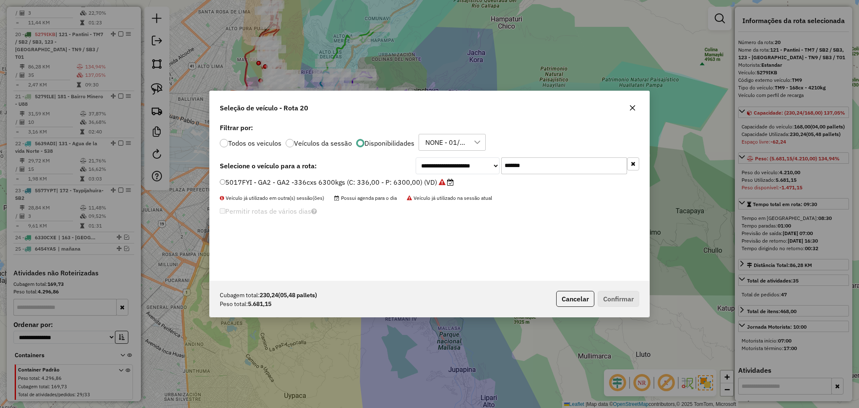
click at [393, 184] on label "5017FYI - GA2 - GA2 -336cxs 6300kgs (C: 336,00 - P: 6300,00) (VD)" at bounding box center [337, 182] width 234 height 10
click at [633, 295] on button "Confirmar" at bounding box center [618, 299] width 42 height 16
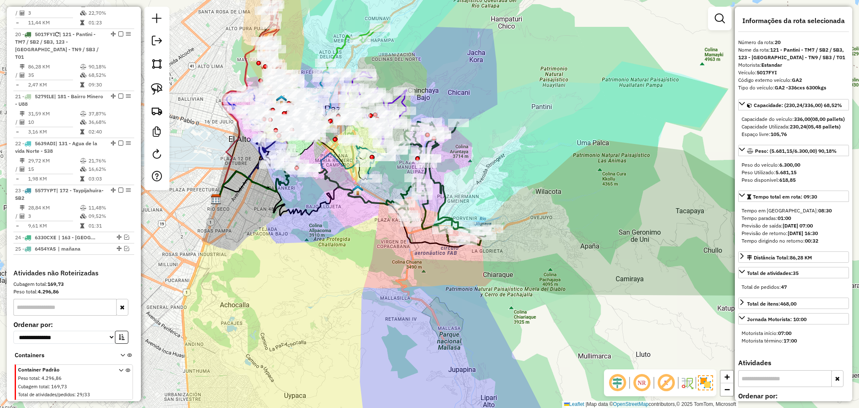
click at [438, 181] on icon at bounding box center [445, 183] width 96 height 123
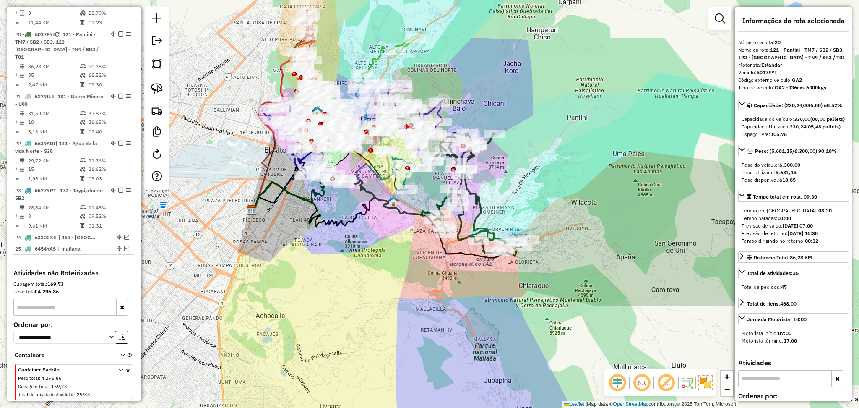
drag, startPoint x: 448, startPoint y: 178, endPoint x: 549, endPoint y: 207, distance: 104.6
click at [549, 207] on div "Janela de atendimento Grade de atendimento Capacidade Transportadoras Veículos …" at bounding box center [429, 204] width 859 height 408
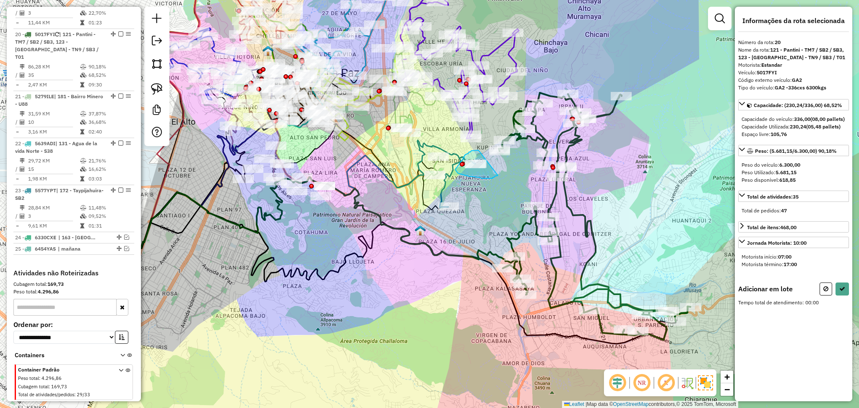
drag, startPoint x: 478, startPoint y: 150, endPoint x: 501, endPoint y: 173, distance: 32.3
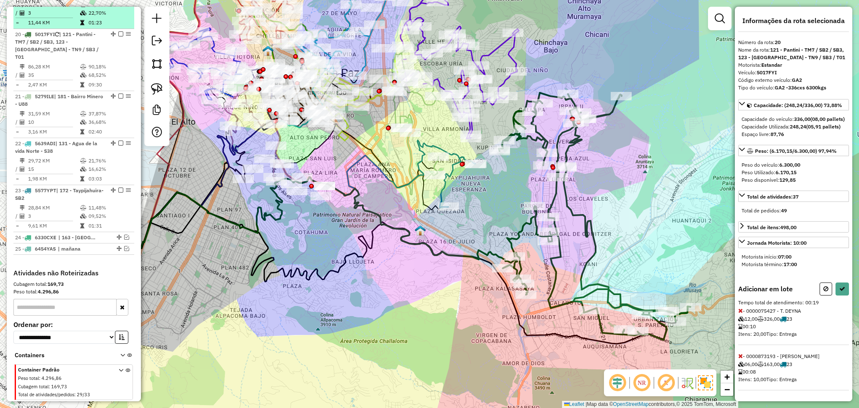
click at [118, 31] on em at bounding box center [120, 33] width 5 height 5
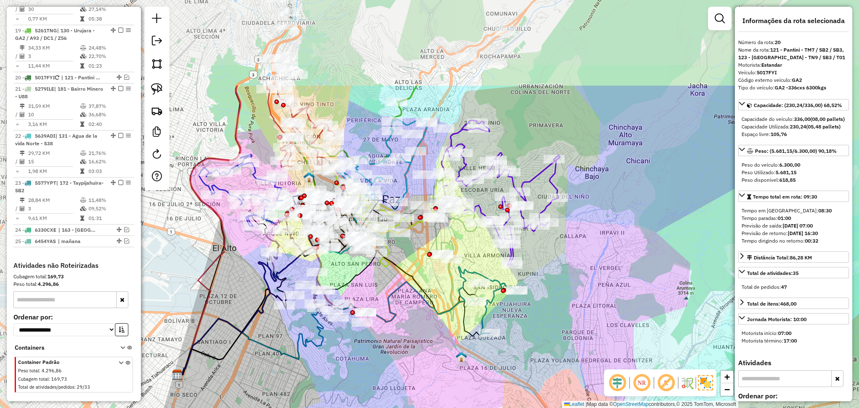
drag, startPoint x: 614, startPoint y: 166, endPoint x: 655, endPoint y: 293, distance: 132.7
click at [655, 293] on div "Janela de atendimento Grade de atendimento Capacidade Transportadoras Veículos …" at bounding box center [429, 204] width 859 height 408
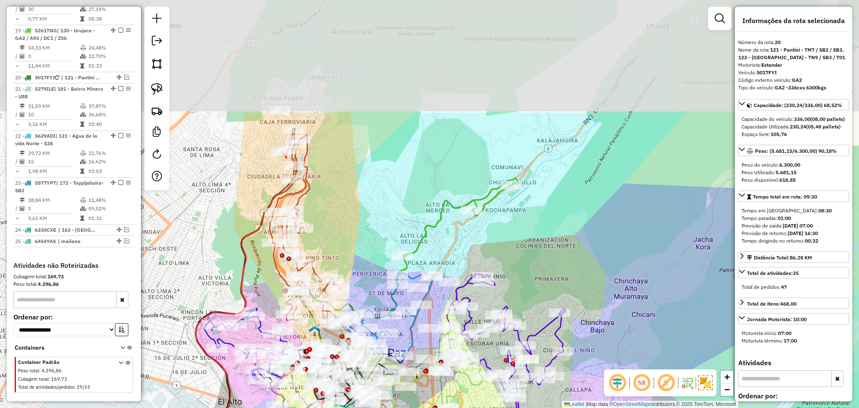
drag, startPoint x: 461, startPoint y: 31, endPoint x: 462, endPoint y: 190, distance: 158.9
click at [469, 188] on div "Rota 19 - Placa 5261TNG 0000047926 - T CALLE VEGA Janela de atendimento Grade d…" at bounding box center [429, 204] width 859 height 408
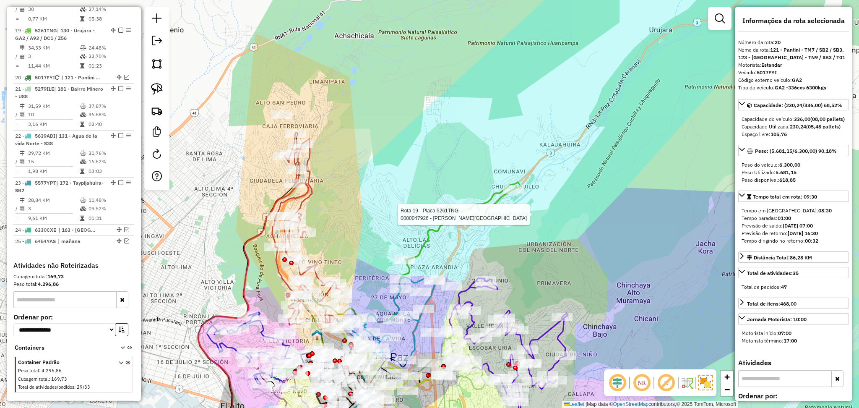
click at [305, 198] on icon at bounding box center [315, 235] width 86 height 205
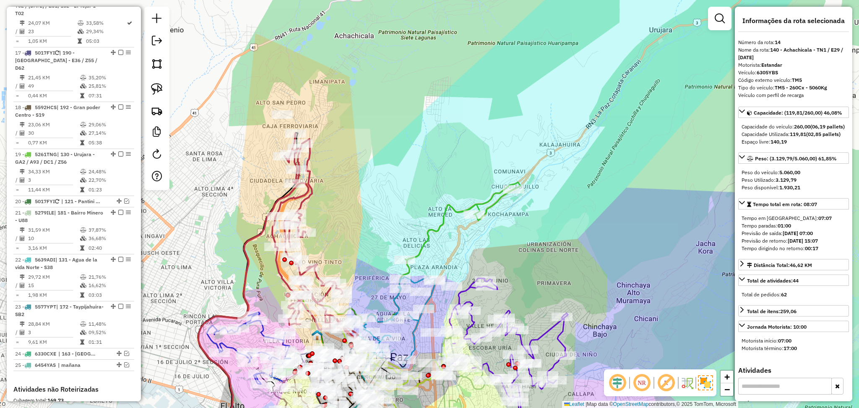
scroll to position [564, 0]
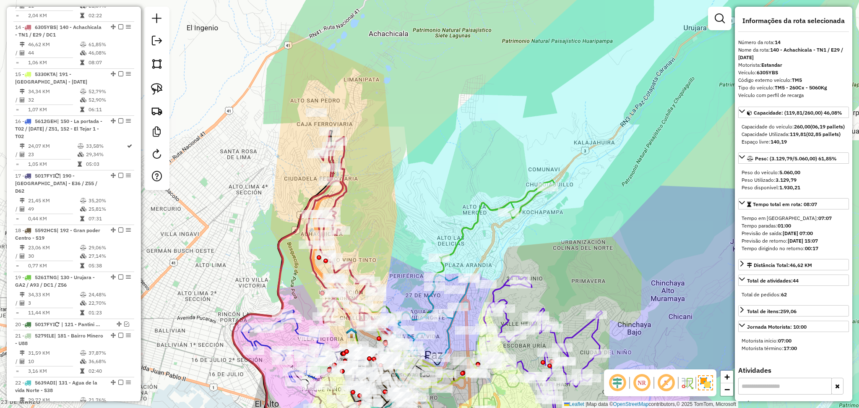
drag, startPoint x: 340, startPoint y: 203, endPoint x: 379, endPoint y: 201, distance: 39.0
click at [379, 201] on div "Janela de atendimento Grade de atendimento Capacidade Transportadoras Veículos …" at bounding box center [429, 204] width 859 height 408
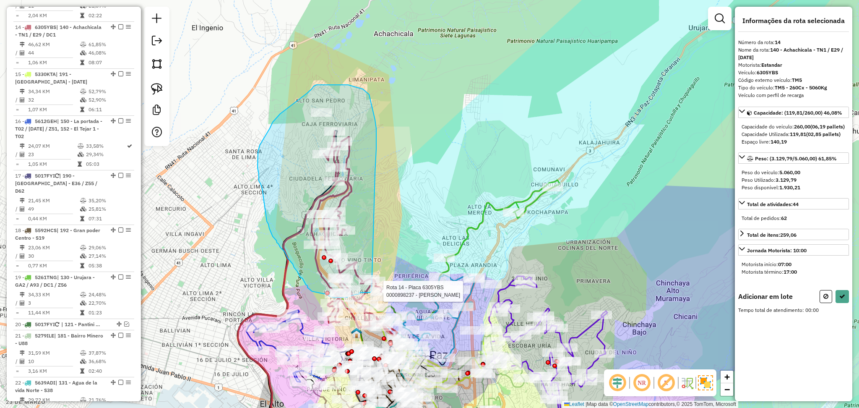
click at [371, 291] on div "Rota 14 - Placa 6305YBS 0000898237 - XIMENA SINANI Janela de atendimento Grade …" at bounding box center [429, 204] width 859 height 408
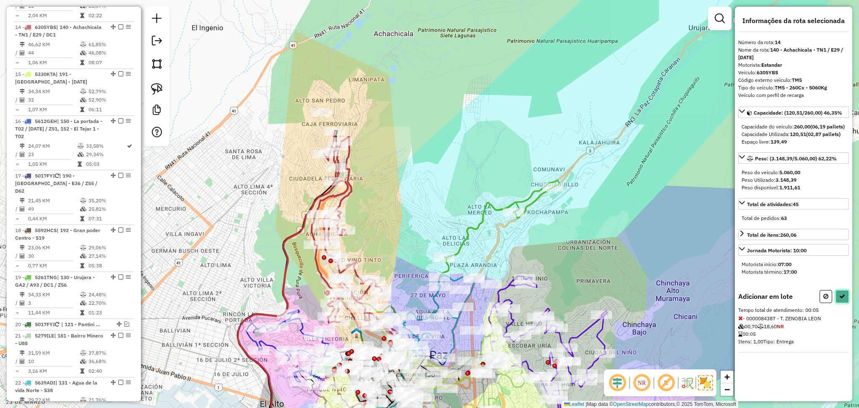
click at [844, 303] on button at bounding box center [841, 296] width 13 height 13
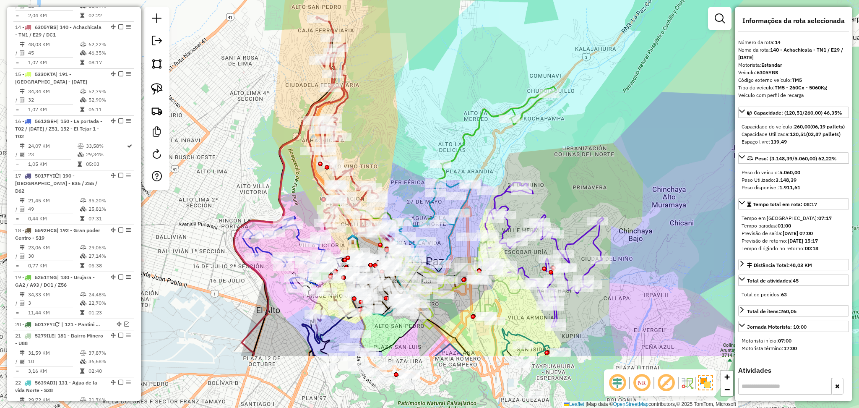
drag, startPoint x: 371, startPoint y: 236, endPoint x: 366, endPoint y: 130, distance: 106.2
click at [366, 130] on div "Janela de atendimento Grade de atendimento Capacidade Transportadoras Veículos …" at bounding box center [429, 204] width 859 height 408
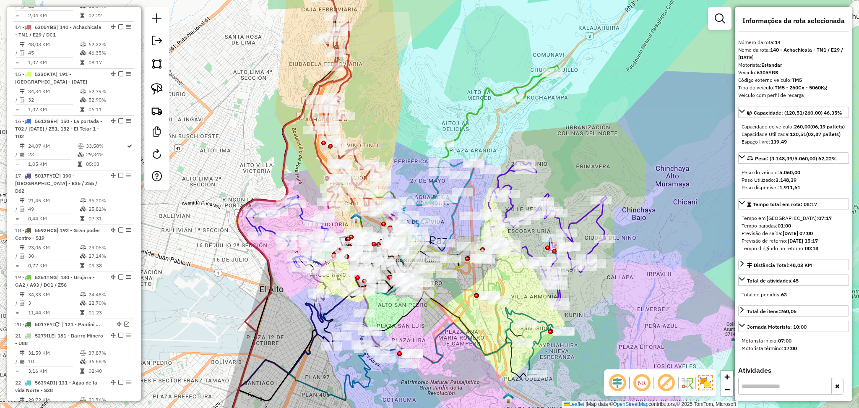
drag, startPoint x: 366, startPoint y: 109, endPoint x: 376, endPoint y: 64, distance: 46.4
click at [376, 64] on div "Janela de atendimento Grade de atendimento Capacidade Transportadoras Veículos …" at bounding box center [429, 204] width 859 height 408
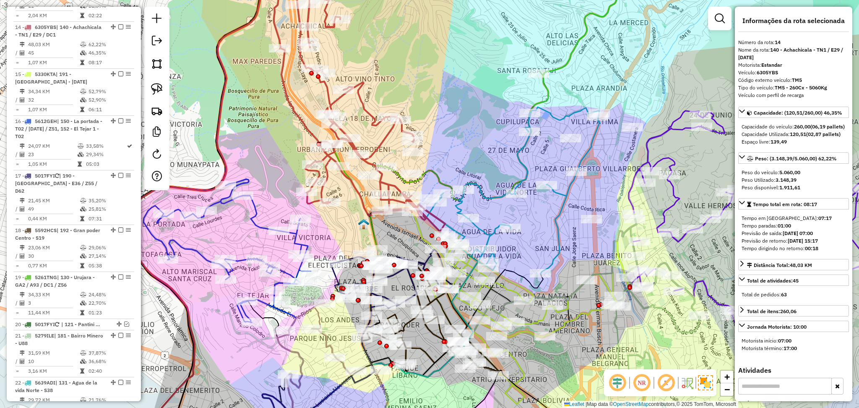
click at [364, 107] on icon at bounding box center [359, 95] width 171 height 272
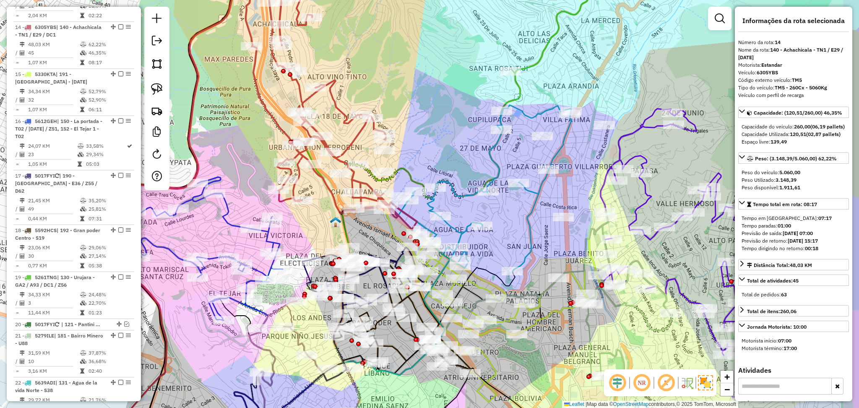
drag, startPoint x: 380, startPoint y: 97, endPoint x: 351, endPoint y: 94, distance: 28.6
click at [351, 94] on div "Janela de atendimento Grade de atendimento Capacidade Transportadoras Veículos …" at bounding box center [429, 204] width 859 height 408
click at [334, 103] on icon at bounding box center [330, 94] width 171 height 270
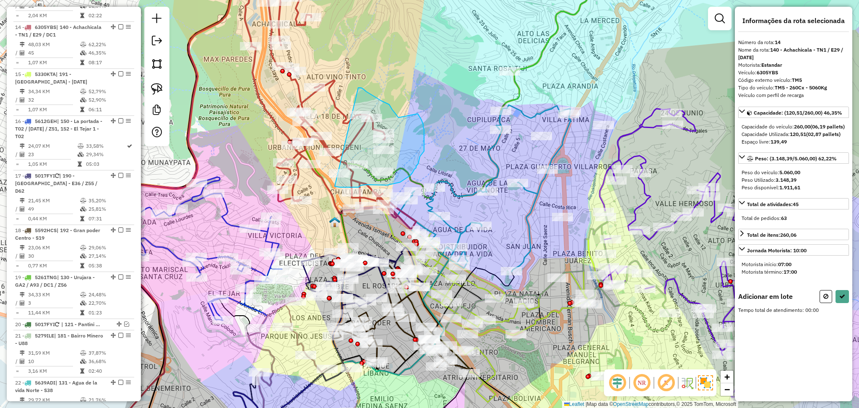
drag, startPoint x: 358, startPoint y: 88, endPoint x: 301, endPoint y: 169, distance: 99.9
click at [301, 169] on div "Janela de atendimento Grade de atendimento Capacidade Transportadoras Veículos …" at bounding box center [429, 204] width 859 height 408
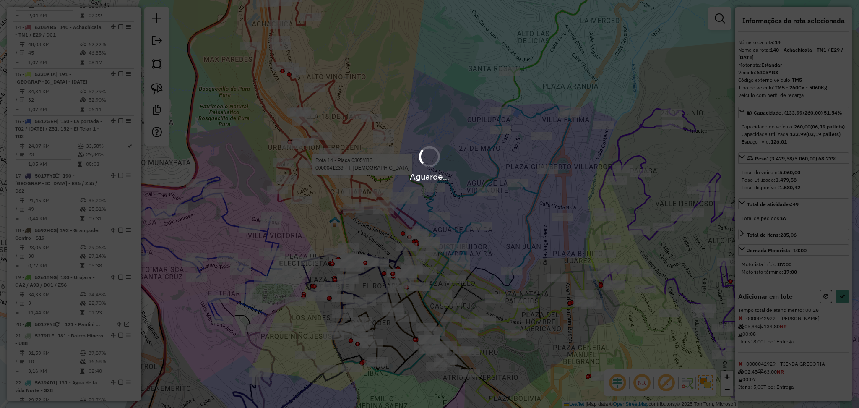
click at [299, 166] on hb-app "Aguarde... Pop-up bloqueado! Seu navegador bloqueou automáticamente a abertura …" at bounding box center [429, 204] width 859 height 408
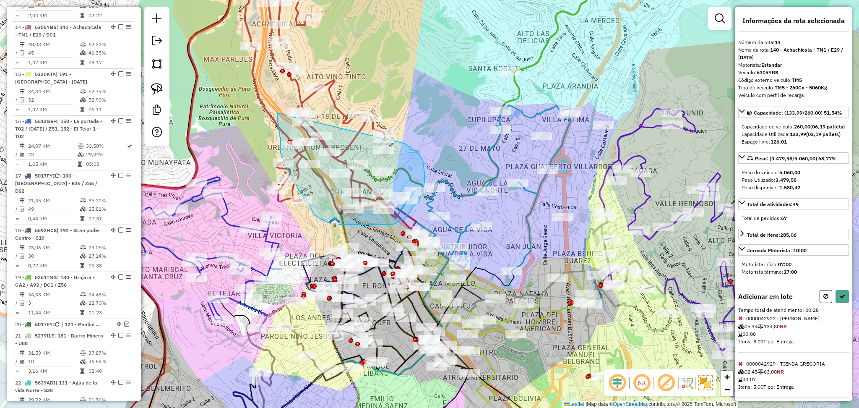
drag, startPoint x: 405, startPoint y: 143, endPoint x: 277, endPoint y: 113, distance: 131.5
click at [277, 113] on hb-app "Aguarde... Pop-up bloqueado! Seu navegador bloqueou automáticamente a abertura …" at bounding box center [429, 204] width 859 height 408
click at [0, 0] on div "Aguarde..." at bounding box center [0, 0] width 0 height 0
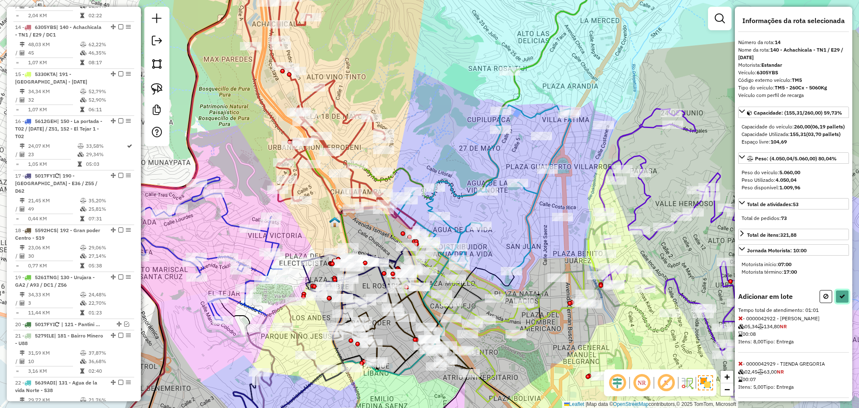
drag, startPoint x: 839, startPoint y: 307, endPoint x: 835, endPoint y: 311, distance: 6.0
click at [837, 303] on button at bounding box center [841, 296] width 13 height 13
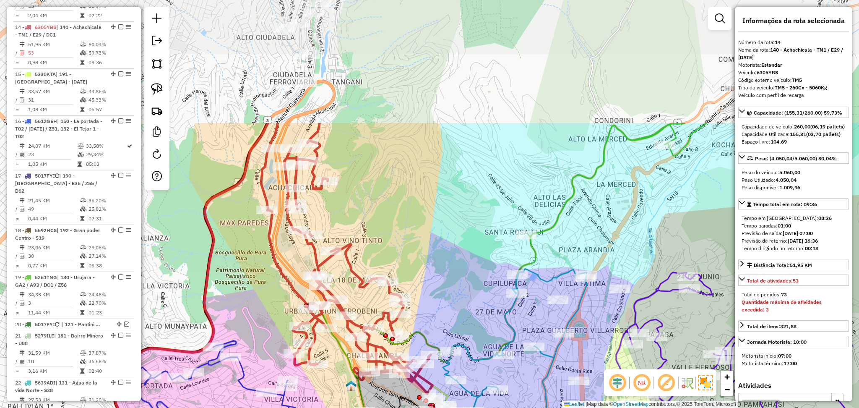
drag, startPoint x: 369, startPoint y: 79, endPoint x: 385, endPoint y: 242, distance: 163.9
click at [385, 242] on div "Janela de atendimento Grade de atendimento Capacidade Transportadoras Veículos …" at bounding box center [429, 204] width 859 height 408
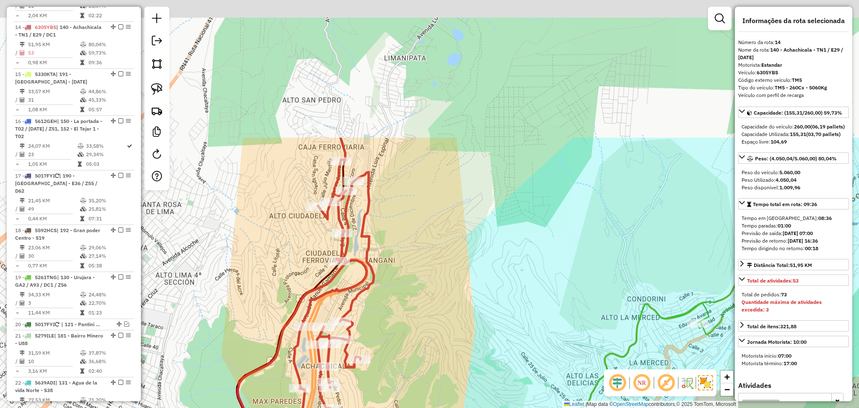
drag, startPoint x: 386, startPoint y: 67, endPoint x: 418, endPoint y: 245, distance: 181.2
click at [418, 245] on div "Janela de atendimento Grade de atendimento Capacidade Transportadoras Veículos …" at bounding box center [429, 204] width 859 height 408
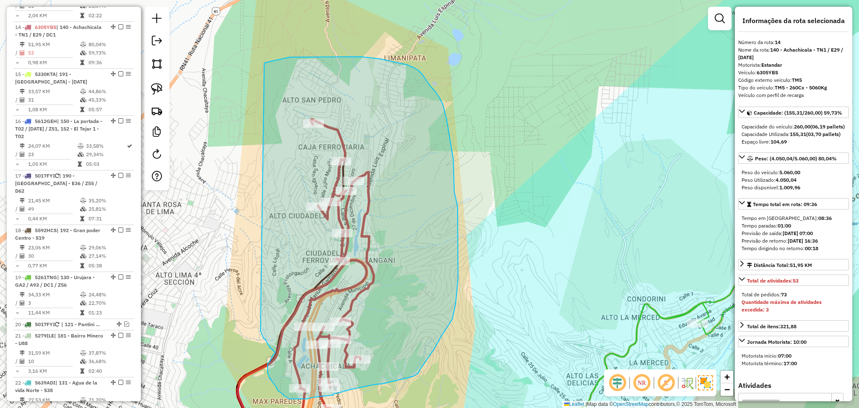
drag, startPoint x: 260, startPoint y: 330, endPoint x: 254, endPoint y: 70, distance: 260.0
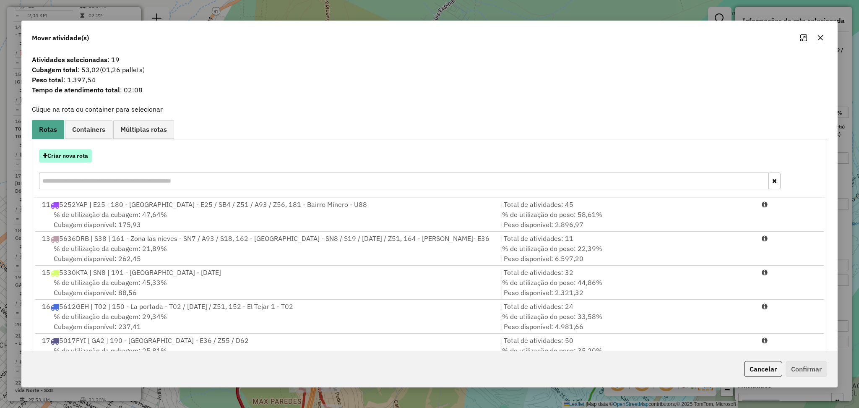
click at [78, 159] on button "Criar nova rota" at bounding box center [65, 155] width 53 height 13
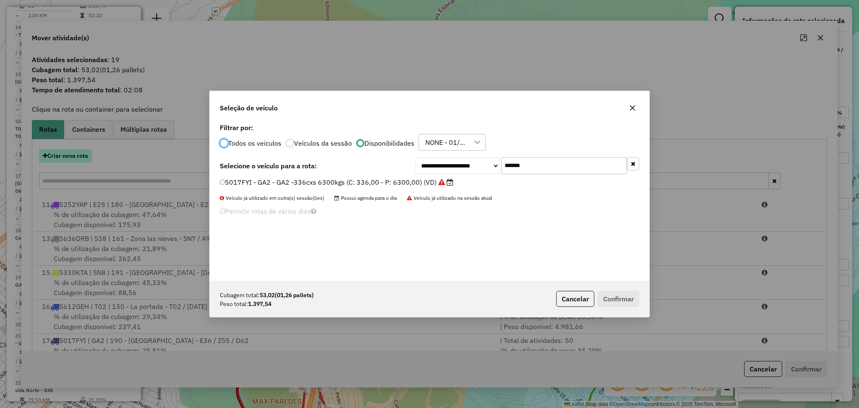
scroll to position [4, 3]
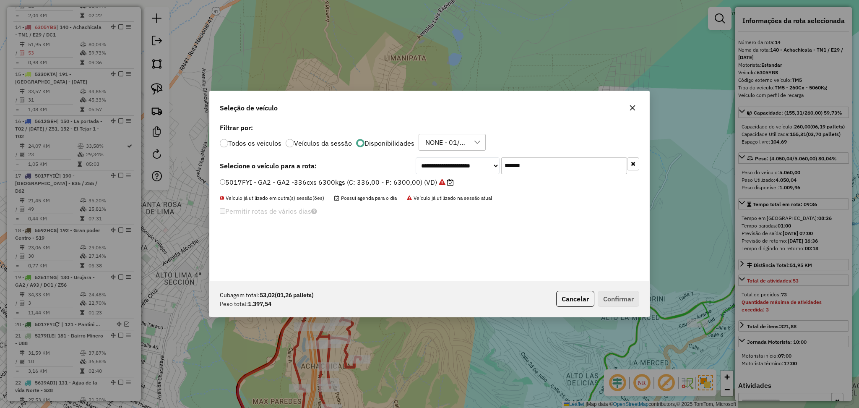
drag, startPoint x: 553, startPoint y: 165, endPoint x: 462, endPoint y: 164, distance: 90.6
click at [462, 164] on div "**********" at bounding box center [526, 165] width 223 height 17
type input "***"
click at [406, 182] on label "6449PBY - UN3 - UN3 x 63 x 1500 (C: 63,00 - P: 1500,00) (VD)" at bounding box center [324, 182] width 208 height 10
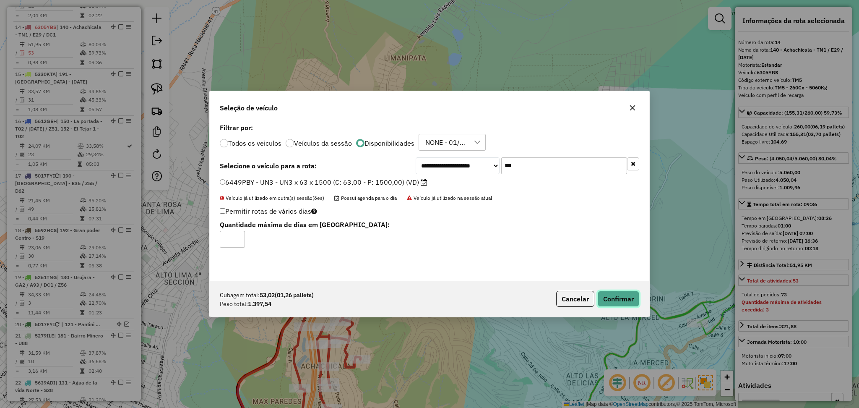
click at [613, 295] on button "Confirmar" at bounding box center [618, 299] width 42 height 16
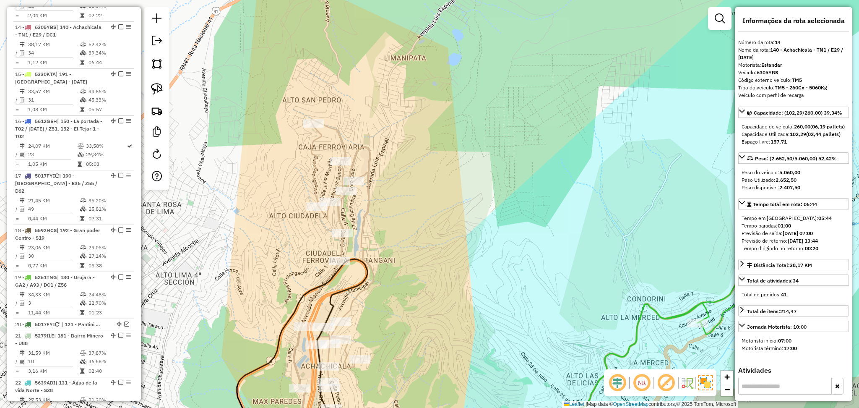
click at [318, 162] on icon at bounding box center [334, 253] width 80 height 269
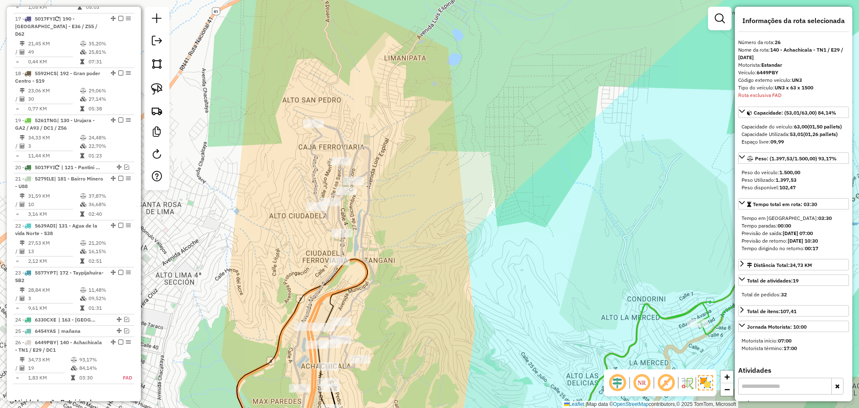
scroll to position [869, 0]
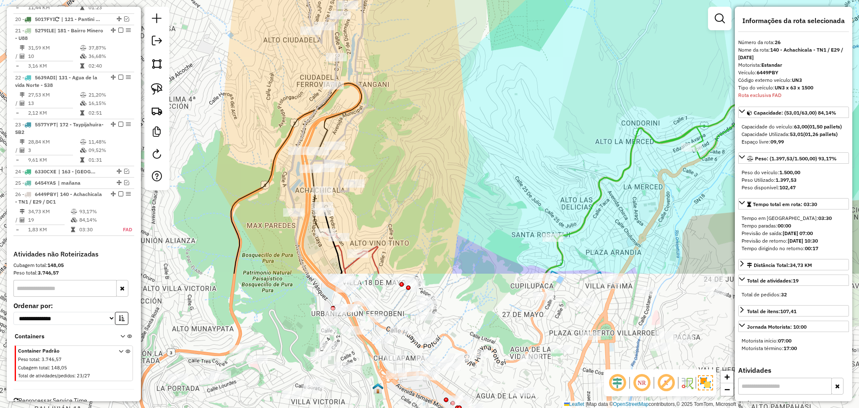
drag, startPoint x: 394, startPoint y: 299, endPoint x: 388, endPoint y: 123, distance: 175.8
click at [388, 123] on div "Janela de atendimento Grade de atendimento Capacidade Transportadoras Veículos …" at bounding box center [429, 204] width 859 height 408
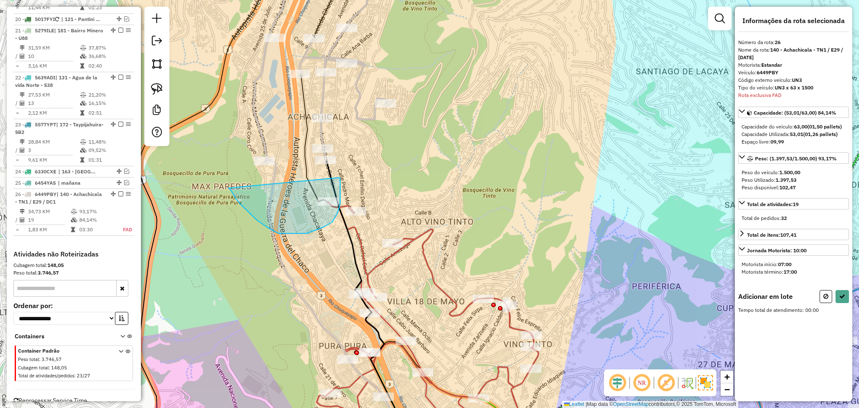
drag, startPoint x: 339, startPoint y: 177, endPoint x: 228, endPoint y: 188, distance: 111.2
click at [228, 188] on div "Janela de atendimento Grade de atendimento Capacidade Transportadoras Veículos …" at bounding box center [429, 204] width 859 height 408
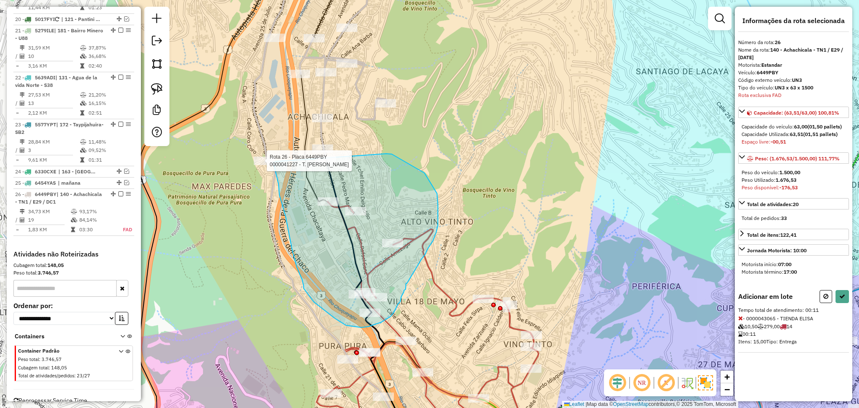
click at [273, 160] on div "Rota 26 - Placa 6449PBY 0000041227 - T. [PERSON_NAME] de atendimento Grade de a…" at bounding box center [429, 204] width 859 height 408
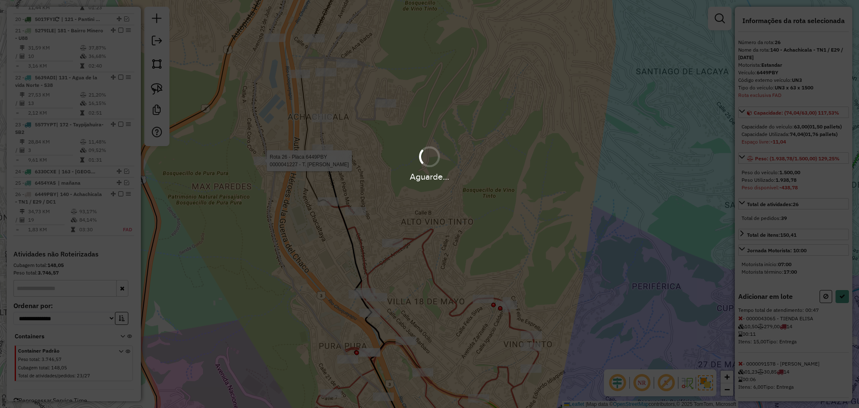
drag, startPoint x: 386, startPoint y: 153, endPoint x: 274, endPoint y: 165, distance: 112.9
click at [273, 160] on hb-app "Aguarde... Pop-up bloqueado! Seu navegador bloqueou automáticamente a abertura …" at bounding box center [429, 204] width 859 height 408
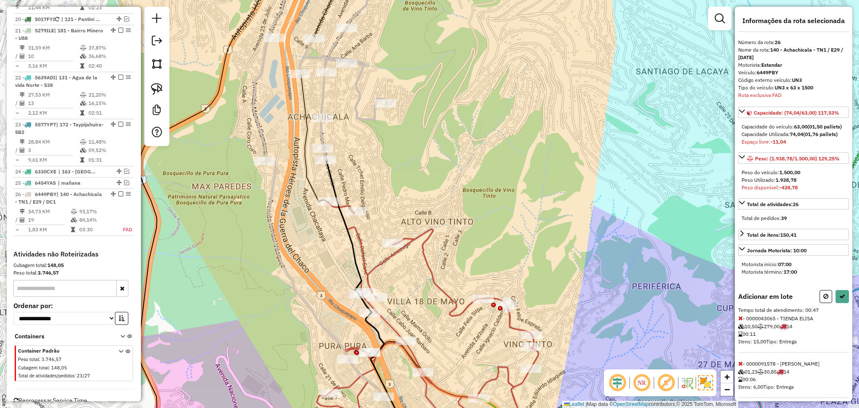
click at [740, 321] on icon at bounding box center [740, 318] width 5 height 6
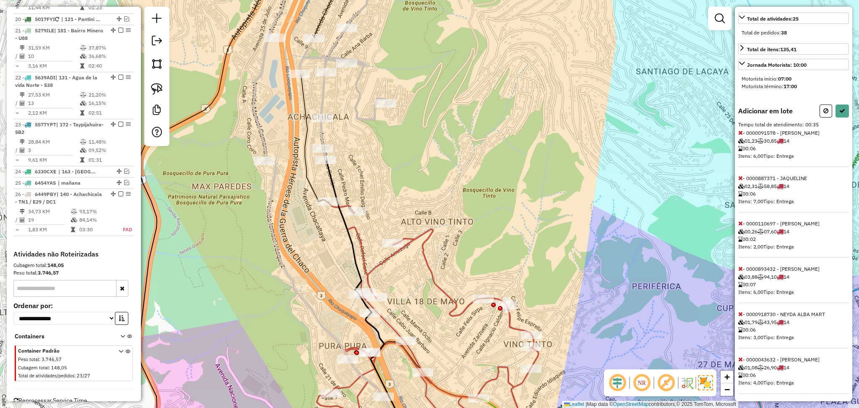
scroll to position [196, 0]
click at [742, 264] on icon at bounding box center [740, 266] width 5 height 6
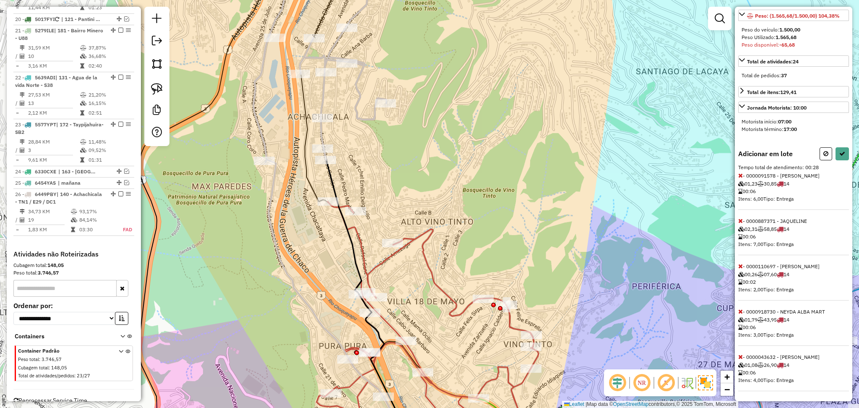
scroll to position [151, 0]
click at [739, 220] on icon at bounding box center [740, 221] width 5 height 6
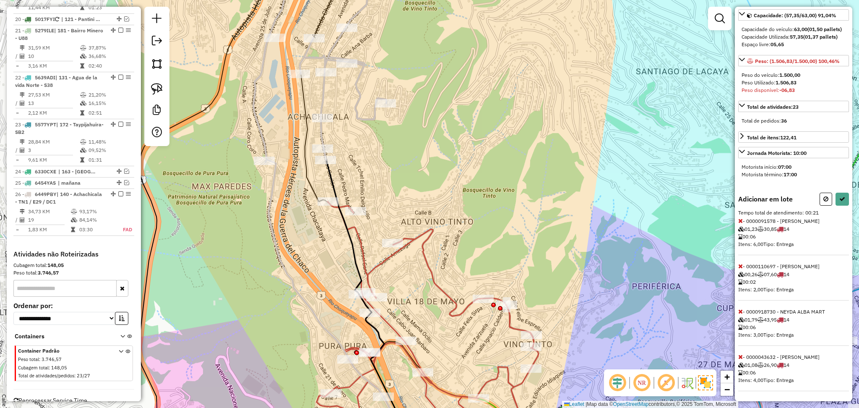
click at [741, 267] on icon at bounding box center [740, 266] width 5 height 6
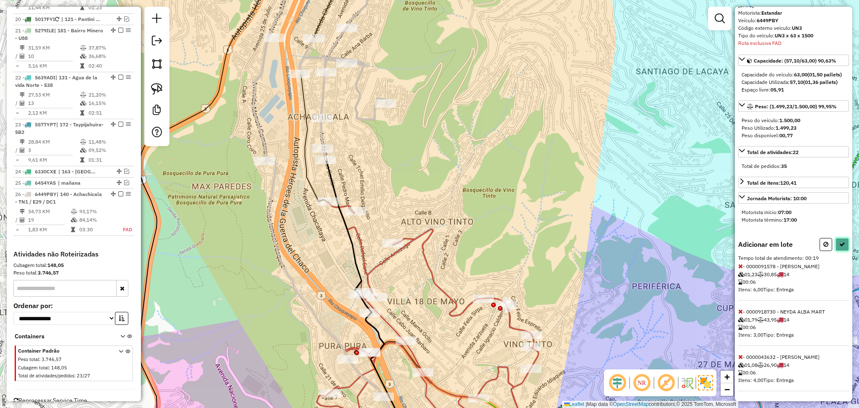
click at [839, 245] on icon at bounding box center [842, 244] width 6 height 6
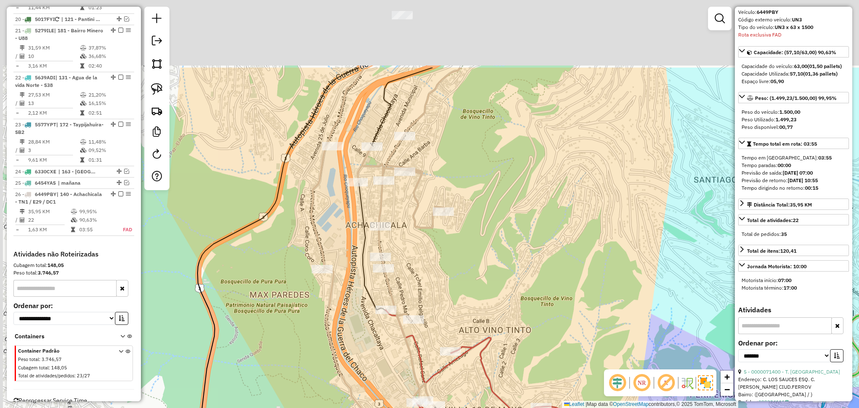
drag, startPoint x: 459, startPoint y: 228, endPoint x: 474, endPoint y: 288, distance: 61.8
click at [474, 288] on div "Janela de atendimento Grade de atendimento Capacidade Transportadoras Veículos …" at bounding box center [429, 204] width 859 height 408
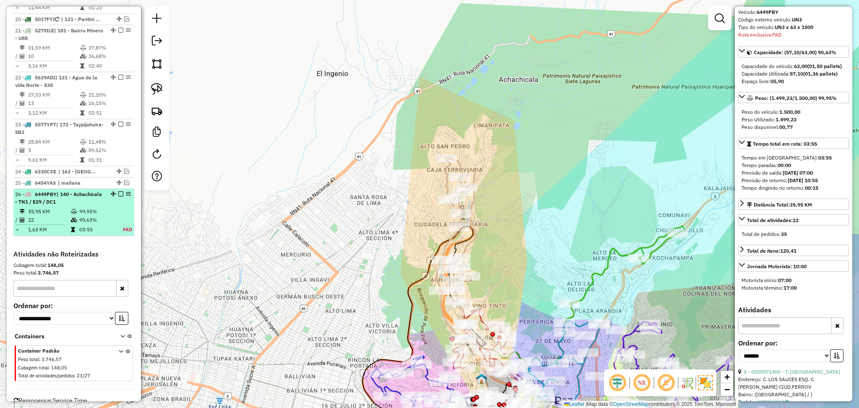
click at [119, 191] on em at bounding box center [120, 193] width 5 height 5
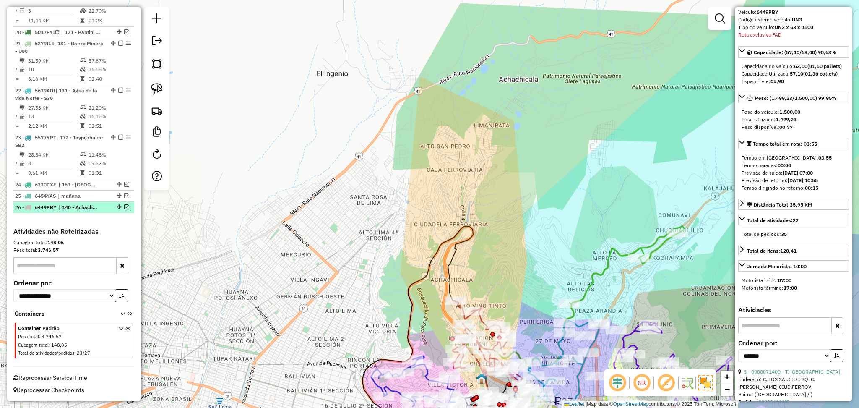
scroll to position [833, 0]
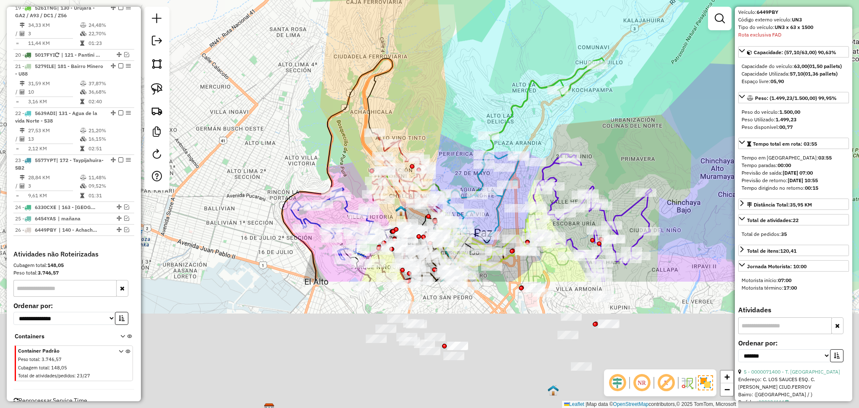
drag, startPoint x: 512, startPoint y: 209, endPoint x: 420, endPoint y: 23, distance: 208.1
click at [421, 27] on div "Janela de atendimento Grade de atendimento Capacidade Transportadoras Veículos …" at bounding box center [429, 204] width 859 height 408
click at [419, 23] on div "Janela de atendimento Grade de atendimento Capacidade Transportadoras Veículos …" at bounding box center [429, 204] width 859 height 408
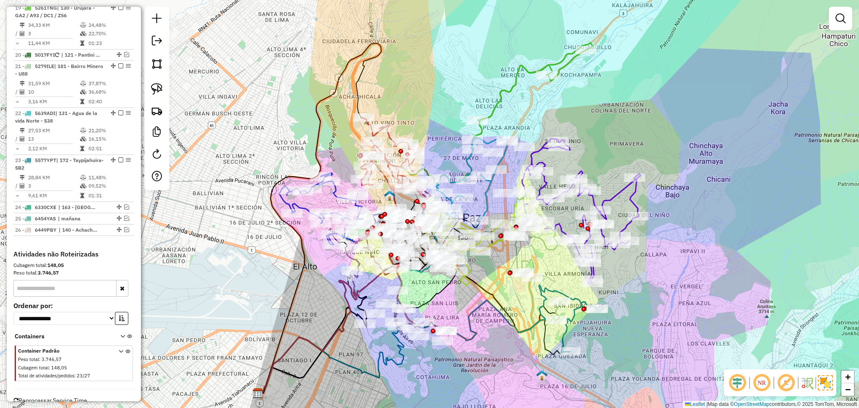
click at [557, 60] on icon at bounding box center [426, 218] width 333 height 350
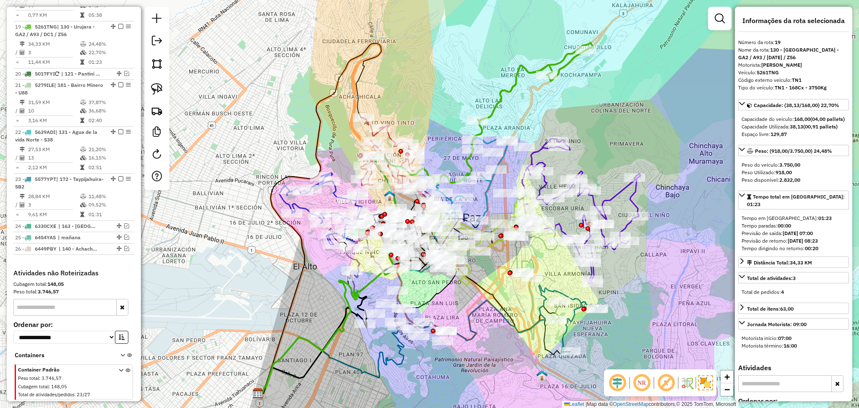
scroll to position [807, 0]
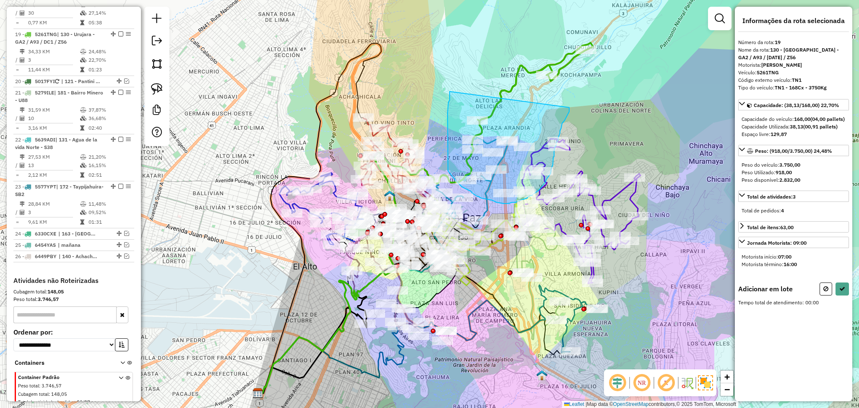
drag, startPoint x: 569, startPoint y: 107, endPoint x: 449, endPoint y: 86, distance: 121.5
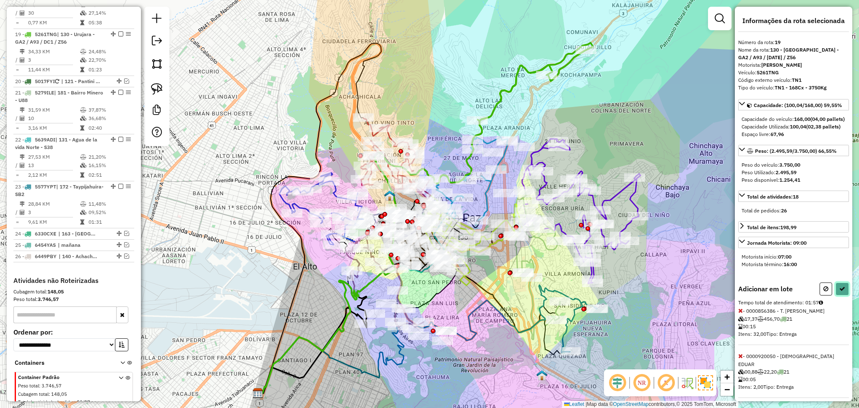
click at [840, 295] on button at bounding box center [841, 288] width 13 height 13
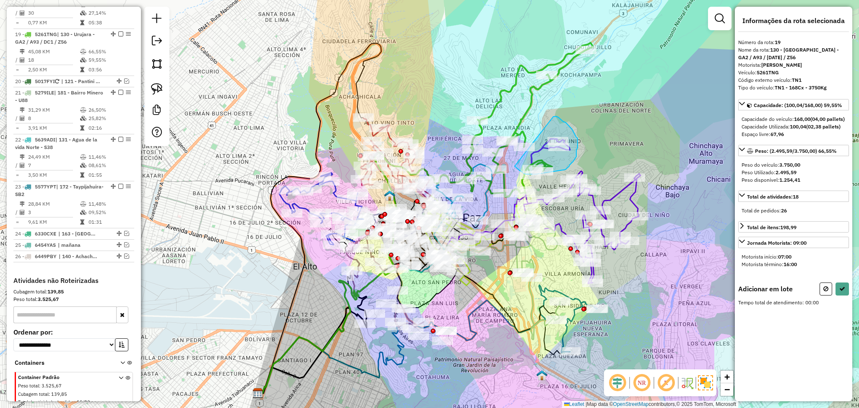
drag, startPoint x: 553, startPoint y: 117, endPoint x: 512, endPoint y: 162, distance: 61.5
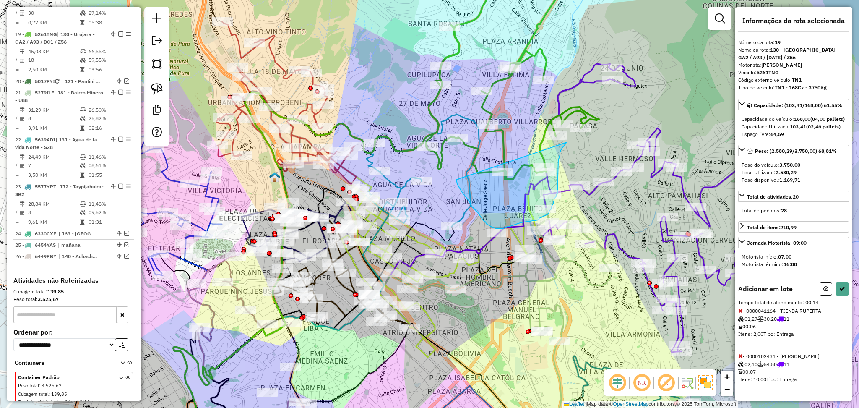
drag, startPoint x: 560, startPoint y: 152, endPoint x: 452, endPoint y: 170, distance: 109.3
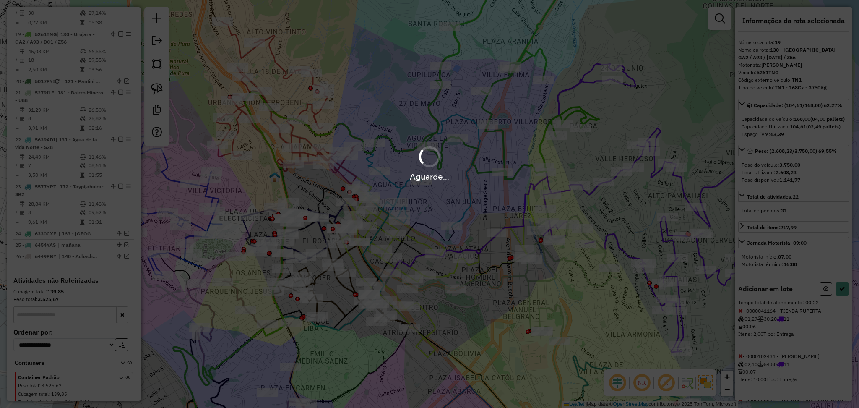
click at [452, 170] on hb-app "Aguarde... Pop-up bloqueado! Seu navegador bloqueou automáticamente a abertura …" at bounding box center [429, 204] width 859 height 408
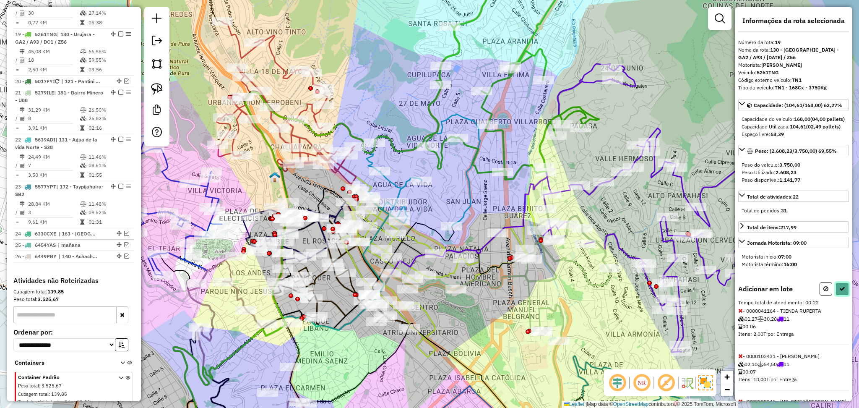
click at [842, 295] on button at bounding box center [841, 288] width 13 height 13
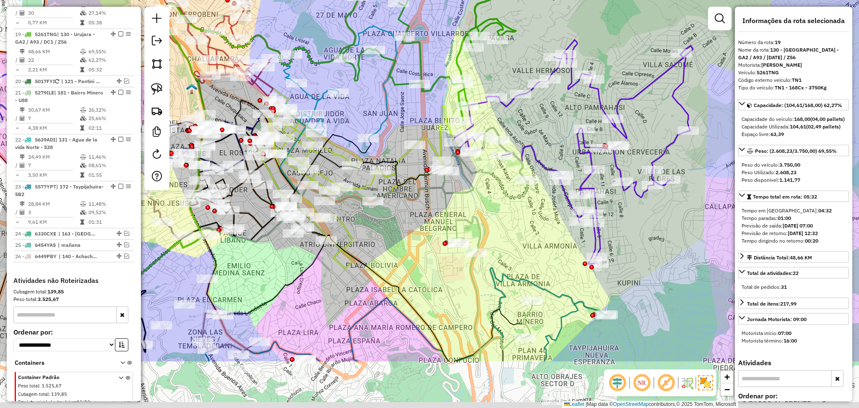
drag, startPoint x: 618, startPoint y: 322, endPoint x: 535, endPoint y: 234, distance: 121.0
click at [535, 234] on div "Janela de atendimento Grade de atendimento Capacidade Transportadoras Veículos …" at bounding box center [429, 204] width 859 height 408
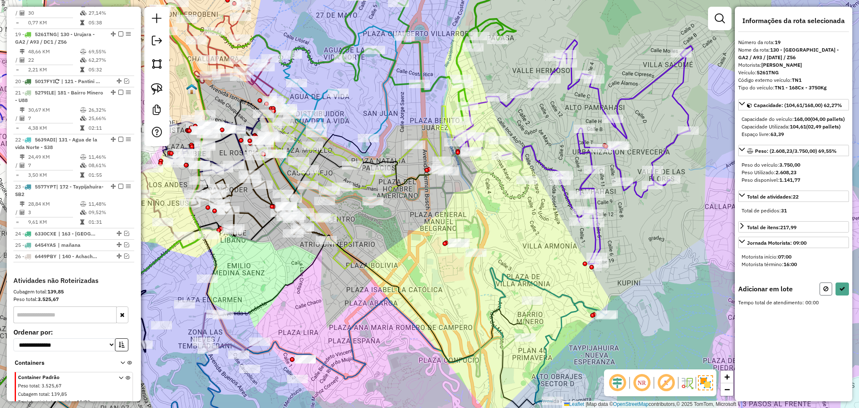
click at [830, 295] on button at bounding box center [825, 288] width 13 height 13
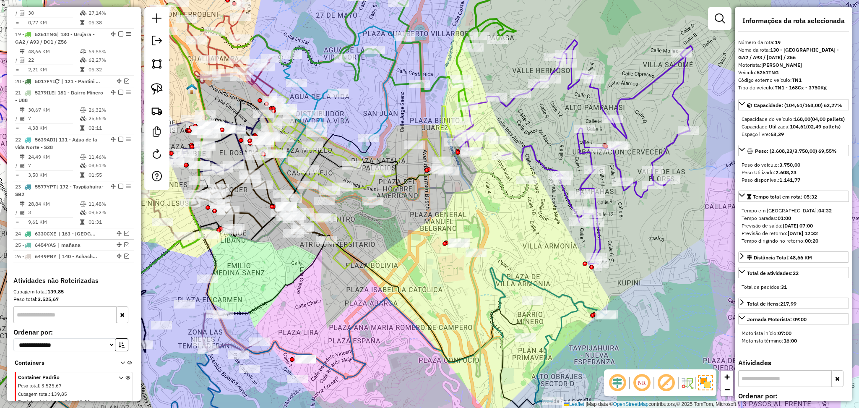
click at [539, 162] on icon at bounding box center [575, 152] width 233 height 224
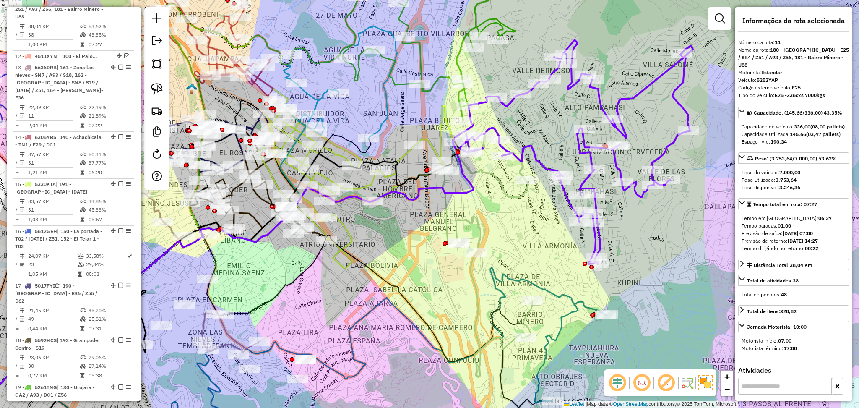
scroll to position [436, 0]
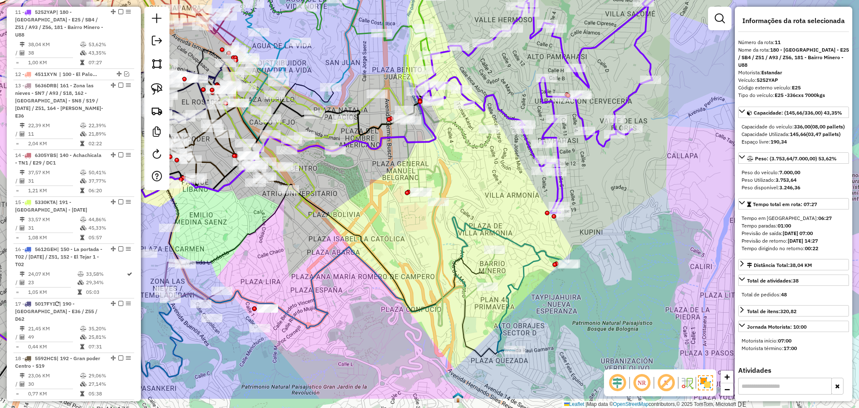
drag, startPoint x: 546, startPoint y: 213, endPoint x: 507, endPoint y: 165, distance: 62.0
click at [507, 164] on div "Janela de atendimento Grade de atendimento Capacidade Transportadoras Veículos …" at bounding box center [429, 204] width 859 height 408
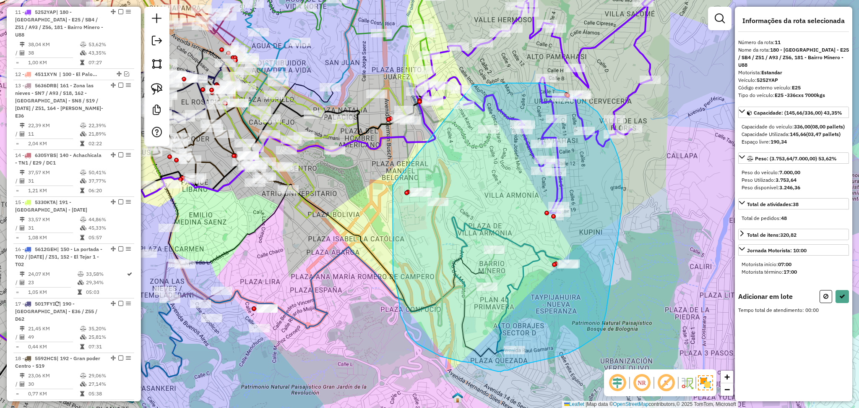
drag, startPoint x: 392, startPoint y: 185, endPoint x: 472, endPoint y: 85, distance: 128.6
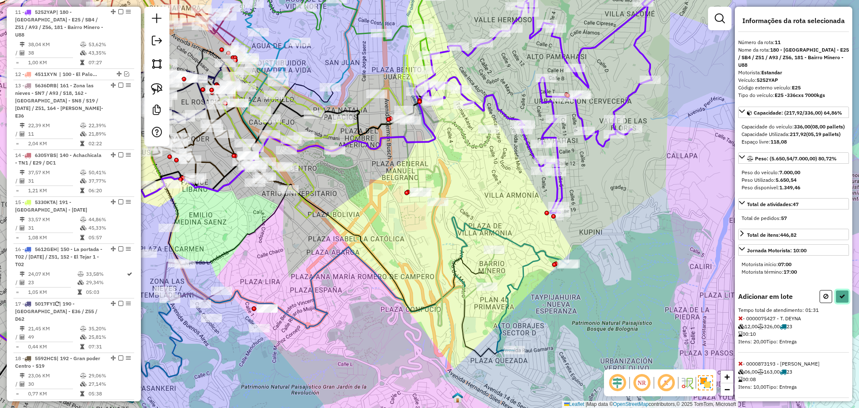
click at [841, 299] on button at bounding box center [841, 296] width 13 height 13
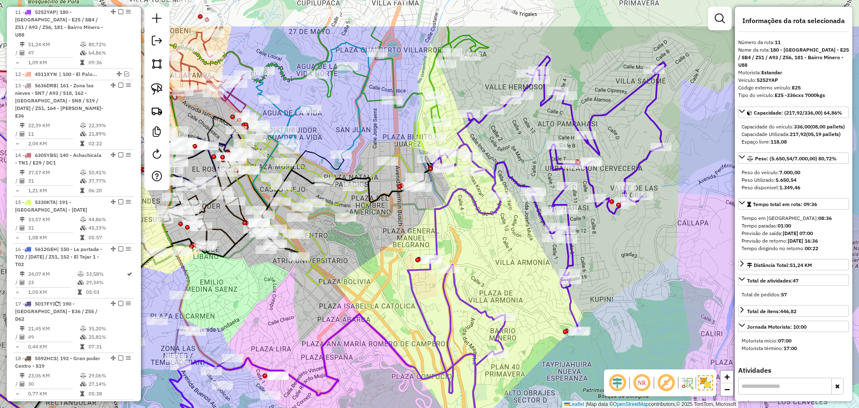
drag, startPoint x: 479, startPoint y: 203, endPoint x: 491, endPoint y: 275, distance: 72.6
click at [491, 275] on div "Janela de atendimento Grade de atendimento Capacidade Transportadoras Veículos …" at bounding box center [429, 204] width 859 height 408
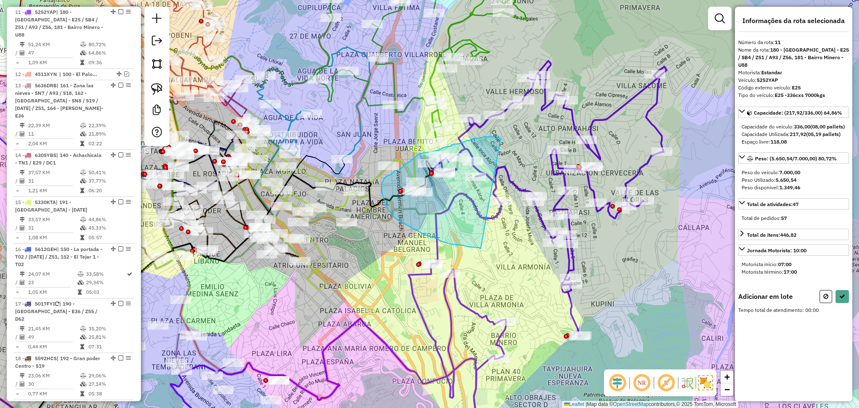
drag, startPoint x: 500, startPoint y: 140, endPoint x: 481, endPoint y: 248, distance: 110.2
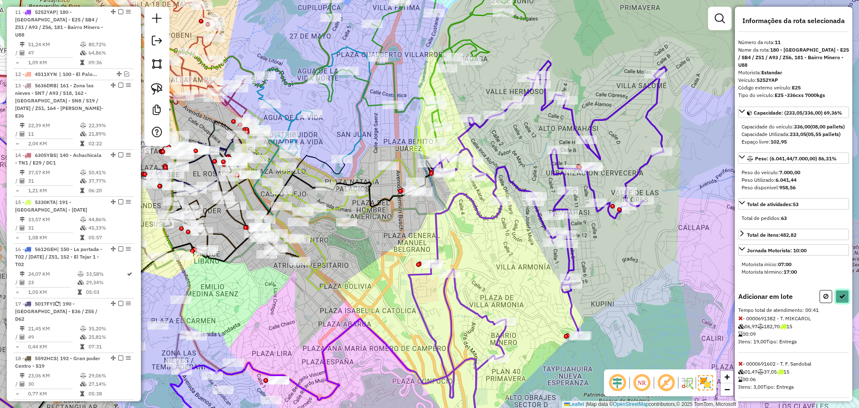
click at [840, 303] on button at bounding box center [841, 296] width 13 height 13
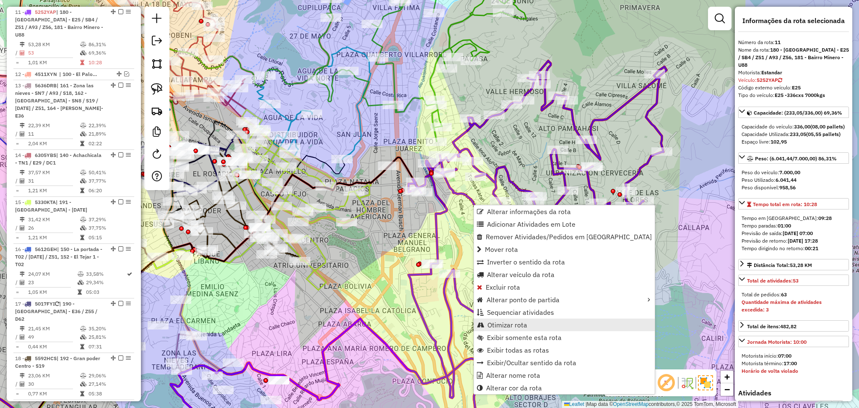
click at [511, 326] on span "Otimizar rota" at bounding box center [507, 324] width 40 height 7
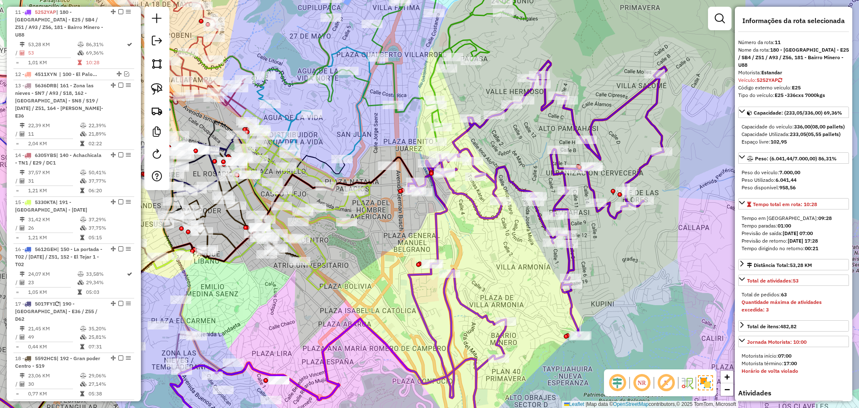
click at [406, 96] on div "Janela de atendimento Grade de atendimento Capacidade Transportadoras Veículos …" at bounding box center [429, 204] width 859 height 408
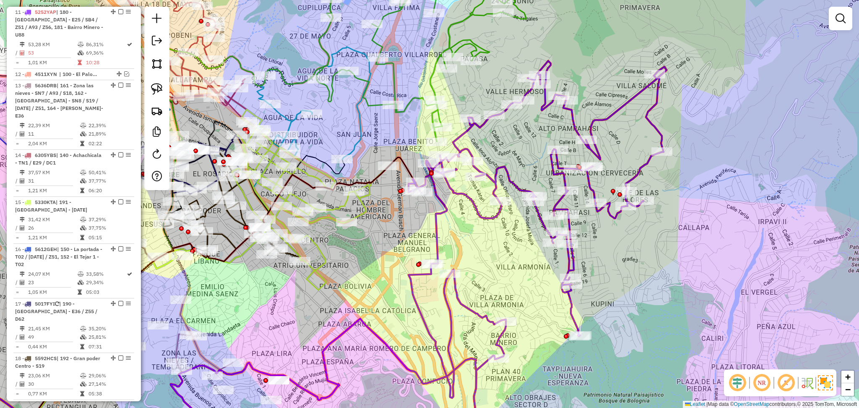
click at [410, 103] on icon at bounding box center [421, 50] width 210 height 182
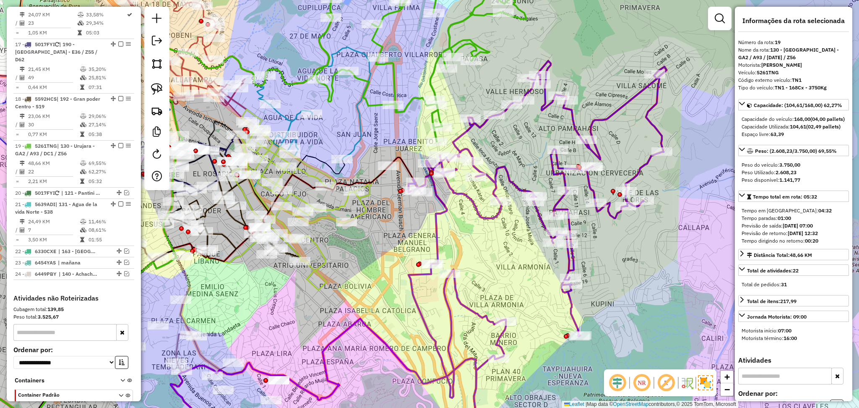
scroll to position [739, 0]
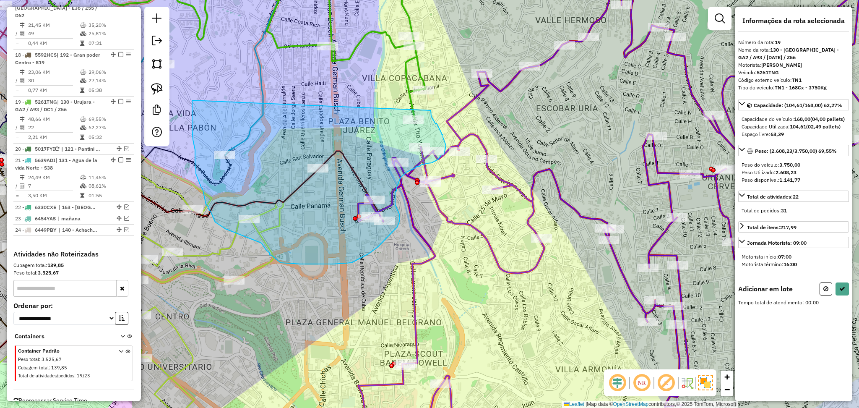
drag, startPoint x: 431, startPoint y: 110, endPoint x: 192, endPoint y: 100, distance: 238.8
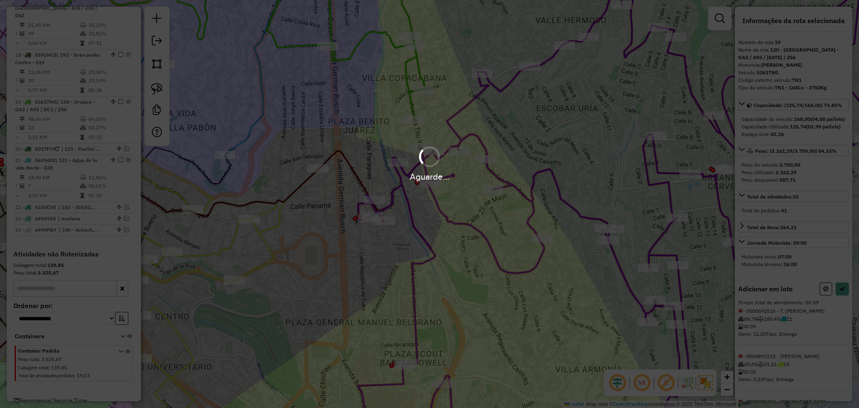
click at [192, 100] on hb-app "Aguarde... Pop-up bloqueado! Seu navegador bloqueou automáticamente a abertura …" at bounding box center [429, 204] width 859 height 408
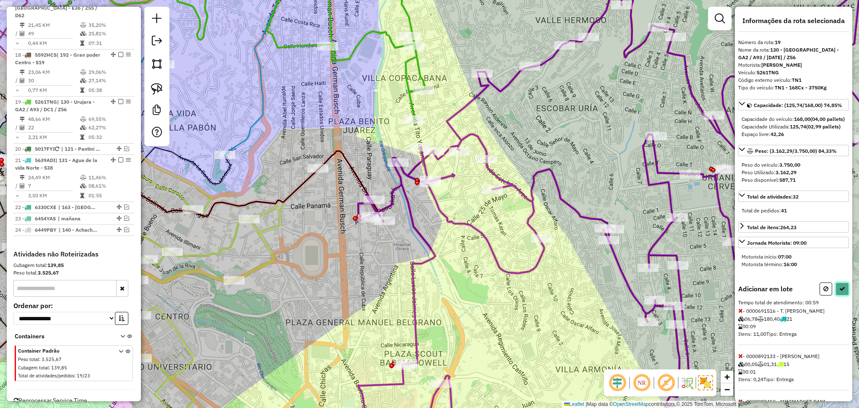
click at [839, 291] on icon at bounding box center [842, 289] width 6 height 6
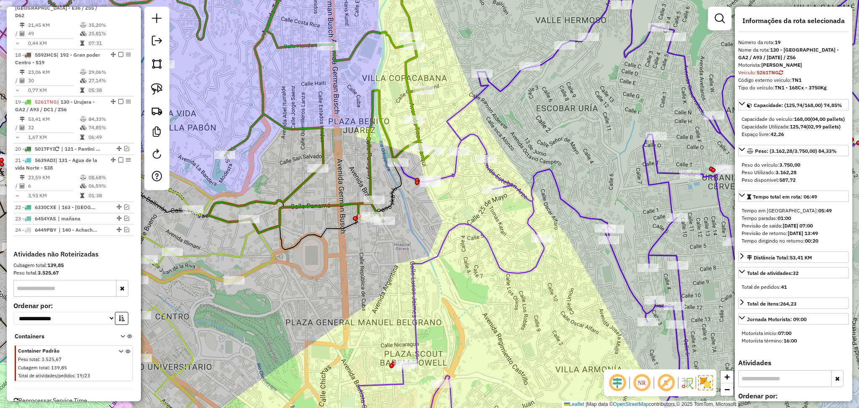
click at [478, 229] on icon at bounding box center [616, 204] width 516 height 490
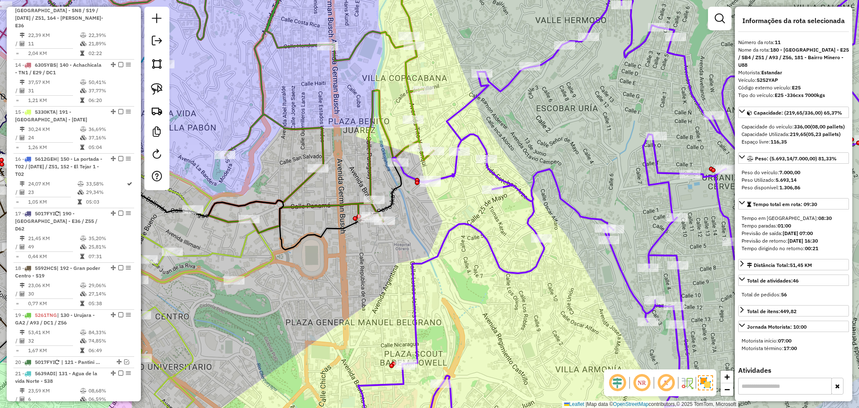
scroll to position [436, 0]
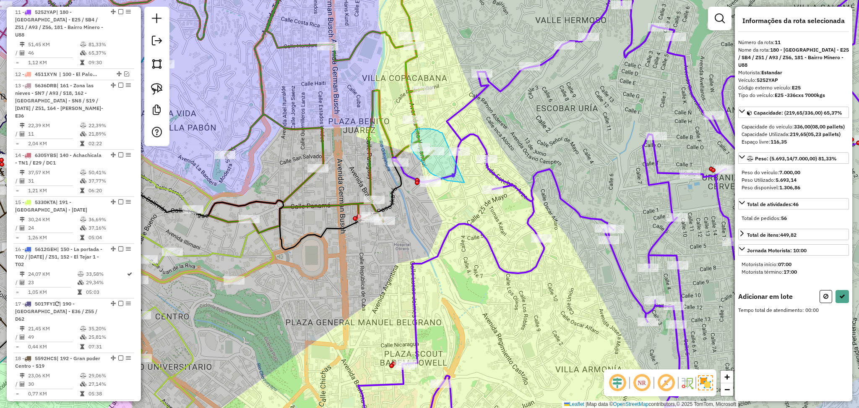
drag, startPoint x: 442, startPoint y: 132, endPoint x: 464, endPoint y: 182, distance: 54.6
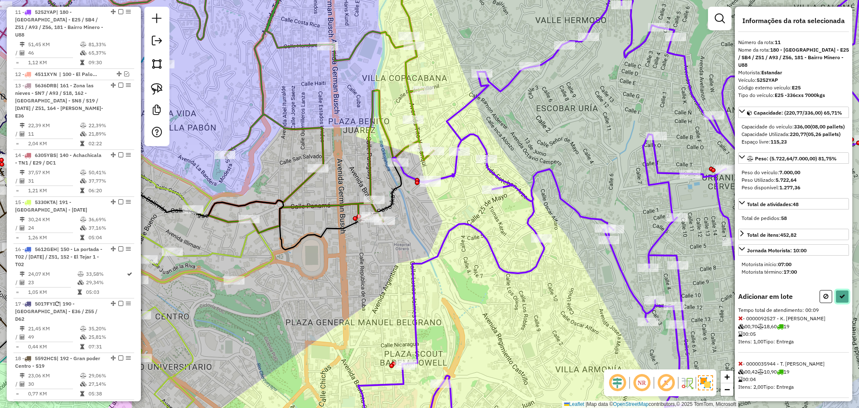
click at [841, 299] on icon at bounding box center [842, 296] width 6 height 6
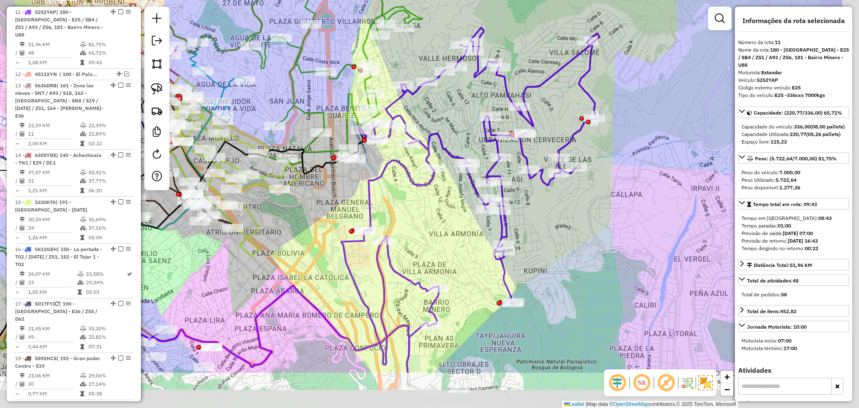
drag, startPoint x: 533, startPoint y: 280, endPoint x: 416, endPoint y: 184, distance: 151.6
click at [416, 184] on div "Janela de atendimento Grade de atendimento Capacidade Transportadoras Veículos …" at bounding box center [429, 204] width 859 height 408
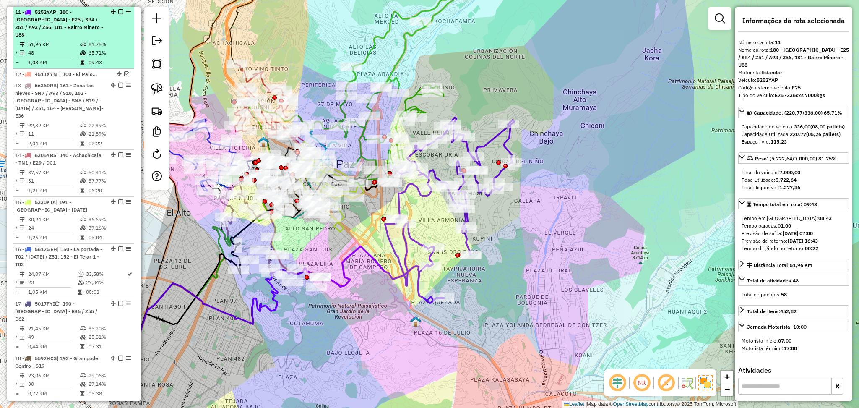
click at [119, 11] on em at bounding box center [120, 11] width 5 height 5
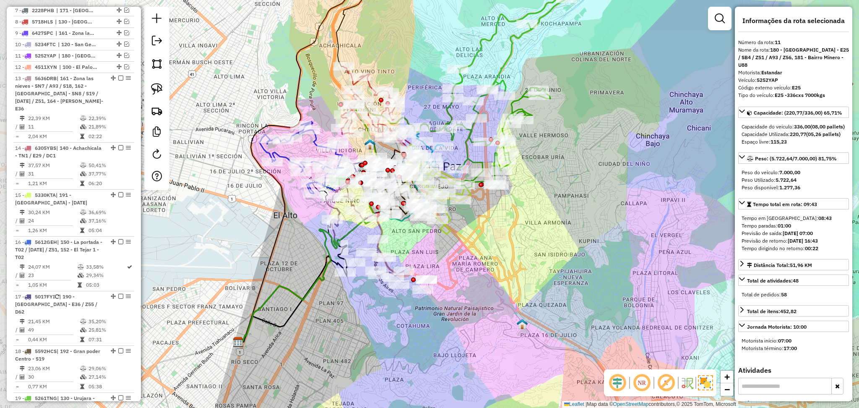
drag, startPoint x: 457, startPoint y: 234, endPoint x: 562, endPoint y: 238, distance: 104.9
click at [562, 238] on div "Janela de atendimento Grade de atendimento Capacidade Transportadoras Veículos …" at bounding box center [429, 204] width 859 height 408
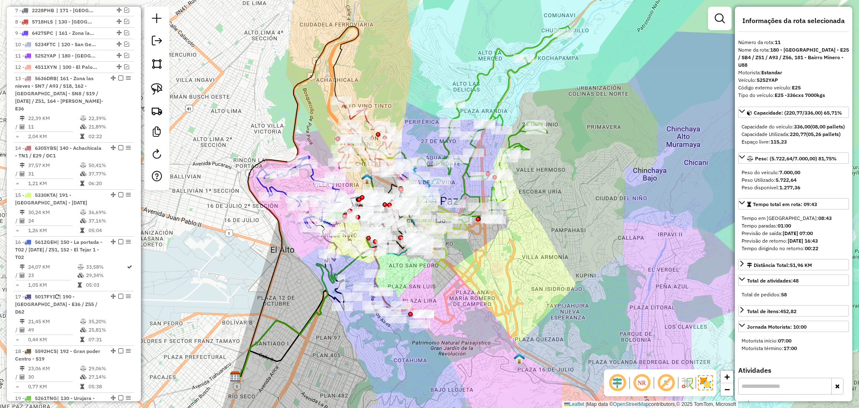
drag, startPoint x: 272, startPoint y: 231, endPoint x: 261, endPoint y: 236, distance: 11.8
click at [261, 236] on div "Janela de atendimento Grade de atendimento Capacidade Transportadoras Veículos …" at bounding box center [429, 204] width 859 height 408
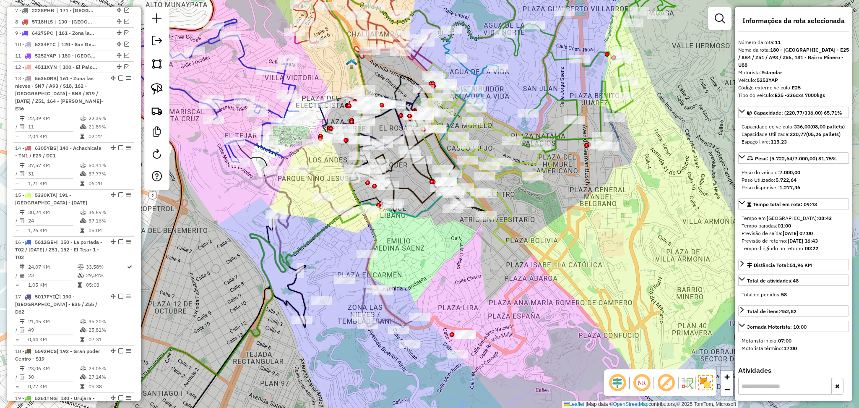
click at [371, 232] on icon at bounding box center [334, 235] width 169 height 184
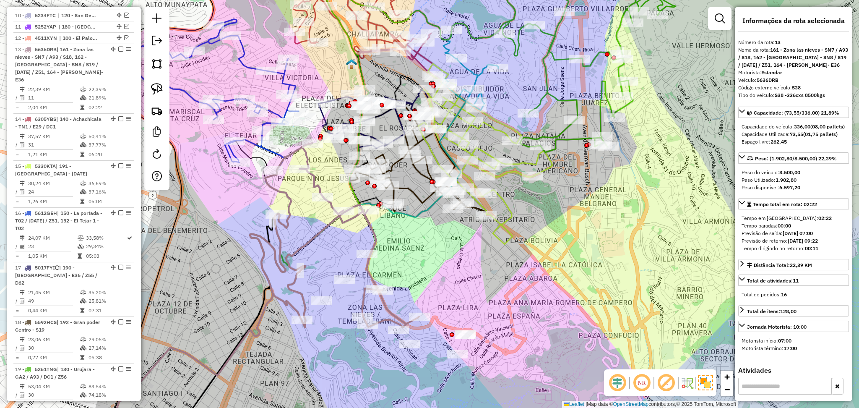
scroll to position [459, 0]
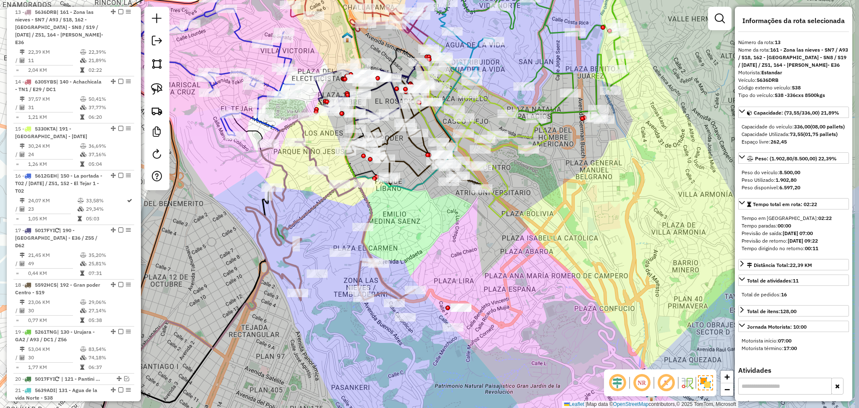
drag, startPoint x: 415, startPoint y: 248, endPoint x: 411, endPoint y: 221, distance: 27.2
click at [411, 221] on div "Janela de atendimento Grade de atendimento Capacidade Transportadoras Veículos …" at bounding box center [429, 204] width 859 height 408
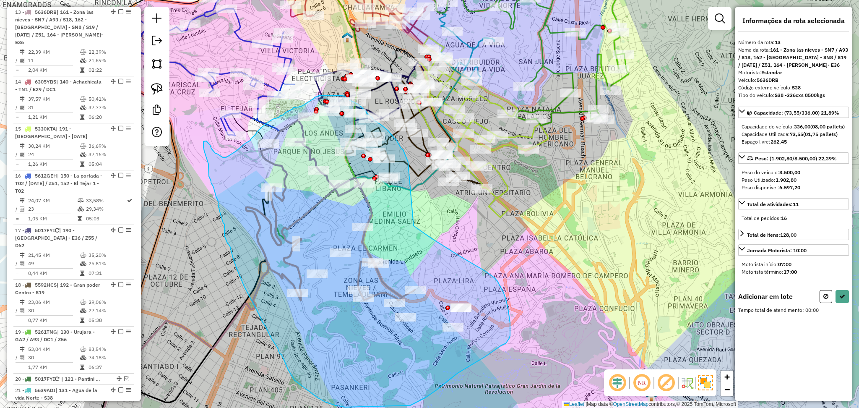
drag, startPoint x: 413, startPoint y: 226, endPoint x: 410, endPoint y: 171, distance: 55.0
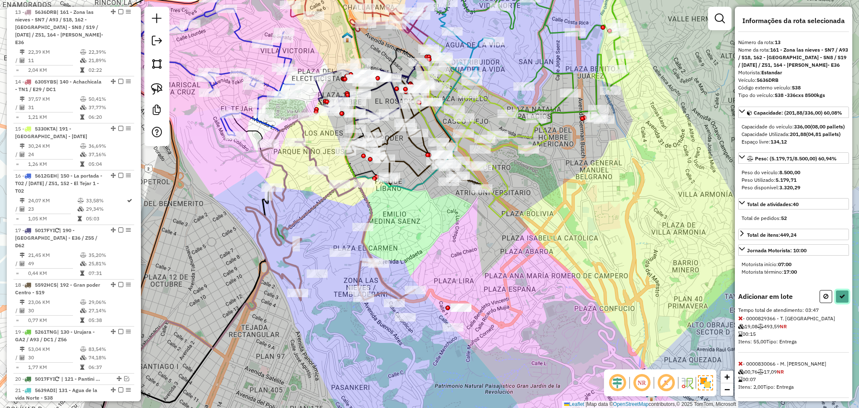
click at [841, 303] on button at bounding box center [841, 296] width 13 height 13
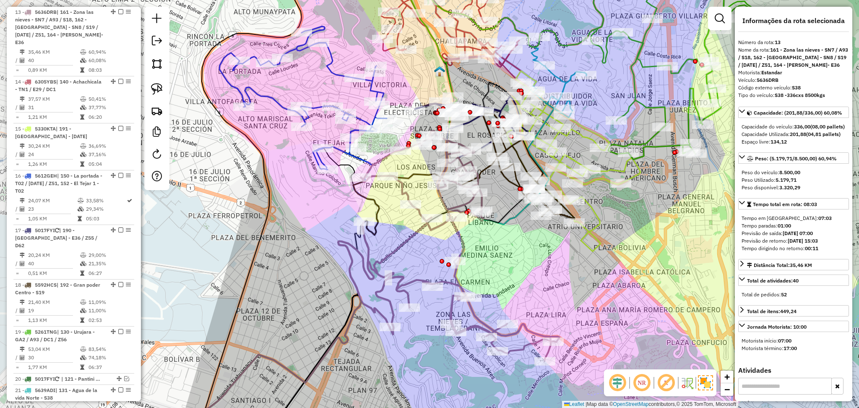
drag, startPoint x: 345, startPoint y: 221, endPoint x: 438, endPoint y: 254, distance: 98.3
click at [438, 254] on div "Rota 13 - Placa 5636DRB 0000816499 - T. Mery Janela de atendimento Grade de ate…" at bounding box center [429, 204] width 859 height 408
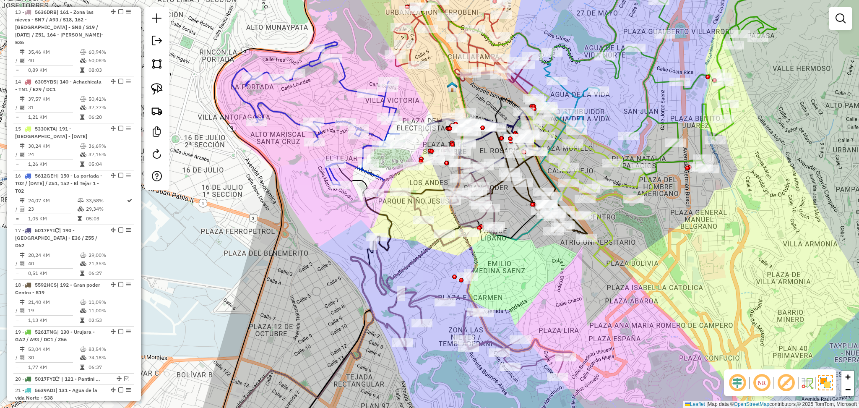
drag, startPoint x: 428, startPoint y: 201, endPoint x: 441, endPoint y: 216, distance: 20.0
click at [441, 216] on div "Janela de atendimento Grade de atendimento Capacidade Transportadoras Veículos …" at bounding box center [429, 204] width 859 height 408
click at [417, 199] on icon at bounding box center [460, 261] width 221 height 230
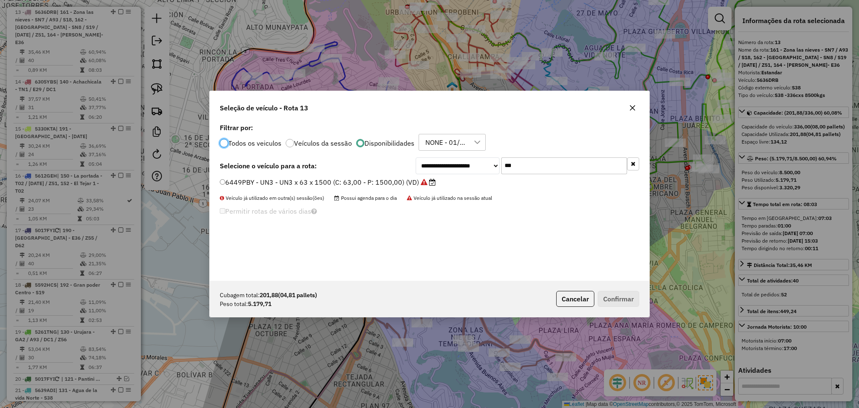
scroll to position [4, 3]
drag, startPoint x: 539, startPoint y: 161, endPoint x: 484, endPoint y: 161, distance: 54.9
click at [484, 161] on div "**********" at bounding box center [526, 165] width 223 height 17
paste input "****"
type input "*******"
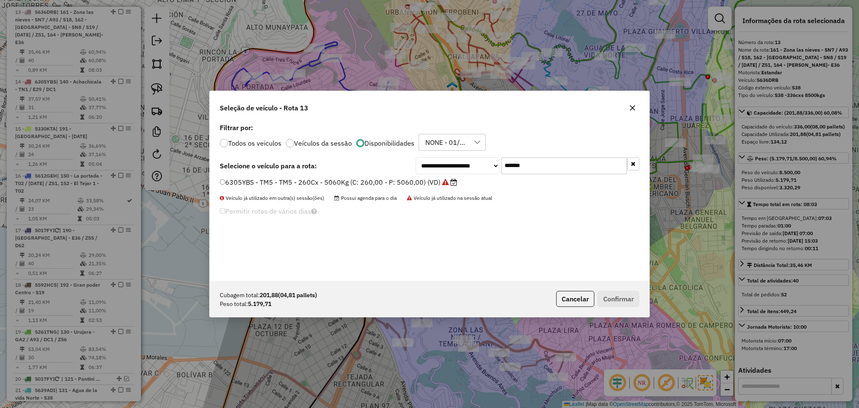
click at [420, 177] on label "6305YBS - TM5 - TM5 - 260Cx - 5060Kg (C: 260,00 - P: 5060,00) (VD)" at bounding box center [338, 182] width 237 height 10
click at [613, 298] on button "Confirmar" at bounding box center [618, 299] width 42 height 16
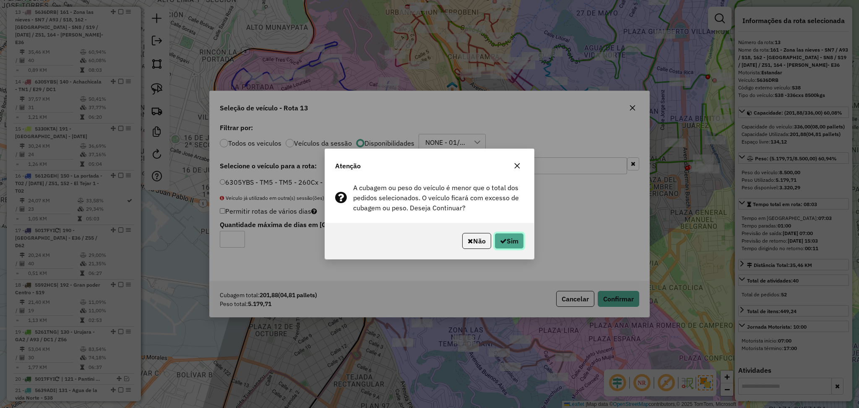
click at [504, 243] on button "Sim" at bounding box center [508, 241] width 29 height 16
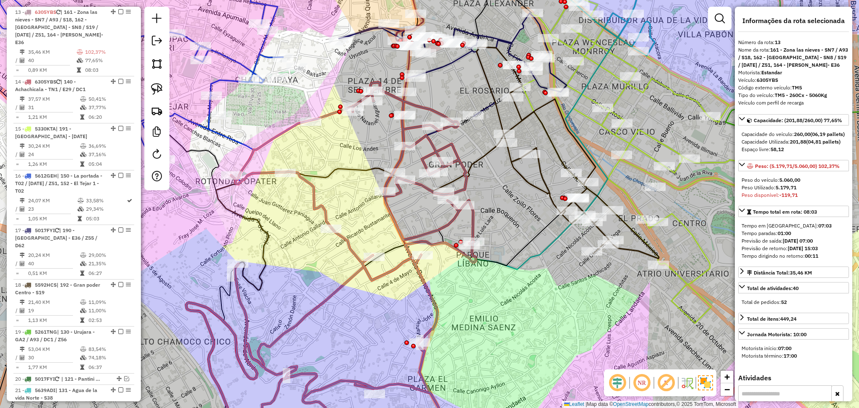
click at [438, 67] on icon at bounding box center [453, 67] width 228 height 108
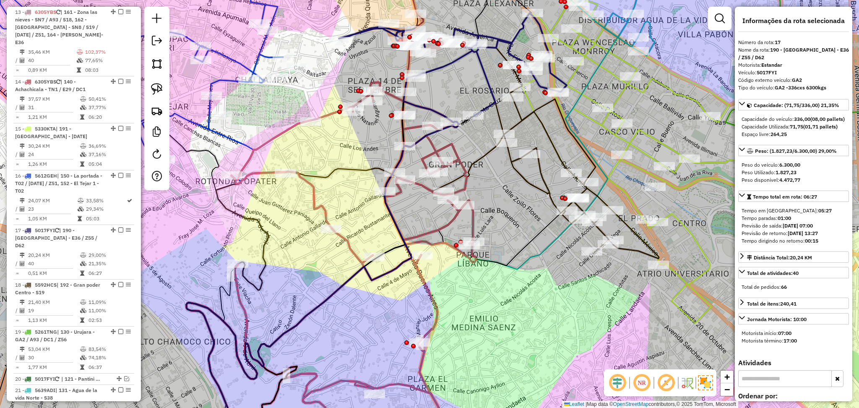
scroll to position [669, 0]
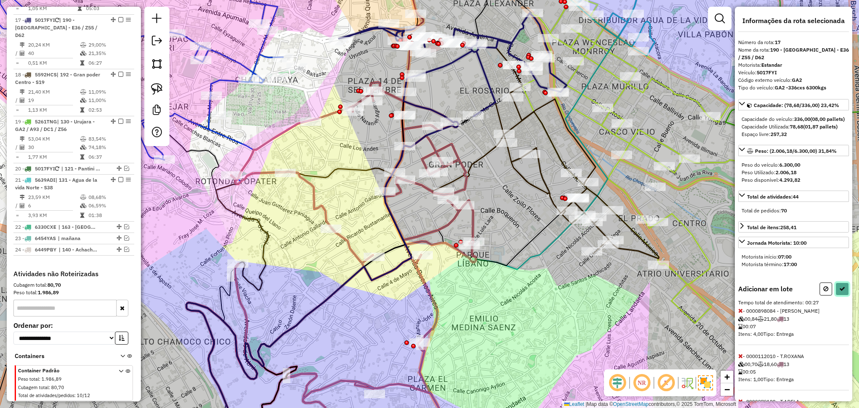
click at [839, 291] on icon at bounding box center [842, 289] width 6 height 6
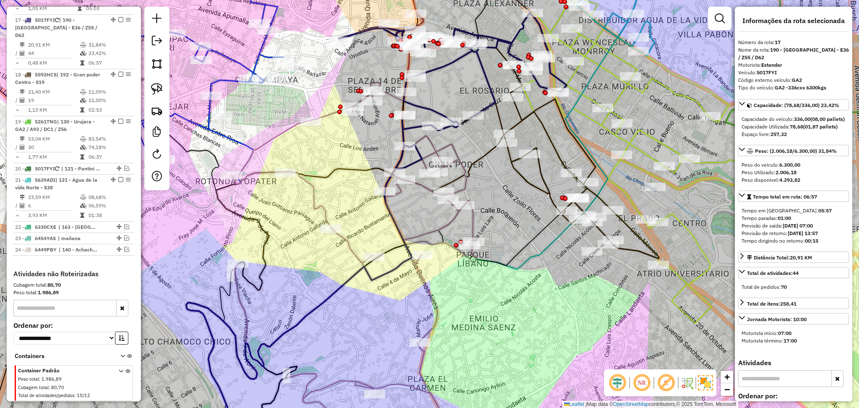
click at [428, 232] on icon at bounding box center [329, 265] width 287 height 367
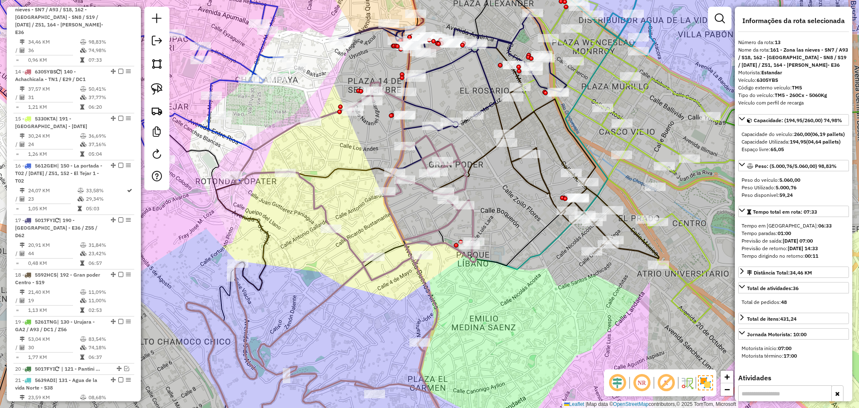
scroll to position [459, 0]
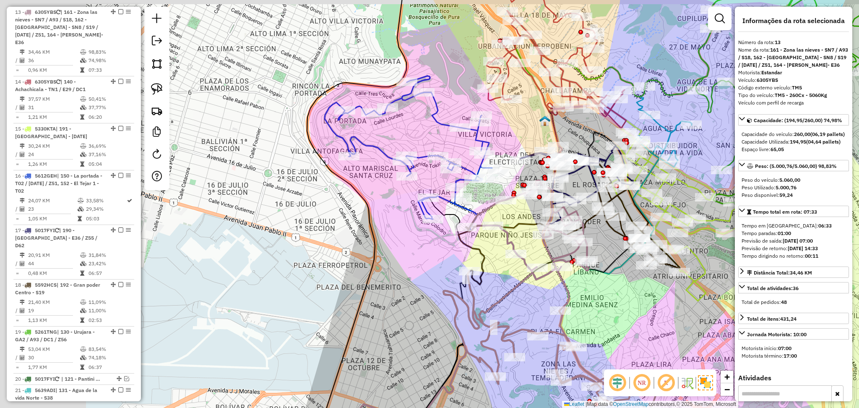
drag, startPoint x: 452, startPoint y: 307, endPoint x: 634, endPoint y: 348, distance: 186.5
click at [634, 348] on div "Janela de atendimento Grade de atendimento Capacidade Transportadoras Veículos …" at bounding box center [429, 204] width 859 height 408
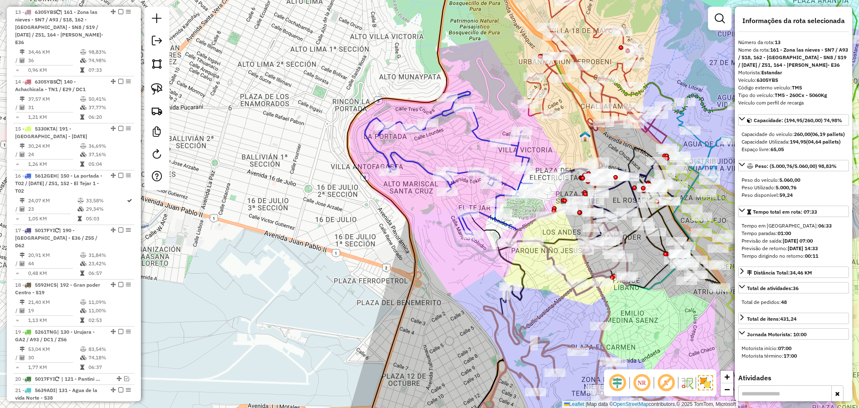
click at [418, 166] on icon at bounding box center [448, 162] width 167 height 143
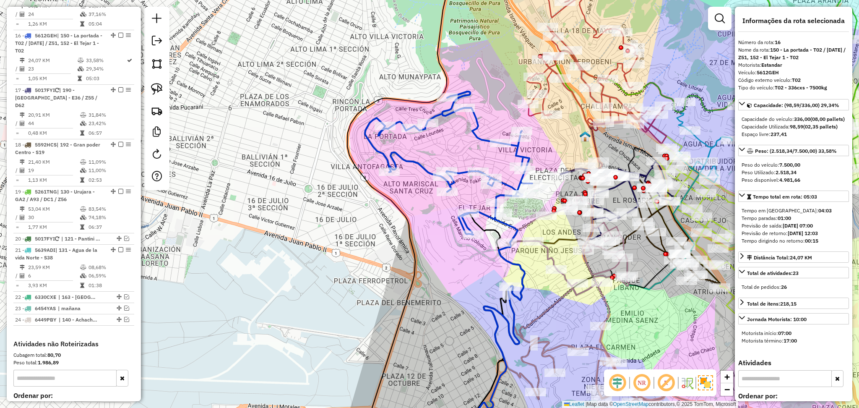
scroll to position [614, 0]
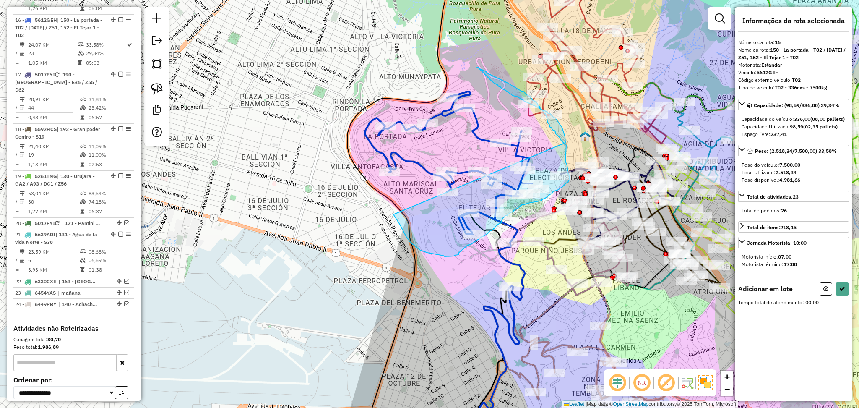
drag, startPoint x: 393, startPoint y: 214, endPoint x: 565, endPoint y: 143, distance: 186.2
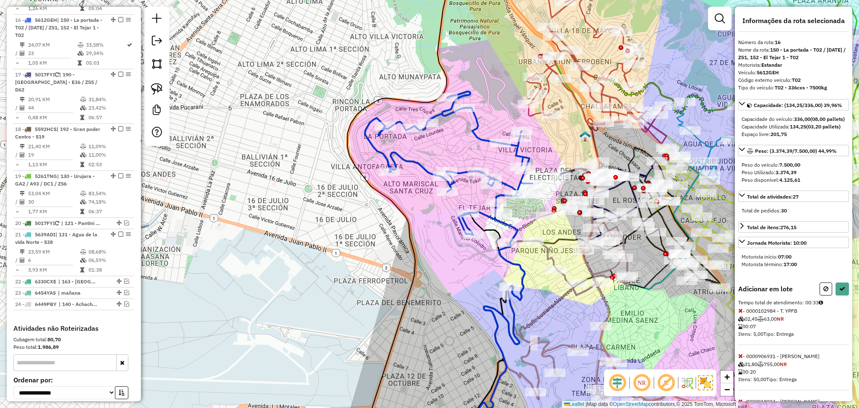
click at [824, 291] on icon at bounding box center [825, 289] width 5 height 6
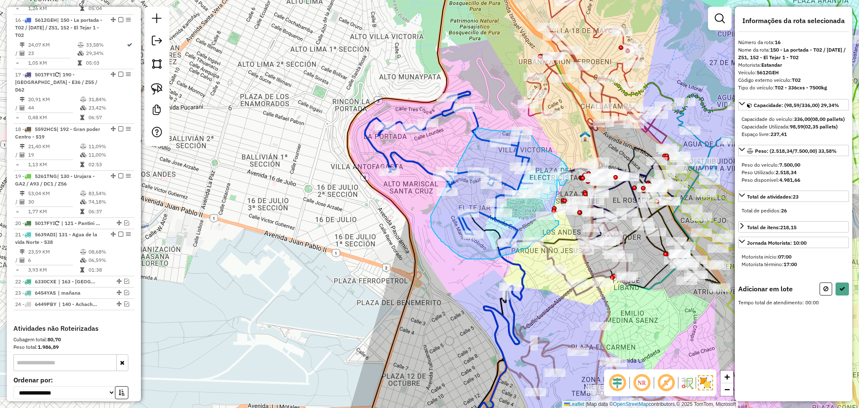
drag, startPoint x: 431, startPoint y: 215, endPoint x: 454, endPoint y: 120, distance: 98.1
click at [454, 120] on hb-app "Aguarde... Pop-up bloqueado! Seu navegador bloqueou automáticamente a abertura …" at bounding box center [429, 204] width 859 height 408
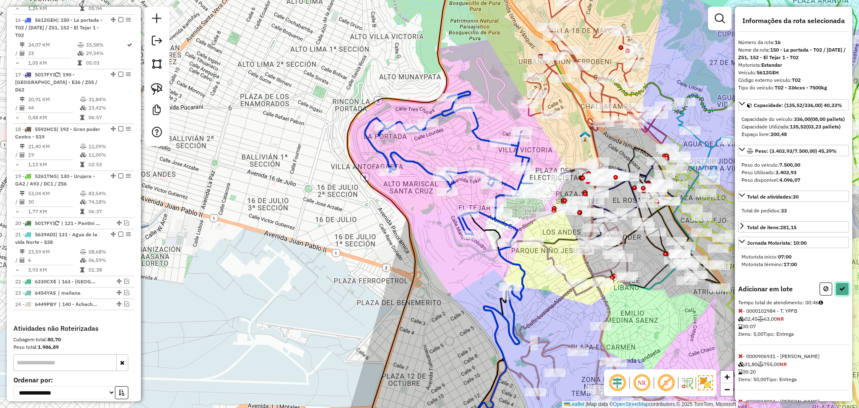
click at [843, 295] on button at bounding box center [841, 288] width 13 height 13
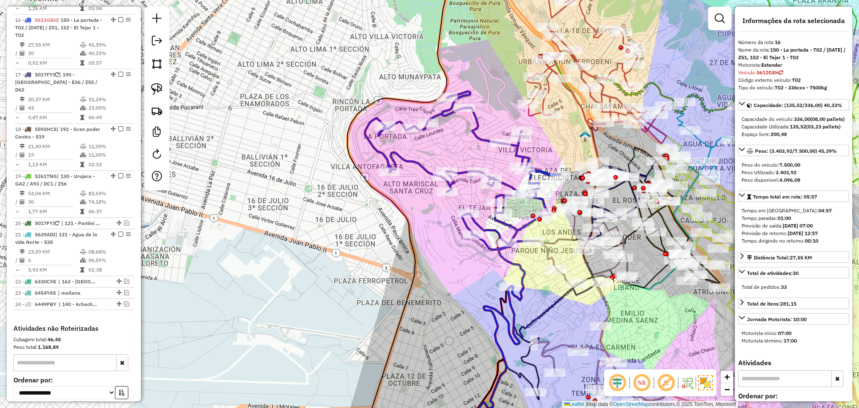
click at [477, 136] on icon at bounding box center [462, 170] width 195 height 158
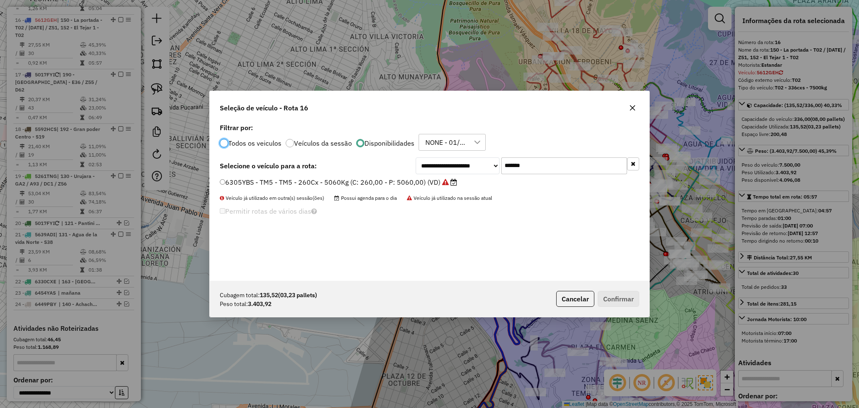
scroll to position [4, 3]
drag, startPoint x: 527, startPoint y: 170, endPoint x: 486, endPoint y: 158, distance: 43.1
click at [486, 158] on div "**********" at bounding box center [526, 165] width 223 height 17
click at [486, 158] on select "**********" at bounding box center [457, 165] width 84 height 17
click at [527, 160] on input "*******" at bounding box center [564, 165] width 126 height 17
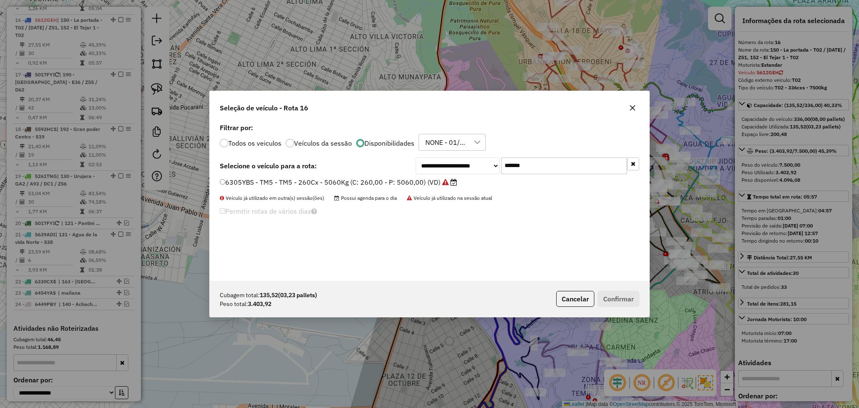
paste input "text"
type input "*******"
click at [408, 183] on label "5279IKB - TM9 - TM9 - 168cx - 4210kg (C: 168,00 - P: 4210,00)" at bounding box center [326, 182] width 212 height 10
click at [618, 293] on button "Confirmar" at bounding box center [618, 299] width 42 height 16
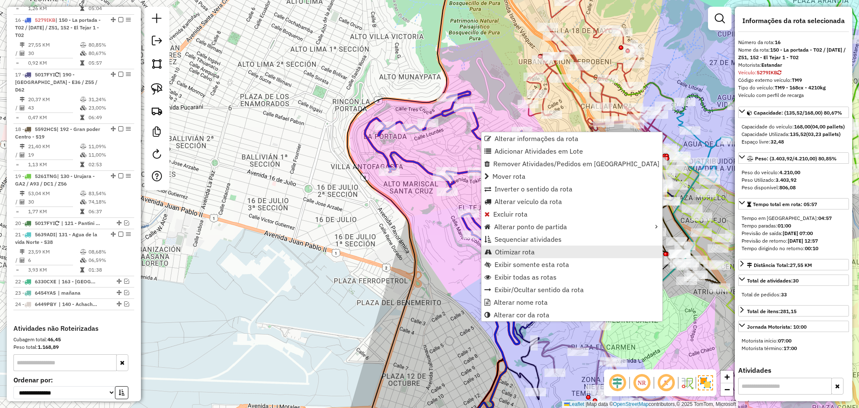
click at [514, 251] on span "Otimizar rota" at bounding box center [515, 251] width 40 height 7
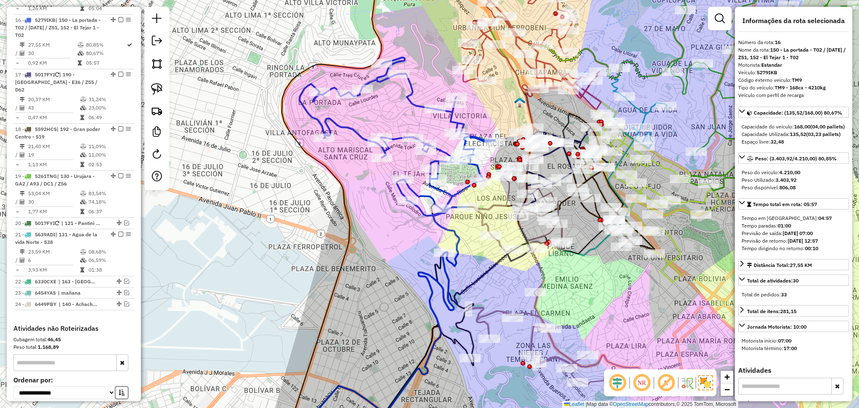
drag, startPoint x: 531, startPoint y: 283, endPoint x: 470, endPoint y: 242, distance: 73.5
click at [470, 247] on div "Janela de atendimento Grade de atendimento Capacidade Transportadoras Veículos …" at bounding box center [429, 204] width 859 height 408
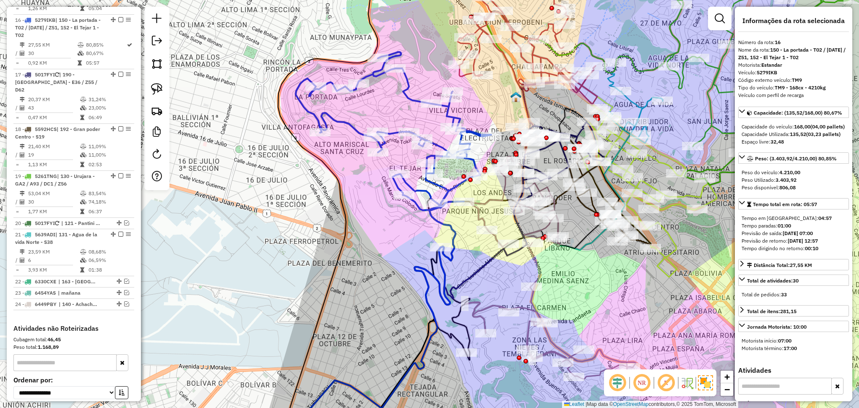
click at [459, 190] on icon at bounding box center [393, 131] width 195 height 158
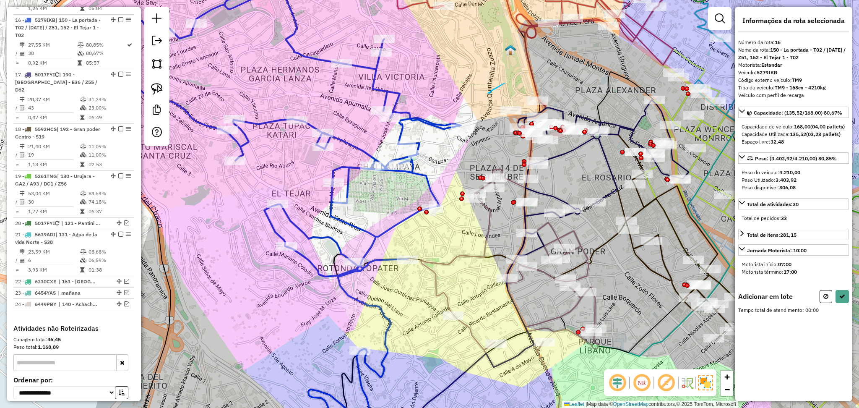
drag, startPoint x: 491, startPoint y: 91, endPoint x: 504, endPoint y: 84, distance: 15.4
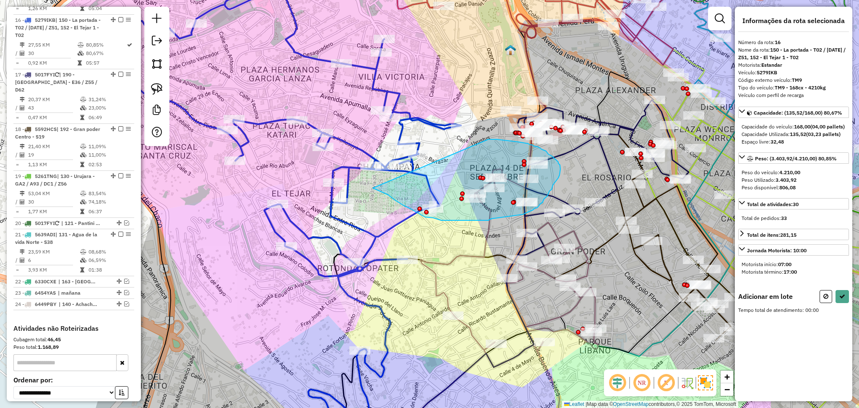
drag, startPoint x: 489, startPoint y: 139, endPoint x: 363, endPoint y: 184, distance: 133.1
click at [0, 0] on div "Aguarde..." at bounding box center [0, 0] width 0 height 0
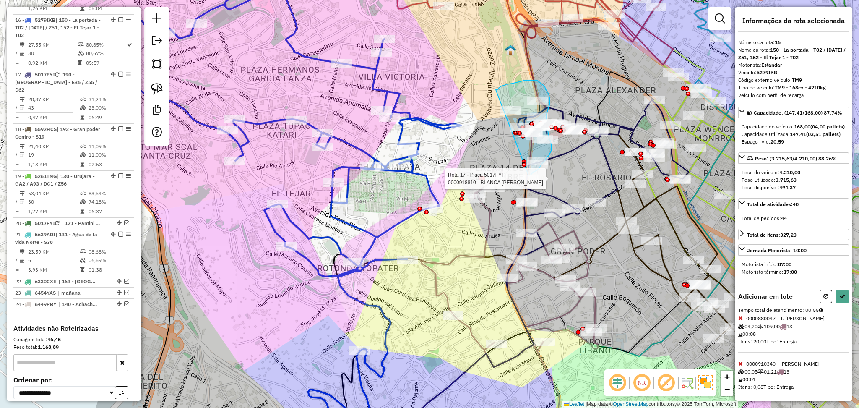
click at [528, 175] on div "Rota 17 - Placa 5017FYI 0000039110 - M. L. Quisbert Rota 17 - Placa 5017FYI 000…" at bounding box center [429, 204] width 859 height 408
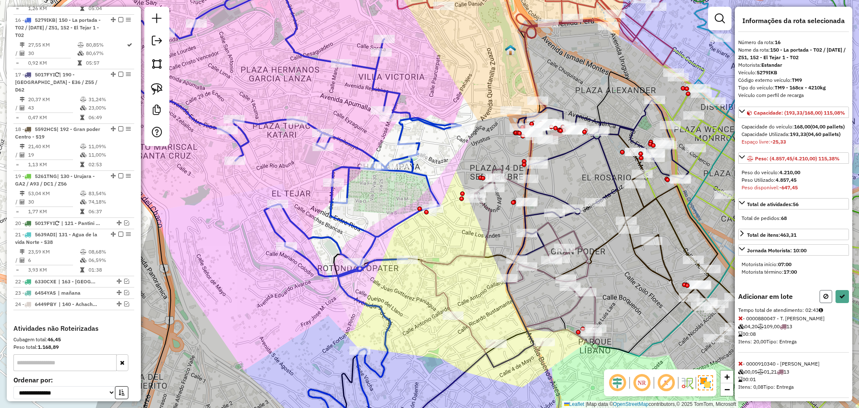
click at [823, 299] on icon at bounding box center [825, 296] width 5 height 6
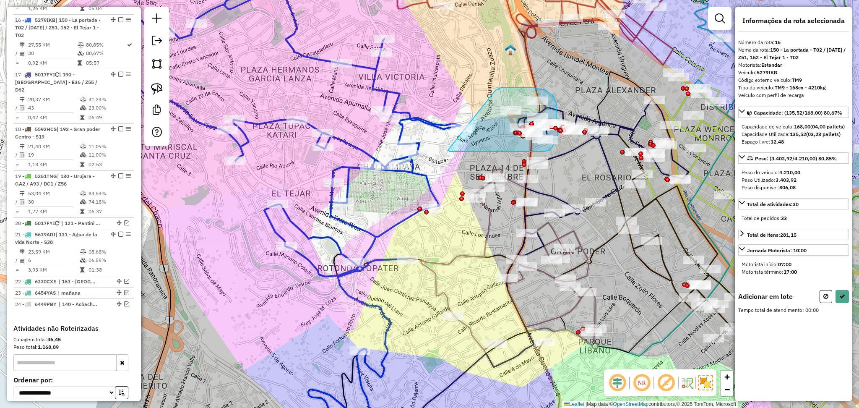
drag, startPoint x: 494, startPoint y: 91, endPoint x: 447, endPoint y: 151, distance: 75.5
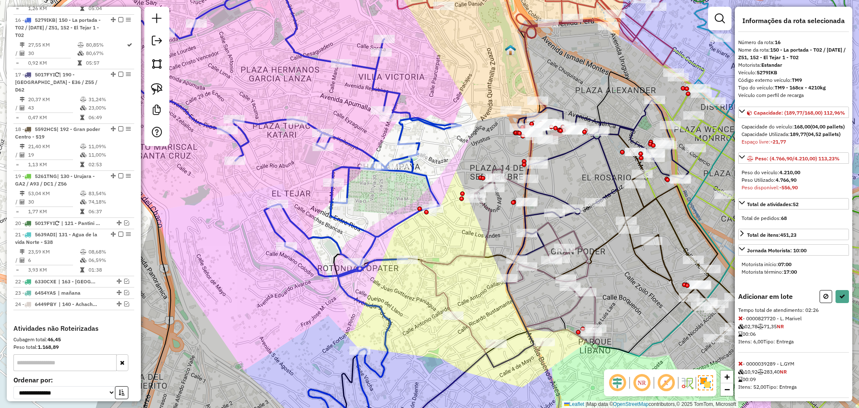
scroll to position [112, 0]
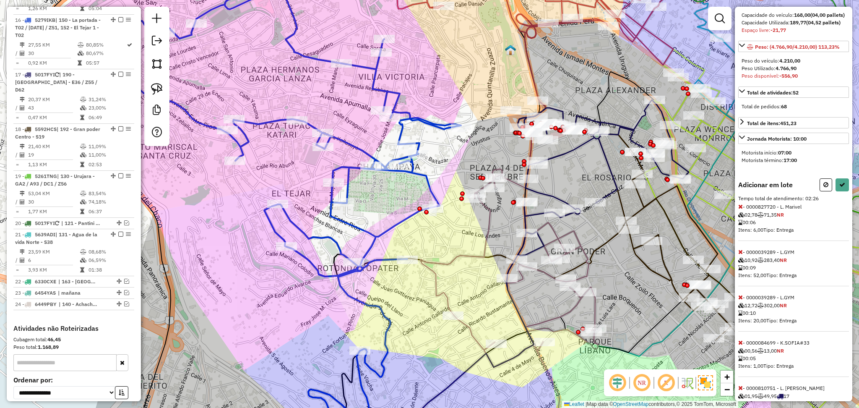
click at [740, 300] on icon at bounding box center [740, 297] width 5 height 6
click at [740, 254] on icon at bounding box center [740, 252] width 5 height 6
click at [839, 187] on icon at bounding box center [842, 185] width 6 height 6
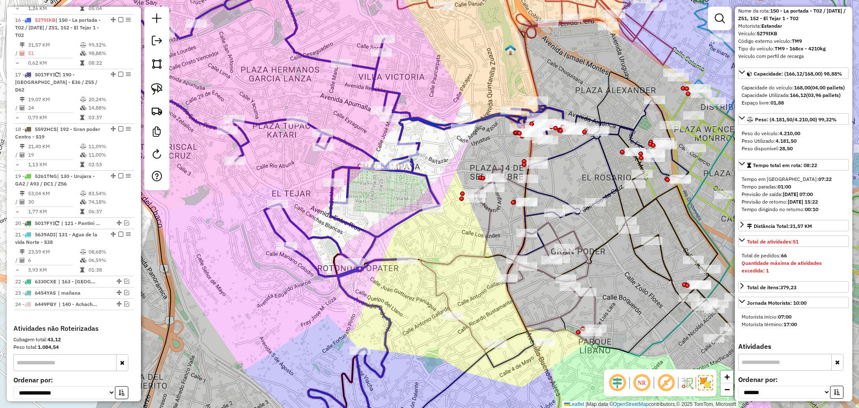
scroll to position [0, 0]
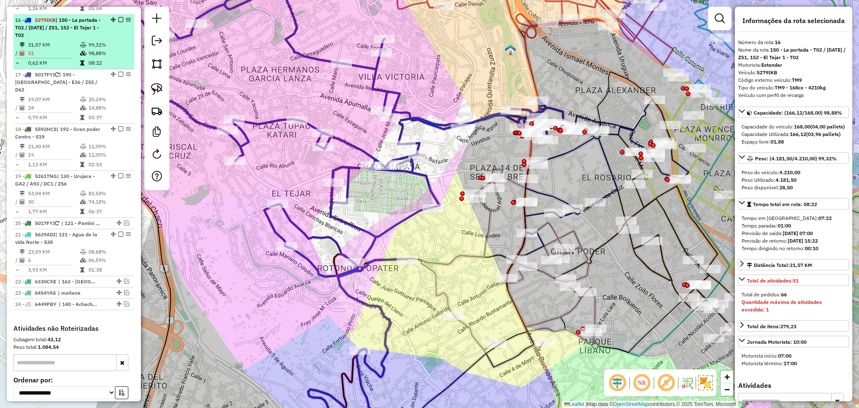
click at [119, 17] on em at bounding box center [120, 19] width 5 height 5
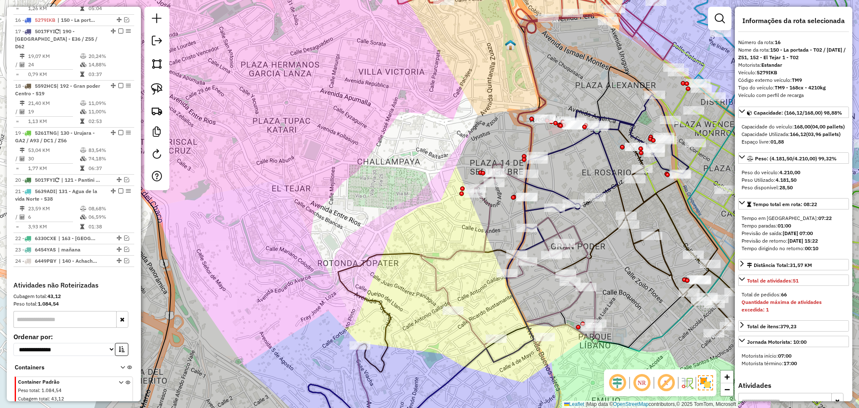
drag, startPoint x: 411, startPoint y: 222, endPoint x: 396, endPoint y: 146, distance: 76.9
click at [396, 146] on div "Janela de atendimento Grade de atendimento Capacidade Transportadoras Veículos …" at bounding box center [429, 204] width 859 height 408
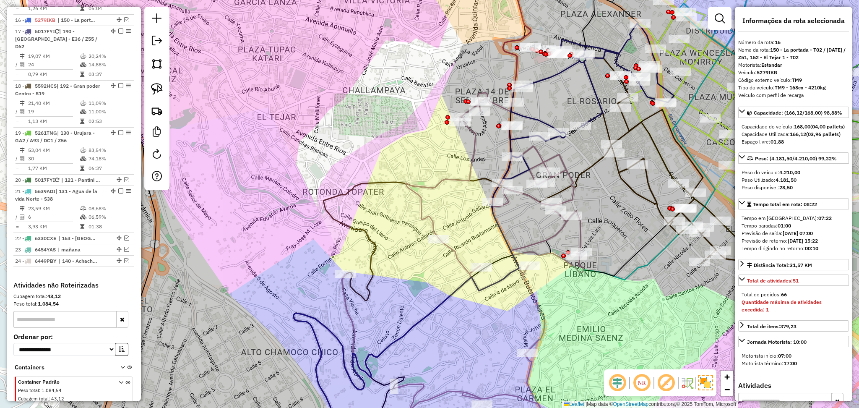
click at [420, 207] on icon at bounding box center [436, 271] width 287 height 356
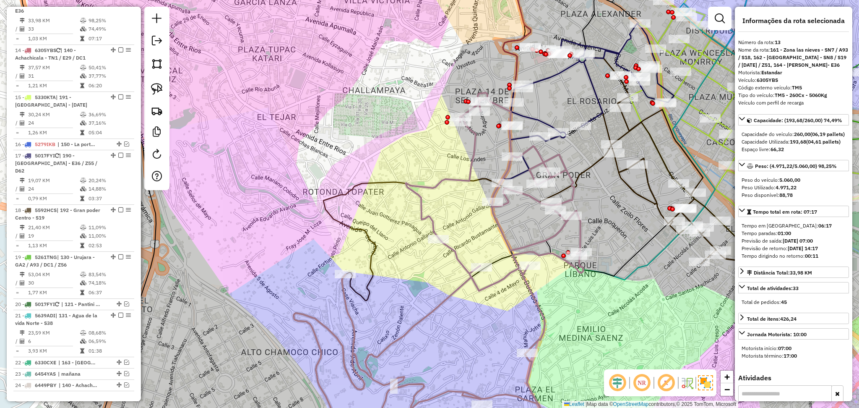
scroll to position [459, 0]
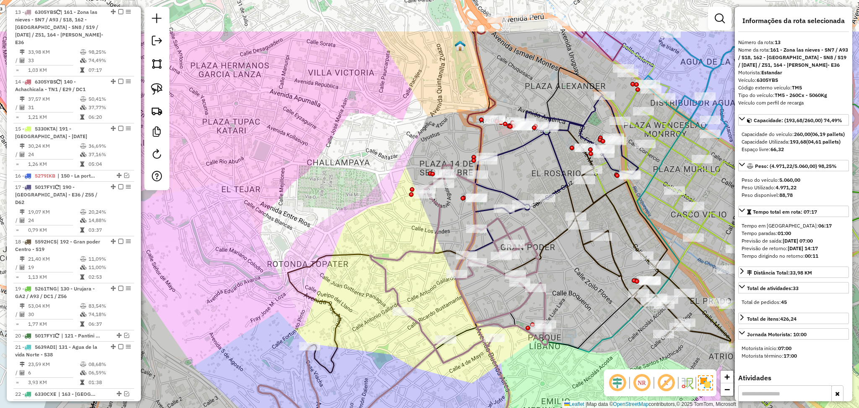
drag, startPoint x: 595, startPoint y: 309, endPoint x: 559, endPoint y: 382, distance: 80.6
click at [559, 382] on div "Janela de atendimento Grade de atendimento Capacidade Transportadoras Veículos …" at bounding box center [429, 204] width 859 height 408
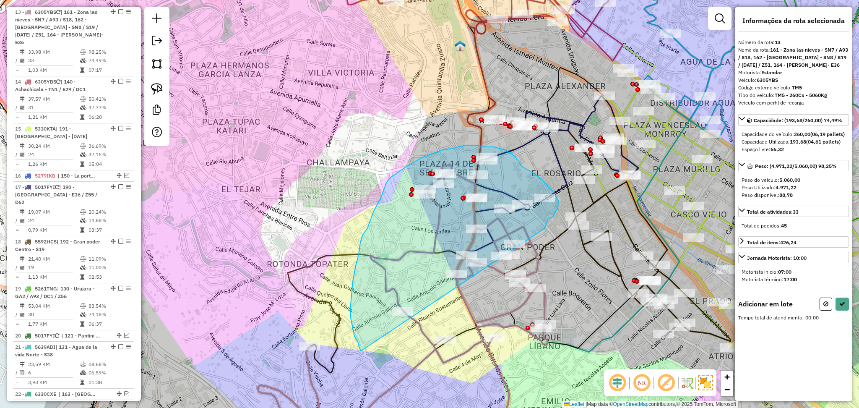
drag, startPoint x: 541, startPoint y: 230, endPoint x: 361, endPoint y: 350, distance: 216.2
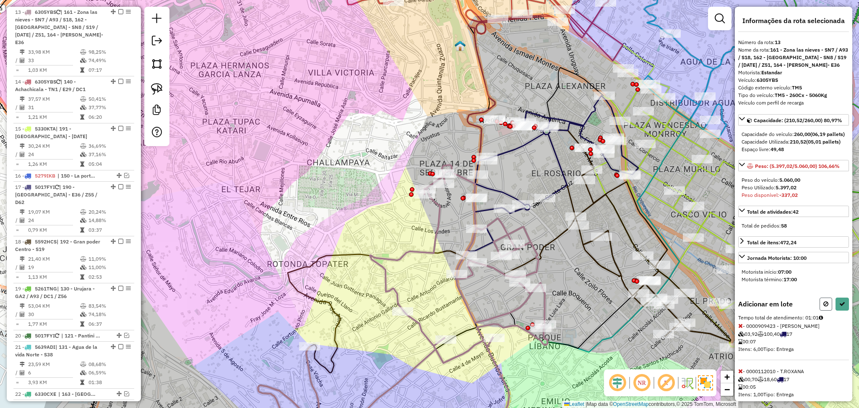
click at [824, 306] on icon at bounding box center [825, 304] width 5 height 6
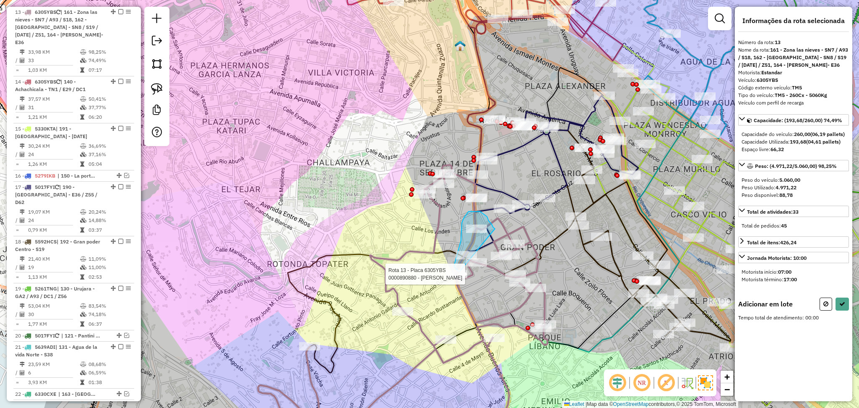
click at [459, 272] on div "Rota 13 - Placa 6305YBS 0000106816 - PELUQUERIA [PERSON_NAME] 13 - Placa 6305YB…" at bounding box center [429, 204] width 859 height 408
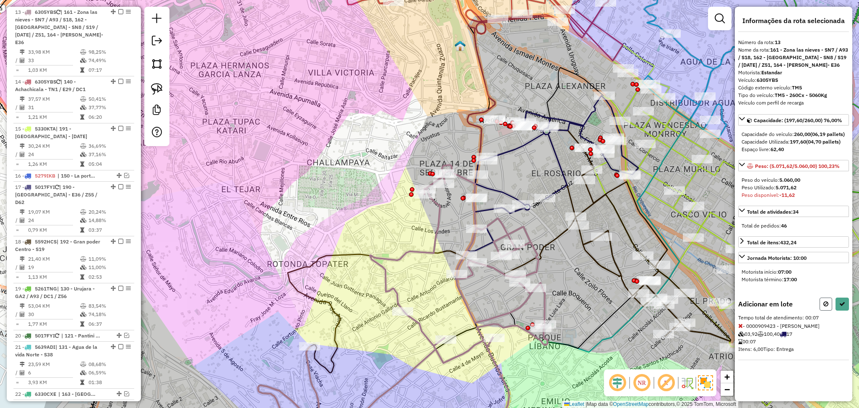
click at [825, 310] on button at bounding box center [825, 303] width 13 height 13
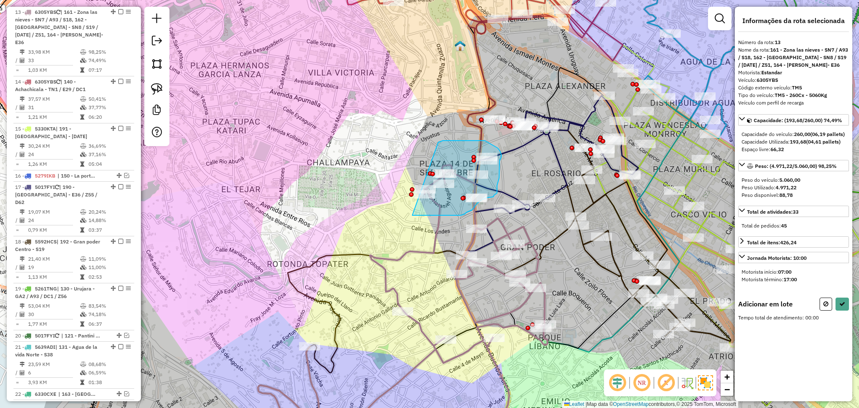
drag, startPoint x: 441, startPoint y: 142, endPoint x: 412, endPoint y: 215, distance: 78.7
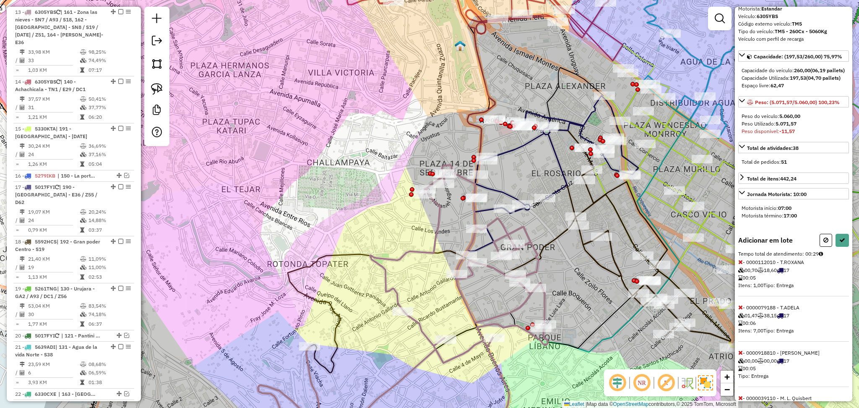
scroll to position [112, 0]
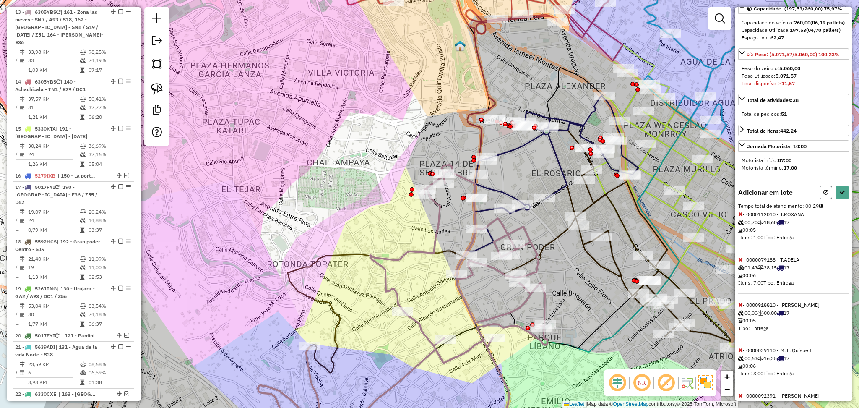
click at [823, 195] on icon at bounding box center [825, 192] width 5 height 6
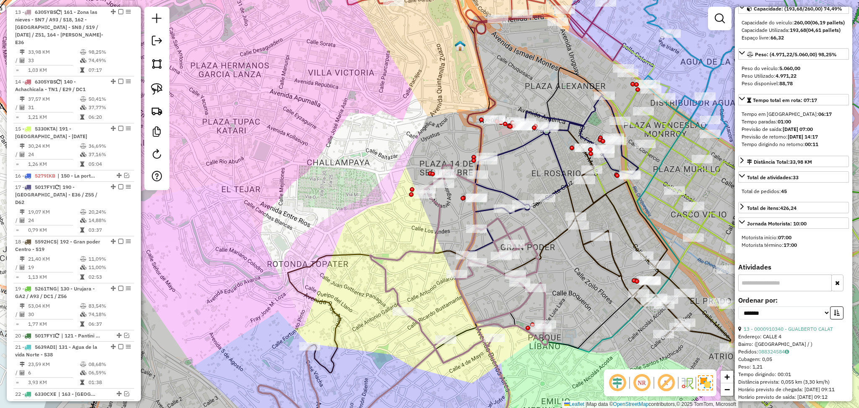
scroll to position [0, 0]
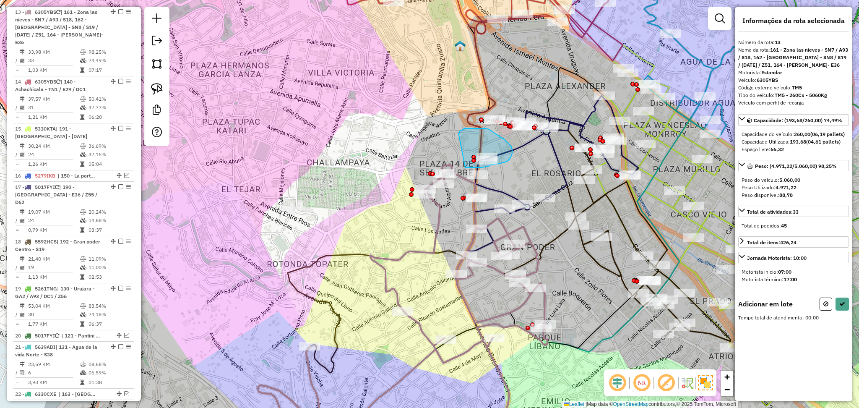
drag, startPoint x: 459, startPoint y: 131, endPoint x: 465, endPoint y: 167, distance: 36.5
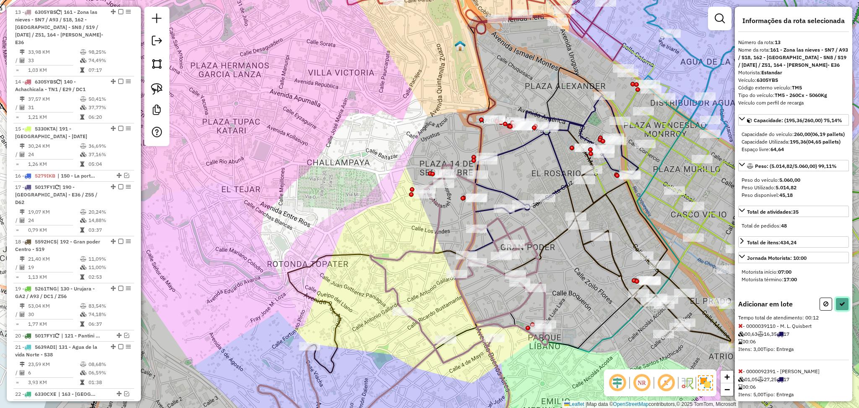
click at [839, 306] on icon at bounding box center [842, 304] width 6 height 6
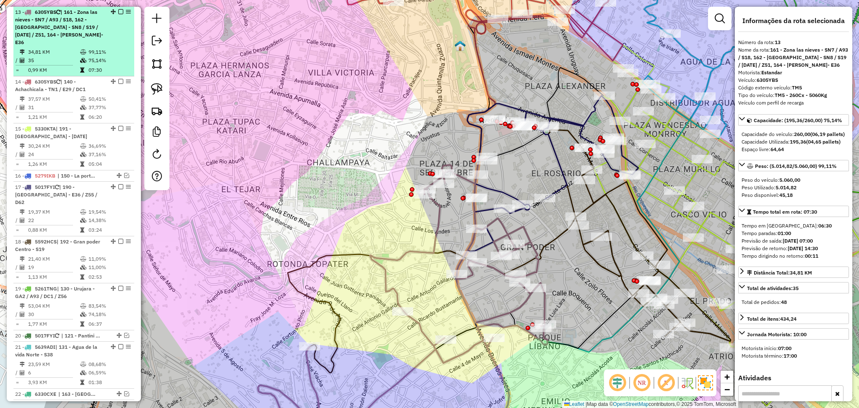
click at [118, 10] on em at bounding box center [120, 11] width 5 height 5
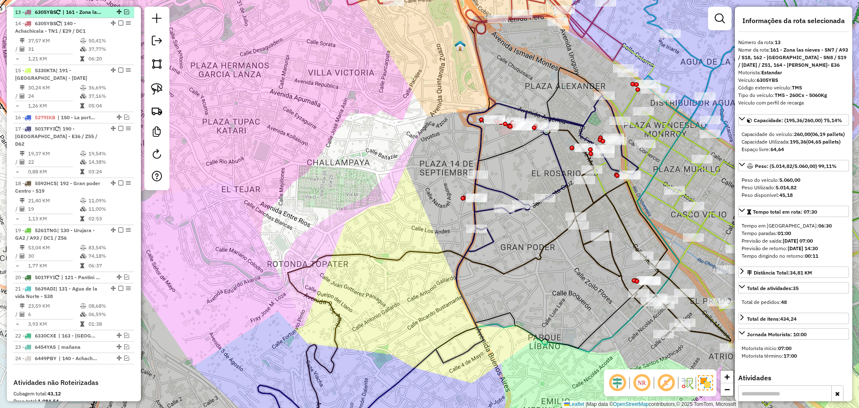
scroll to position [408, 0]
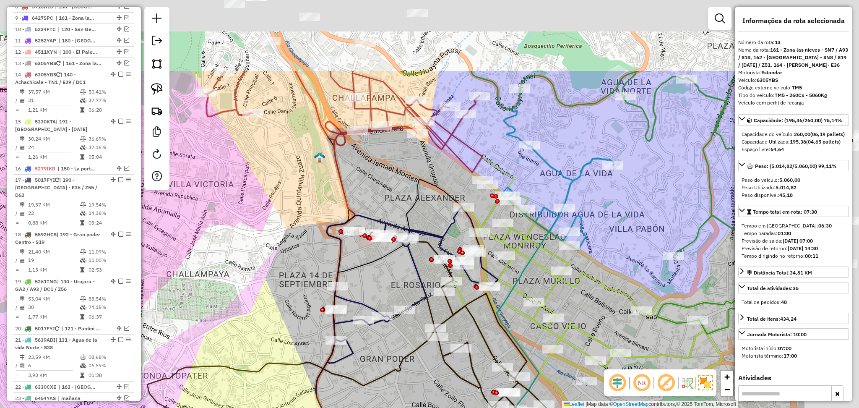
drag, startPoint x: 293, startPoint y: 170, endPoint x: 153, endPoint y: 281, distance: 179.3
click at [153, 281] on div "Janela de atendimento Grade de atendimento Capacidade Transportadoras Veículos …" at bounding box center [429, 204] width 859 height 408
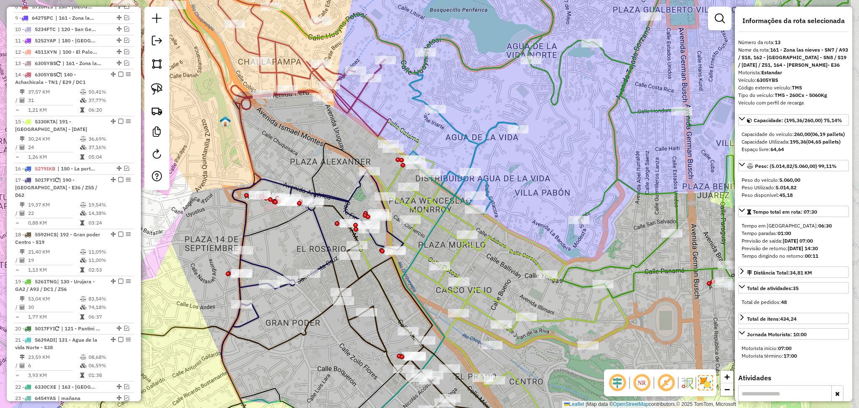
drag, startPoint x: 581, startPoint y: 140, endPoint x: 471, endPoint y: 119, distance: 111.3
click at [468, 117] on div "Janela de atendimento Grade de atendimento Capacidade Transportadoras Veículos …" at bounding box center [429, 204] width 859 height 408
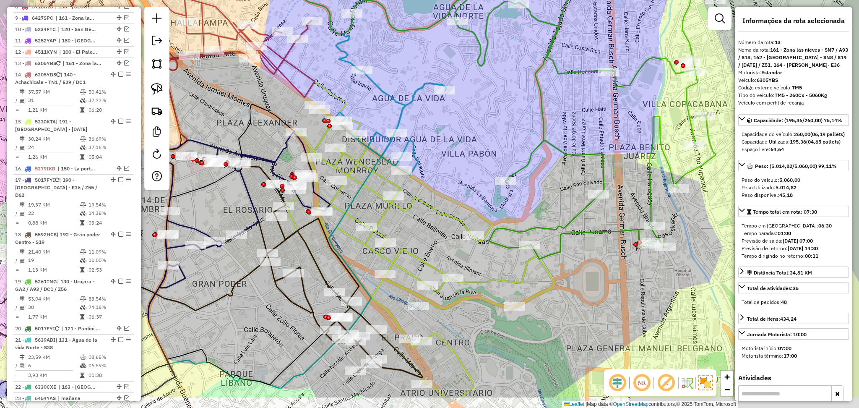
drag, startPoint x: 625, startPoint y: 214, endPoint x: 462, endPoint y: 93, distance: 202.8
click at [462, 91] on div "Janela de atendimento Grade de atendimento Capacidade Transportadoras Veículos …" at bounding box center [429, 204] width 859 height 408
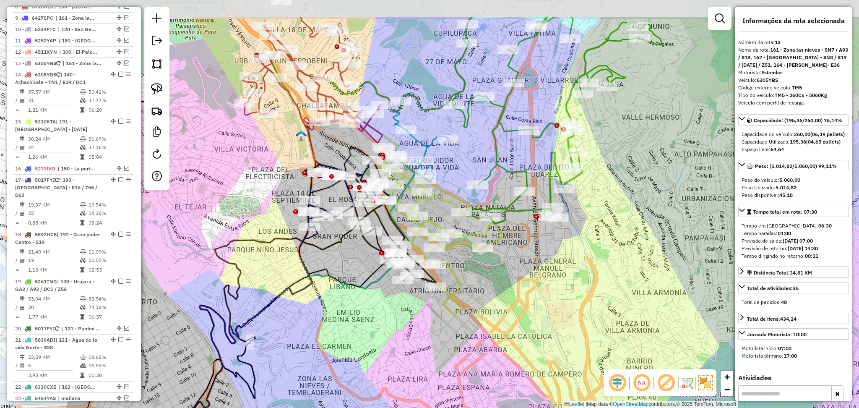
drag, startPoint x: 502, startPoint y: 193, endPoint x: 538, endPoint y: 250, distance: 67.8
click at [538, 250] on div "Janela de atendimento Grade de atendimento Capacidade Transportadoras Veículos …" at bounding box center [429, 204] width 859 height 408
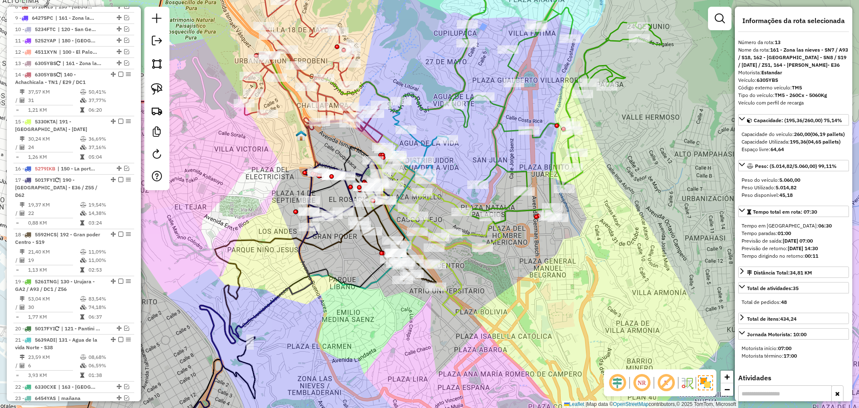
click at [508, 162] on div "Janela de atendimento Grade de atendimento Capacidade Transportadoras Veículos …" at bounding box center [429, 204] width 859 height 408
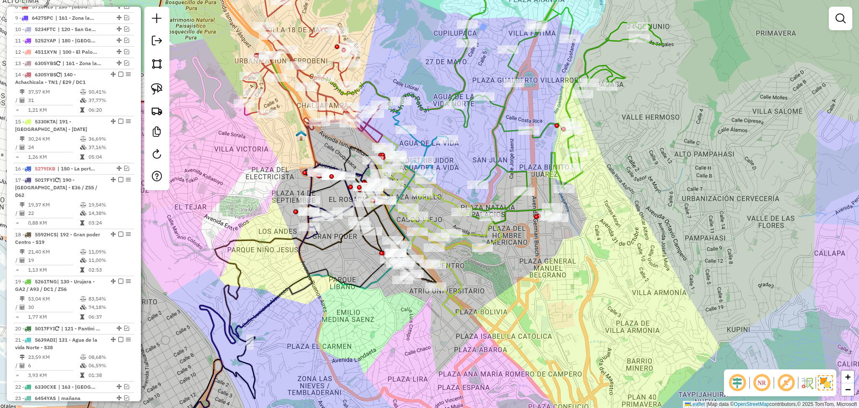
click at [509, 171] on icon at bounding box center [557, 91] width 210 height 264
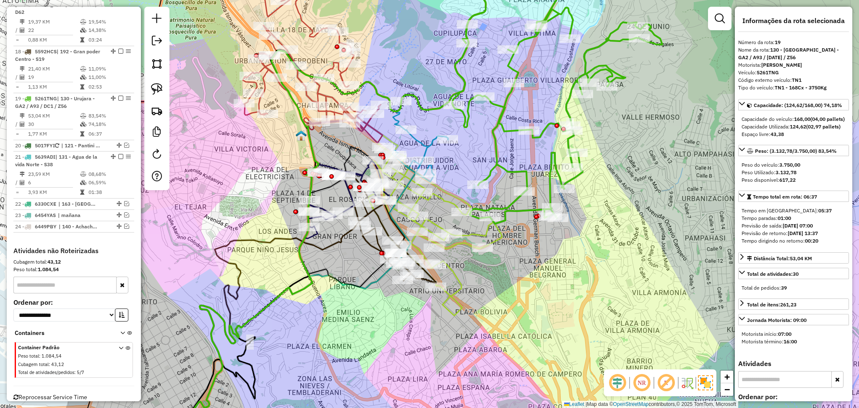
scroll to position [602, 0]
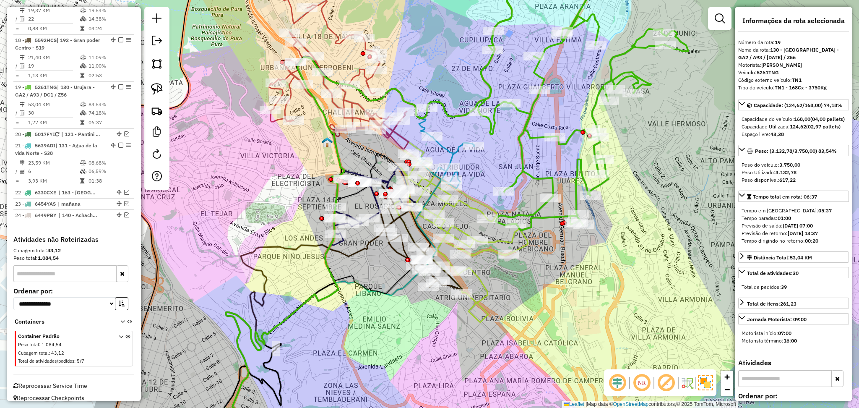
drag, startPoint x: 495, startPoint y: 160, endPoint x: 531, endPoint y: 170, distance: 37.1
click at [531, 170] on icon at bounding box center [583, 98] width 210 height 264
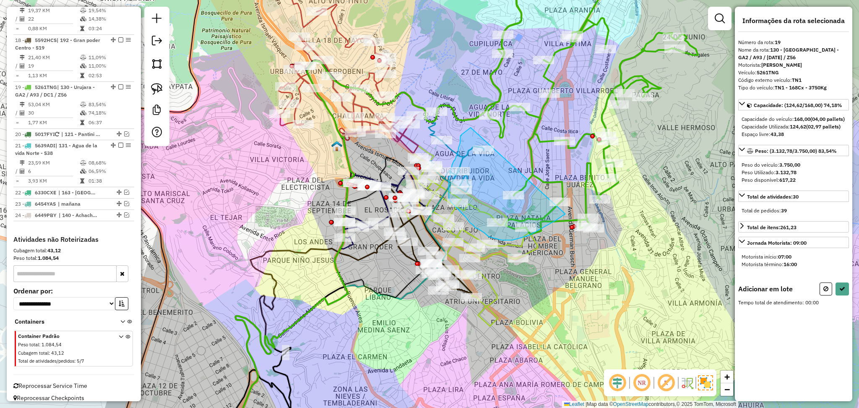
drag, startPoint x: 470, startPoint y: 127, endPoint x: 566, endPoint y: 212, distance: 128.0
click at [0, 0] on div "Aguarde..." at bounding box center [0, 0] width 0 height 0
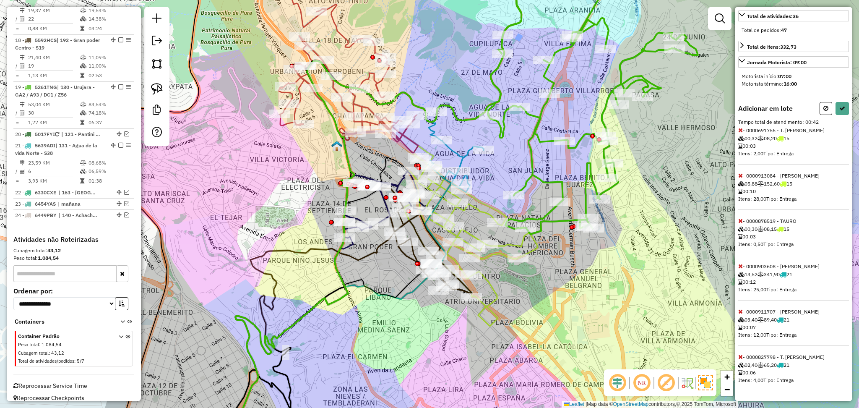
scroll to position [196, 0]
click at [819, 106] on button at bounding box center [825, 108] width 13 height 13
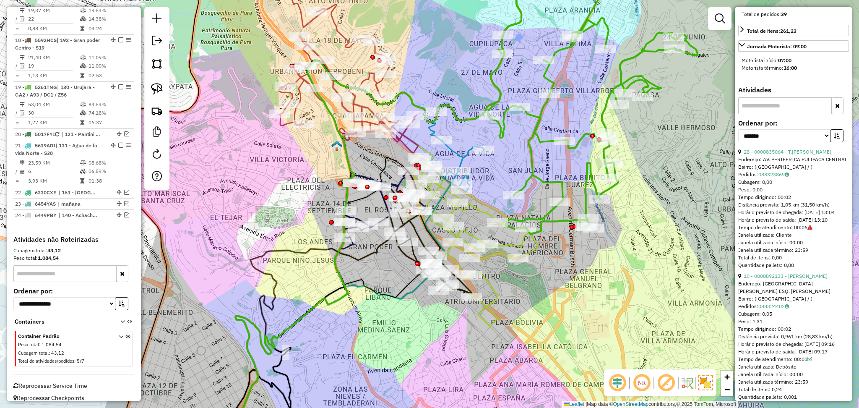
scroll to position [0, 0]
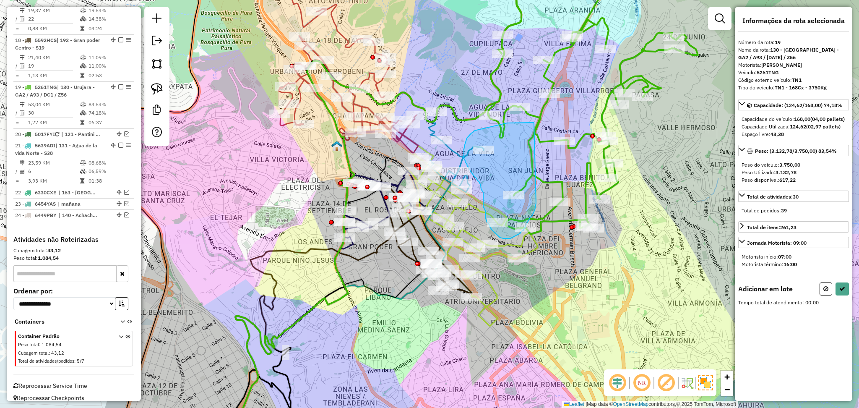
drag, startPoint x: 536, startPoint y: 203, endPoint x: 549, endPoint y: 122, distance: 81.6
click at [549, 122] on div "Janela de atendimento Grade de atendimento Capacidade Transportadoras Veículos …" at bounding box center [429, 204] width 859 height 408
click at [549, 122] on hb-app "Aguarde... Pop-up bloqueado! Seu navegador bloqueou automáticamente a abertura …" at bounding box center [429, 204] width 859 height 408
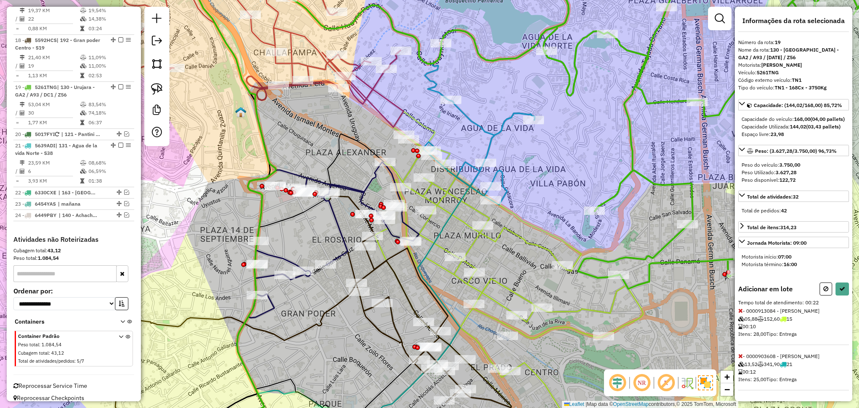
drag, startPoint x: 498, startPoint y: 178, endPoint x: 529, endPoint y: 182, distance: 30.9
click at [529, 182] on div "Janela de atendimento Grade de atendimento Capacidade Transportadoras Veículos …" at bounding box center [429, 204] width 859 height 408
drag, startPoint x: 477, startPoint y: 140, endPoint x: 565, endPoint y: 195, distance: 103.8
click at [565, 195] on div "Janela de atendimento Grade de atendimento Capacidade Transportadoras Veículos …" at bounding box center [429, 204] width 859 height 408
click at [841, 295] on button at bounding box center [841, 288] width 13 height 13
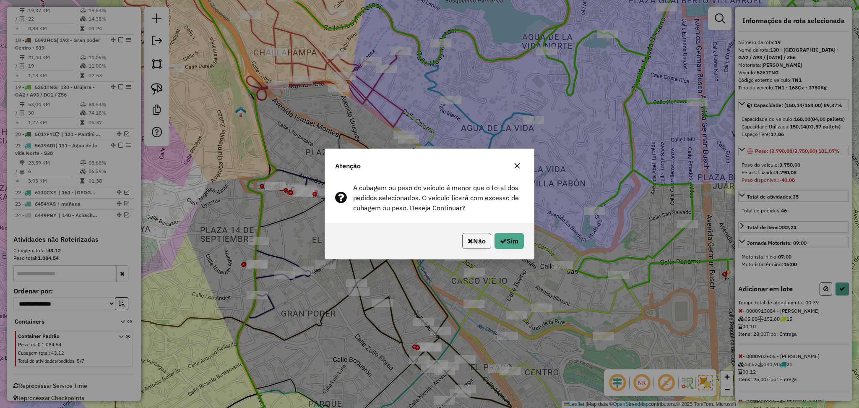
click at [471, 239] on button "Não" at bounding box center [476, 241] width 29 height 16
click at [467, 237] on icon "button" at bounding box center [469, 240] width 5 height 7
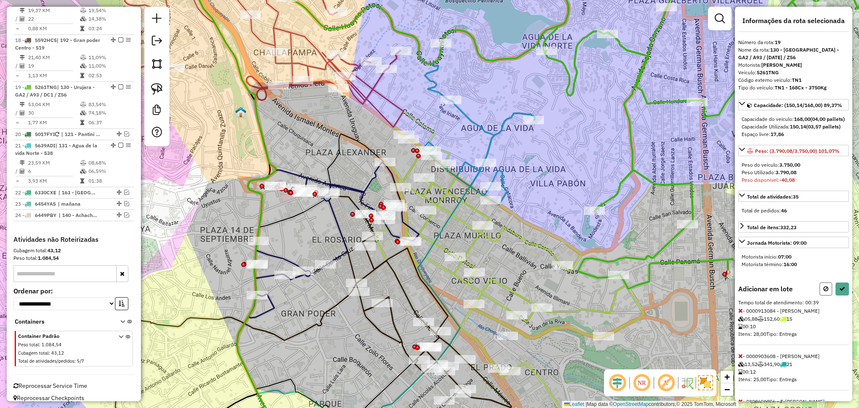
click at [825, 291] on icon at bounding box center [825, 289] width 5 height 6
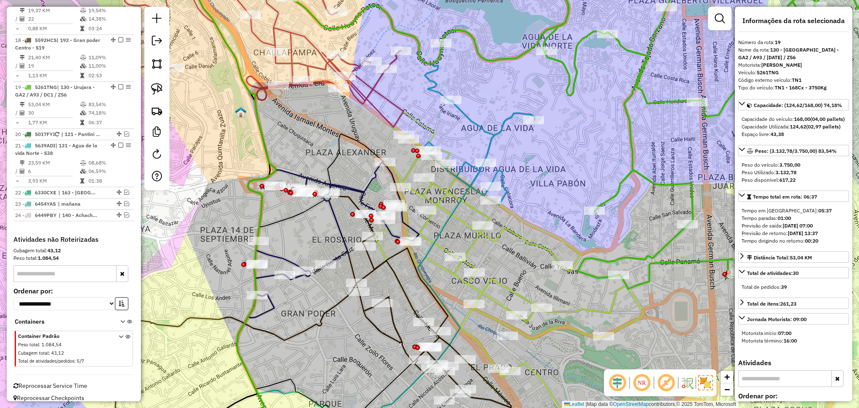
click at [621, 258] on icon at bounding box center [716, 123] width 346 height 329
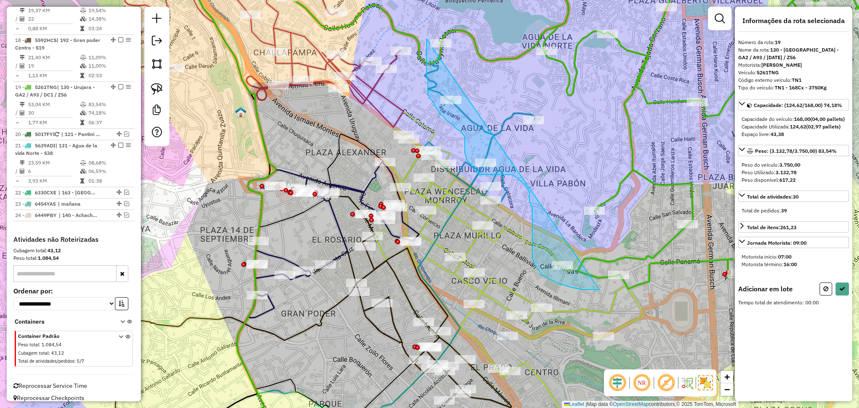
drag, startPoint x: 588, startPoint y: 289, endPoint x: 432, endPoint y: 26, distance: 306.2
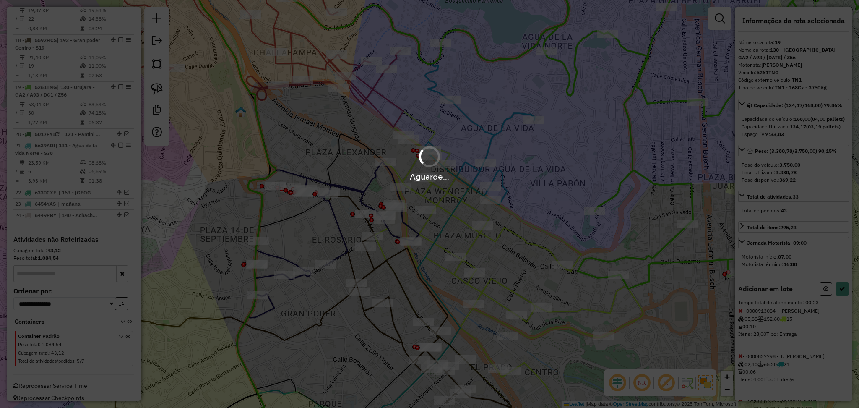
drag, startPoint x: 435, startPoint y: 21, endPoint x: 517, endPoint y: 36, distance: 83.4
click at [517, 36] on div "Aguarde..." at bounding box center [429, 204] width 859 height 408
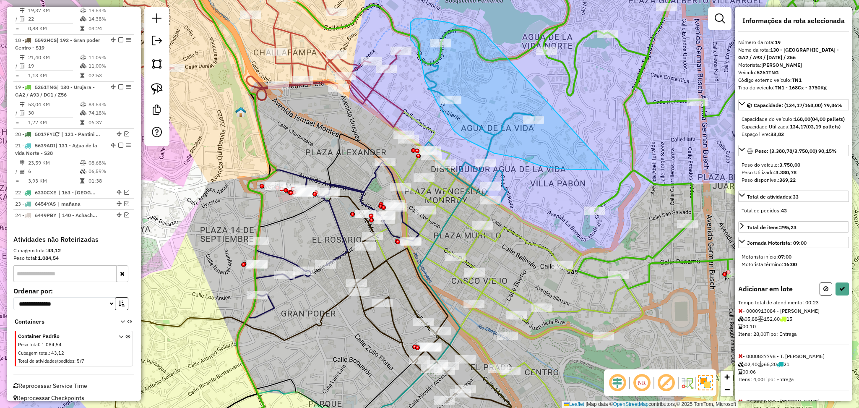
drag, startPoint x: 481, startPoint y: 32, endPoint x: 610, endPoint y: 169, distance: 187.8
click at [610, 169] on div "Janela de atendimento Grade de atendimento Capacidade Transportadoras Veículos …" at bounding box center [429, 204] width 859 height 408
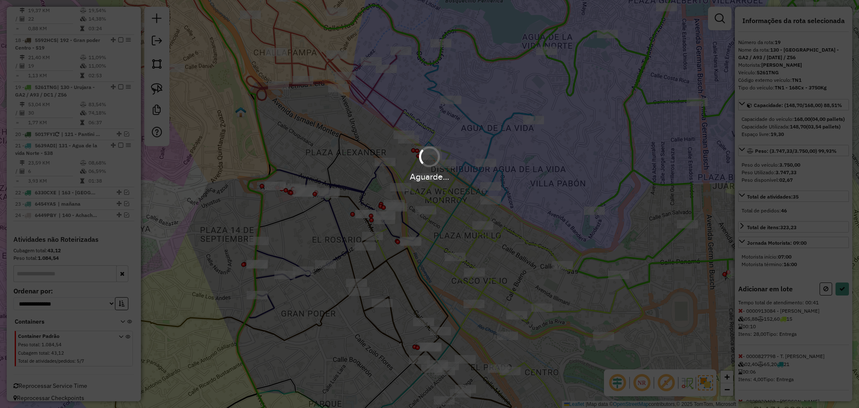
click at [610, 169] on hb-app "Aguarde... Pop-up bloqueado! Seu navegador bloqueou automáticamente a abertura …" at bounding box center [429, 204] width 859 height 408
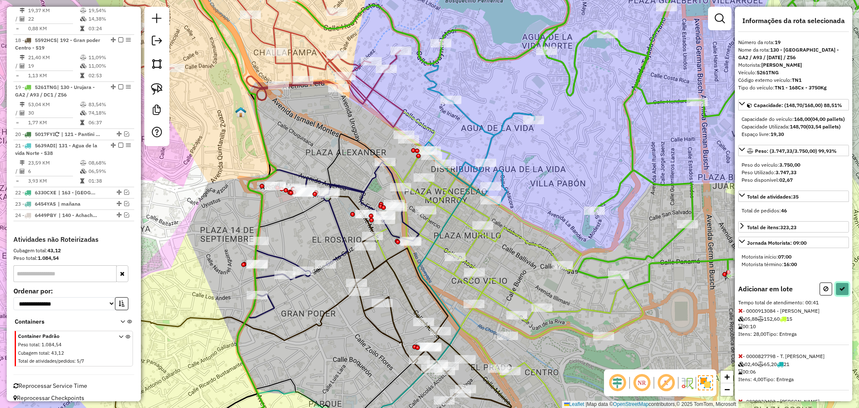
click at [840, 291] on icon at bounding box center [842, 289] width 6 height 6
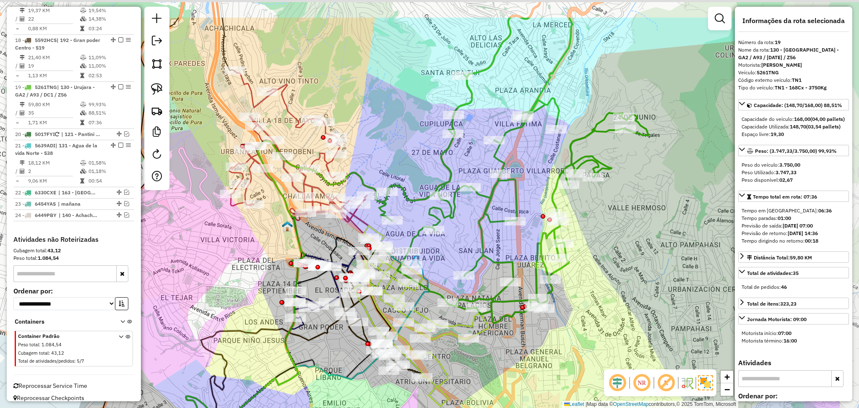
drag, startPoint x: 567, startPoint y: 188, endPoint x: 465, endPoint y: 244, distance: 115.8
click at [465, 244] on div "Janela de atendimento Grade de atendimento Capacidade Transportadoras Veículos …" at bounding box center [429, 204] width 859 height 408
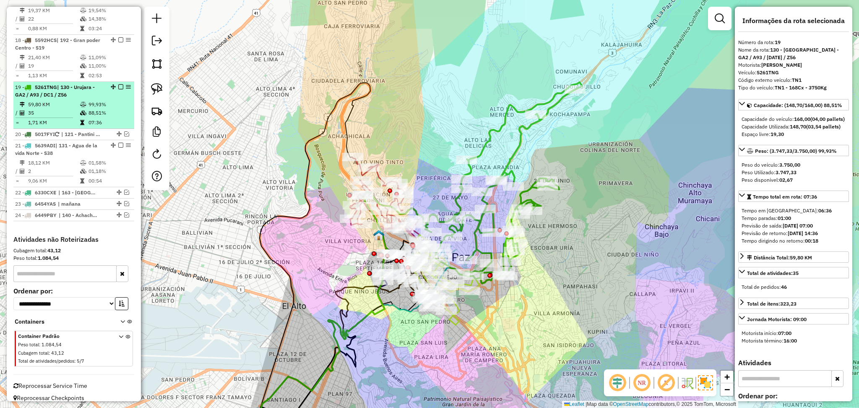
click at [118, 84] on em at bounding box center [120, 86] width 5 height 5
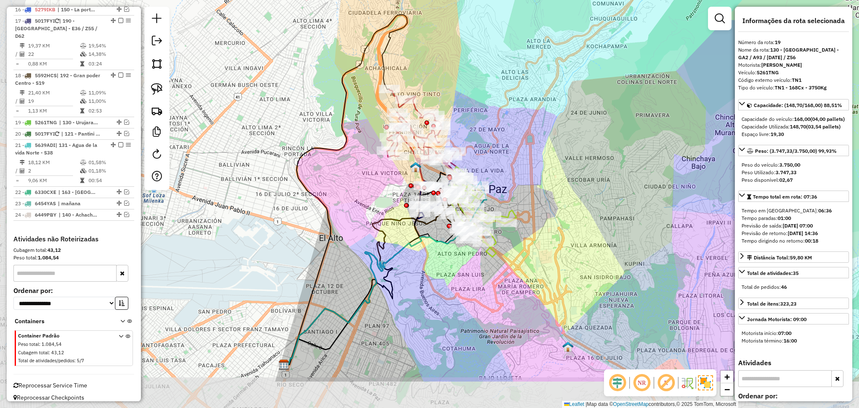
drag, startPoint x: 509, startPoint y: 291, endPoint x: 544, endPoint y: 230, distance: 70.3
click at [544, 230] on div "Janela de atendimento Grade de atendimento Capacidade Transportadoras Veículos …" at bounding box center [429, 204] width 859 height 408
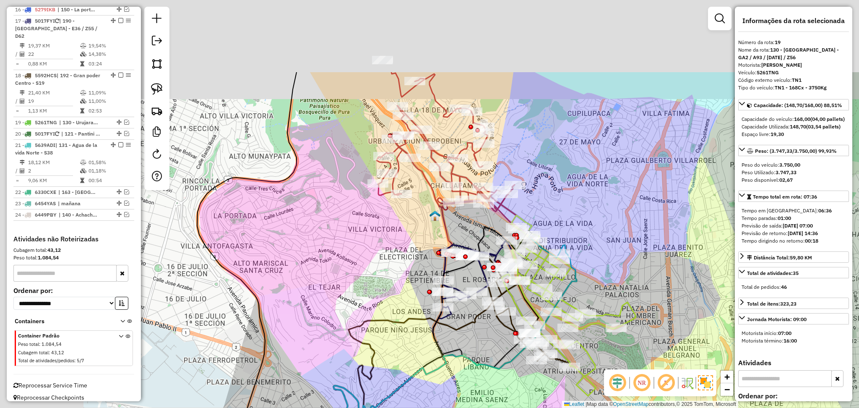
drag, startPoint x: 478, startPoint y: 63, endPoint x: 630, endPoint y: 216, distance: 215.2
click at [634, 218] on div "Janela de atendimento Grade de atendimento Capacidade Transportadoras Veículos …" at bounding box center [429, 204] width 859 height 408
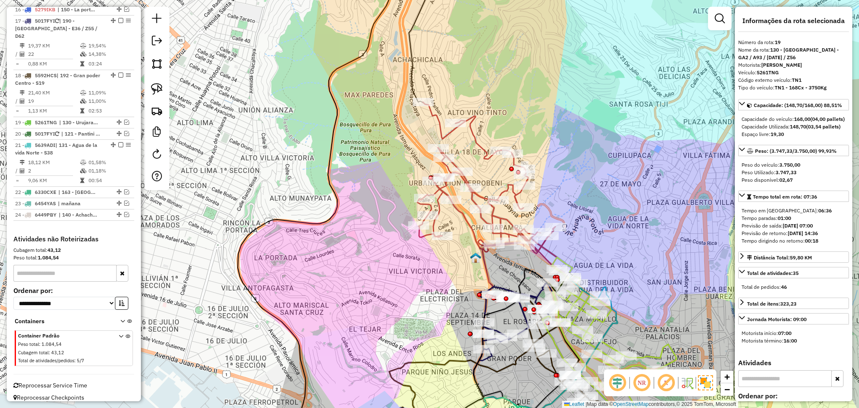
click at [472, 126] on icon at bounding box center [487, 183] width 140 height 163
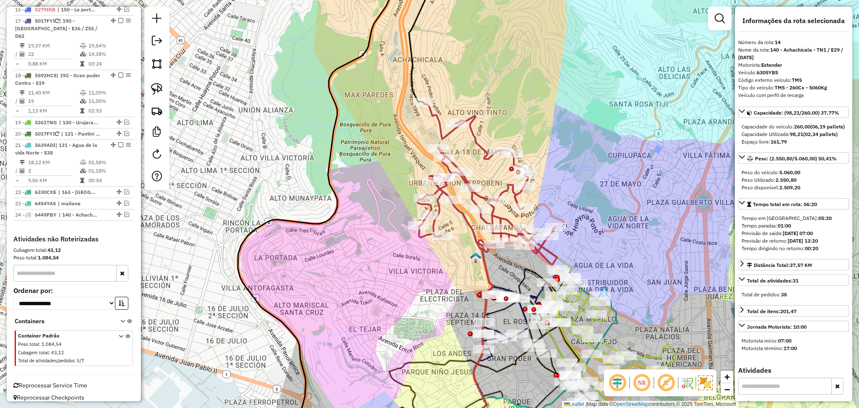
scroll to position [470, 0]
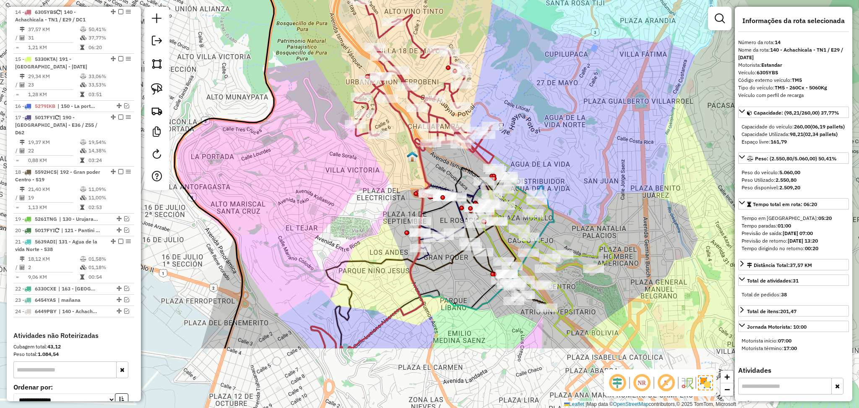
drag, startPoint x: 642, startPoint y: 203, endPoint x: 579, endPoint y: 102, distance: 119.2
click at [579, 102] on div "Janela de atendimento Grade de atendimento Capacidade Transportadoras Veículos …" at bounding box center [429, 204] width 859 height 408
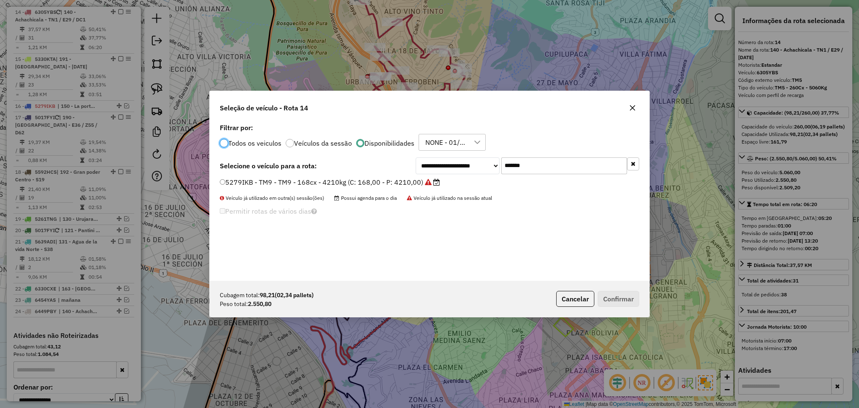
scroll to position [4, 3]
drag, startPoint x: 540, startPoint y: 160, endPoint x: 465, endPoint y: 159, distance: 75.5
click at [465, 159] on div "**********" at bounding box center [526, 165] width 223 height 17
paste input "text"
type input "*******"
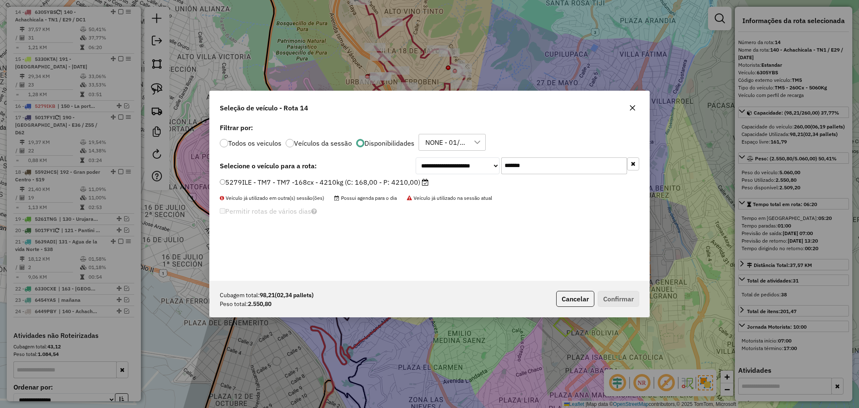
click at [416, 182] on label "5279ILE - TM7 - TM7 -168cx - 4210kg (C: 168,00 - P: 4210,00)" at bounding box center [324, 182] width 209 height 10
click at [619, 298] on button "Confirmar" at bounding box center [618, 299] width 42 height 16
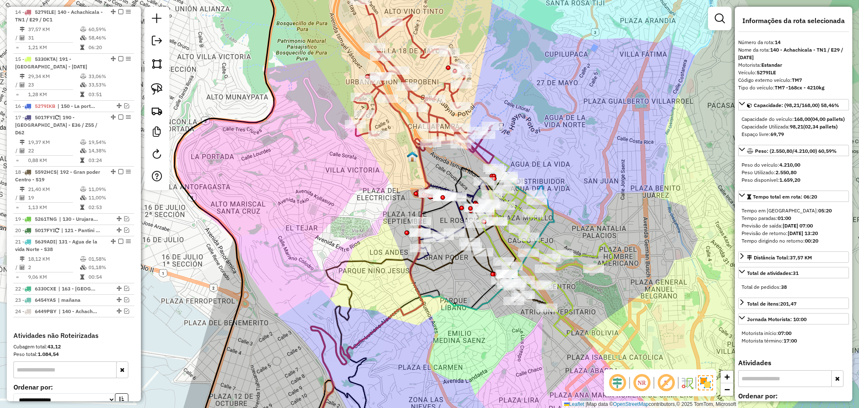
click at [440, 89] on icon at bounding box center [424, 82] width 140 height 163
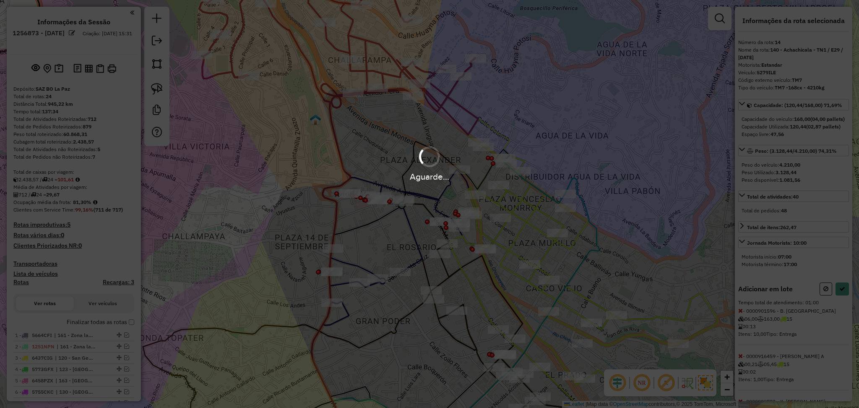
scroll to position [470, 0]
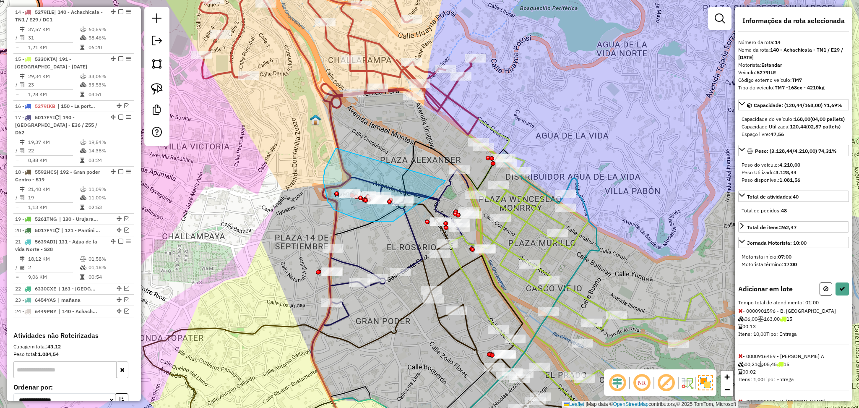
drag, startPoint x: 336, startPoint y: 148, endPoint x: 446, endPoint y: 181, distance: 114.6
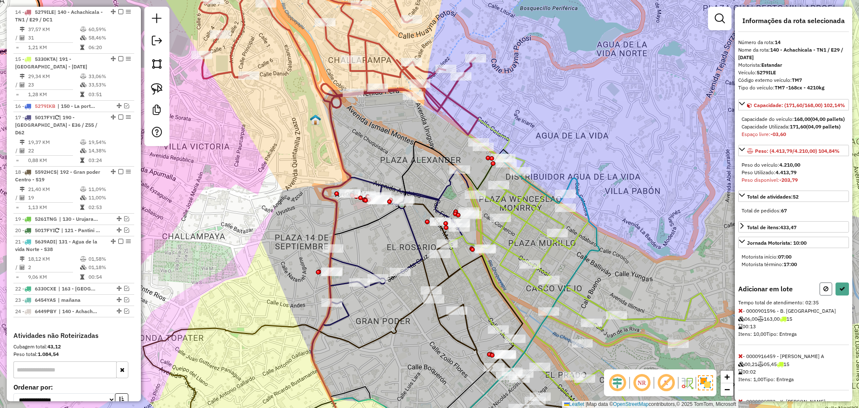
click at [819, 295] on button at bounding box center [825, 288] width 13 height 13
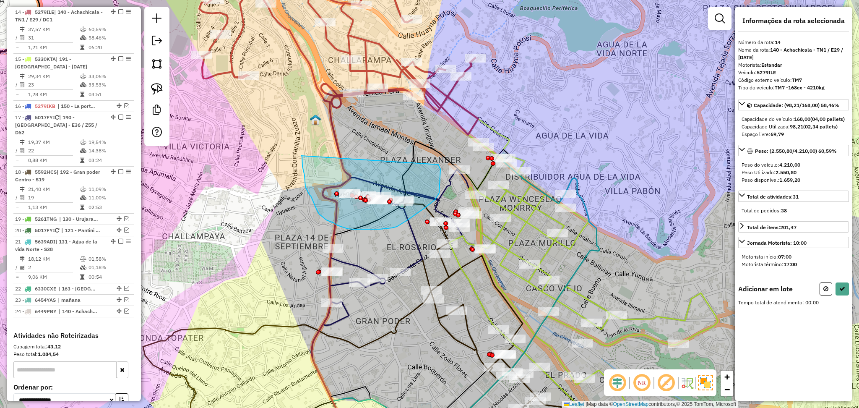
drag, startPoint x: 301, startPoint y: 156, endPoint x: 438, endPoint y: 164, distance: 137.4
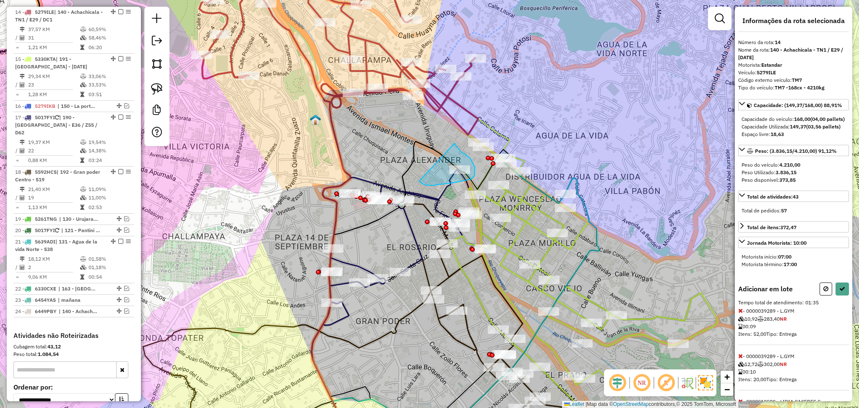
drag, startPoint x: 454, startPoint y: 143, endPoint x: 419, endPoint y: 181, distance: 51.0
click at [840, 295] on button at bounding box center [841, 288] width 13 height 13
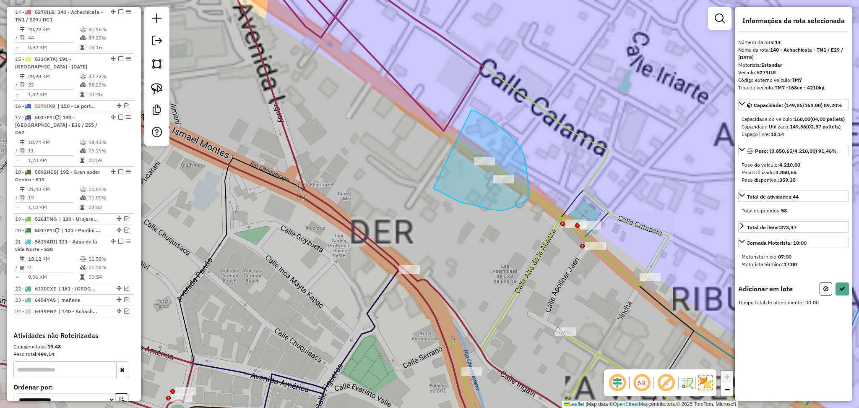
drag, startPoint x: 471, startPoint y: 110, endPoint x: 399, endPoint y: 165, distance: 91.0
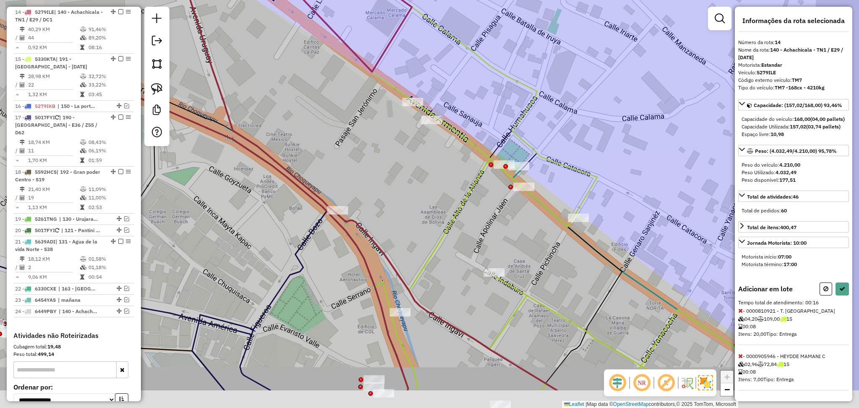
drag, startPoint x: 506, startPoint y: 257, endPoint x: 437, endPoint y: 194, distance: 93.2
click at [436, 194] on div "Janela de atendimento Grade de atendimento Capacidade Transportadoras Veículos …" at bounding box center [429, 204] width 859 height 408
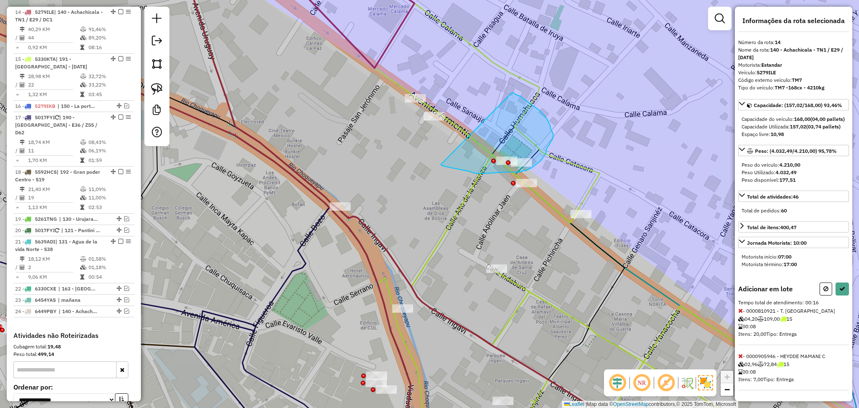
drag, startPoint x: 511, startPoint y: 93, endPoint x: 441, endPoint y: 164, distance: 100.8
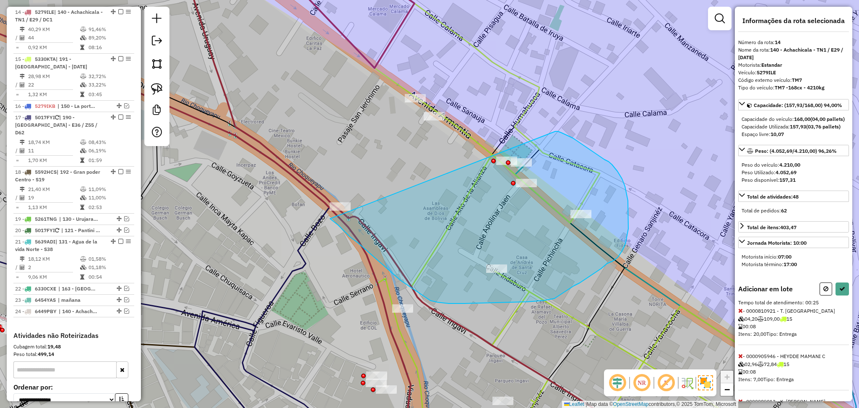
drag, startPoint x: 555, startPoint y: 131, endPoint x: 330, endPoint y: 218, distance: 241.4
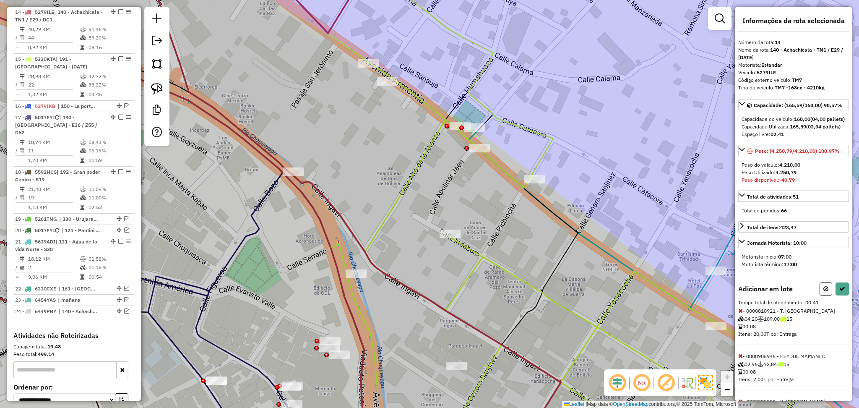
drag, startPoint x: 664, startPoint y: 303, endPoint x: 618, endPoint y: 267, distance: 58.6
click at [618, 267] on div "Janela de atendimento Grade de atendimento Capacidade Transportadoras Veículos …" at bounding box center [429, 204] width 859 height 408
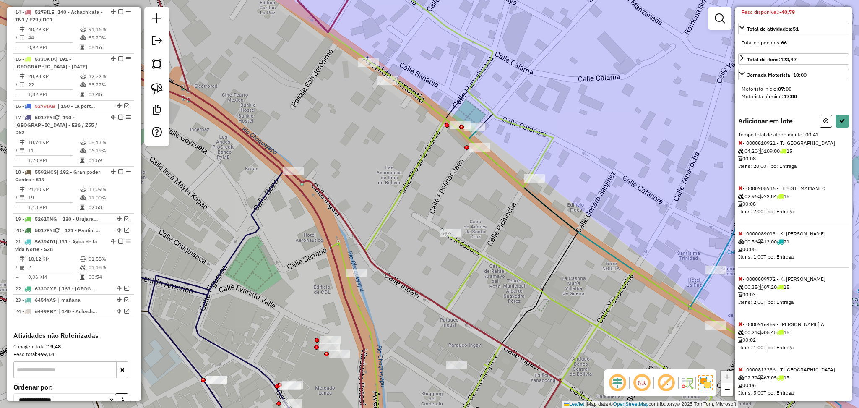
scroll to position [241, 0]
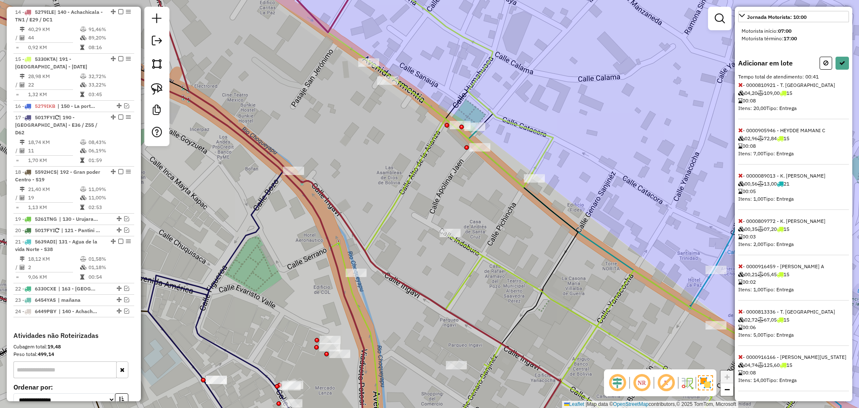
click at [739, 311] on icon at bounding box center [740, 311] width 5 height 6
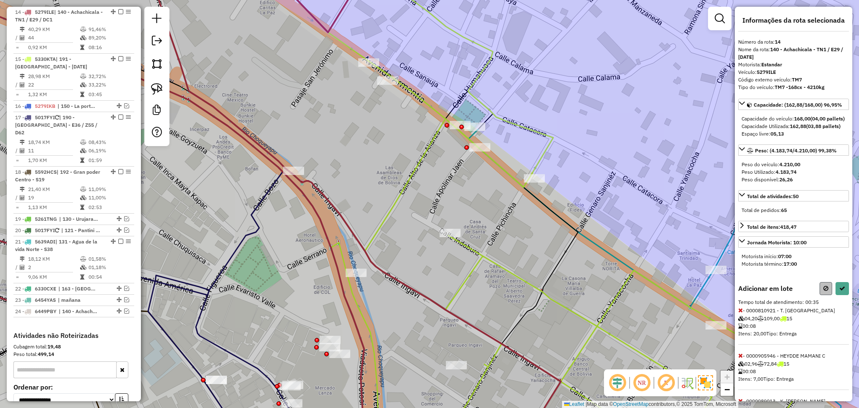
scroll to position [0, 0]
click at [836, 295] on button at bounding box center [841, 288] width 13 height 13
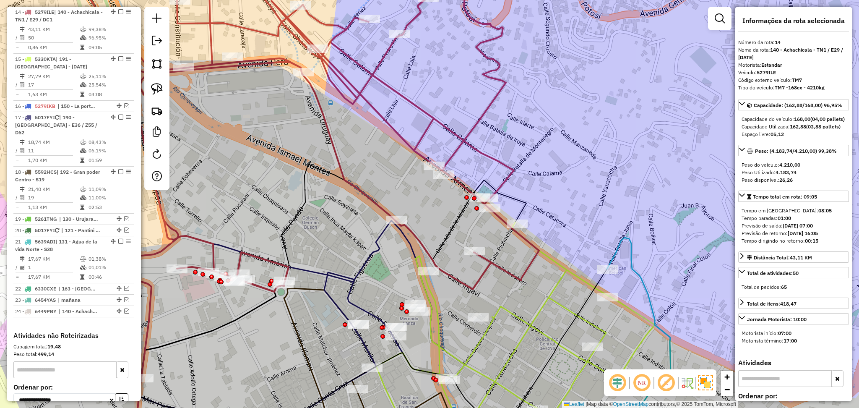
click at [518, 318] on icon at bounding box center [515, 335] width 278 height 227
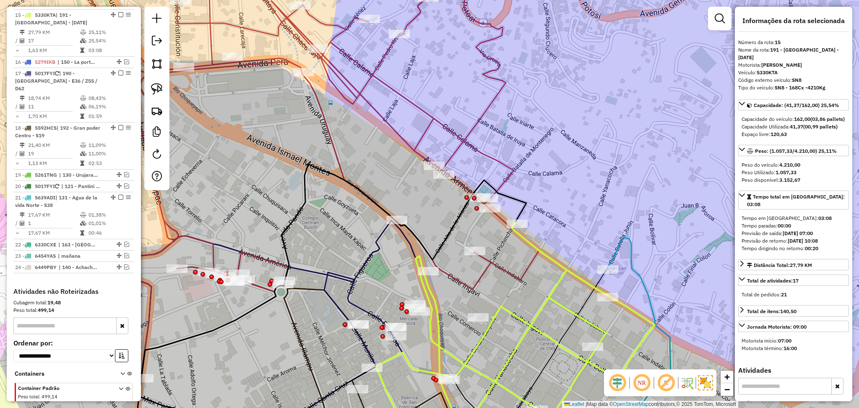
scroll to position [517, 0]
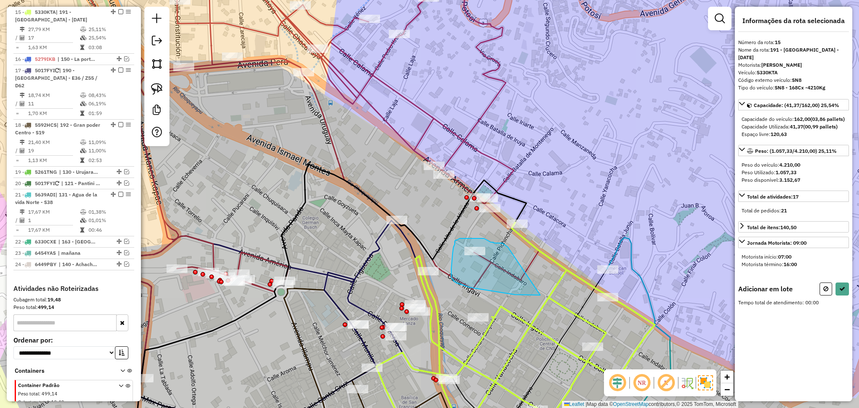
drag, startPoint x: 508, startPoint y: 247, endPoint x: 544, endPoint y: 295, distance: 60.2
click at [544, 295] on hb-app "Aguarde... Pop-up bloqueado! Seu navegador bloqueou automáticamente a abertura …" at bounding box center [429, 204] width 859 height 408
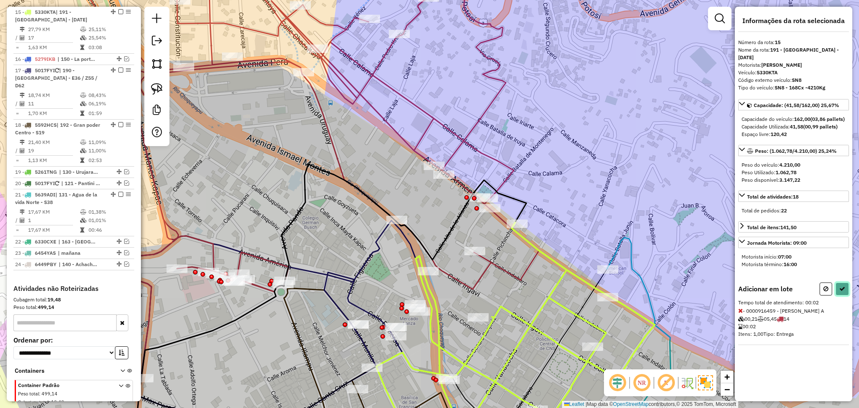
click at [841, 285] on button at bounding box center [841, 288] width 13 height 13
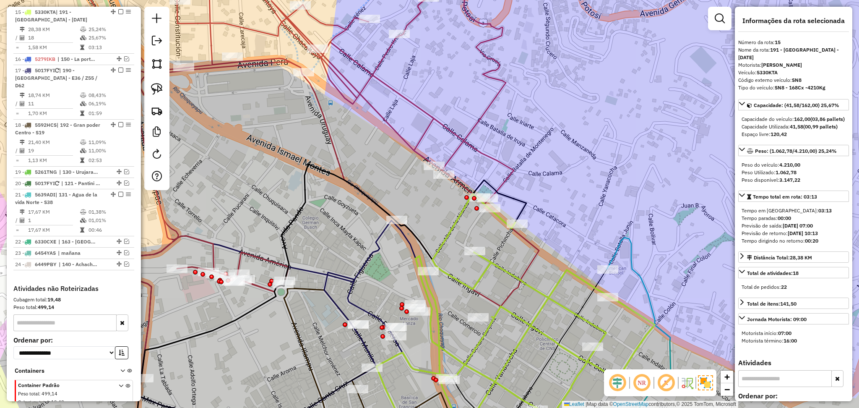
click at [431, 114] on icon at bounding box center [226, 132] width 625 height 347
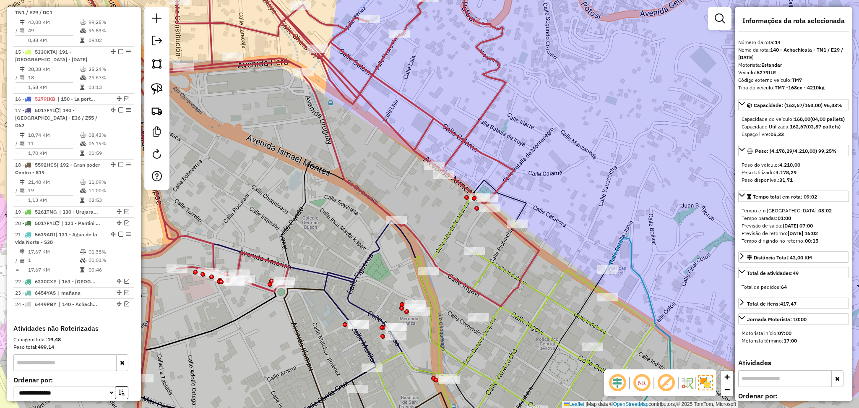
scroll to position [470, 0]
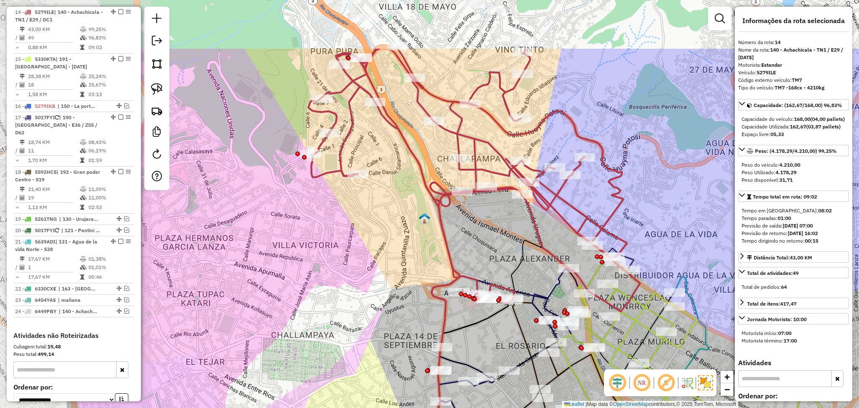
drag, startPoint x: 527, startPoint y: 128, endPoint x: 675, endPoint y: 215, distance: 171.6
click at [675, 215] on div "Janela de atendimento Grade de atendimento Capacidade Transportadoras Veículos …" at bounding box center [429, 204] width 859 height 408
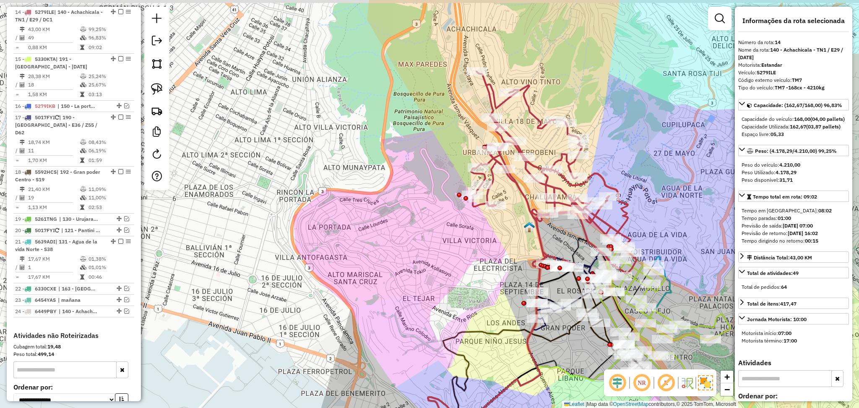
drag, startPoint x: 473, startPoint y: 244, endPoint x: 412, endPoint y: 278, distance: 70.0
click at [412, 278] on div "Janela de atendimento Grade de atendimento Capacidade Transportadoras Veículos …" at bounding box center [429, 204] width 859 height 408
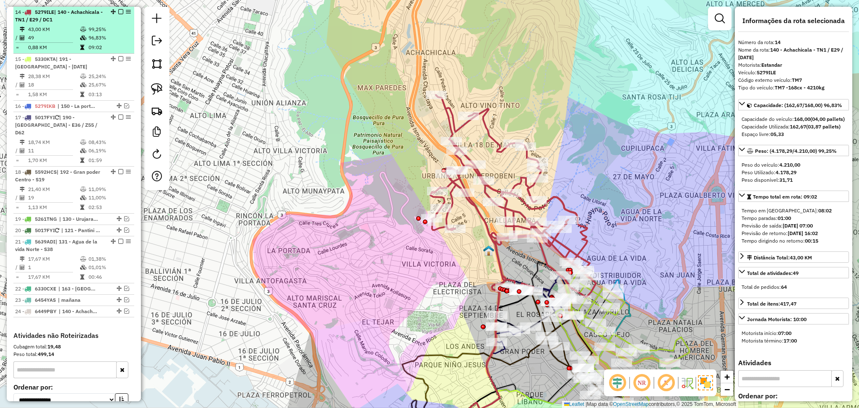
click at [118, 9] on em at bounding box center [120, 11] width 5 height 5
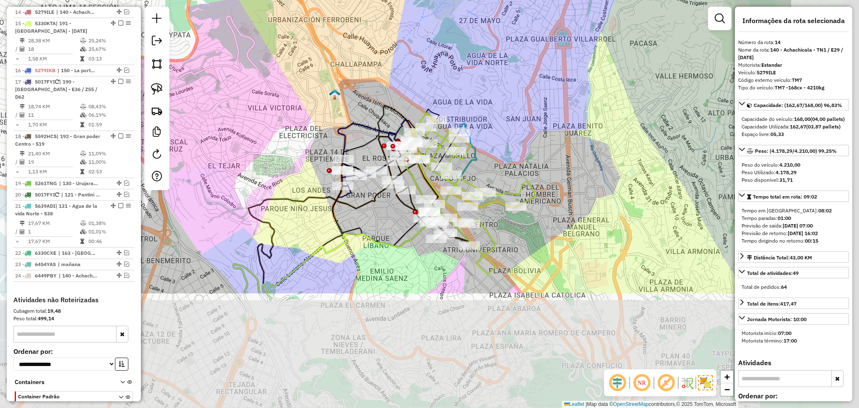
drag, startPoint x: 396, startPoint y: 291, endPoint x: 240, endPoint y: 139, distance: 217.6
click at [240, 139] on div "Janela de atendimento Grade de atendimento Capacidade Transportadoras Veículos …" at bounding box center [429, 204] width 859 height 408
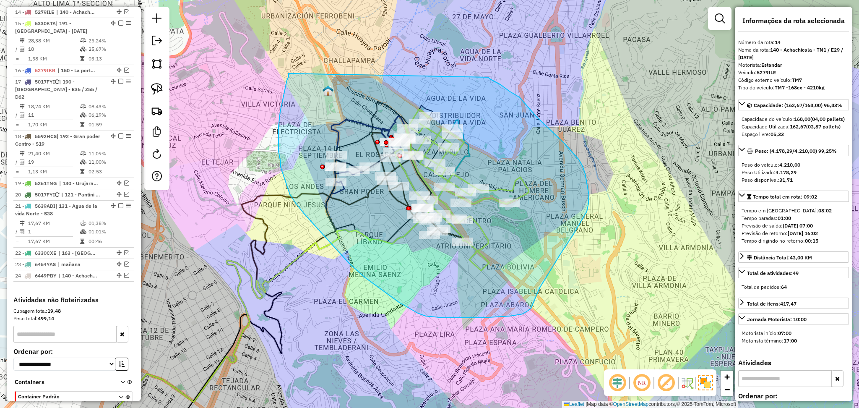
drag, startPoint x: 287, startPoint y: 80, endPoint x: 479, endPoint y: 71, distance: 192.6
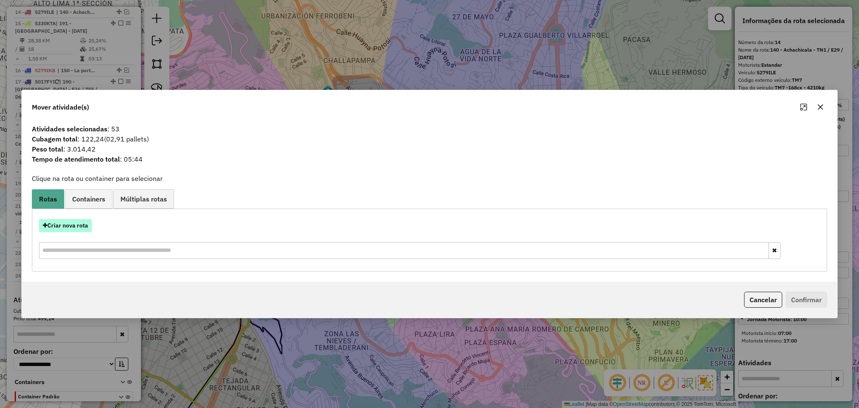
click at [79, 229] on button "Criar nova rota" at bounding box center [65, 225] width 53 height 13
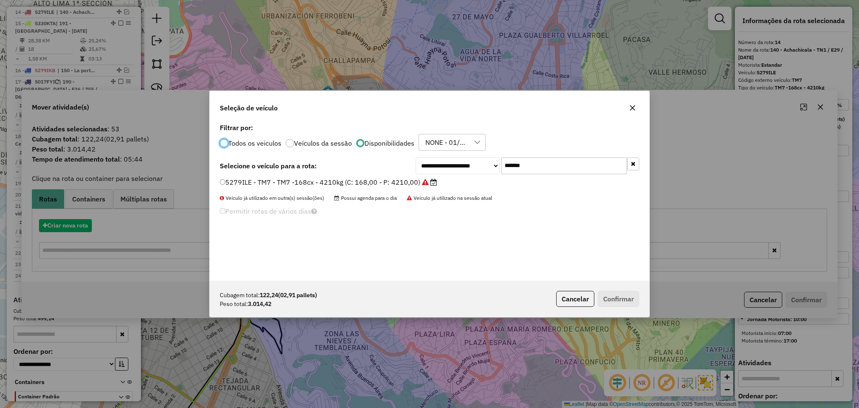
scroll to position [4, 3]
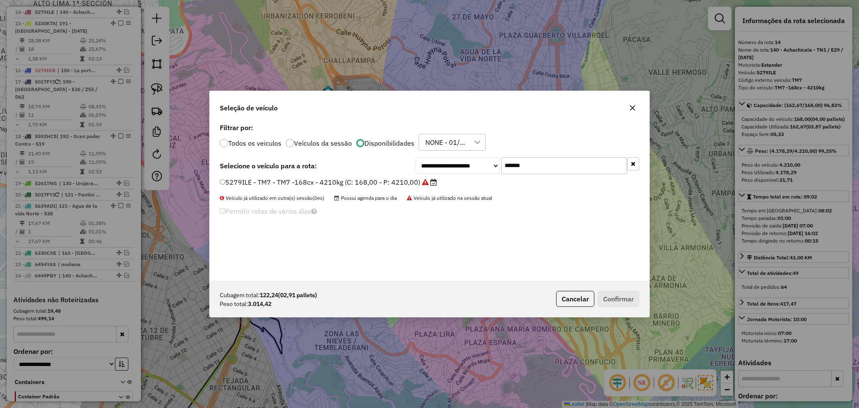
drag, startPoint x: 536, startPoint y: 168, endPoint x: 479, endPoint y: 162, distance: 56.9
click at [479, 162] on div "**********" at bounding box center [526, 165] width 223 height 17
paste input "text"
type input "*******"
click at [392, 187] on div "5330KTA - SN8 - SN8 - 168Cx -4210Kg (C: 162,00 - P: 4210,00) (VD)" at bounding box center [429, 185] width 429 height 17
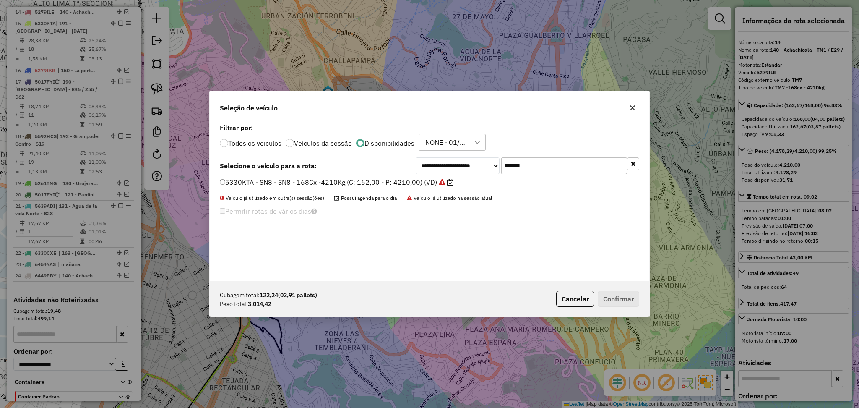
click at [392, 182] on label "5330KTA - SN8 - SN8 - 168Cx -4210Kg (C: 162,00 - P: 4210,00) (VD)" at bounding box center [337, 182] width 234 height 10
click at [626, 300] on button "Confirmar" at bounding box center [618, 299] width 42 height 16
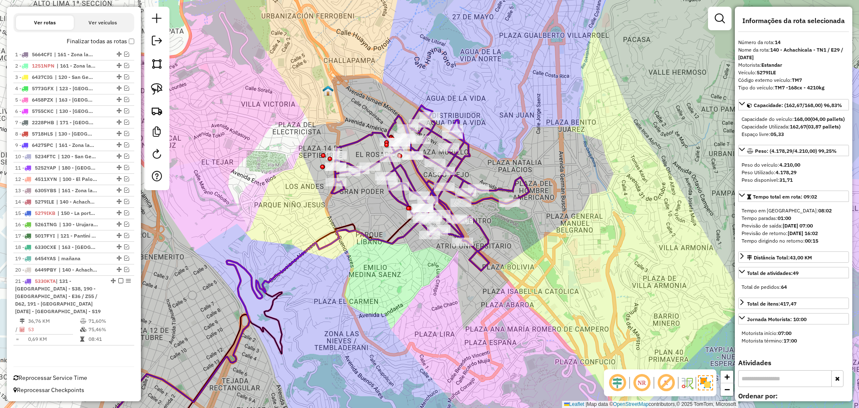
scroll to position [270, 0]
click at [467, 155] on icon at bounding box center [278, 284] width 381 height 329
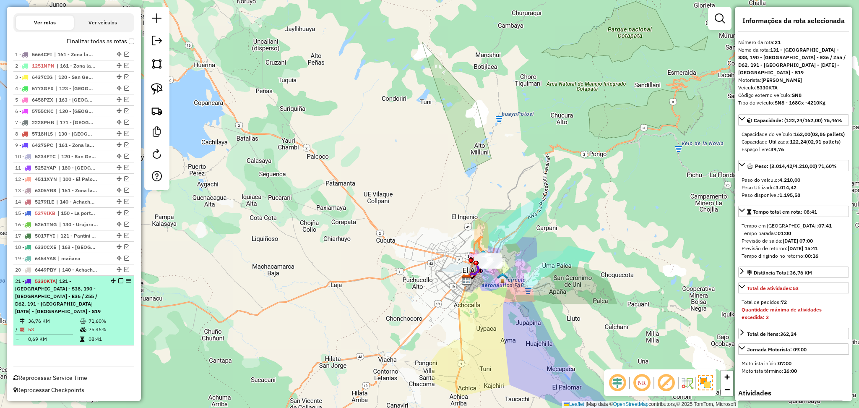
click at [119, 282] on em at bounding box center [120, 280] width 5 height 5
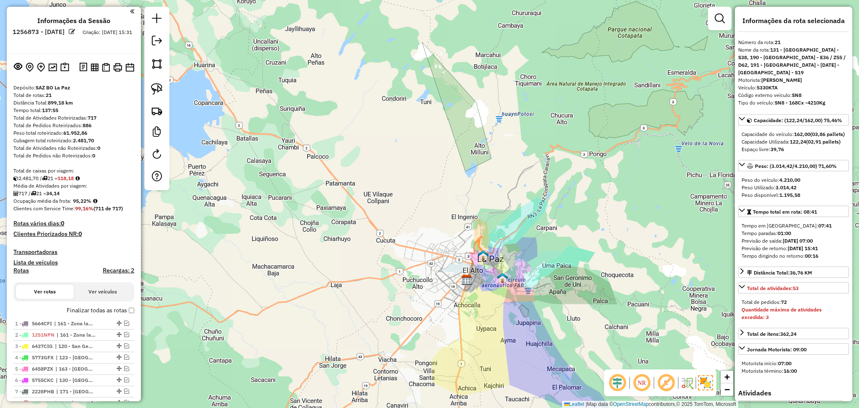
scroll to position [0, 0]
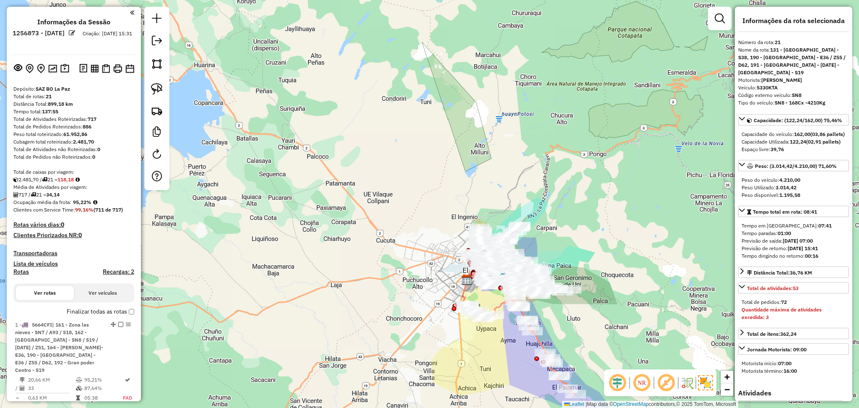
click at [22, 274] on h4 "Rotas" at bounding box center [21, 271] width 16 height 7
select select
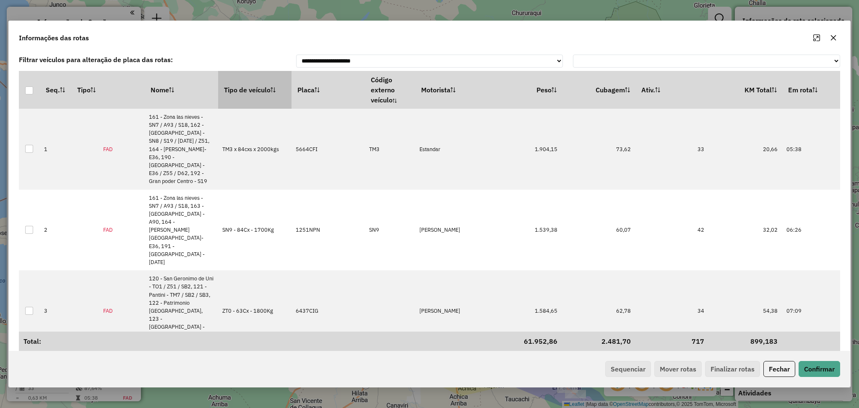
click at [259, 90] on th "Tipo de veículo" at bounding box center [254, 90] width 73 height 38
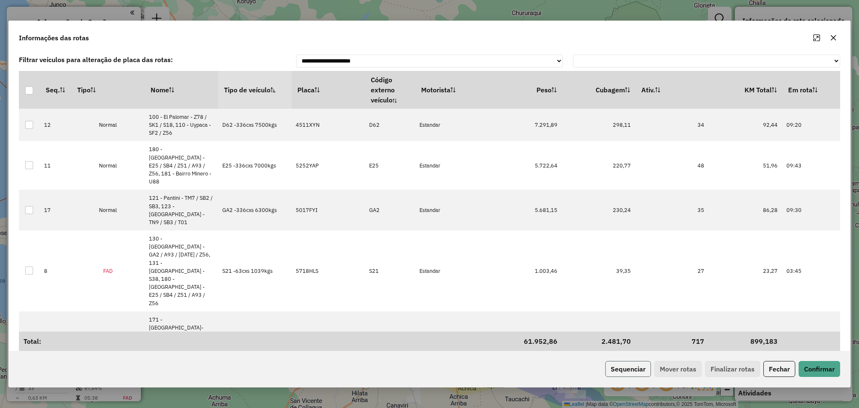
click at [634, 368] on button "Sequenciar" at bounding box center [628, 369] width 46 height 16
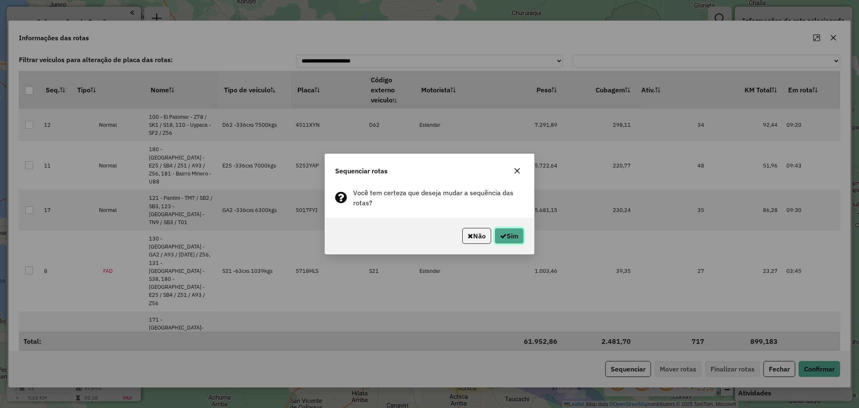
click at [507, 228] on button "Sim" at bounding box center [508, 236] width 29 height 16
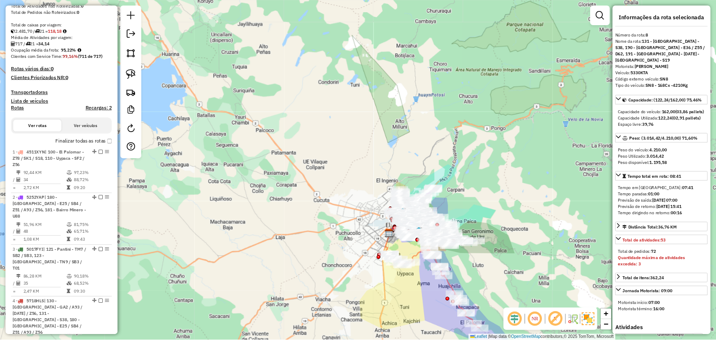
scroll to position [109, 0]
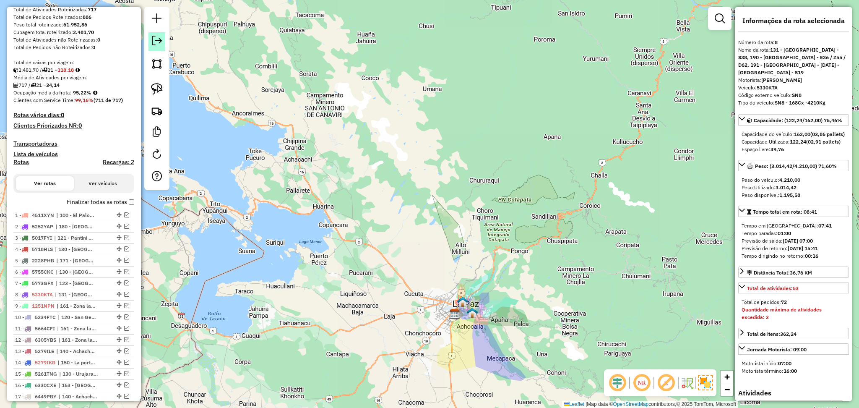
click at [163, 39] on link at bounding box center [156, 41] width 17 height 19
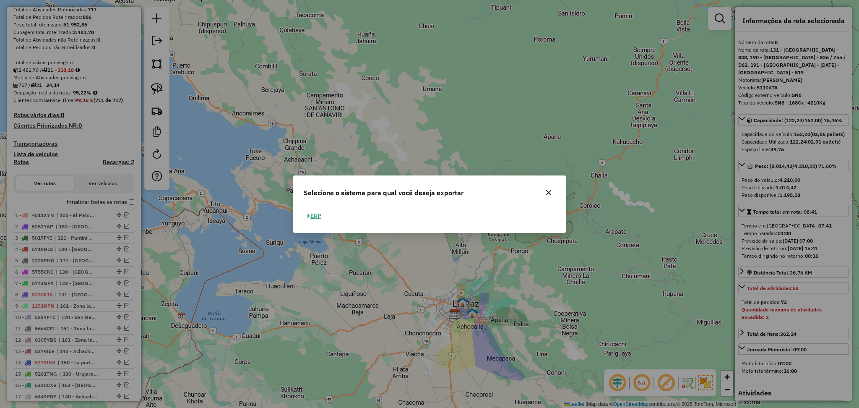
click at [317, 215] on button "ERP" at bounding box center [314, 215] width 21 height 13
select select "**"
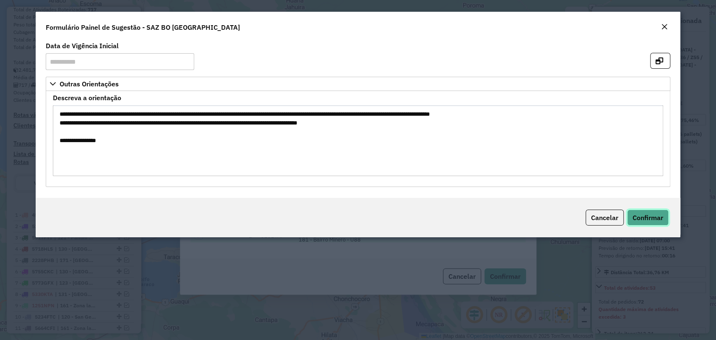
click at [658, 222] on span "Confirmar" at bounding box center [647, 217] width 31 height 8
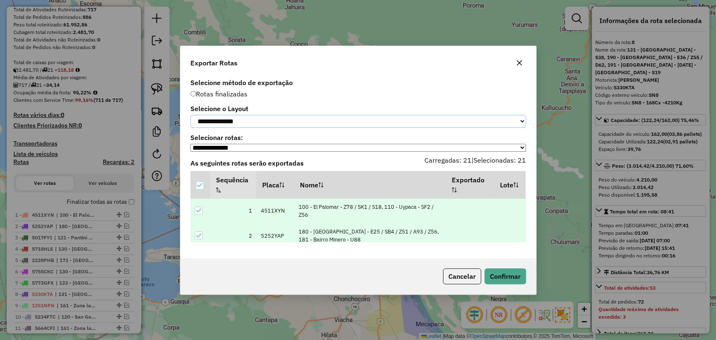
click at [291, 122] on select "**********" at bounding box center [357, 121] width 335 height 13
select select "*********"
click at [190, 115] on select "**********" at bounding box center [357, 121] width 335 height 13
click at [508, 280] on button "Confirmar" at bounding box center [505, 276] width 42 height 16
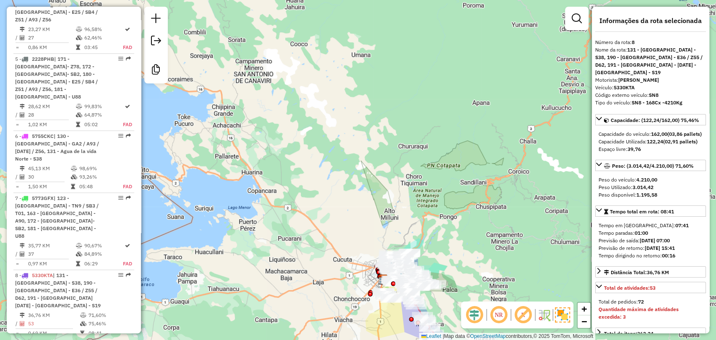
scroll to position [729, 0]
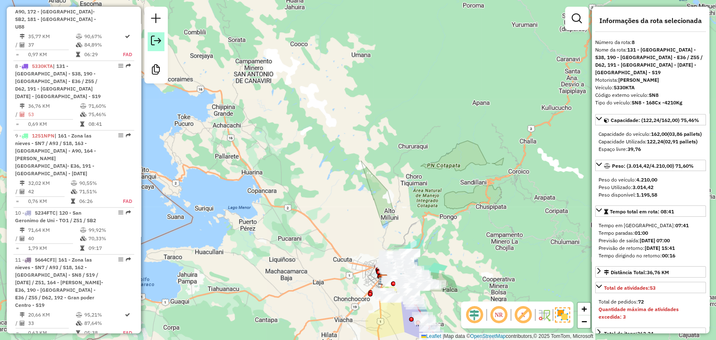
click at [155, 39] on em at bounding box center [156, 41] width 10 height 10
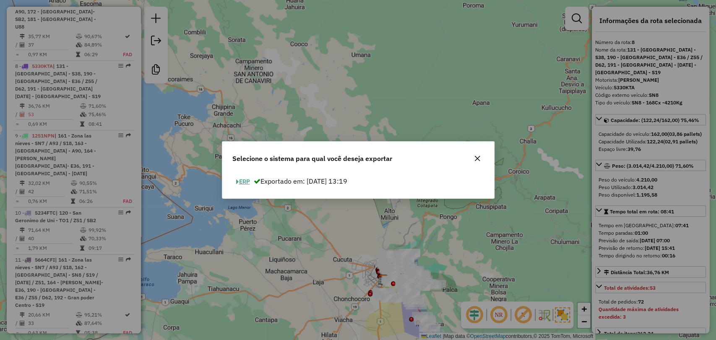
click at [242, 179] on button "ERP" at bounding box center [242, 181] width 21 height 13
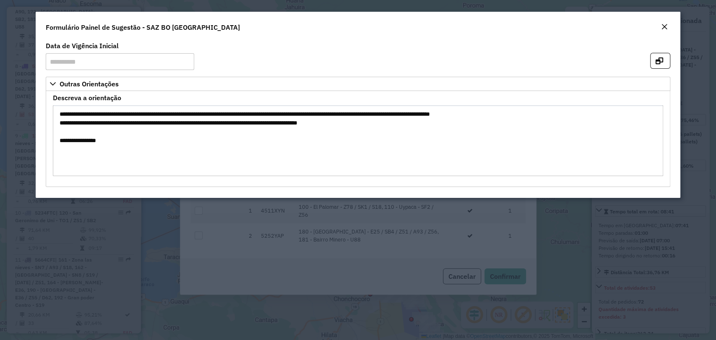
click at [661, 28] on em "Close" at bounding box center [664, 26] width 7 height 7
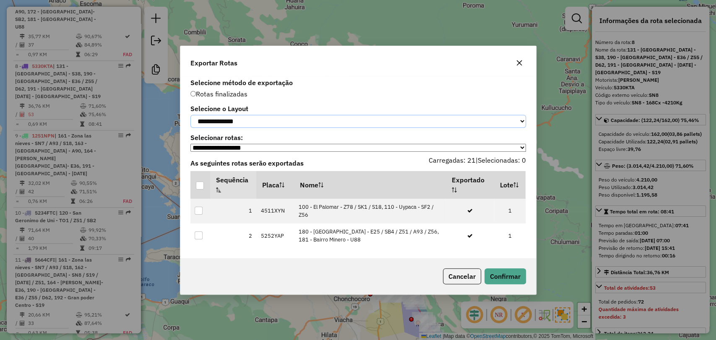
click at [450, 122] on select "**********" at bounding box center [357, 121] width 335 height 13
select select "*********"
click at [190, 115] on select "**********" at bounding box center [357, 121] width 335 height 13
click at [201, 189] on div at bounding box center [200, 186] width 8 height 8
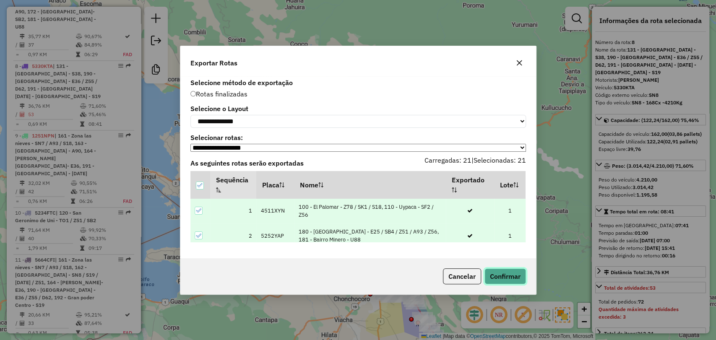
click at [493, 279] on button "Confirmar" at bounding box center [505, 276] width 42 height 16
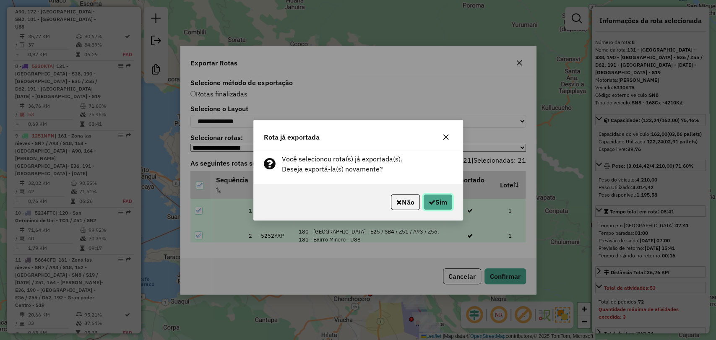
click at [432, 201] on icon "button" at bounding box center [431, 202] width 7 height 7
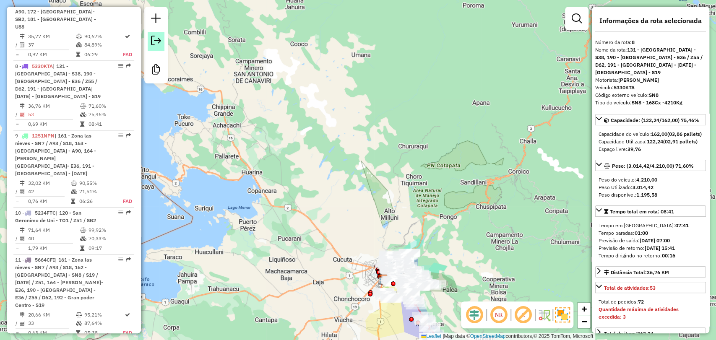
click at [155, 36] on em at bounding box center [156, 41] width 10 height 10
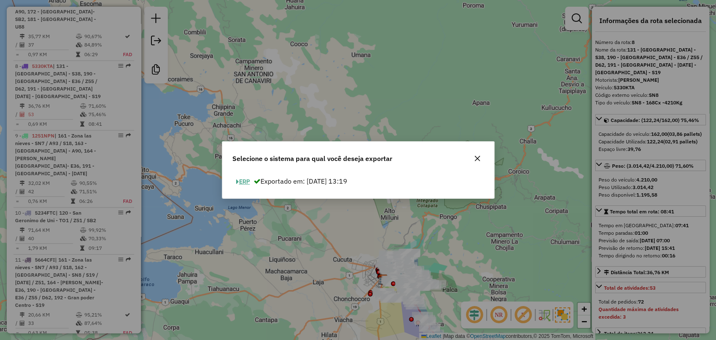
click at [246, 182] on button "ERP" at bounding box center [242, 181] width 21 height 13
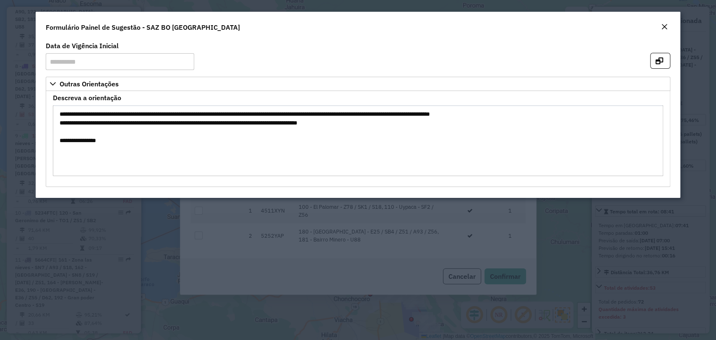
click at [666, 23] on div "Close" at bounding box center [664, 27] width 7 height 10
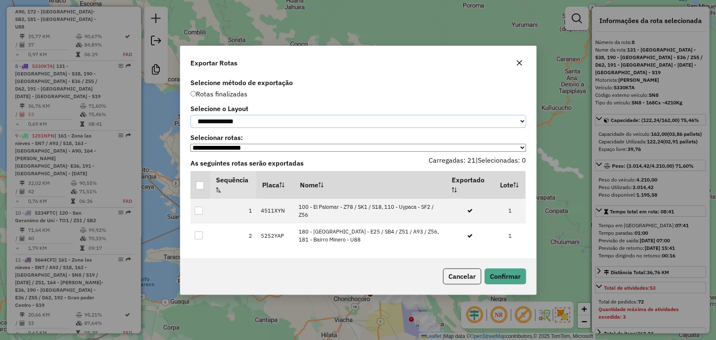
click at [240, 121] on select "**********" at bounding box center [357, 121] width 335 height 13
select select "*********"
click at [190, 115] on select "**********" at bounding box center [357, 121] width 335 height 13
click at [200, 183] on div at bounding box center [200, 186] width 8 height 8
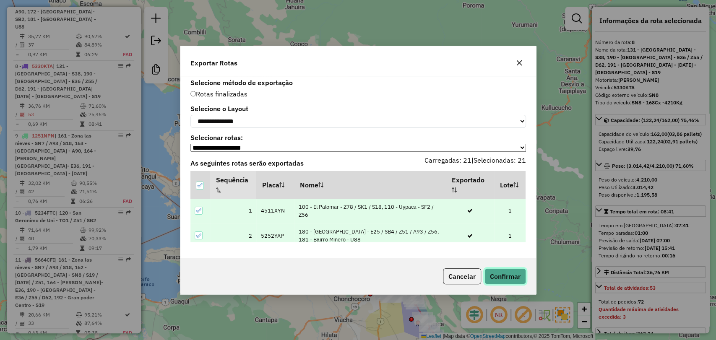
click at [501, 278] on button "Confirmar" at bounding box center [505, 276] width 42 height 16
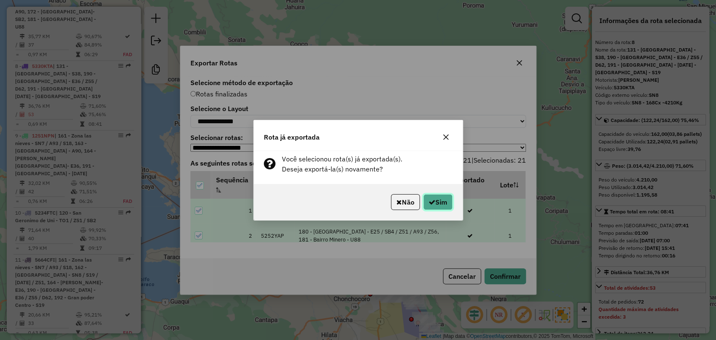
click at [435, 202] on button "Sim" at bounding box center [437, 202] width 29 height 16
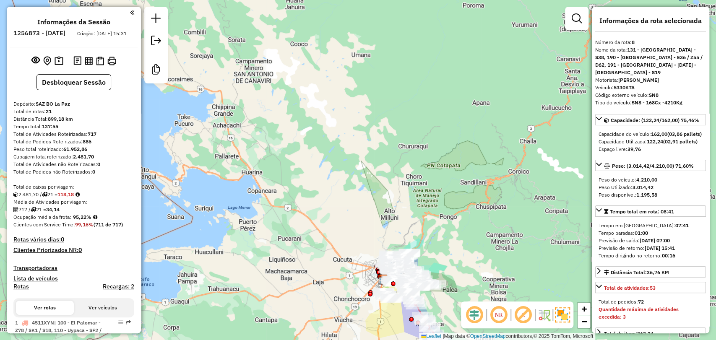
scroll to position [0, 0]
